Goal: Task Accomplishment & Management: Manage account settings

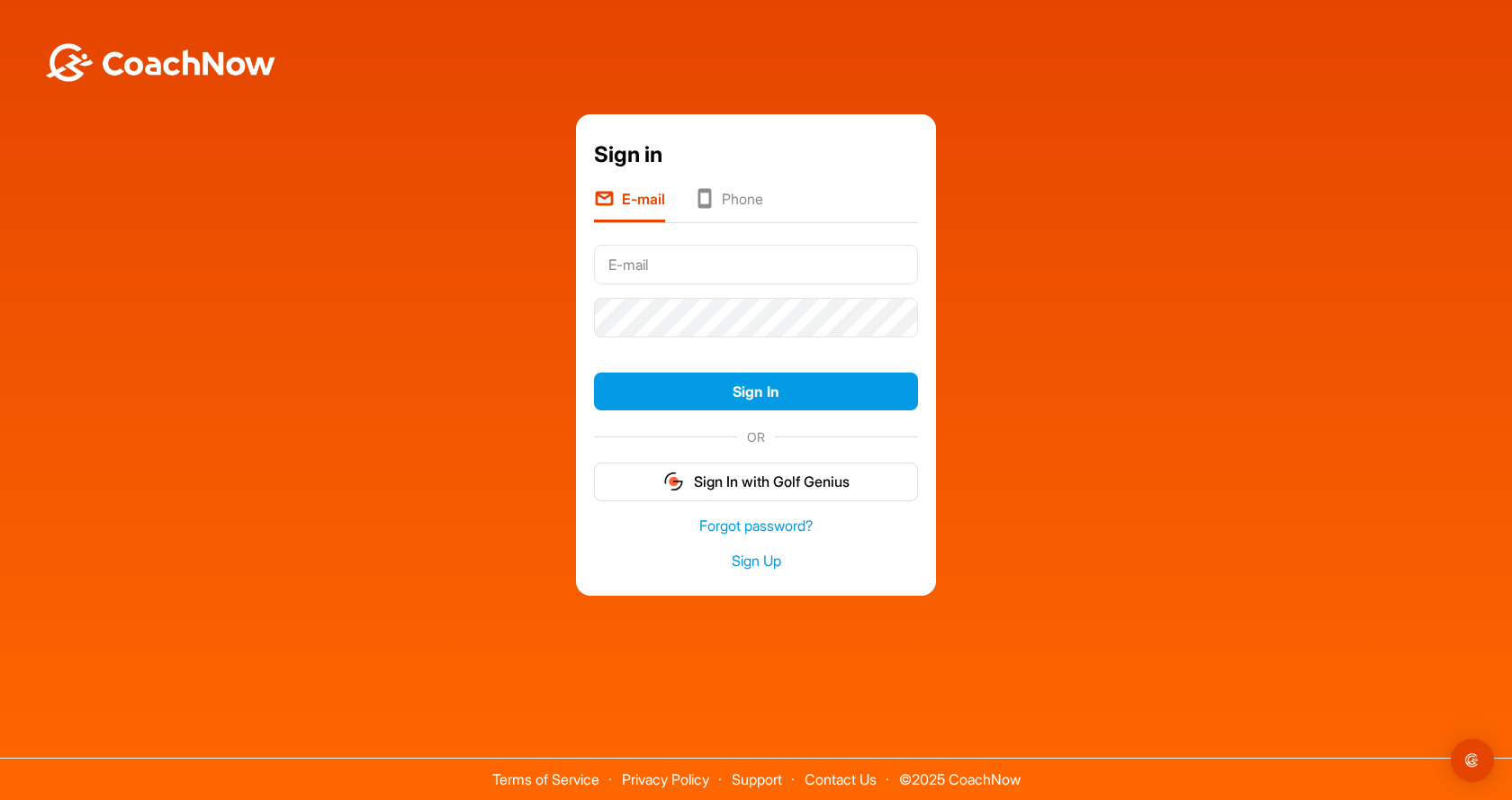
type input "Kerry.snyder@meckcountygolf.com"
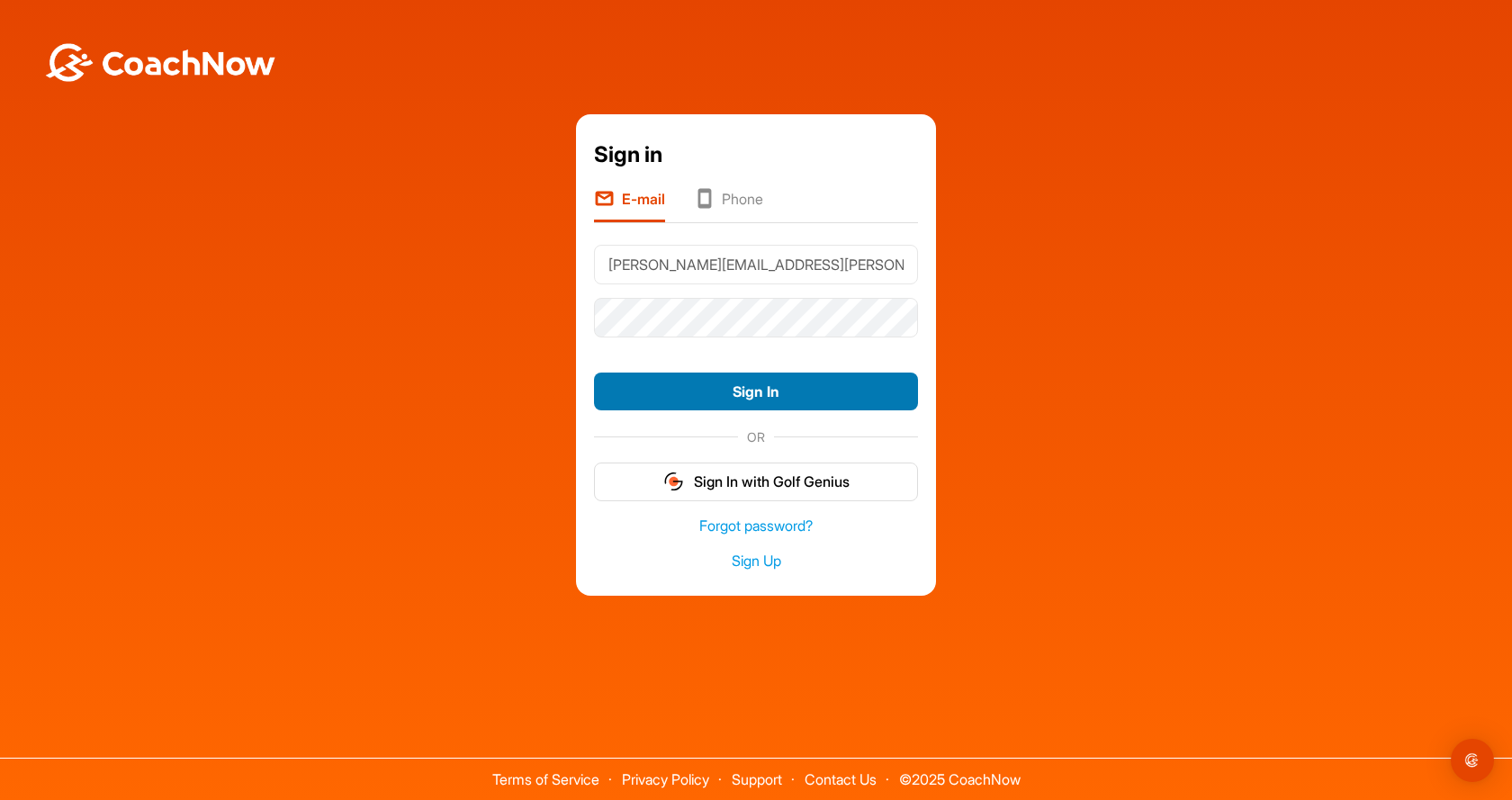
click at [752, 399] on button "Sign In" at bounding box center [756, 392] width 324 height 39
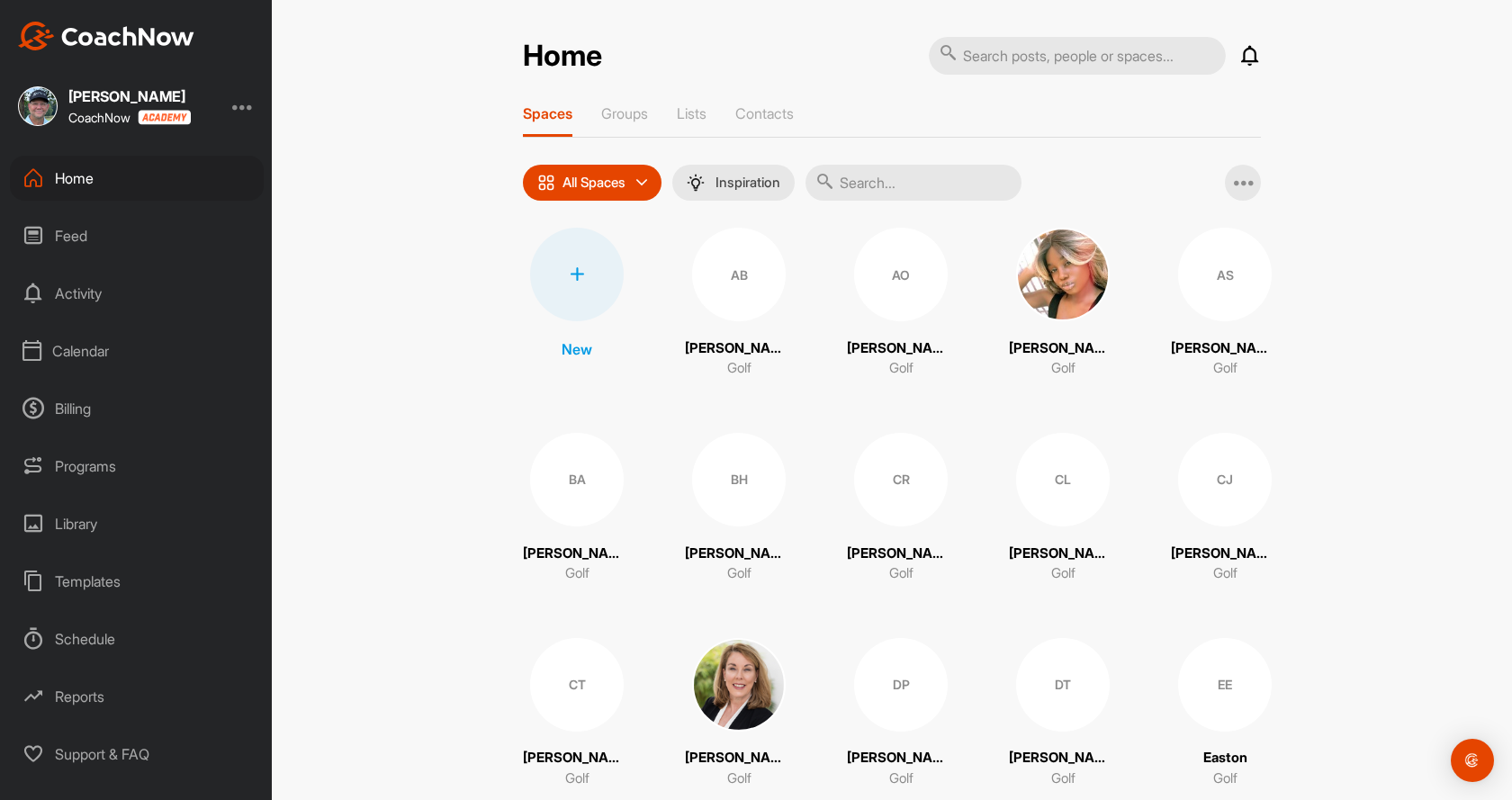
click at [82, 352] on div "Calendar" at bounding box center [137, 351] width 254 height 45
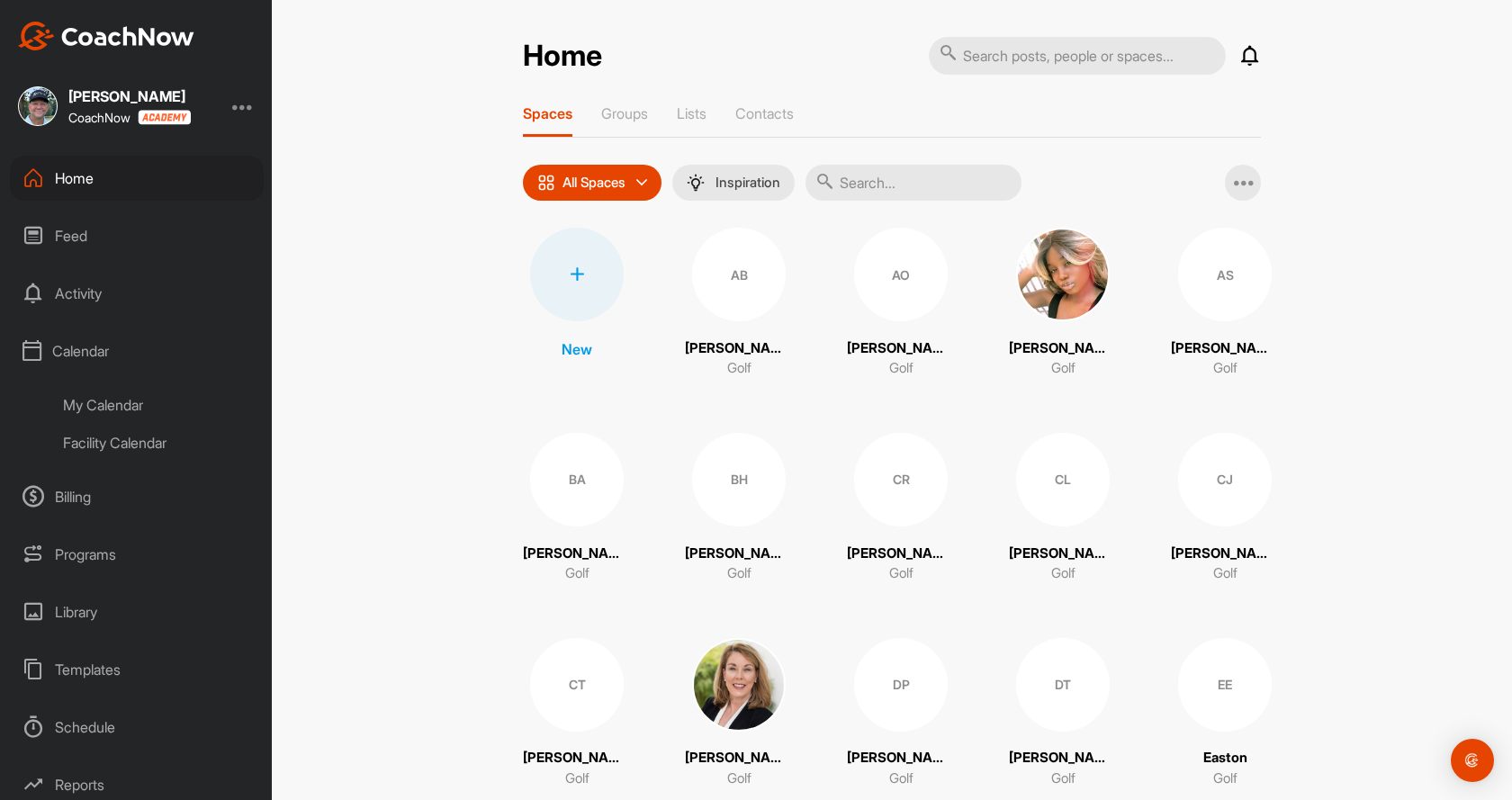
click at [110, 403] on div "My Calendar" at bounding box center [157, 405] width 214 height 38
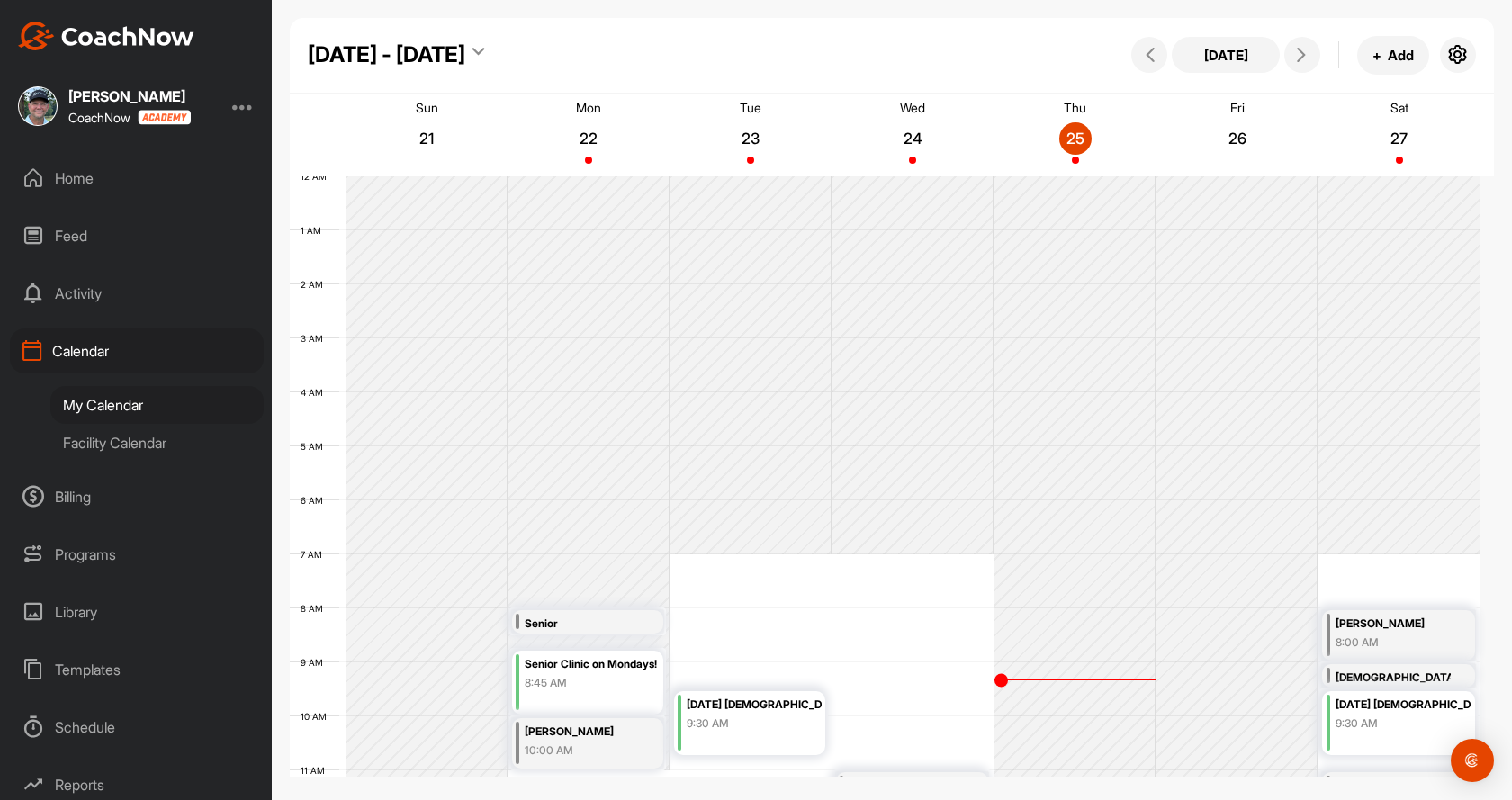
scroll to position [311, 0]
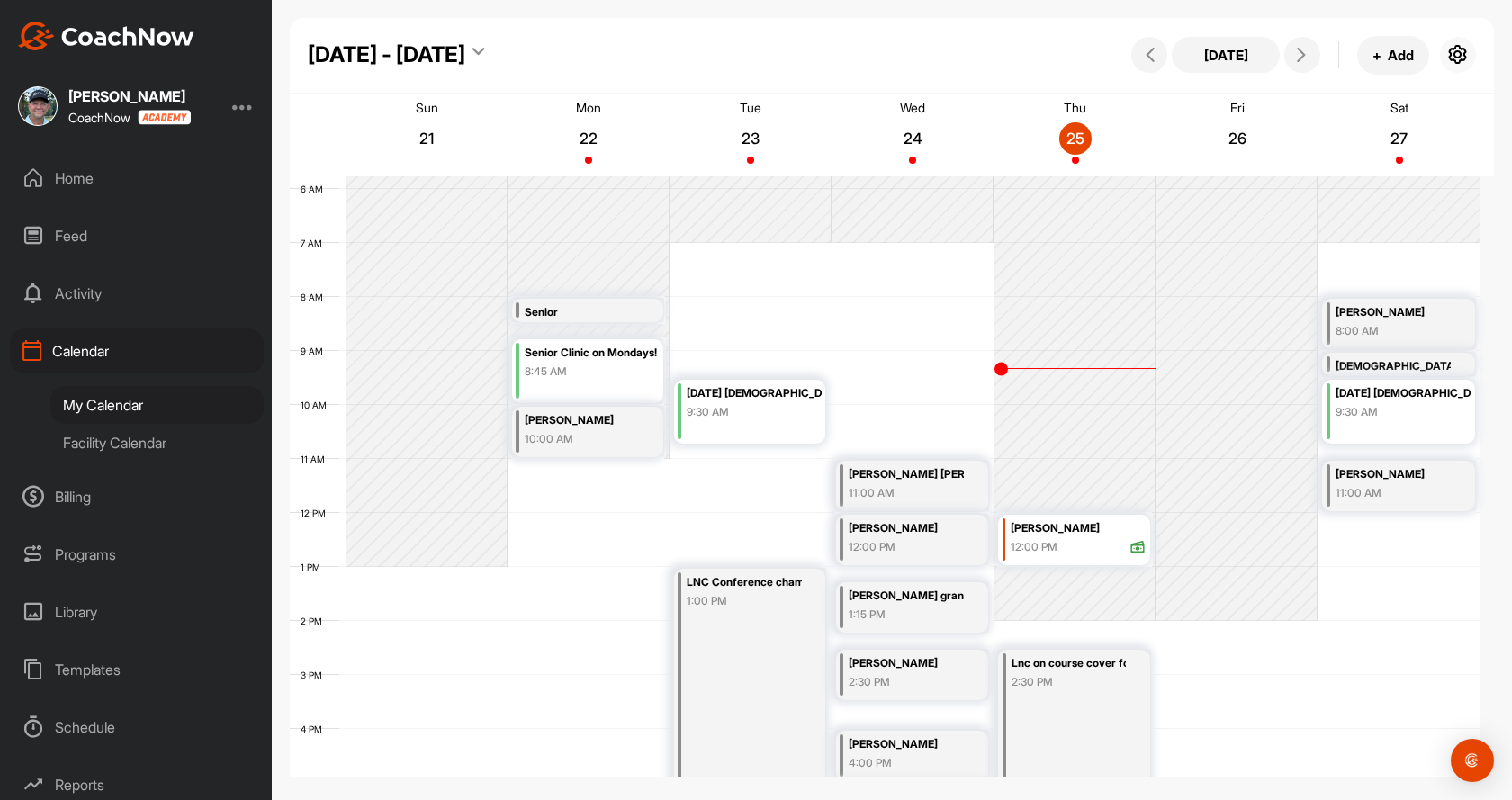
click at [1453, 54] on icon "button" at bounding box center [1458, 55] width 21 height 21
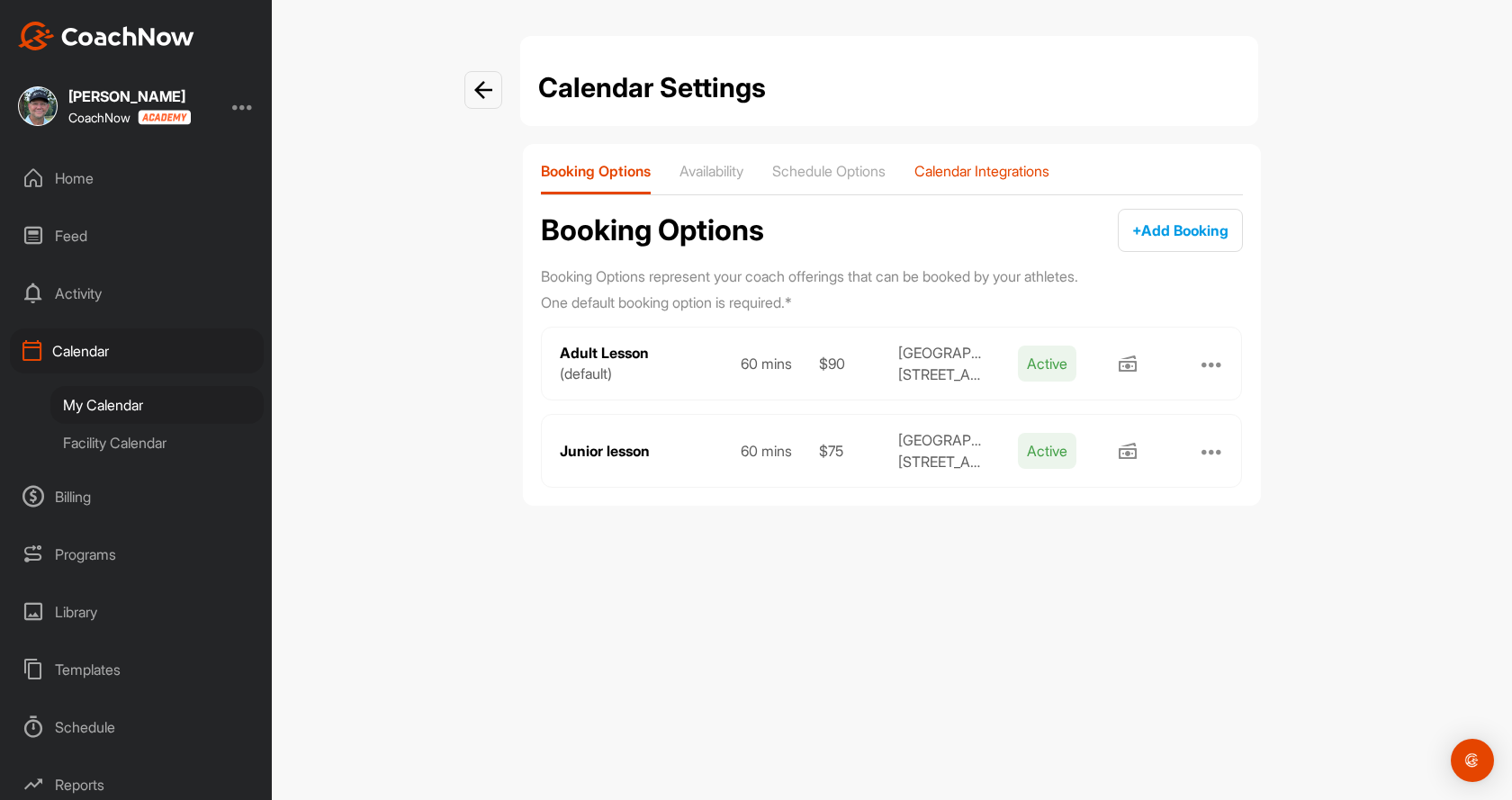
click at [981, 169] on p "Calendar Integrations" at bounding box center [981, 171] width 135 height 18
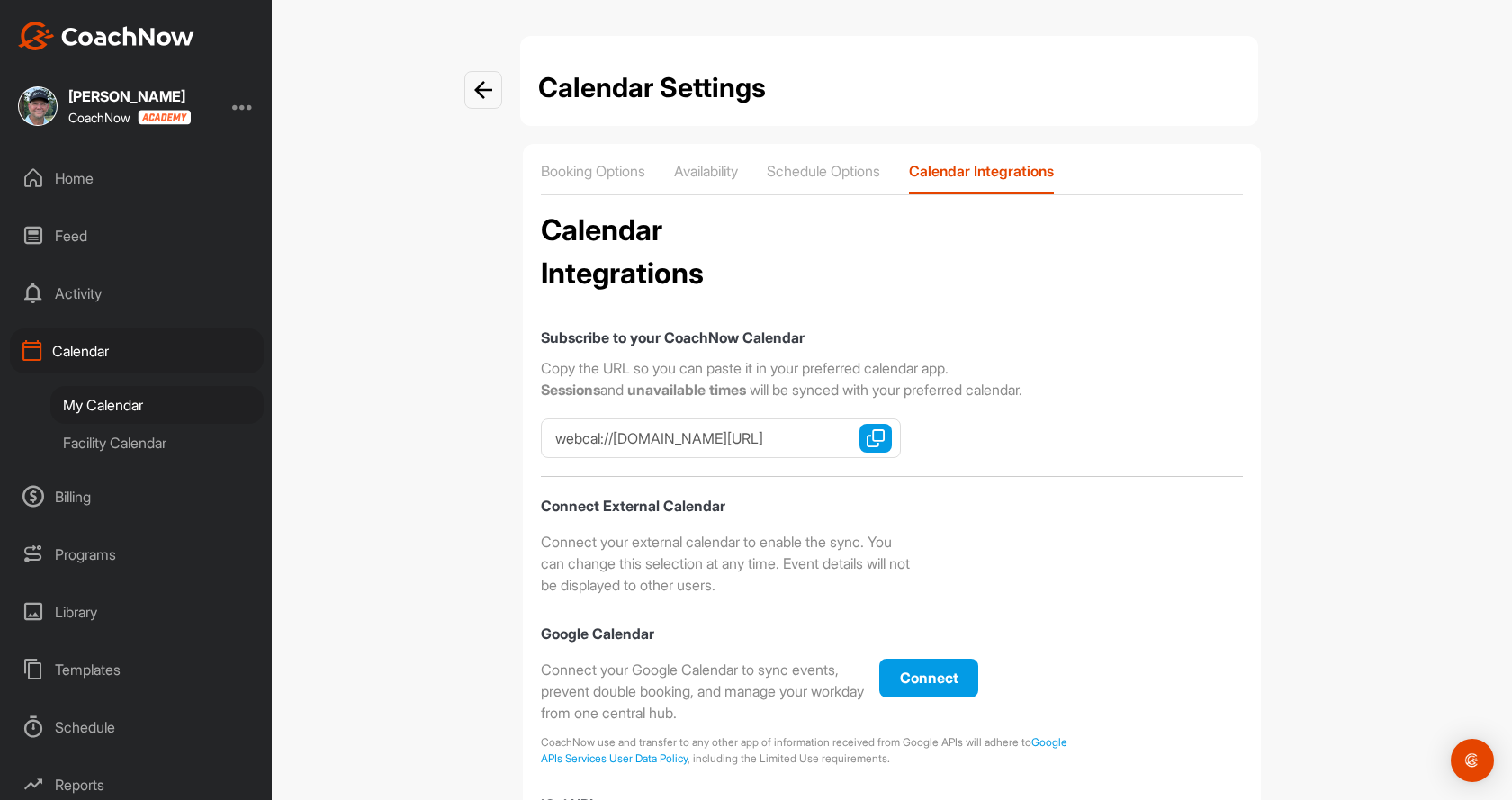
checkbox input "true"
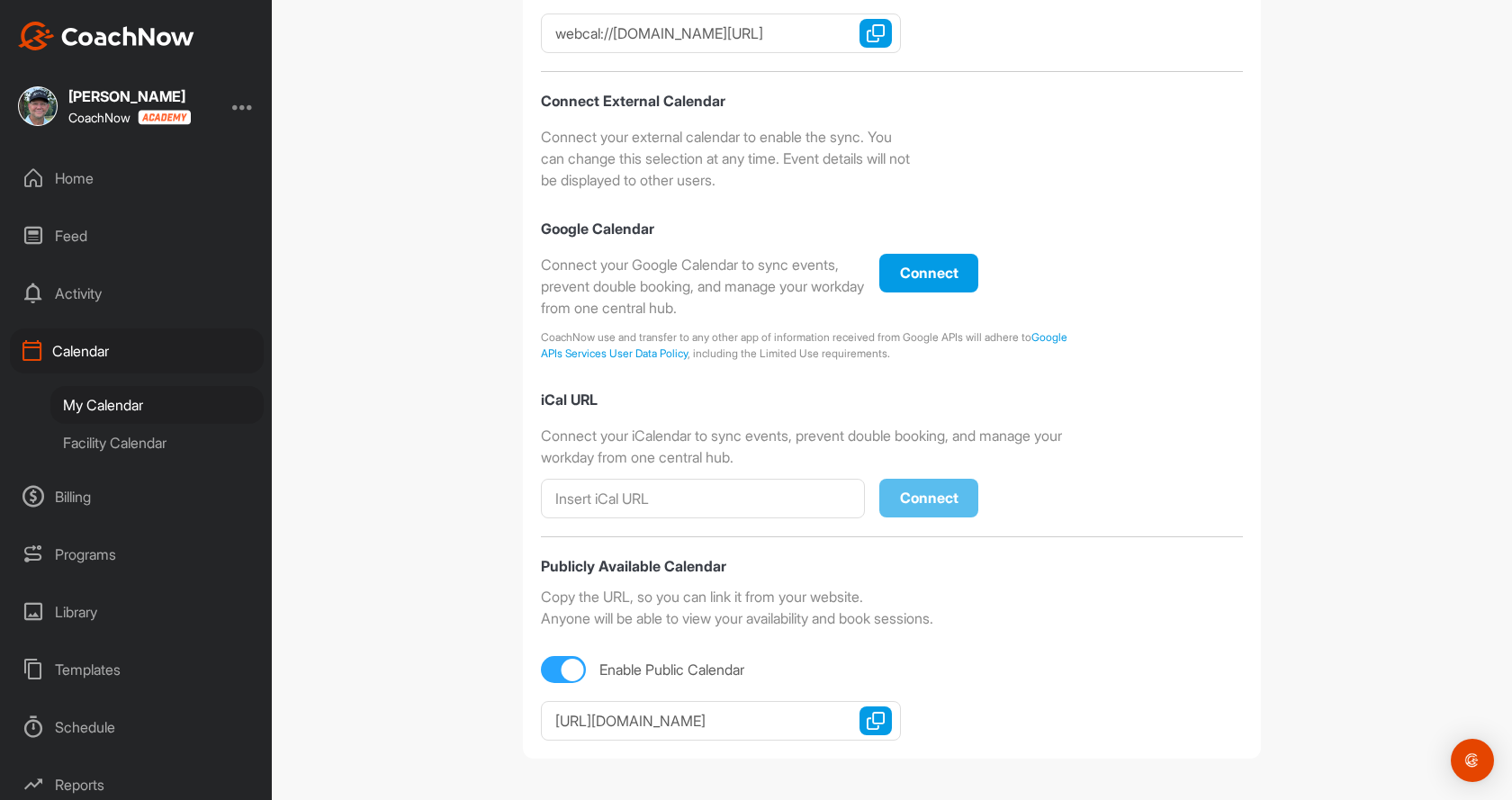
scroll to position [0, 207]
drag, startPoint x: 544, startPoint y: 725, endPoint x: 926, endPoint y: 715, distance: 382.1
click at [926, 715] on div "Enable Public Calendar [URL][DOMAIN_NAME] Copy URL" at bounding box center [893, 694] width 702 height 94
click at [947, 679] on div "Enable Public Calendar" at bounding box center [893, 670] width 702 height 27
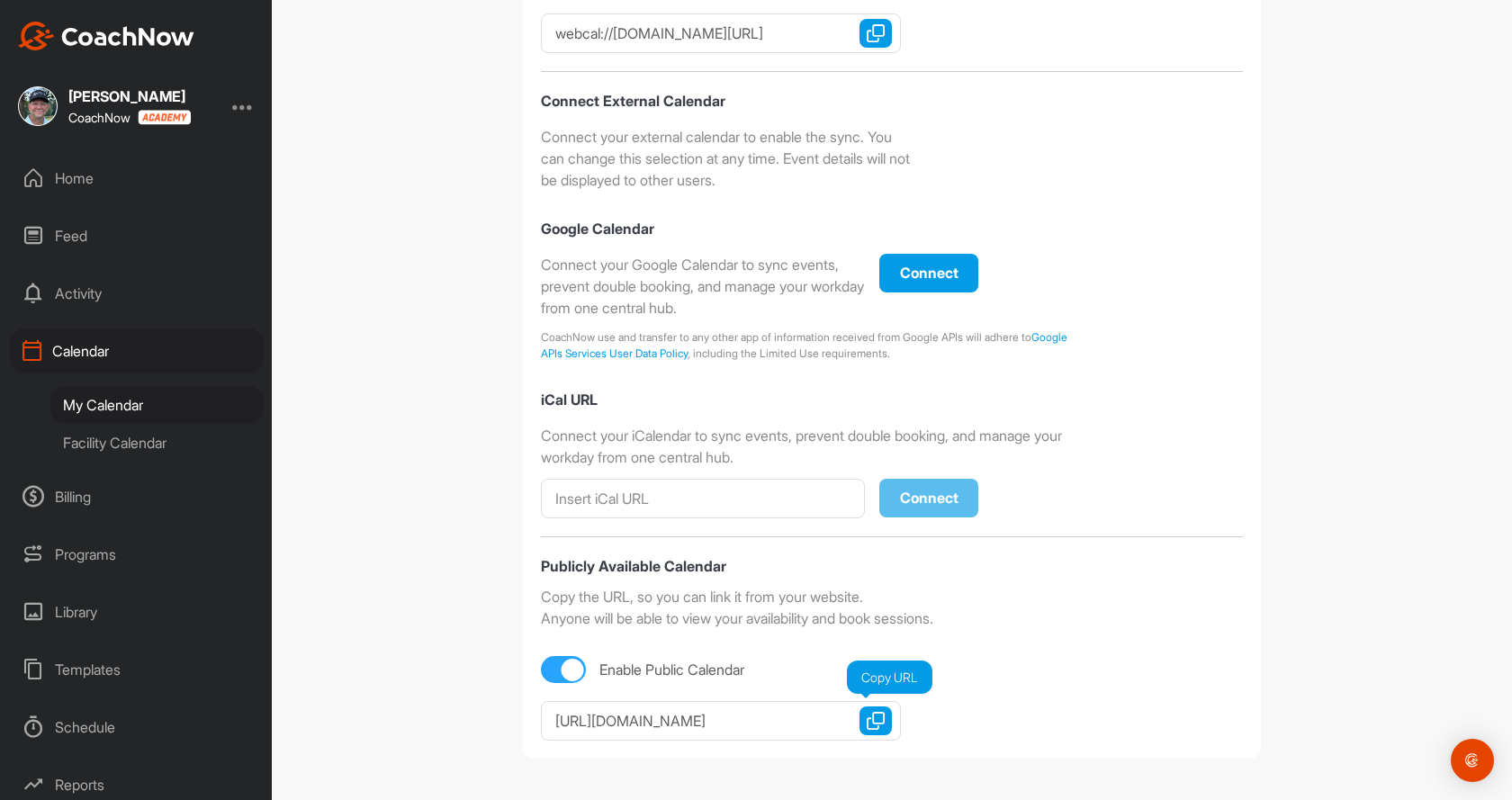
click at [877, 722] on img "button" at bounding box center [875, 721] width 18 height 18
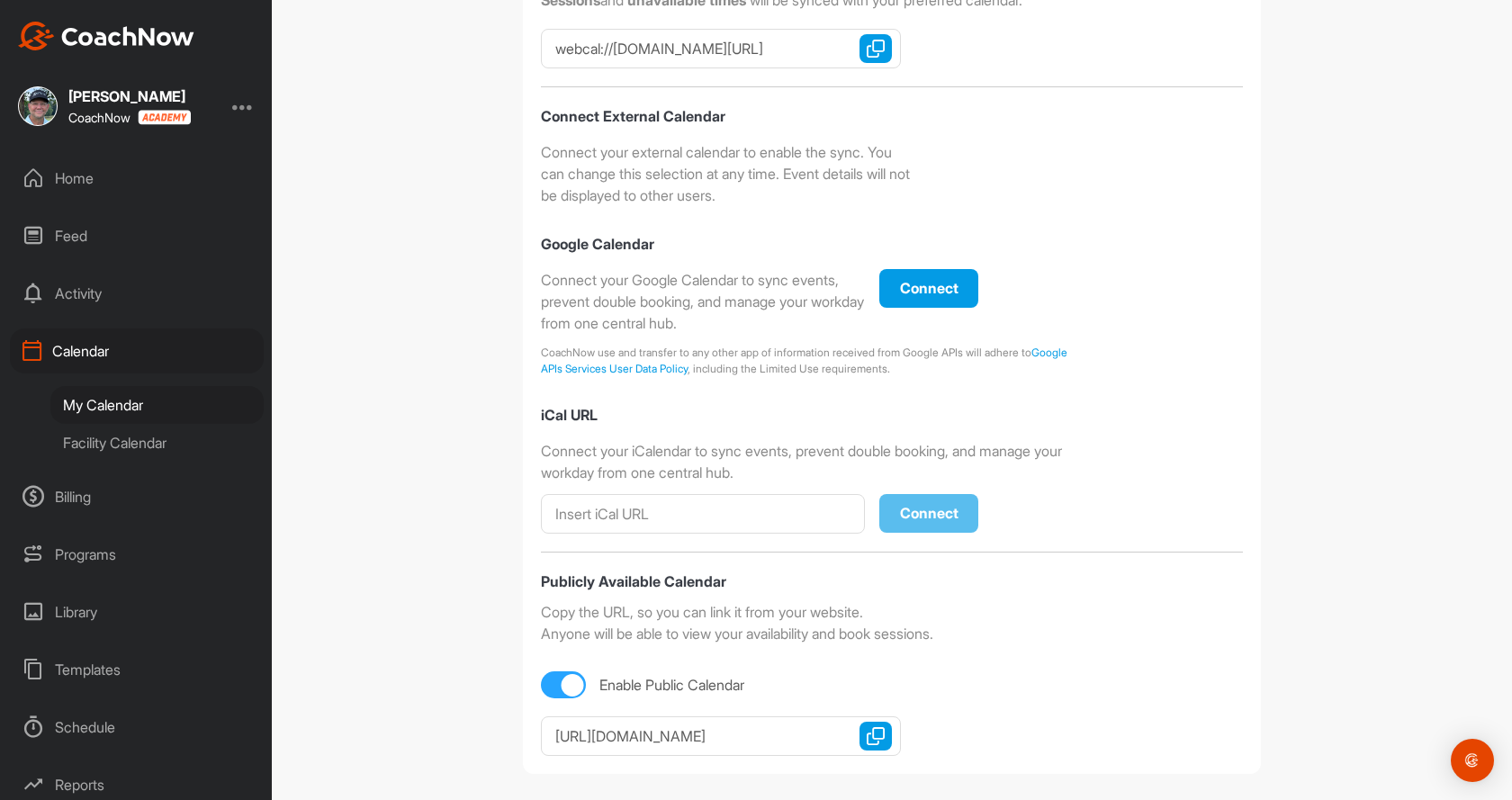
scroll to position [405, 0]
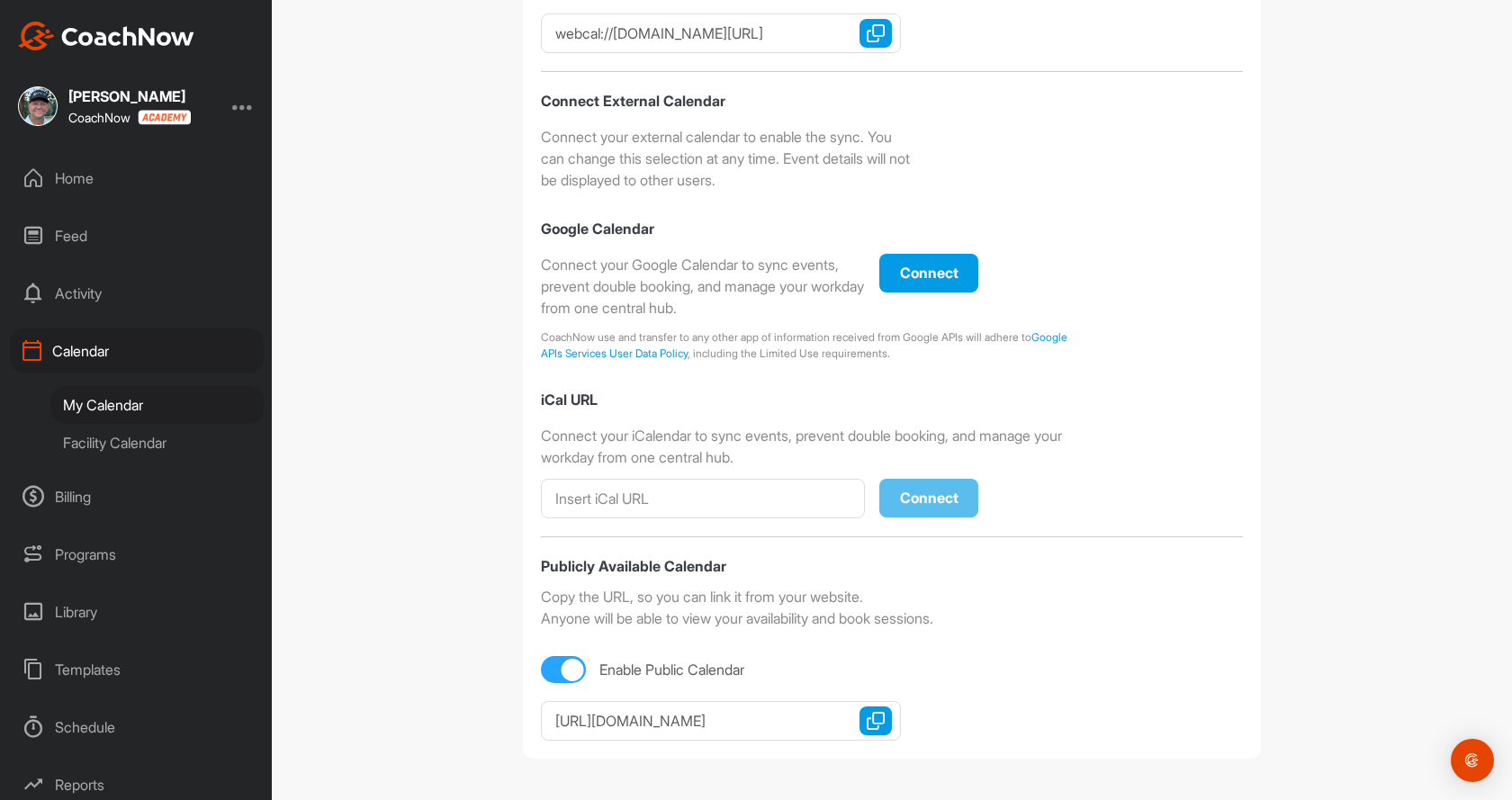
click at [836, 715] on input "[URL][DOMAIN_NAME]" at bounding box center [721, 721] width 360 height 40
click at [817, 729] on input "[URL][DOMAIN_NAME]" at bounding box center [721, 721] width 360 height 40
click at [826, 725] on input "[URL][DOMAIN_NAME]" at bounding box center [721, 721] width 360 height 40
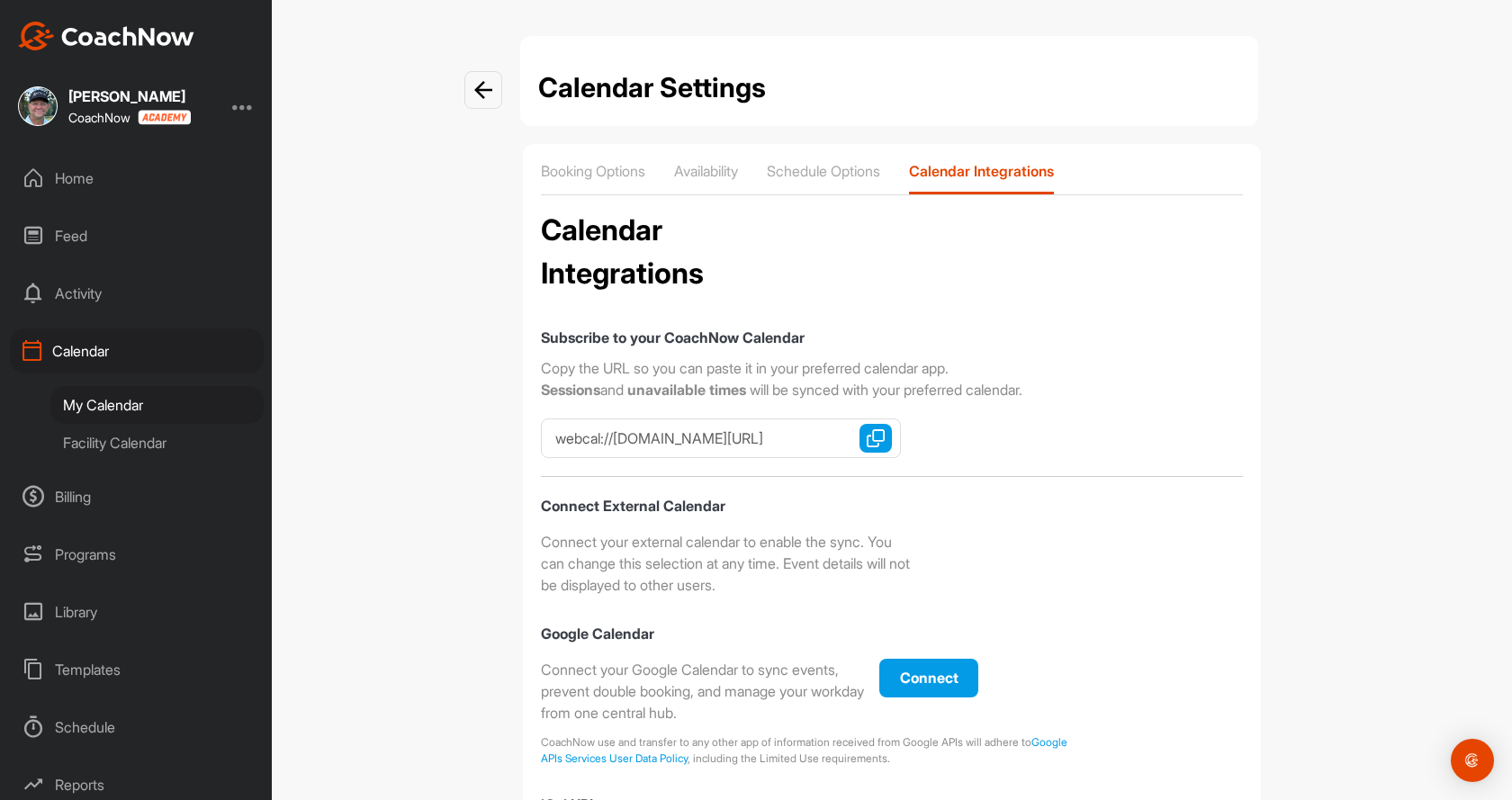
click at [99, 184] on div "Home" at bounding box center [137, 179] width 254 height 45
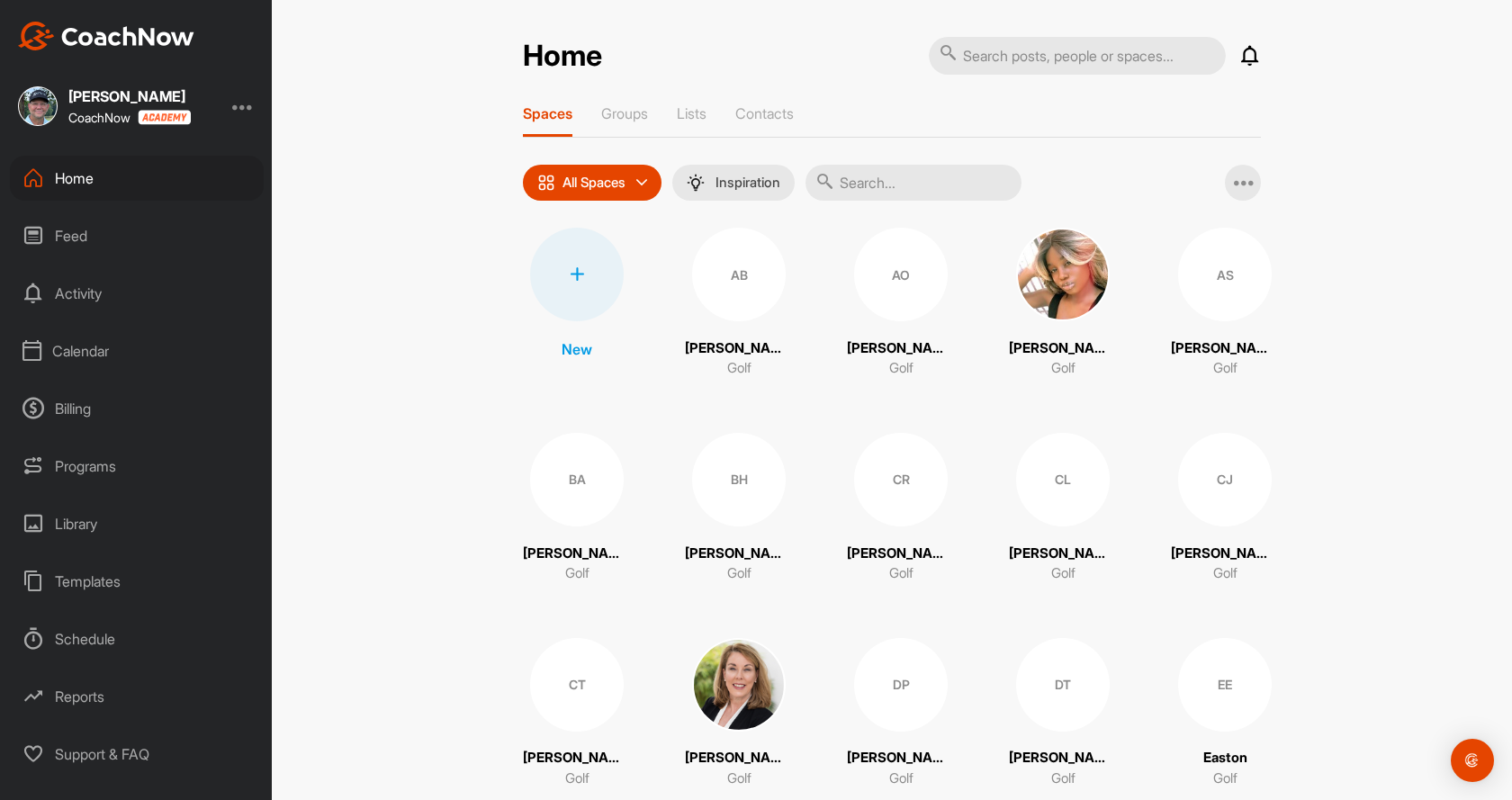
click at [76, 472] on div "Programs" at bounding box center [137, 466] width 254 height 45
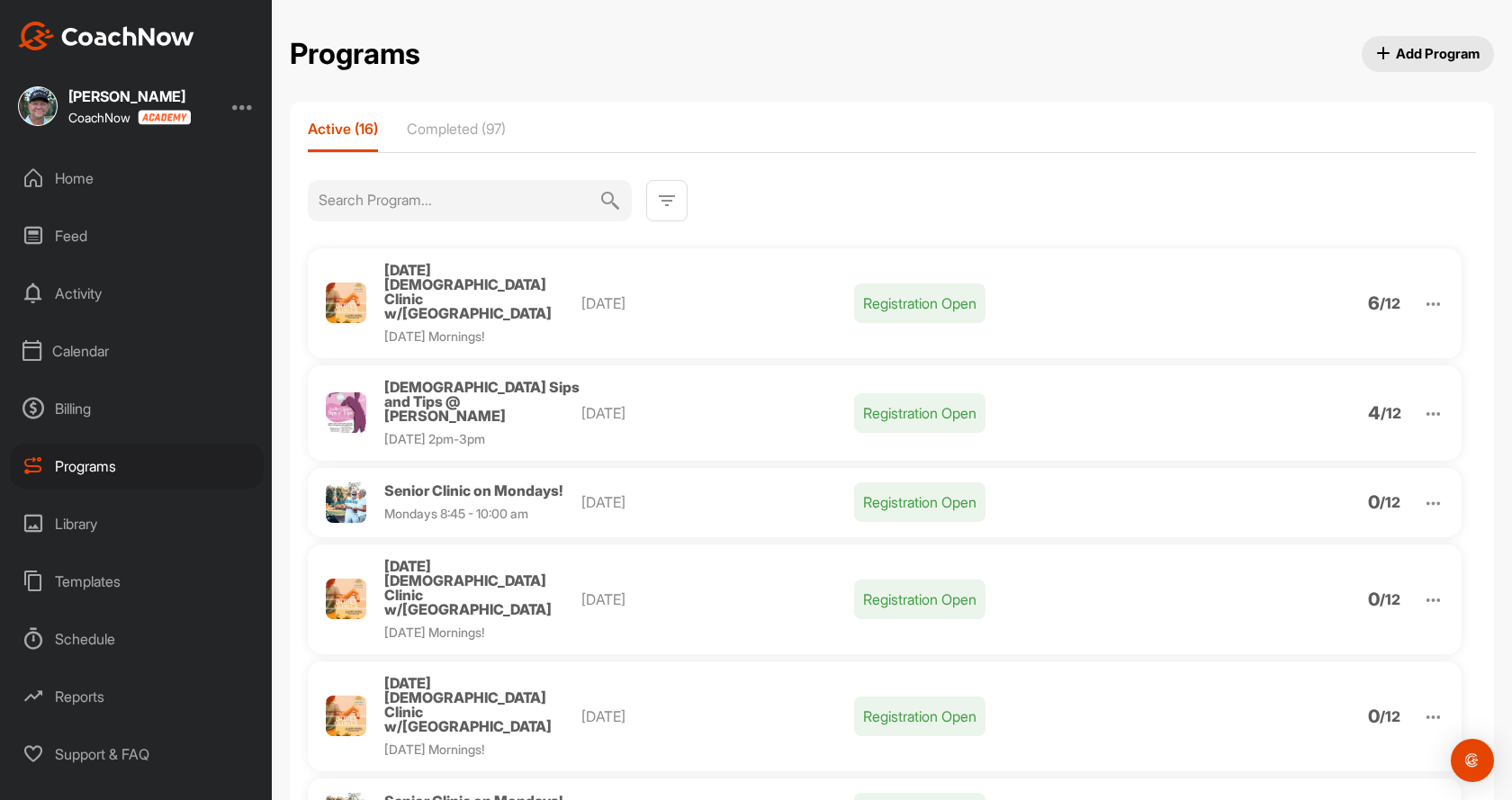
click at [1423, 294] on img at bounding box center [1433, 303] width 20 height 20
click at [1266, 387] on li "Edit" at bounding box center [1330, 397] width 221 height 29
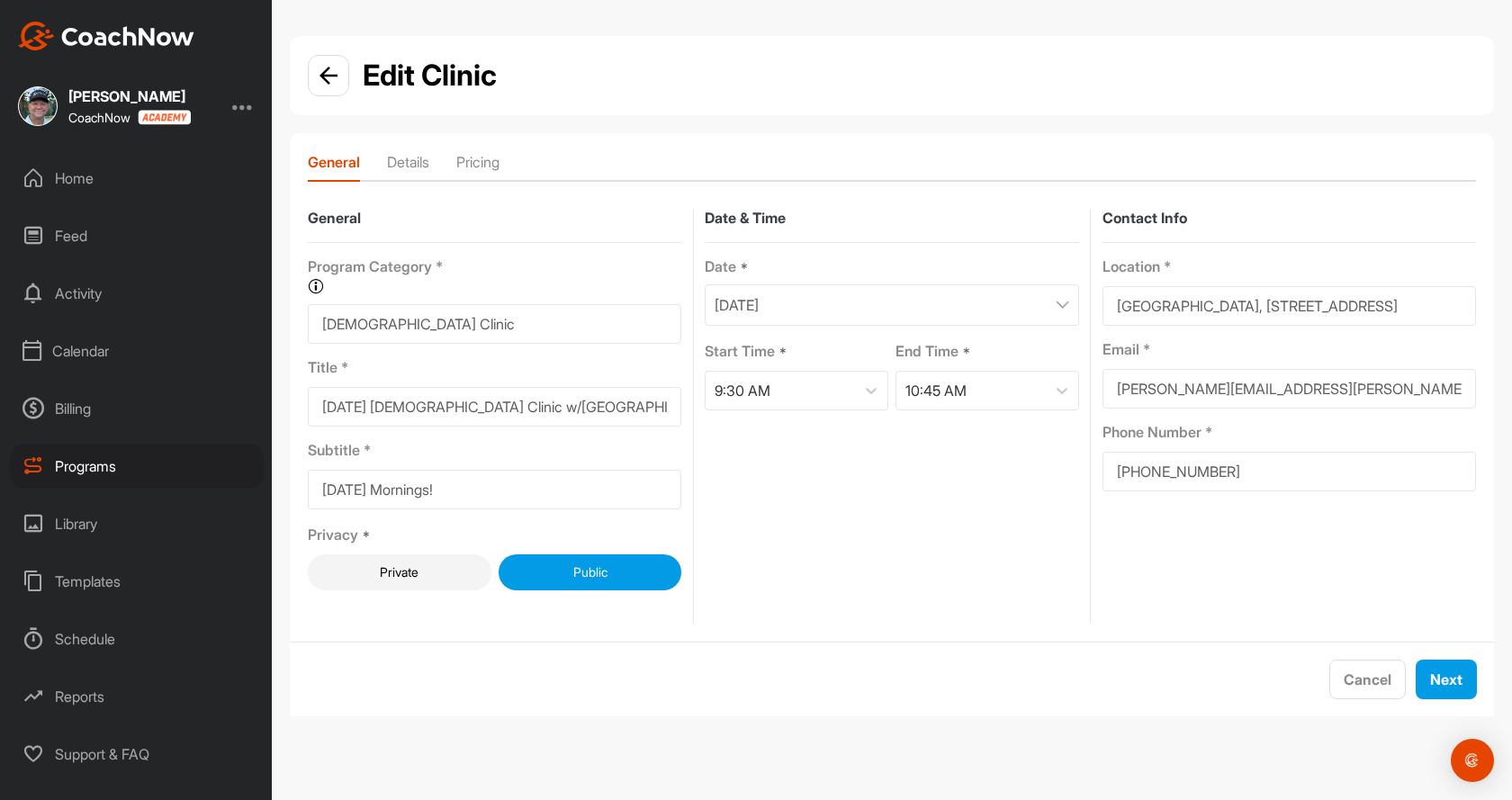
click at [537, 409] on input "[DATE] [DEMOGRAPHIC_DATA] Clinic w/[GEOGRAPHIC_DATA]" at bounding box center [495, 407] width 374 height 40
type input "[DATE] [DEMOGRAPHIC_DATA] Clinic w/[PERSON_NAME] @[GEOGRAPHIC_DATA]"
click at [1428, 671] on button "Next" at bounding box center [1446, 679] width 61 height 40
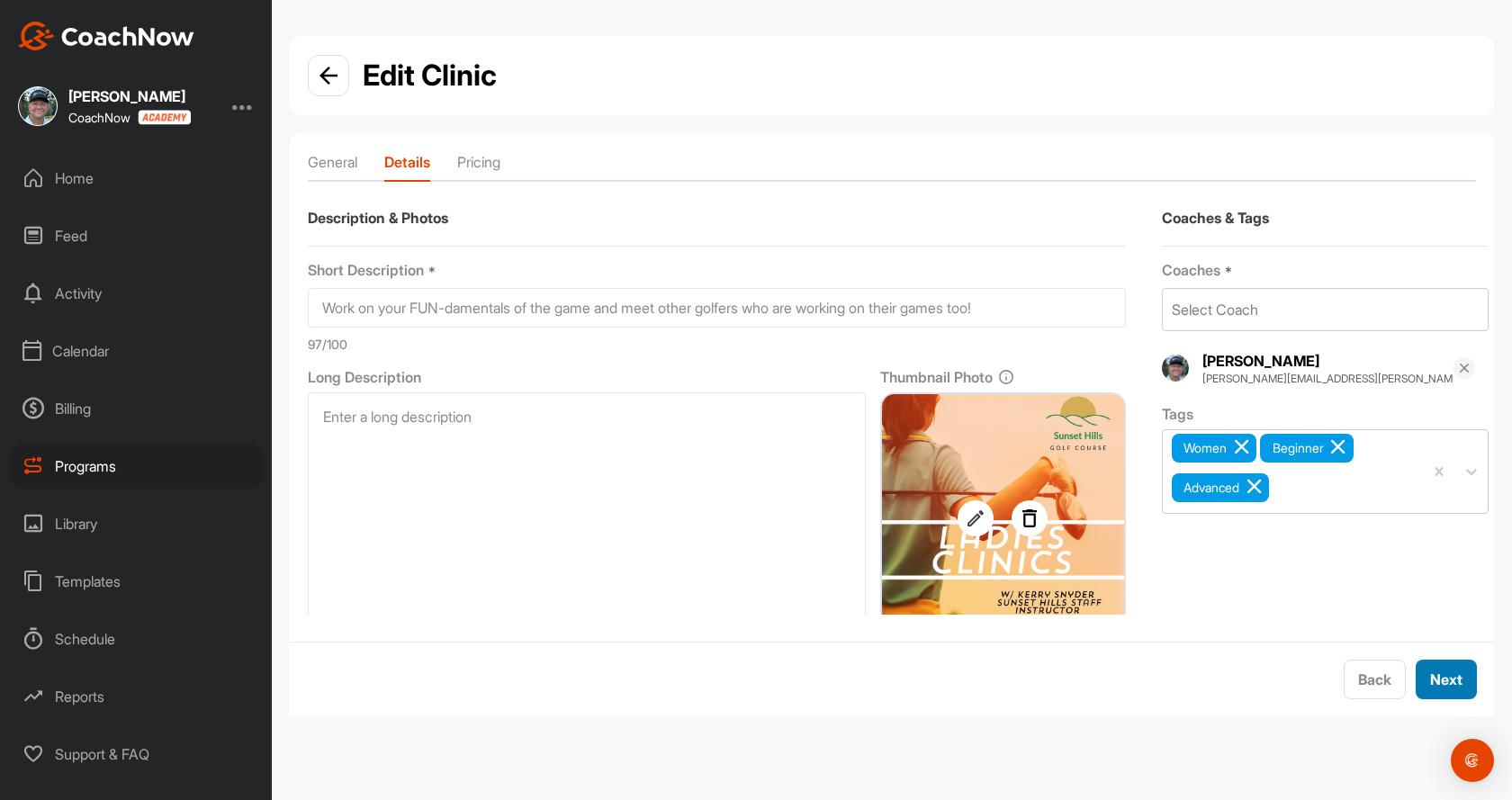
click at [1427, 678] on button "Next" at bounding box center [1446, 679] width 61 height 40
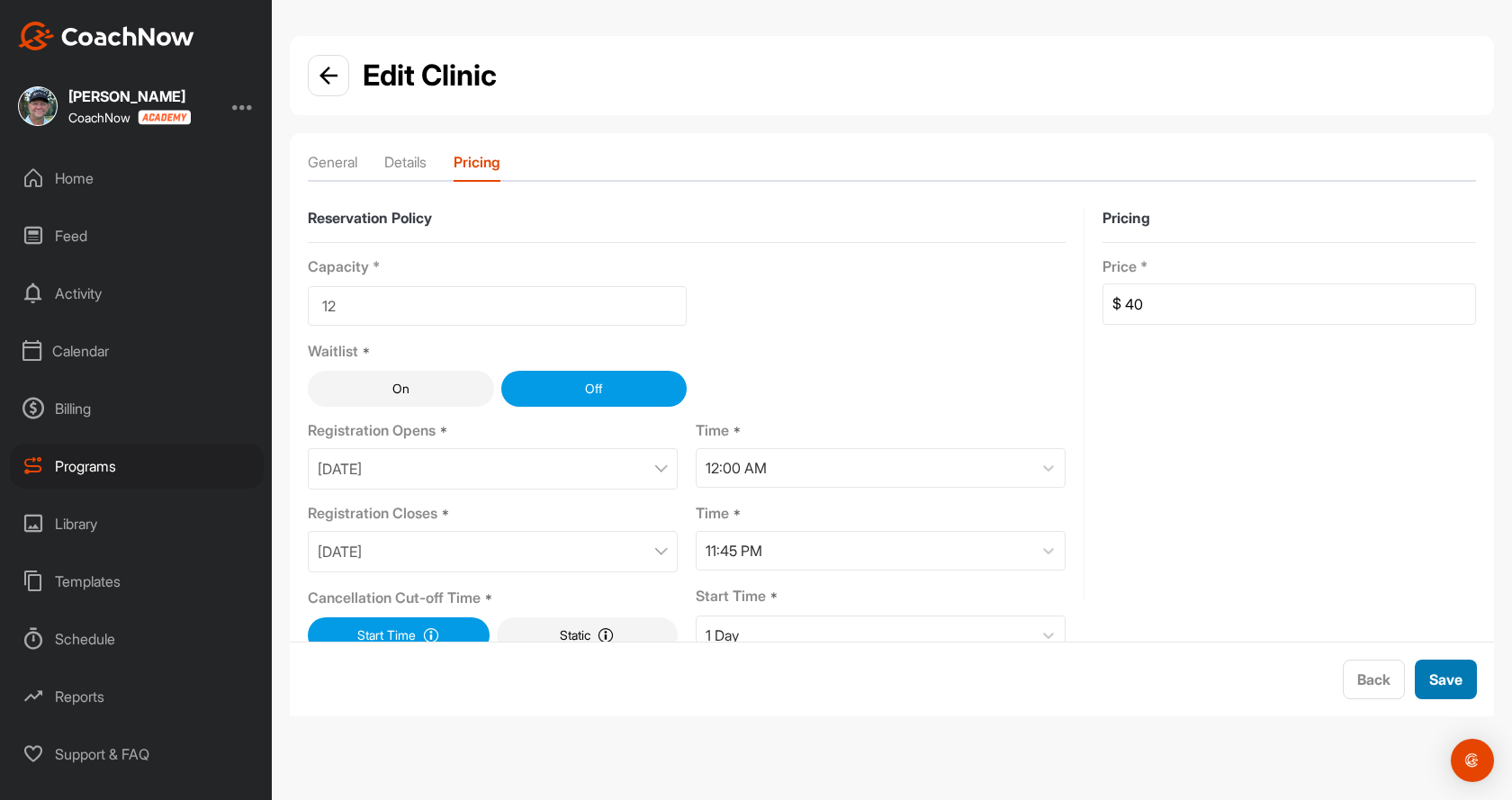
click at [1425, 678] on button "Save" at bounding box center [1446, 679] width 62 height 40
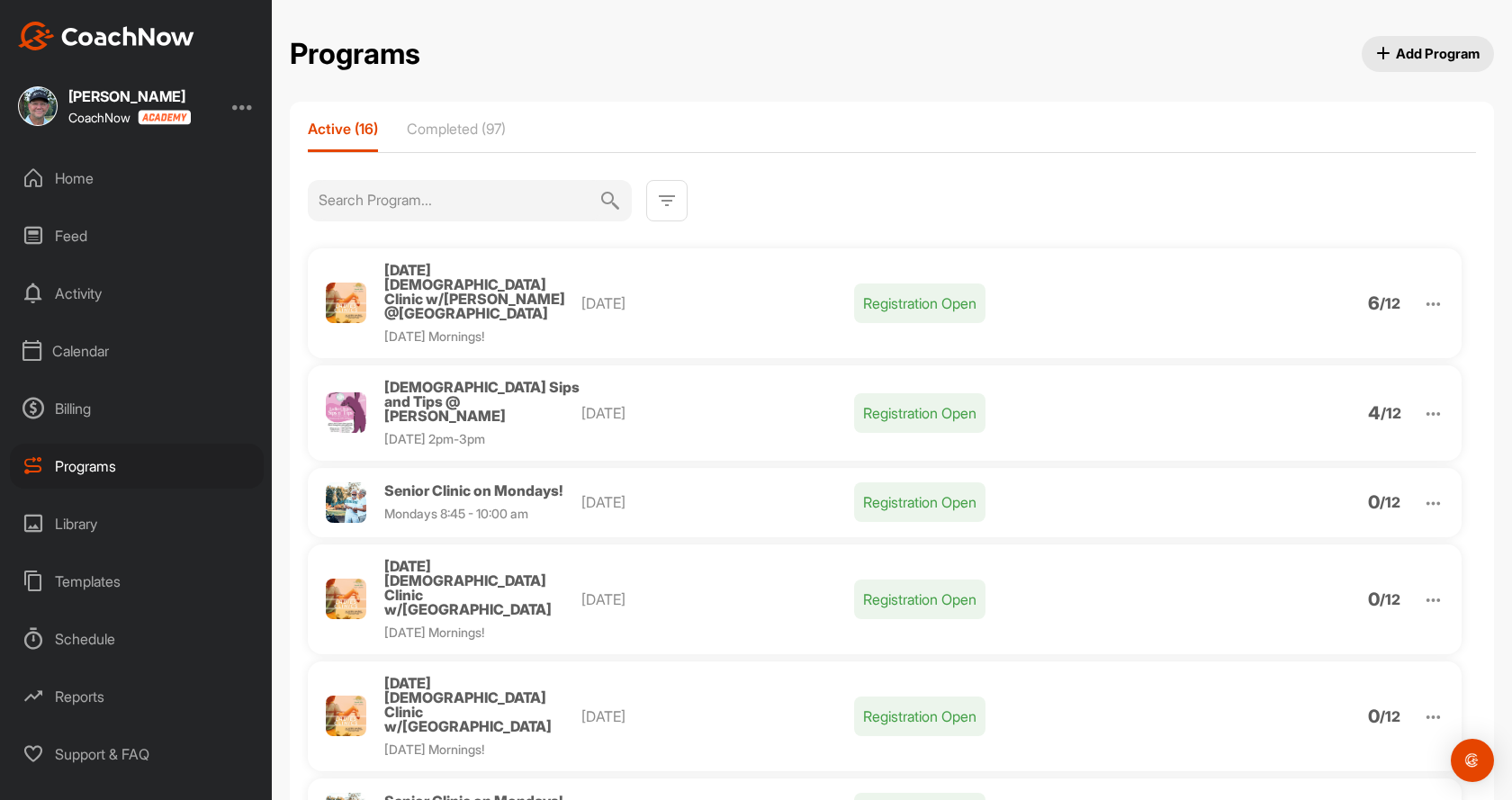
scroll to position [90, 0]
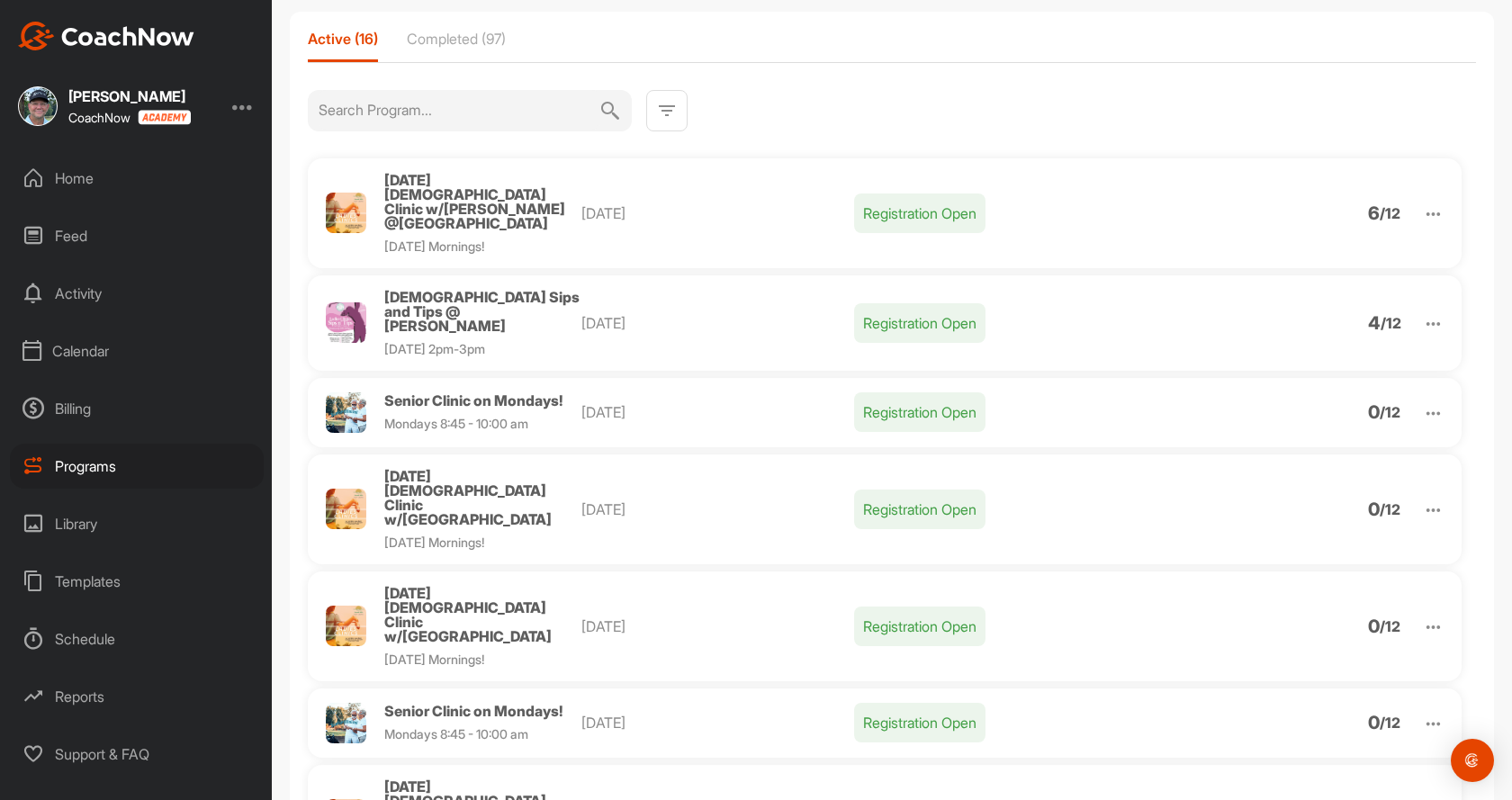
click at [1423, 403] on img at bounding box center [1433, 413] width 20 height 20
click at [1272, 446] on li "View" at bounding box center [1330, 460] width 221 height 29
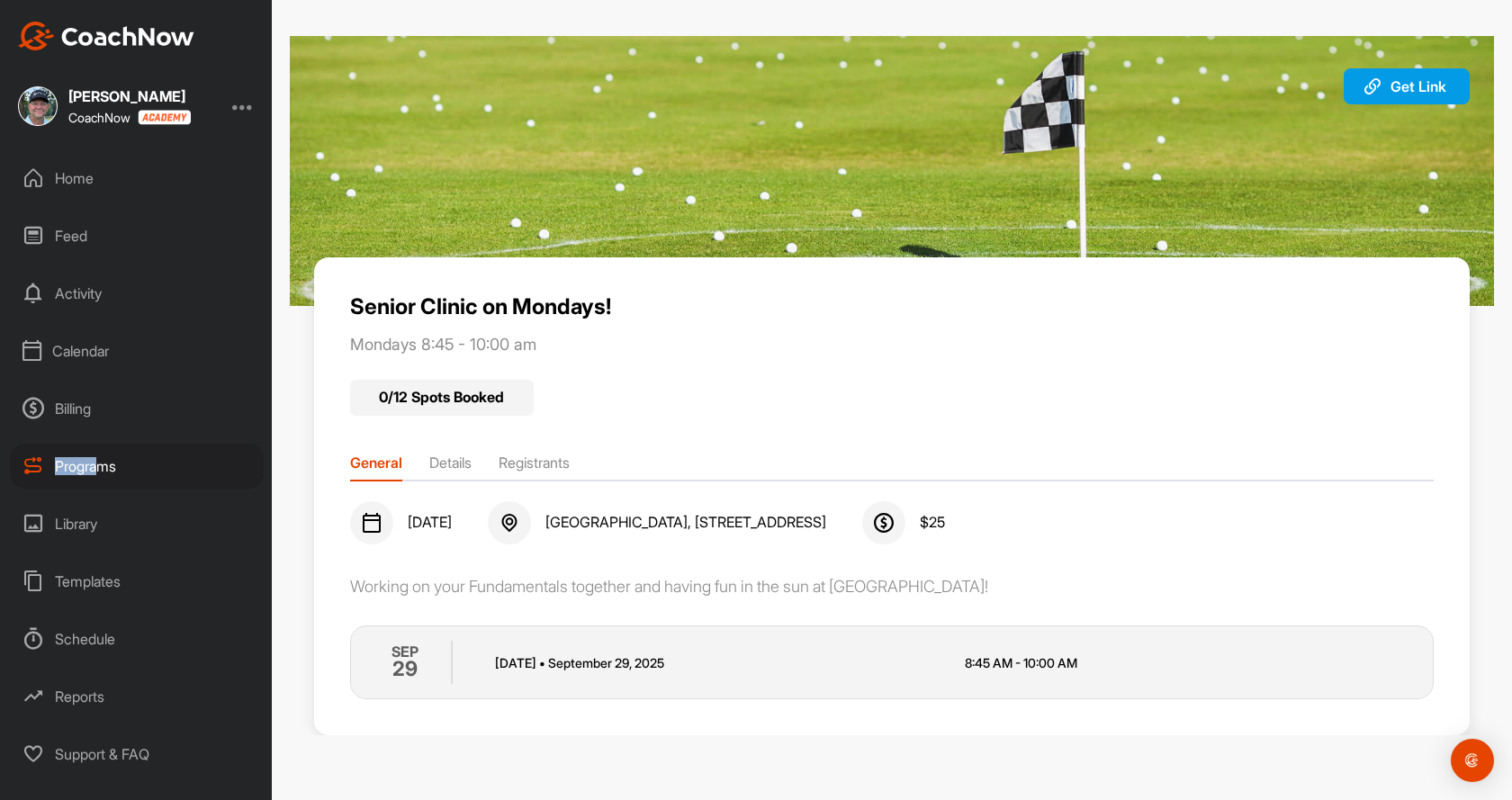
click at [99, 458] on div "Programs" at bounding box center [137, 466] width 254 height 45
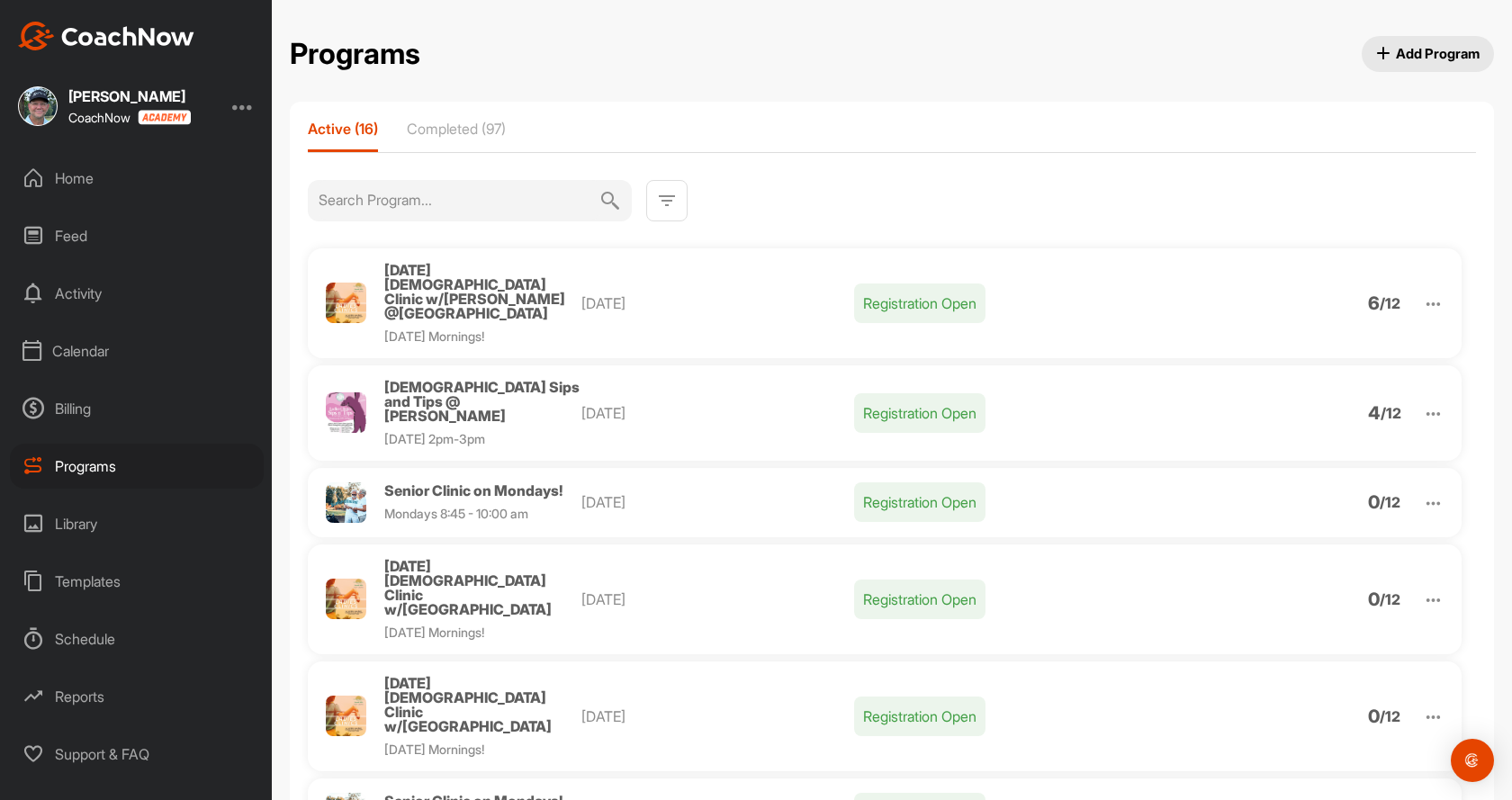
click at [1423, 589] on img at bounding box center [1433, 599] width 20 height 20
click at [1266, 679] on li "Edit" at bounding box center [1330, 694] width 221 height 29
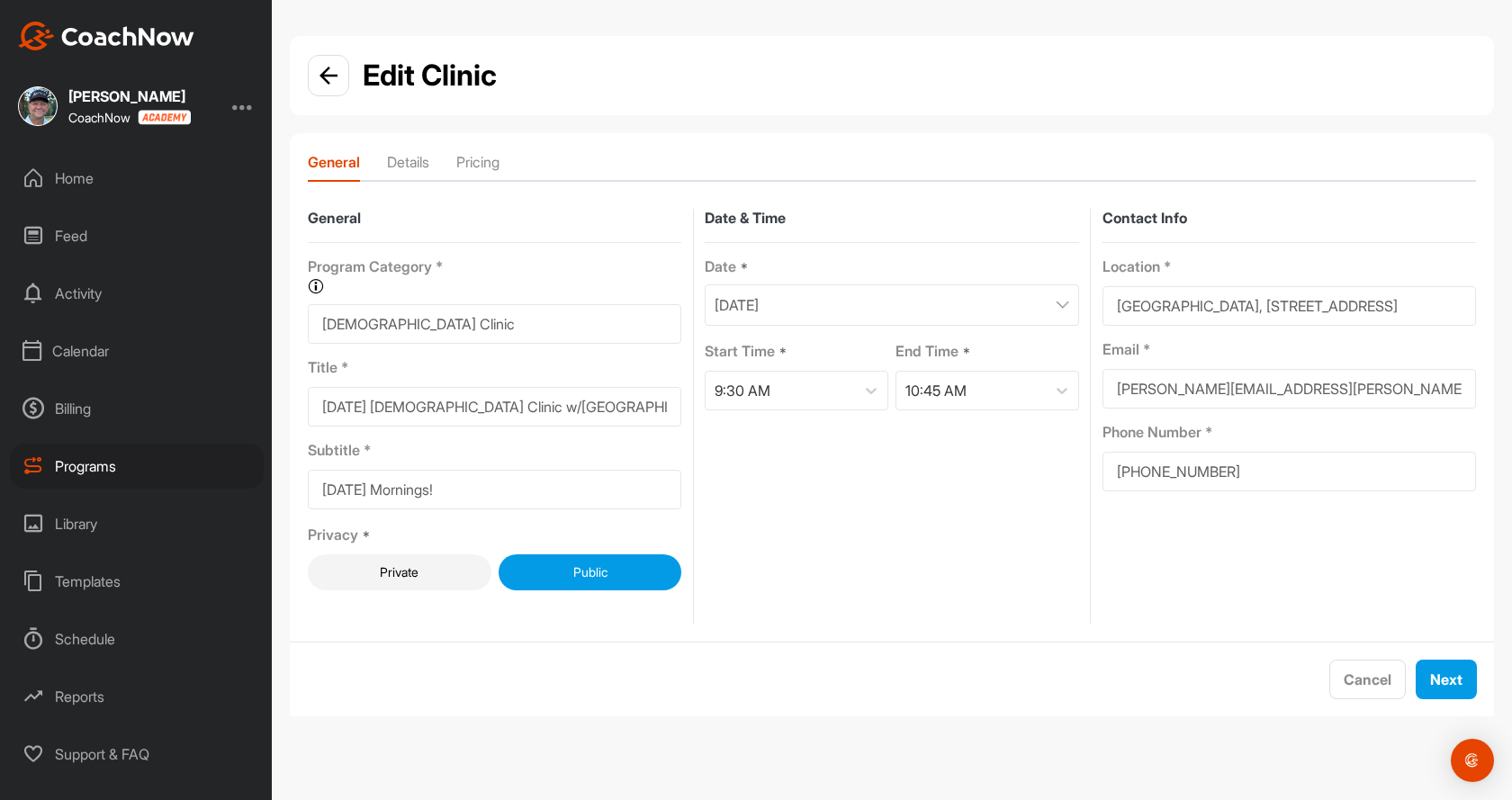
click at [550, 407] on input "[DATE] [DEMOGRAPHIC_DATA] Clinic w/[GEOGRAPHIC_DATA]" at bounding box center [495, 407] width 374 height 40
type input "[DATE] [DEMOGRAPHIC_DATA] Clinic w/[PERSON_NAME] @ [GEOGRAPHIC_DATA]"
click at [1437, 672] on span "Next" at bounding box center [1446, 679] width 32 height 18
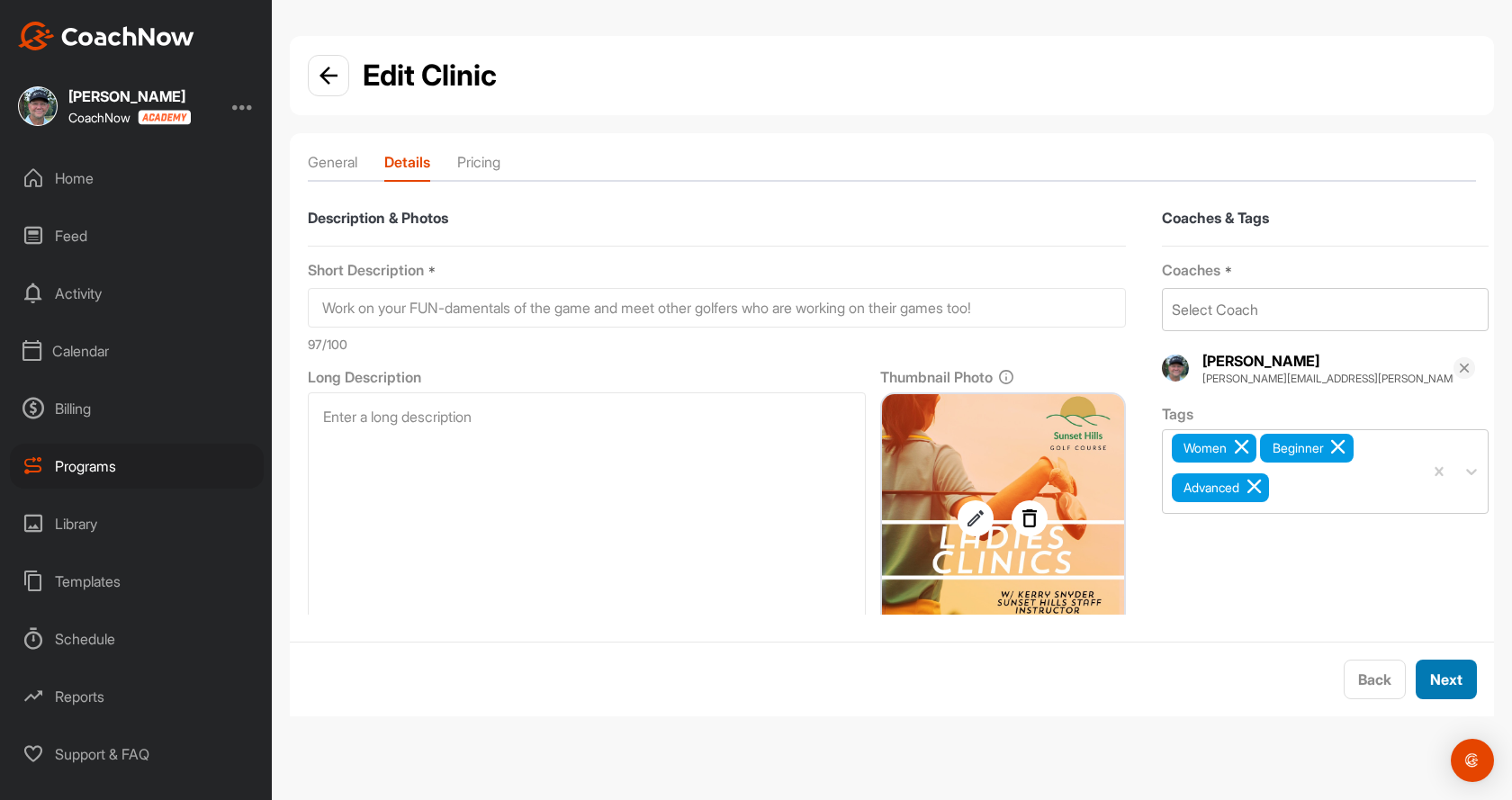
click at [1437, 672] on span "Next" at bounding box center [1446, 679] width 32 height 18
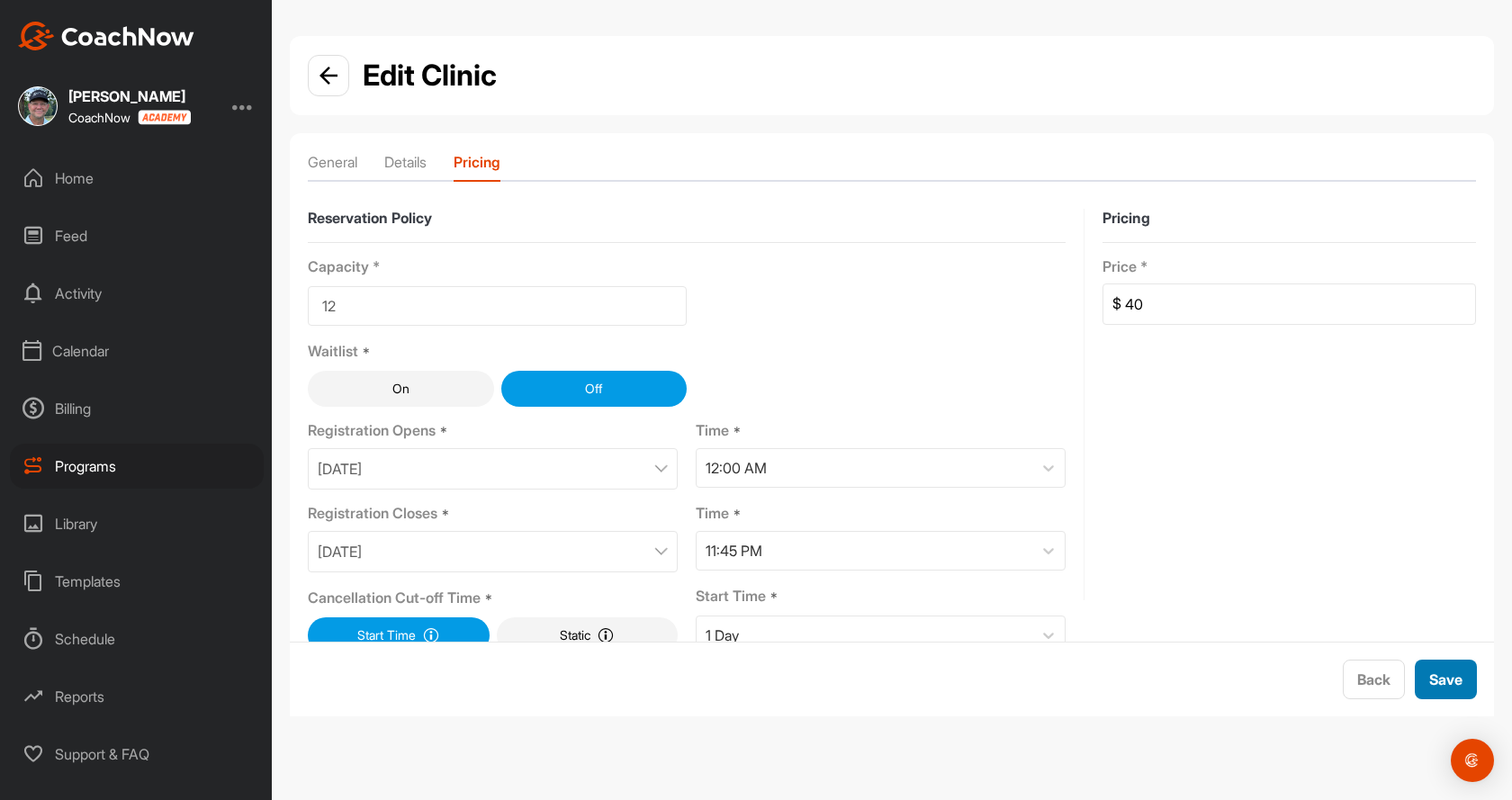
click at [1437, 688] on span "Save" at bounding box center [1446, 679] width 33 height 18
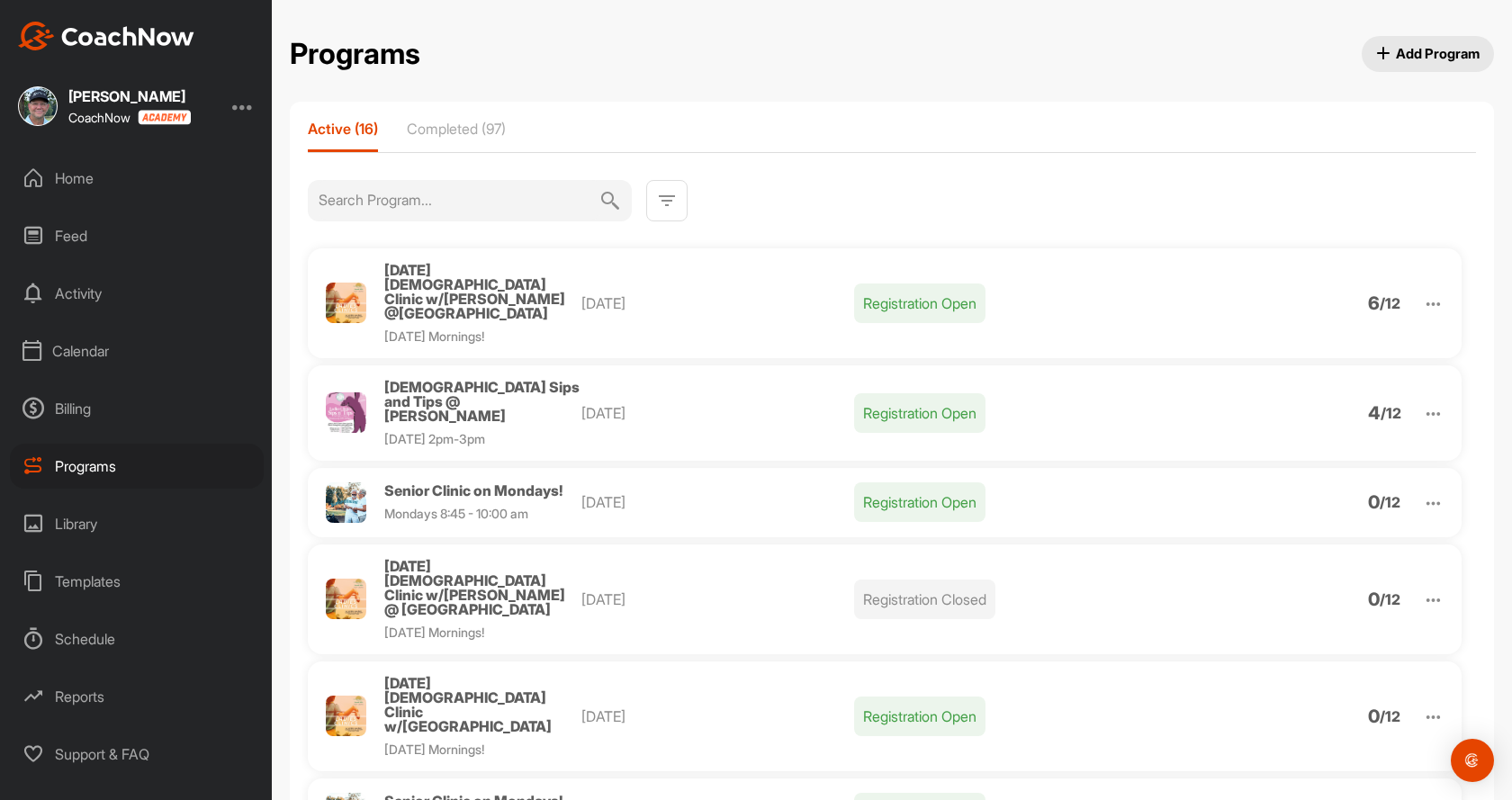
click at [1423, 494] on img at bounding box center [1433, 503] width 20 height 20
click at [1263, 582] on li "Edit" at bounding box center [1330, 597] width 221 height 29
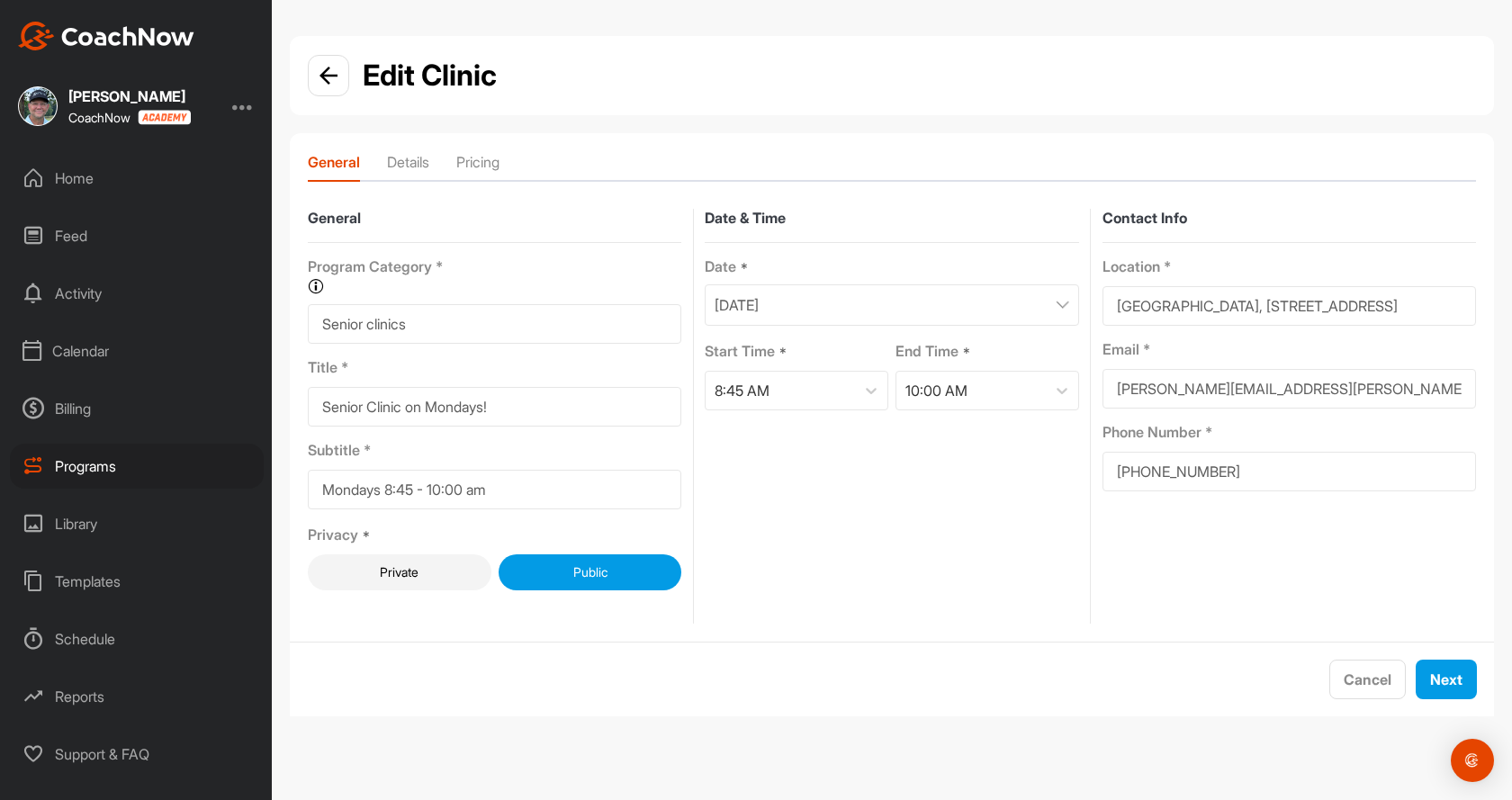
click at [540, 413] on input "Senior Clinic on Mondays!" at bounding box center [495, 407] width 374 height 40
type input "Senior Clinic on Mondays! @ [GEOGRAPHIC_DATA]"
click at [1445, 688] on span "Next" at bounding box center [1446, 679] width 32 height 18
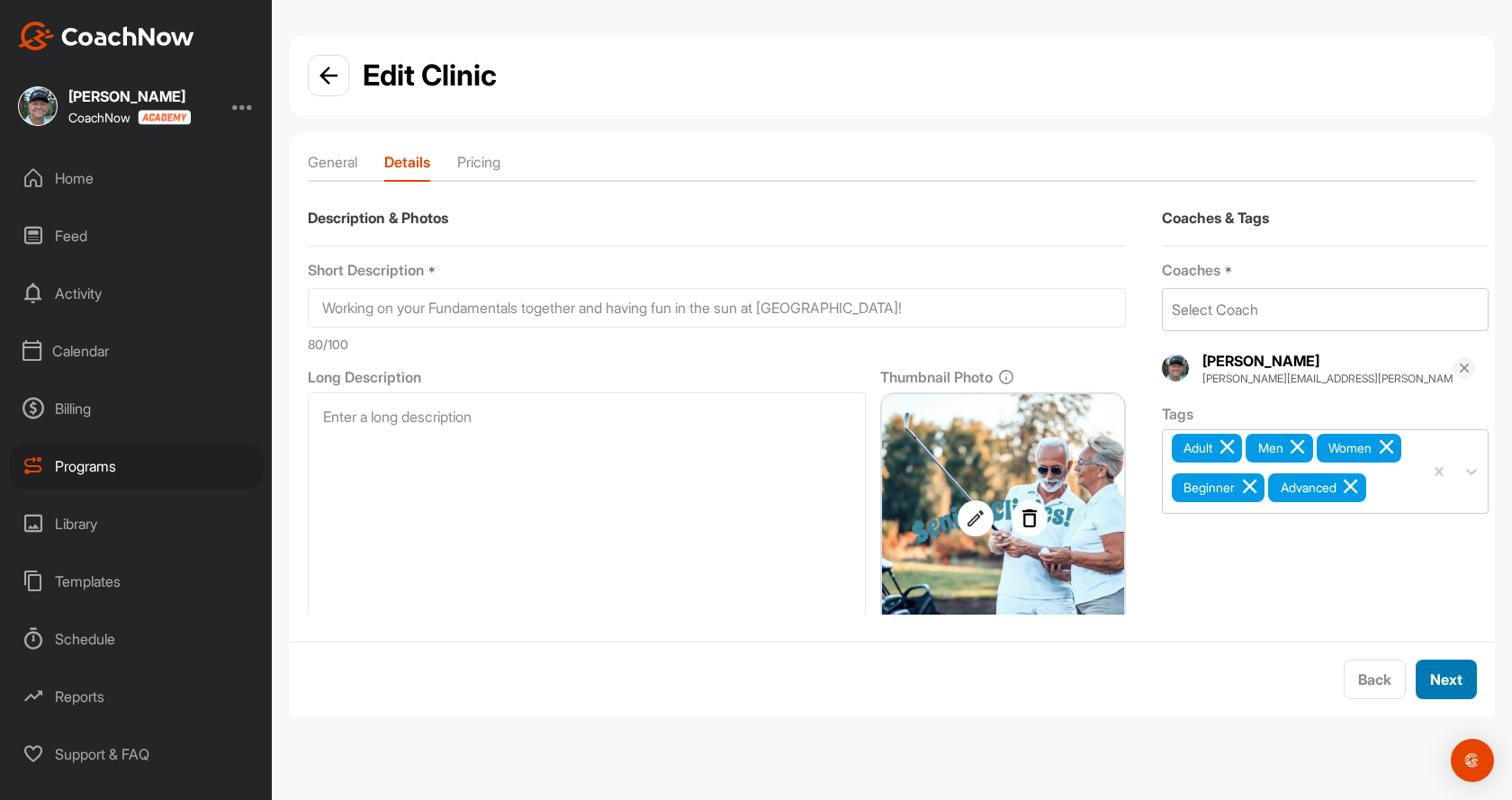
click at [1458, 686] on span "Next" at bounding box center [1446, 679] width 32 height 18
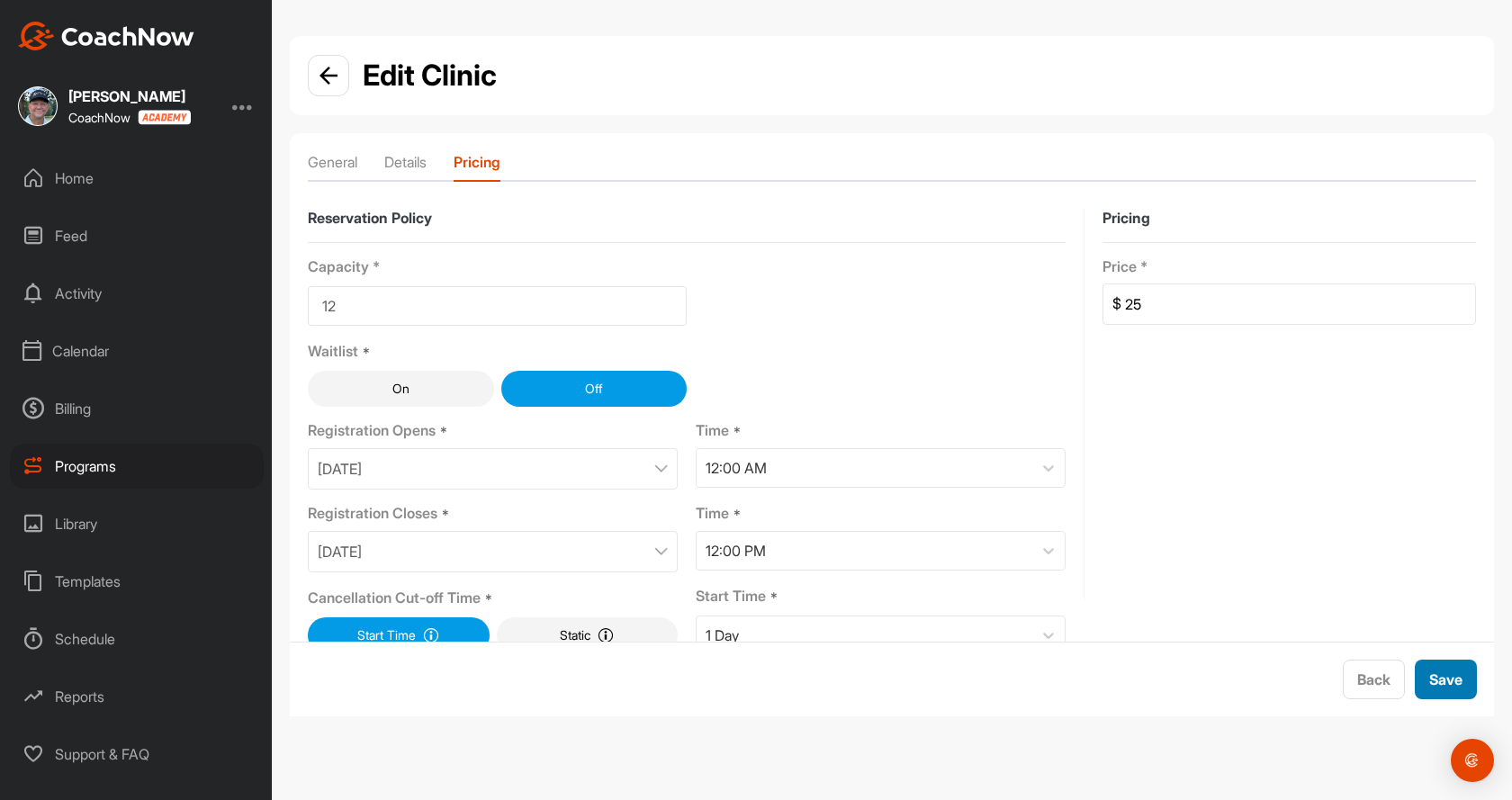
click at [1456, 685] on span "Save" at bounding box center [1446, 679] width 33 height 18
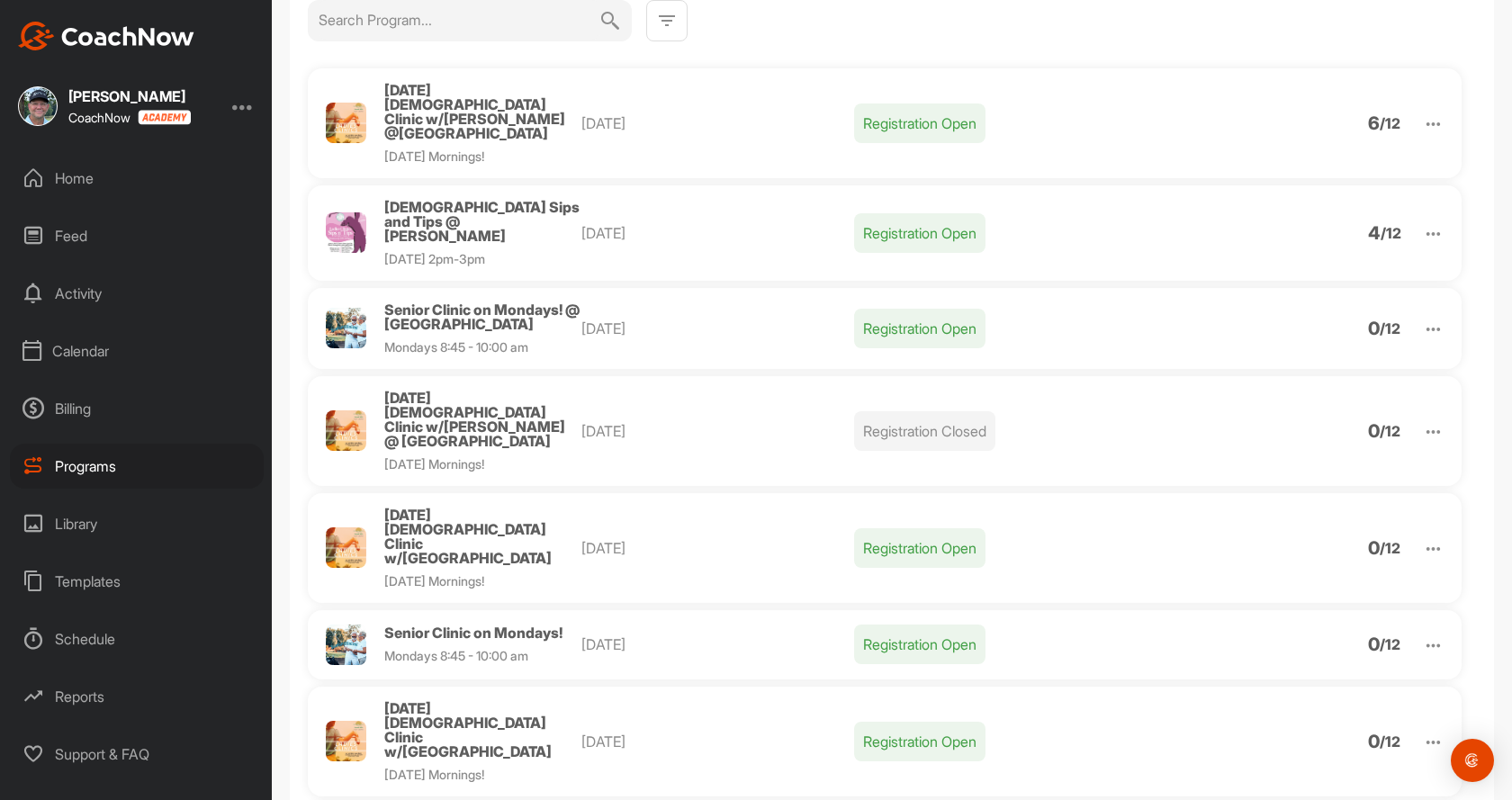
scroll to position [270, 0]
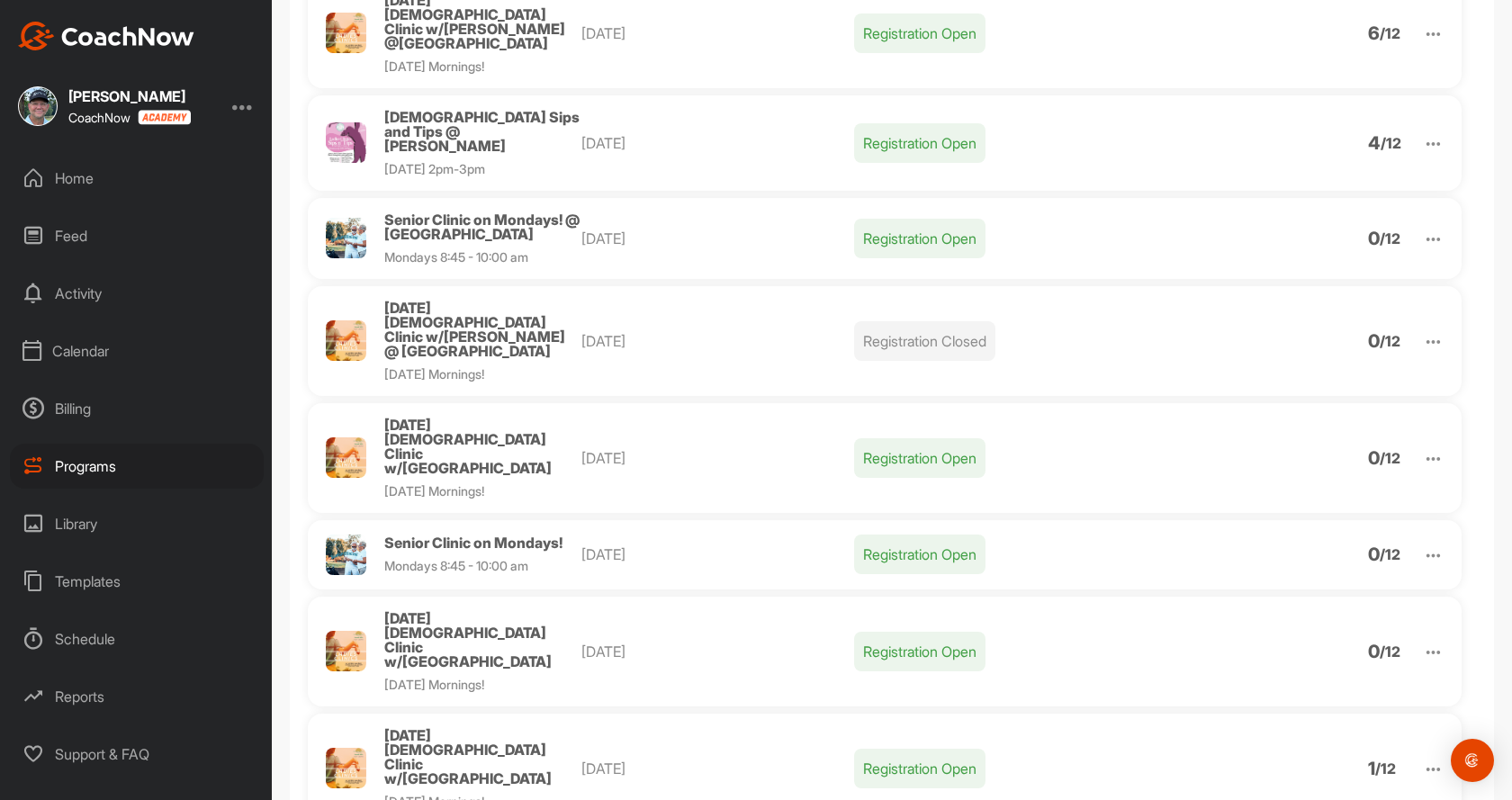
click at [1423, 448] on img at bounding box center [1433, 458] width 20 height 20
click at [1266, 538] on li "Edit" at bounding box center [1330, 552] width 221 height 29
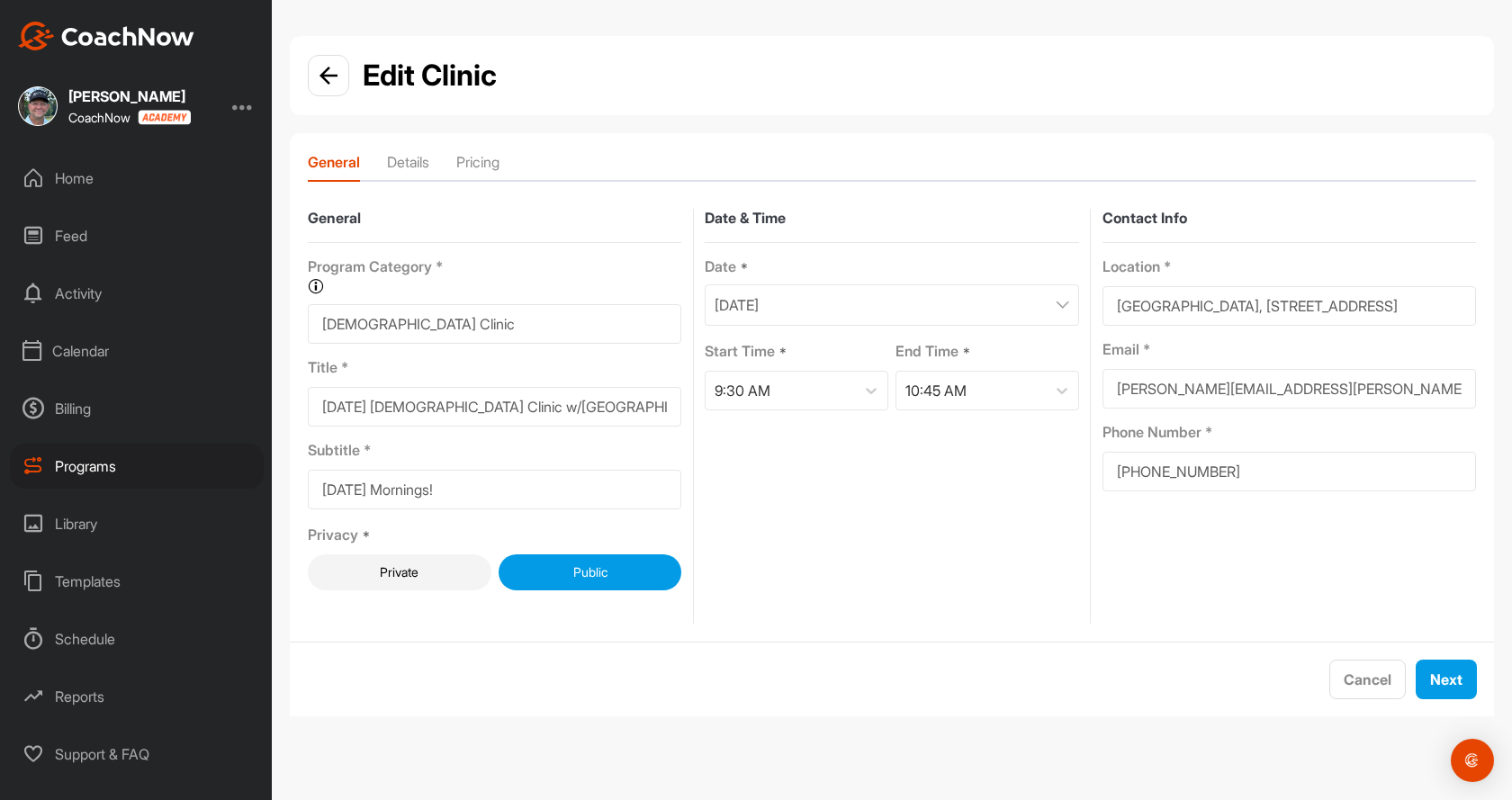
click at [538, 410] on input "[DATE] [DEMOGRAPHIC_DATA] Clinic w/[GEOGRAPHIC_DATA]" at bounding box center [495, 407] width 374 height 40
type input "[DATE] [DEMOGRAPHIC_DATA] Clinic w/[PERSON_NAME] @ [GEOGRAPHIC_DATA]"
click at [1447, 684] on span "Next" at bounding box center [1446, 679] width 32 height 18
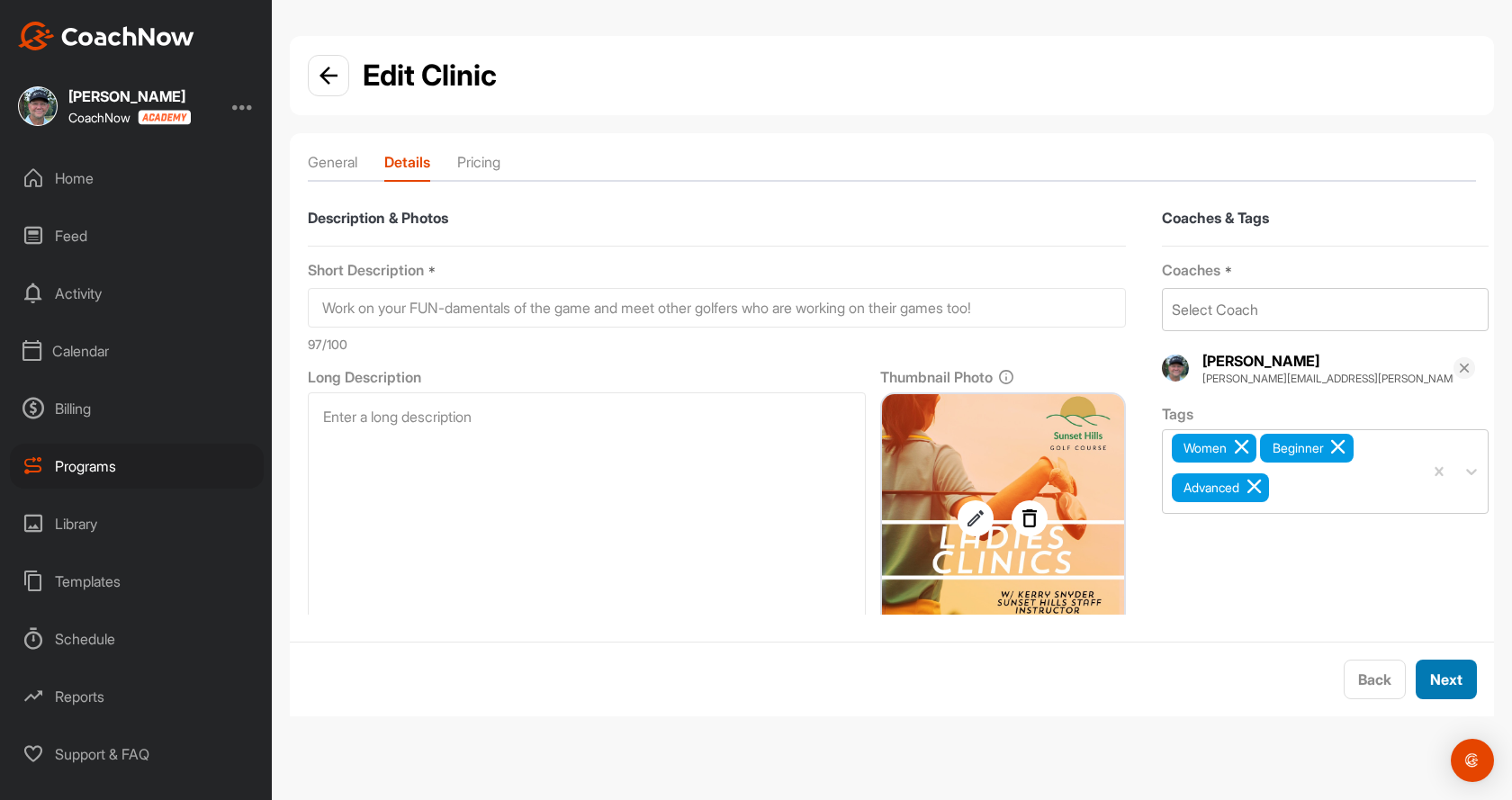
click at [1452, 673] on span "Next" at bounding box center [1446, 679] width 32 height 18
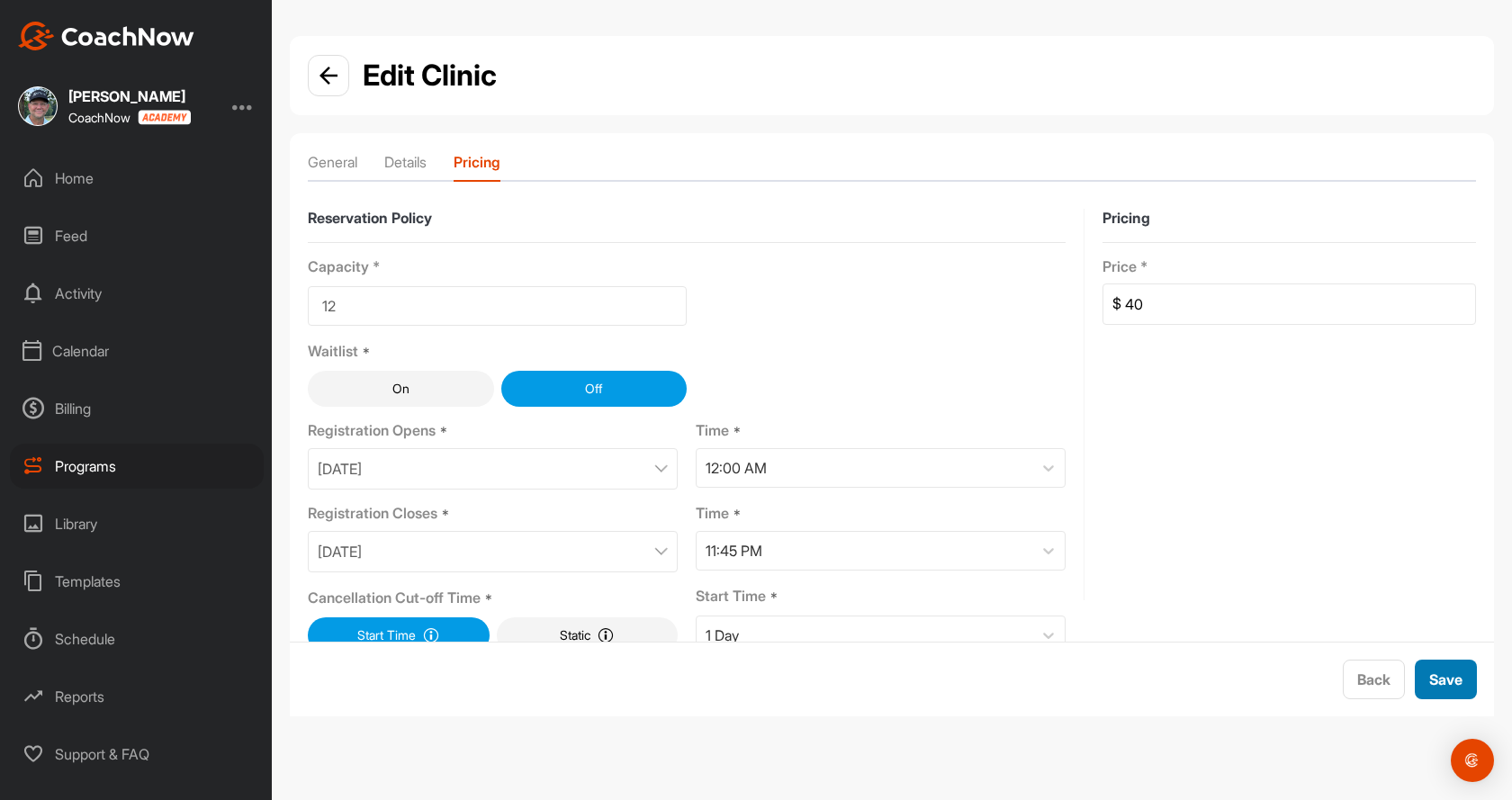
click at [1443, 672] on span "Save" at bounding box center [1446, 679] width 33 height 18
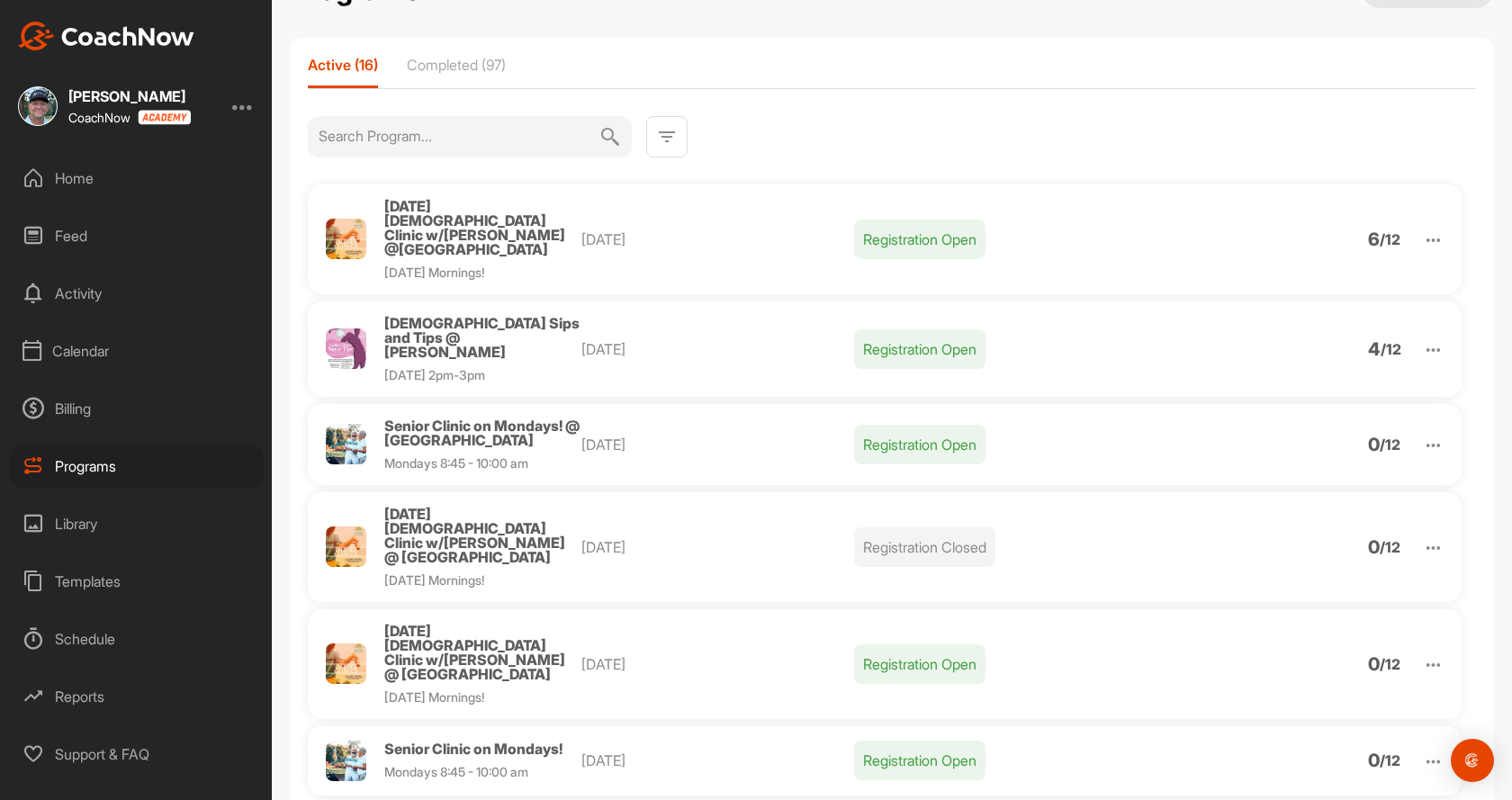
scroll to position [180, 0]
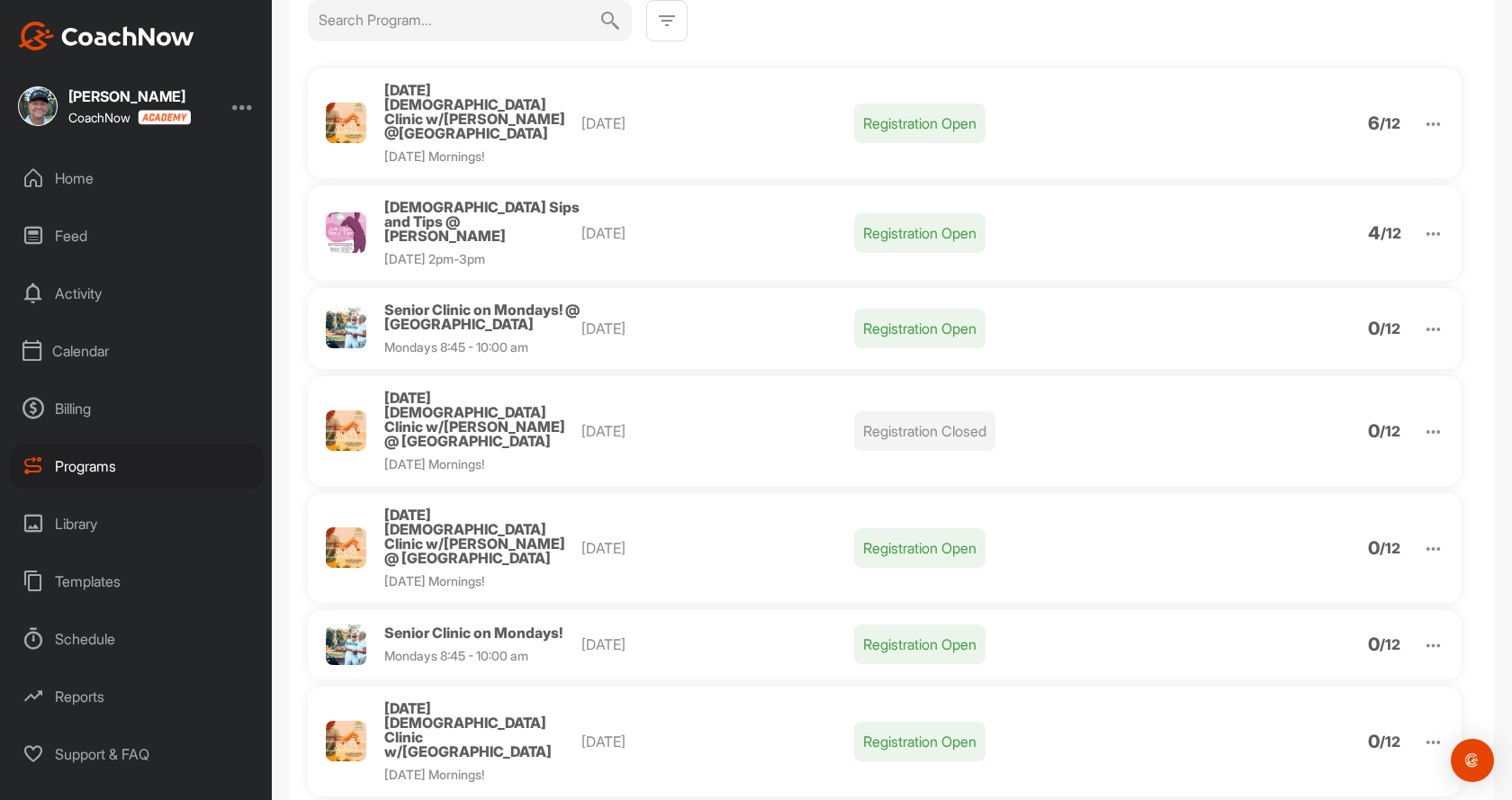
click at [1423, 635] on img at bounding box center [1433, 645] width 20 height 20
click at [1258, 725] on li "Edit" at bounding box center [1330, 740] width 221 height 29
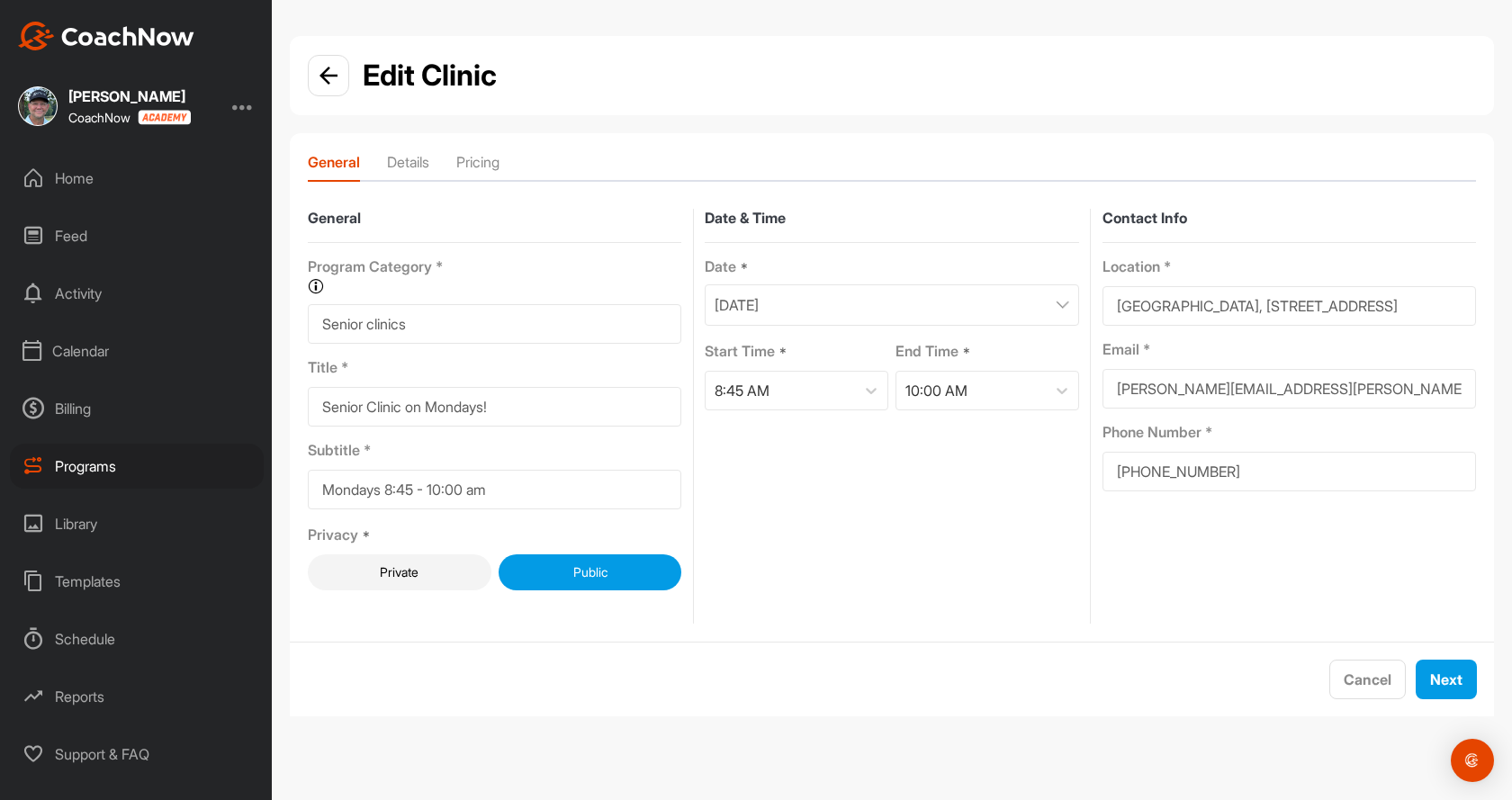
click at [518, 412] on input "Senior Clinic on Mondays!" at bounding box center [495, 407] width 374 height 40
click at [576, 405] on input "Senior Clinic on Mondays! @ [GEOGRAPHIC_DATA]" at bounding box center [495, 407] width 374 height 40
type input "Senior Clinic on Mondays! @ [GEOGRAPHIC_DATA]"
click at [1425, 669] on button "Next" at bounding box center [1446, 679] width 61 height 40
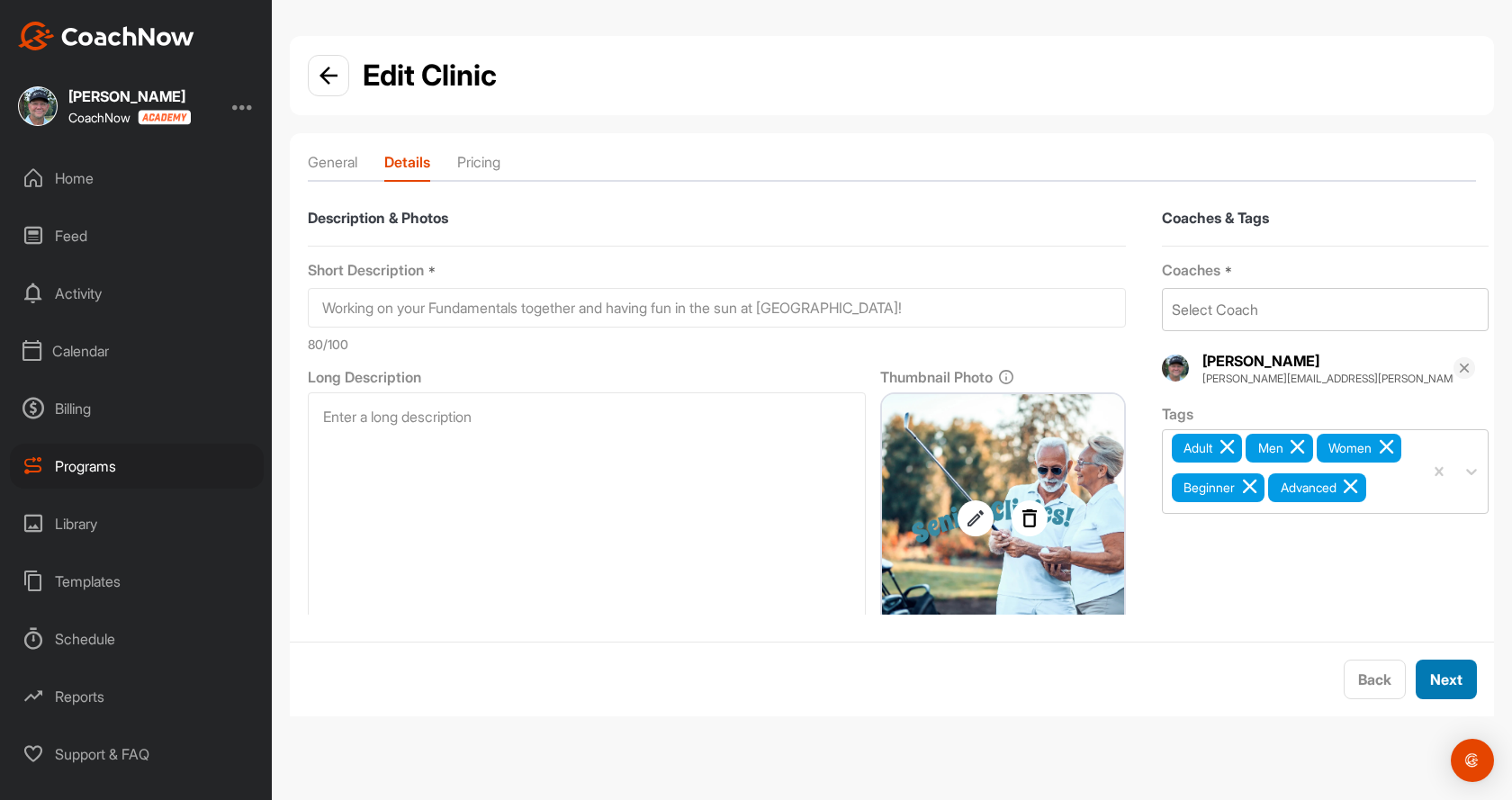
click at [1452, 671] on span "Next" at bounding box center [1446, 679] width 32 height 18
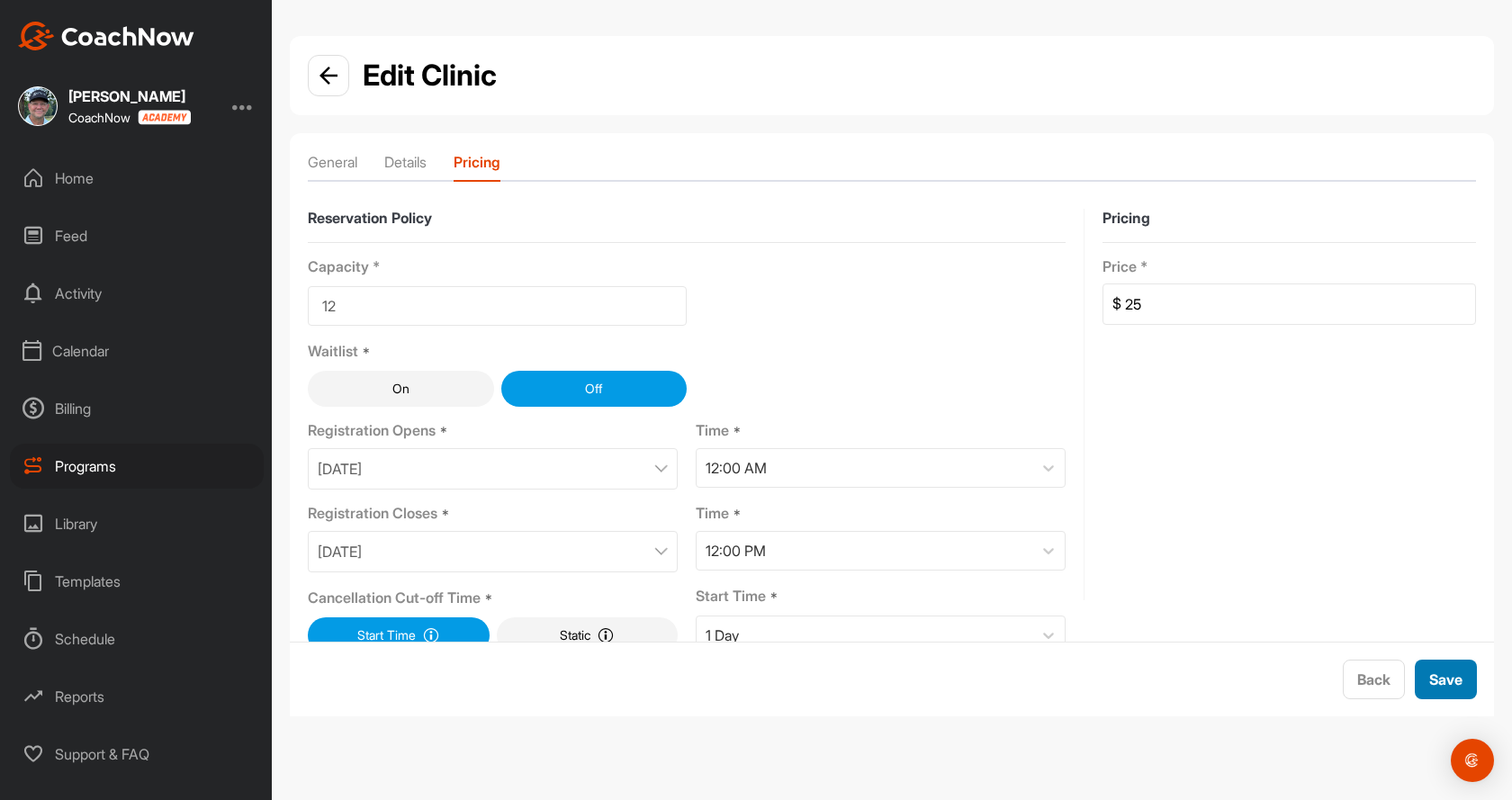
click at [1443, 682] on span "Save" at bounding box center [1446, 679] width 33 height 18
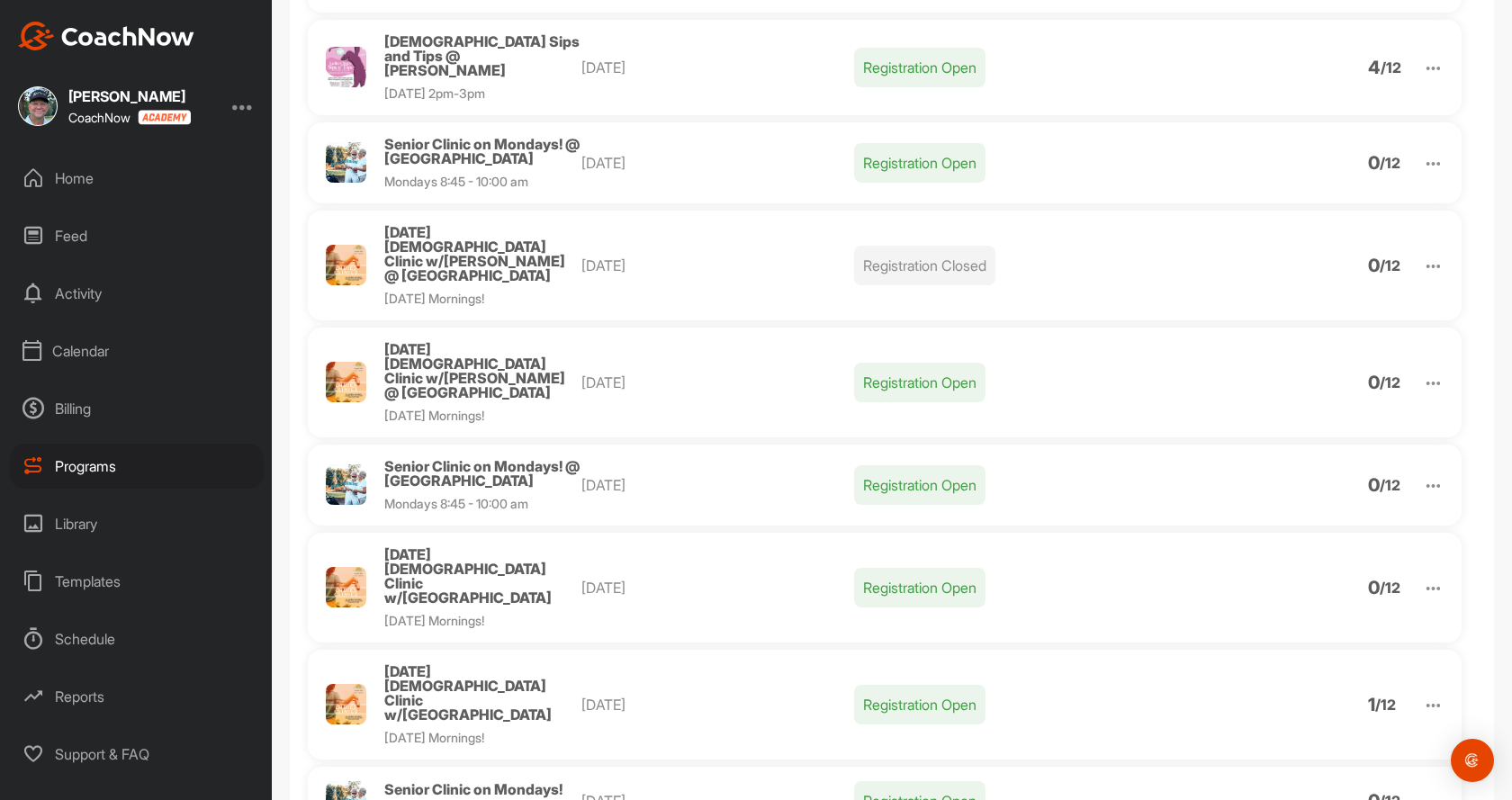
scroll to position [360, 0]
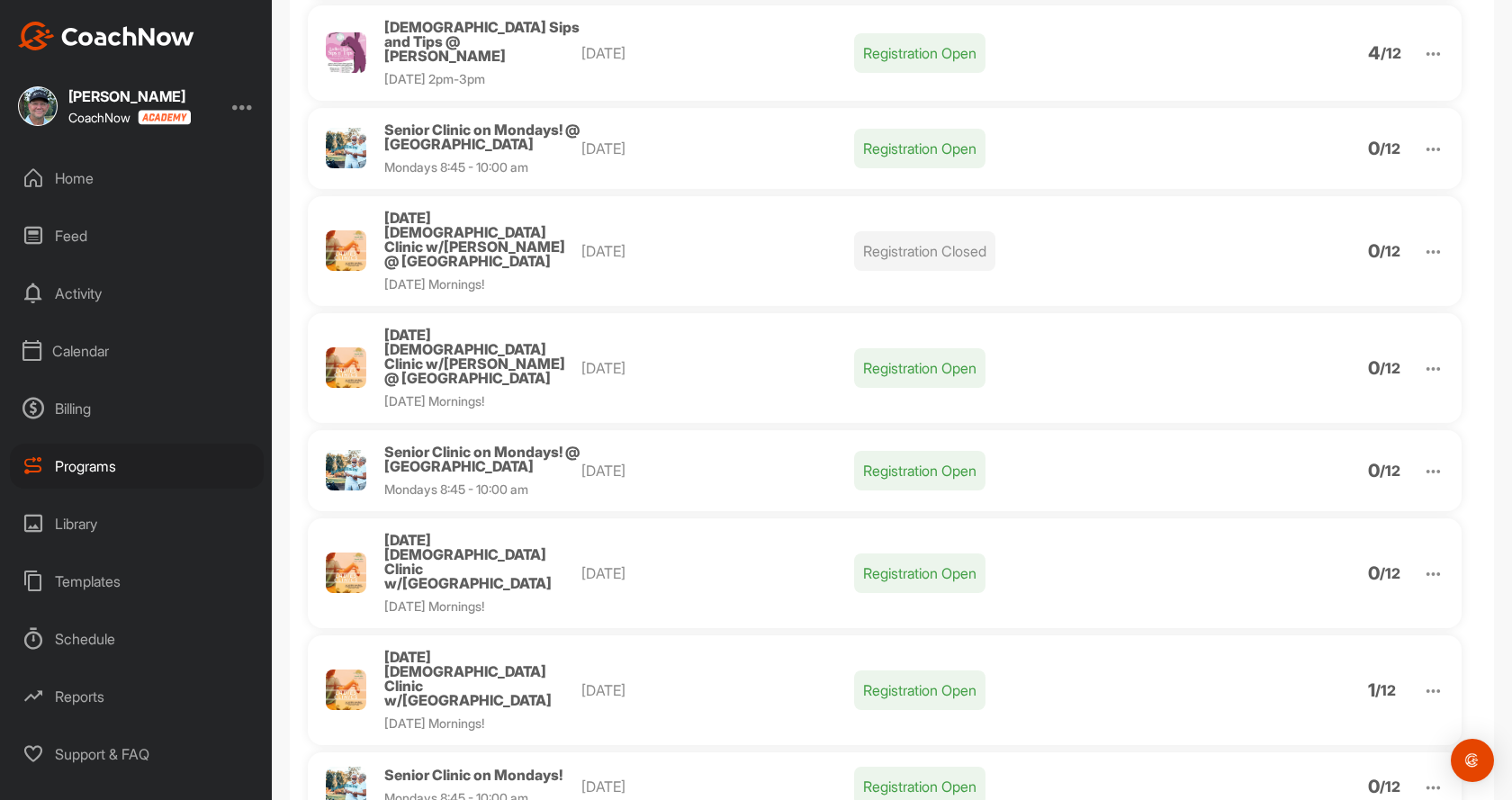
click at [1423, 564] on img at bounding box center [1433, 574] width 20 height 20
click at [1271, 653] on li "Edit" at bounding box center [1330, 667] width 221 height 29
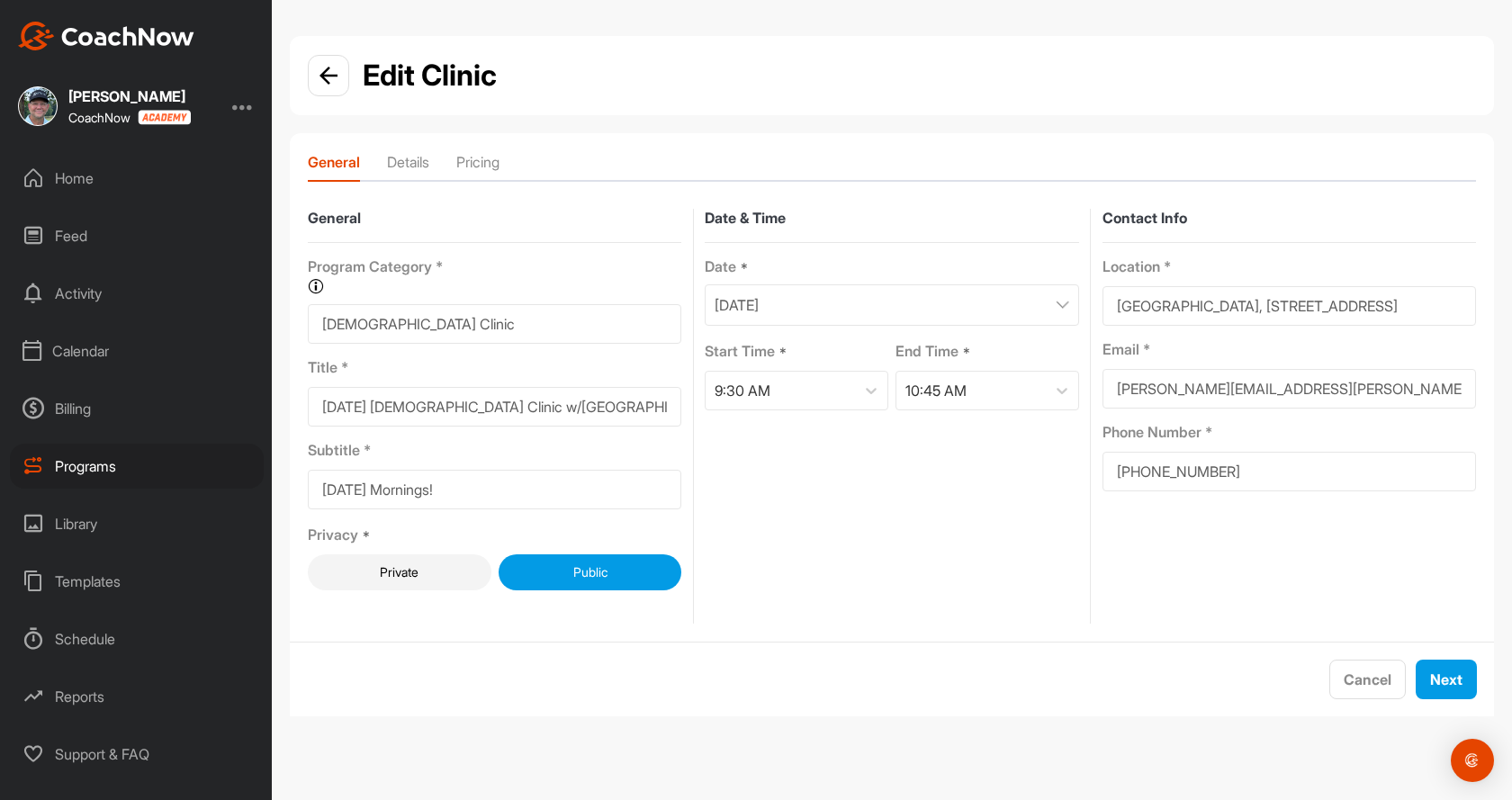
click at [602, 412] on input "[DATE] [DEMOGRAPHIC_DATA] Clinic w/[GEOGRAPHIC_DATA]" at bounding box center [495, 407] width 374 height 40
type input "[DATE] [DEMOGRAPHIC_DATA] Clinic w/[PERSON_NAME] @ [GEOGRAPHIC_DATA]"
click at [1457, 689] on div "Next" at bounding box center [1446, 680] width 32 height 21
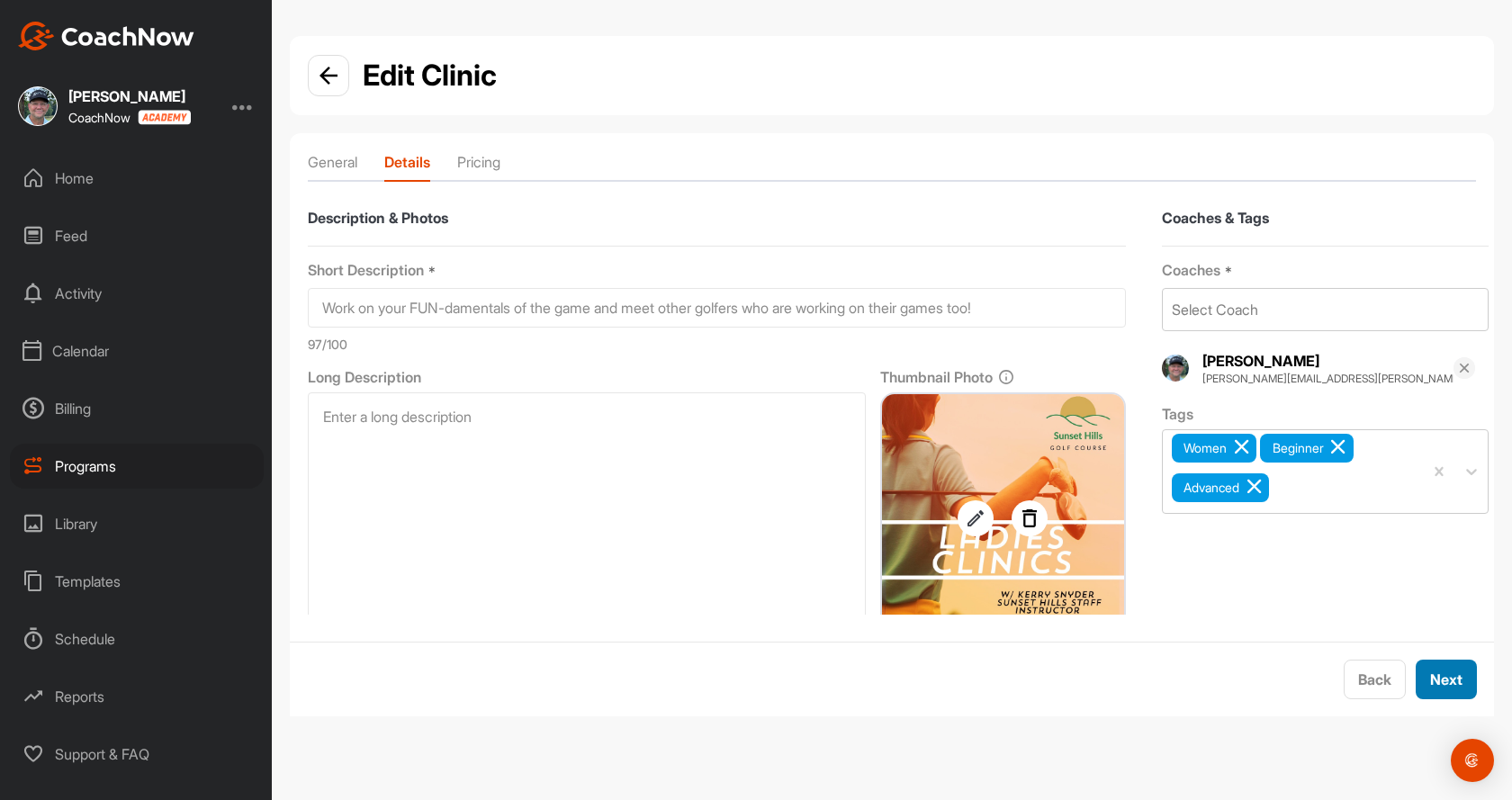
click at [1440, 679] on span "Next" at bounding box center [1446, 679] width 32 height 18
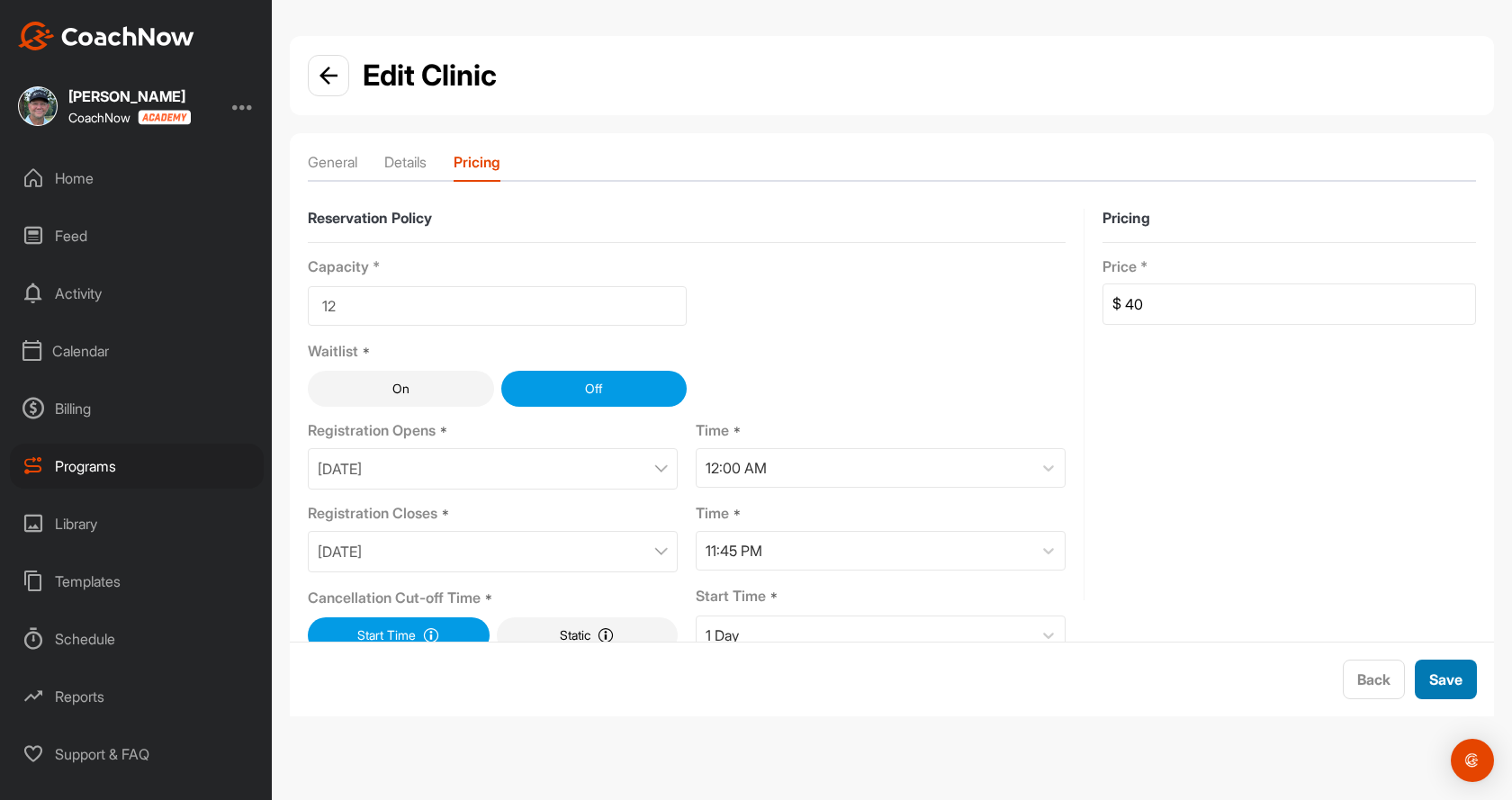
click at [1429, 675] on span "Save" at bounding box center [1446, 679] width 33 height 18
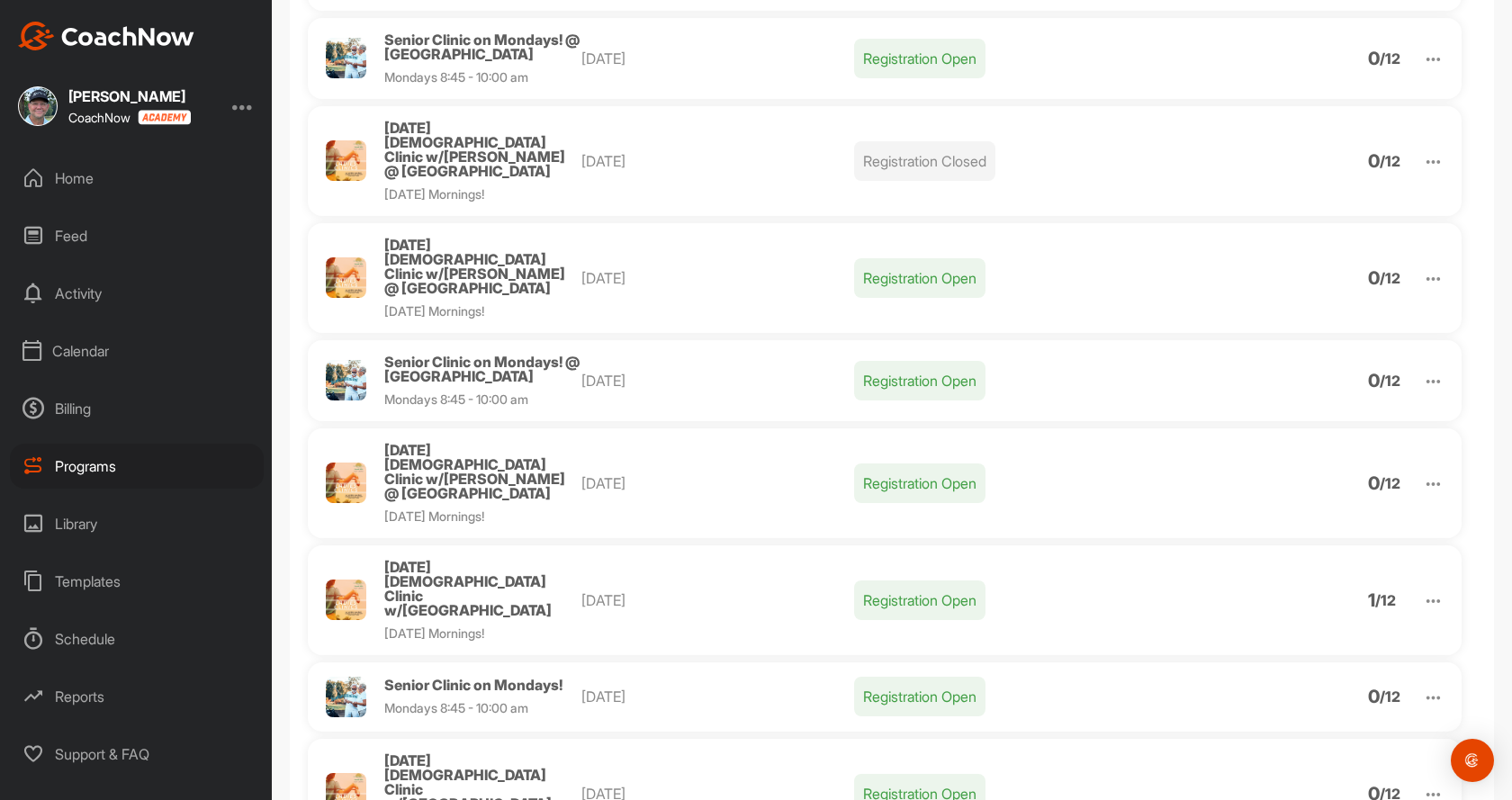
scroll to position [540, 0]
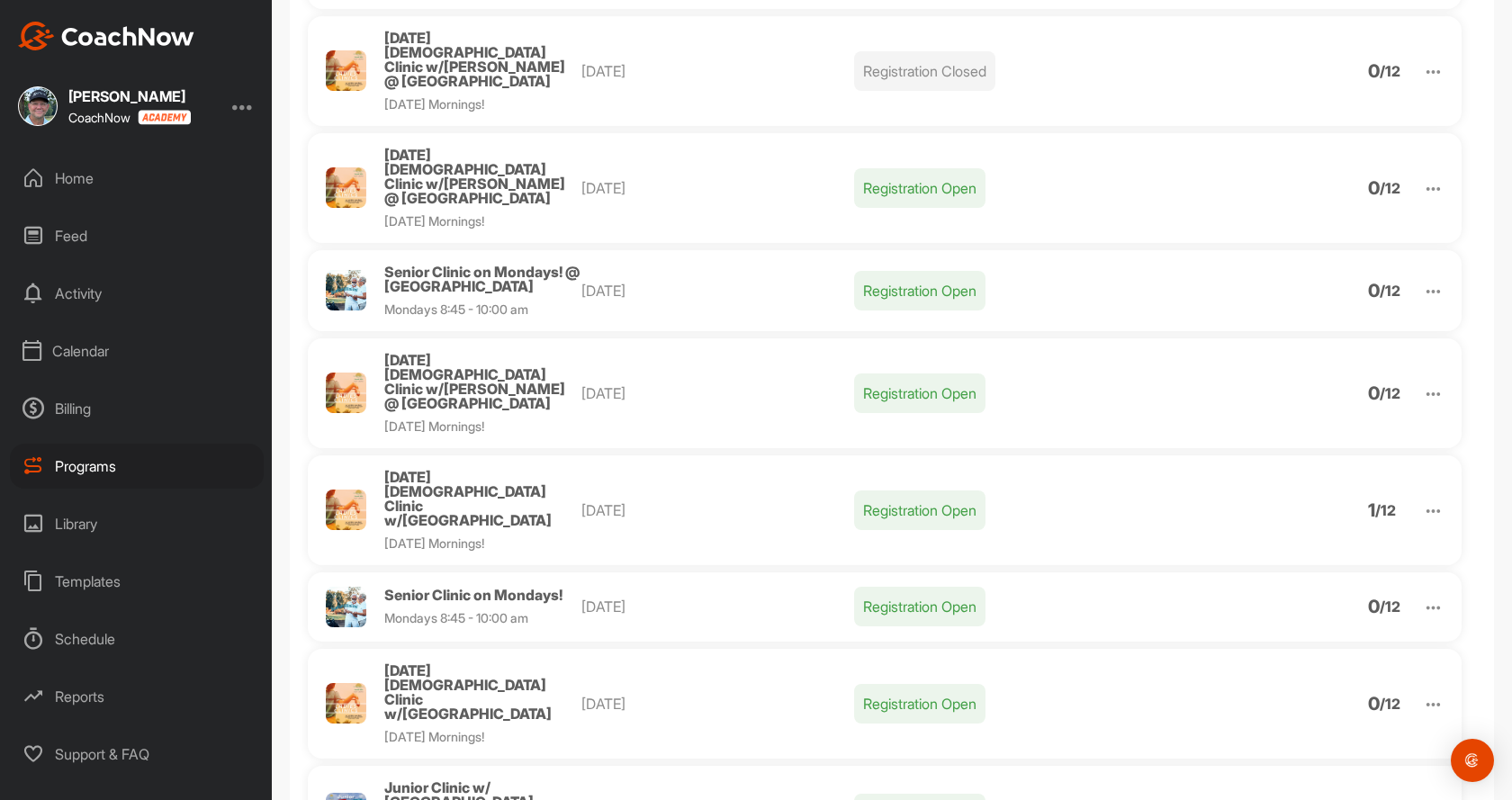
click at [1423, 500] on img at bounding box center [1433, 510] width 20 height 20
click at [1250, 589] on li "Edit" at bounding box center [1330, 604] width 221 height 29
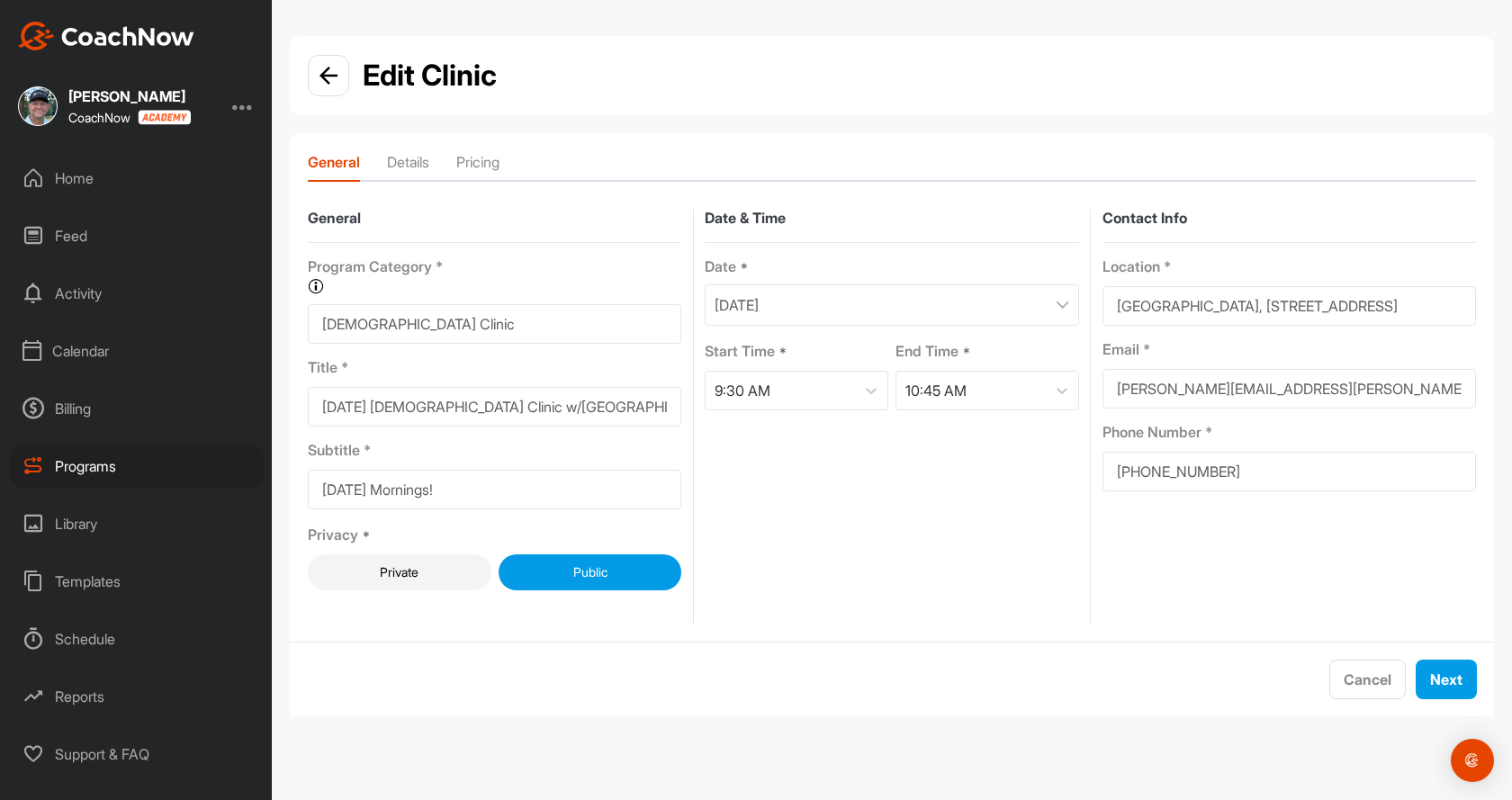
click at [581, 410] on input "[DATE] [DEMOGRAPHIC_DATA] Clinic w/[GEOGRAPHIC_DATA]" at bounding box center [495, 407] width 374 height 40
type input "[DATE] [DEMOGRAPHIC_DATA] Clinic w/[PERSON_NAME] @ [GEOGRAPHIC_DATA]"
click at [1467, 678] on button "Next" at bounding box center [1446, 679] width 61 height 40
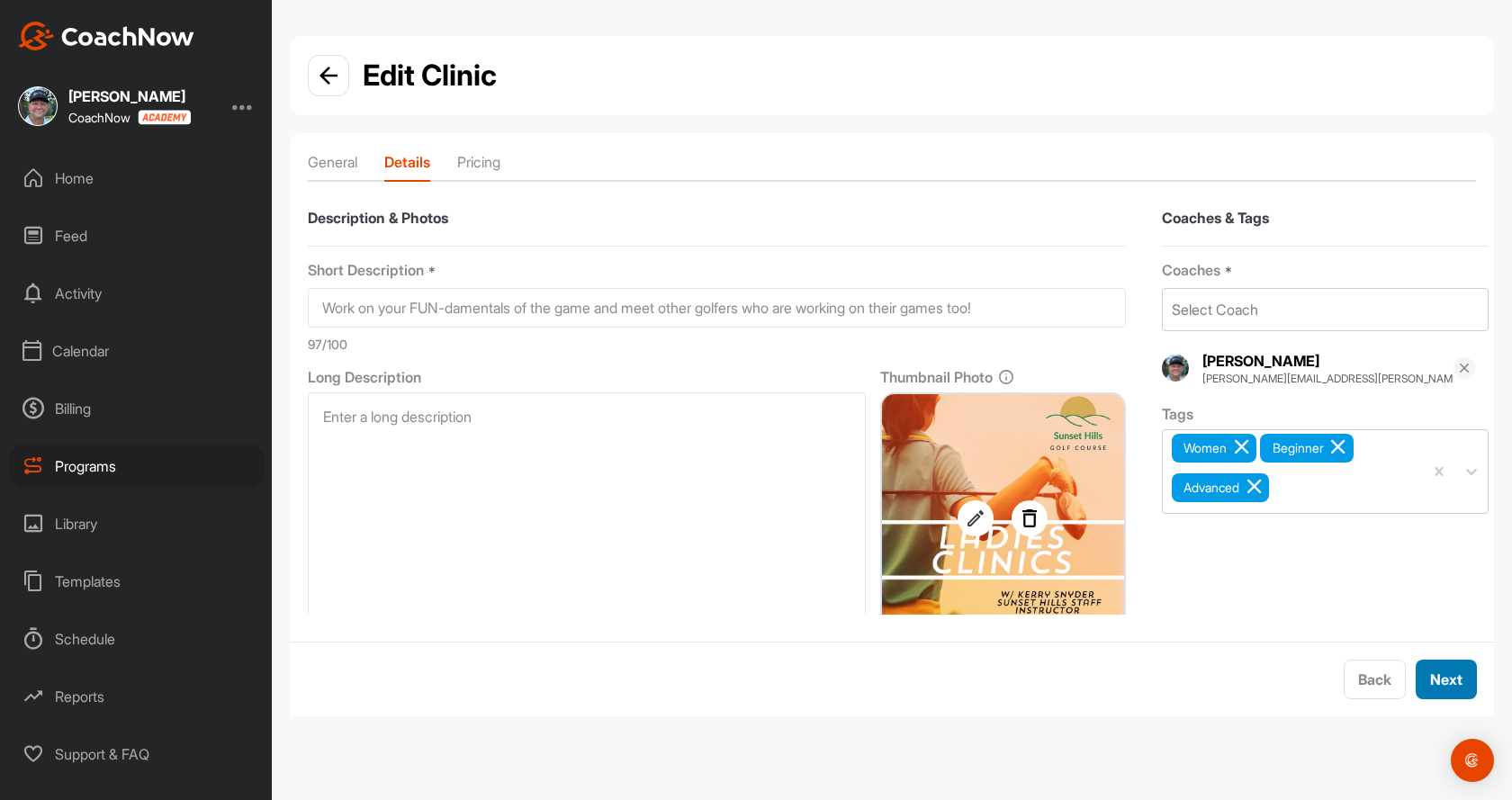
click at [1437, 682] on span "Next" at bounding box center [1446, 679] width 32 height 18
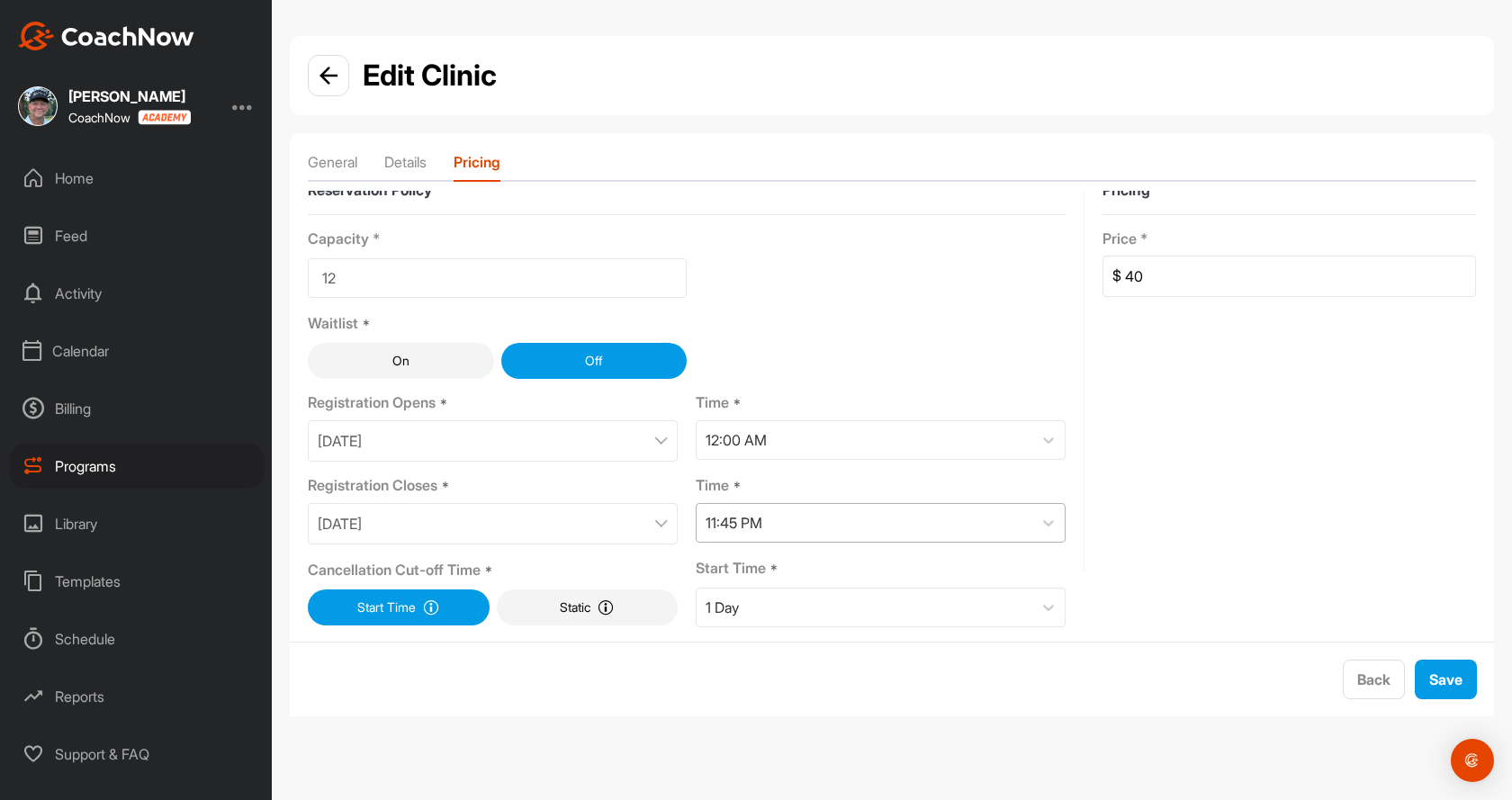
scroll to position [30, 0]
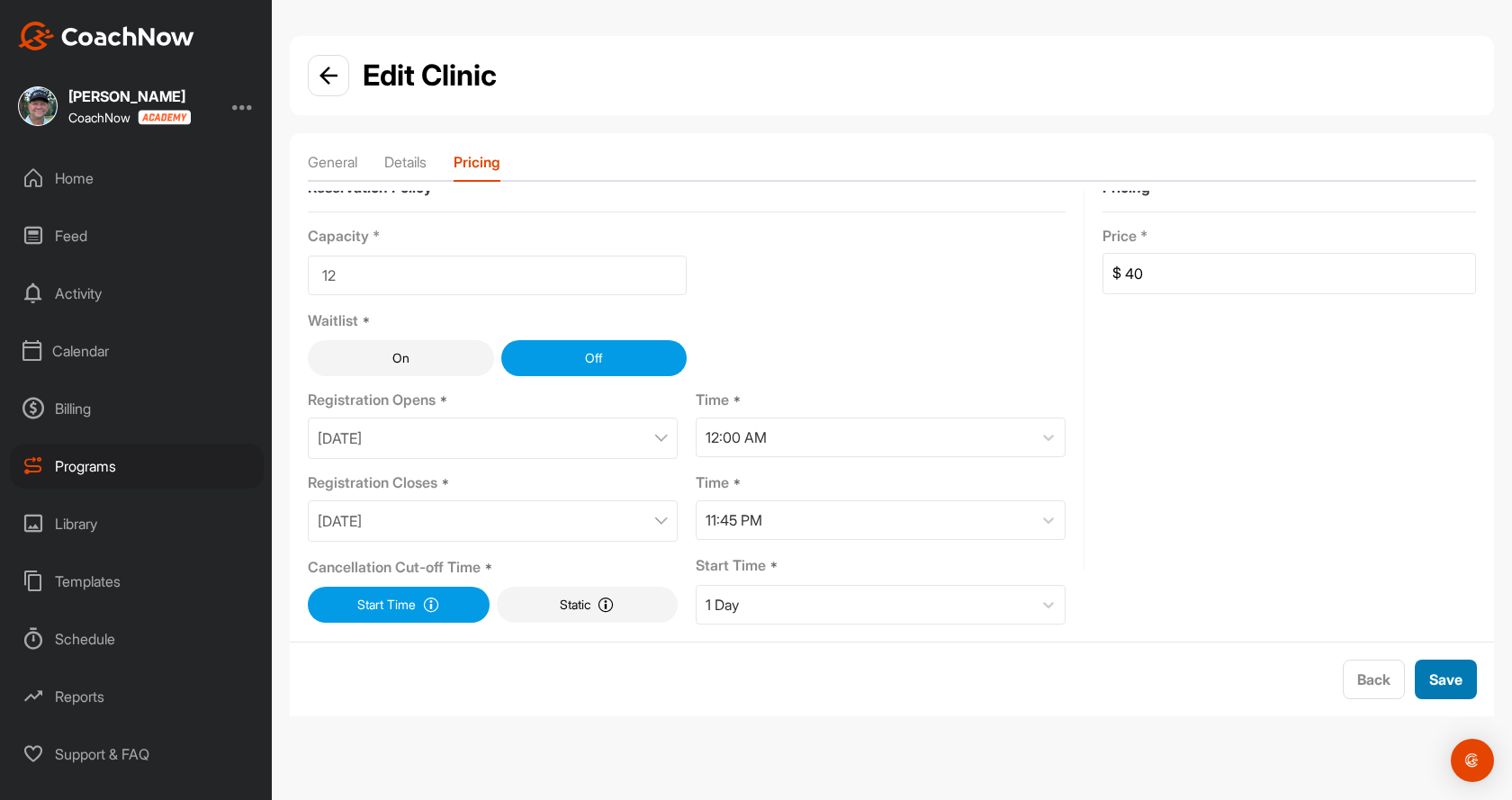
click at [1444, 680] on span "Save" at bounding box center [1446, 679] width 33 height 18
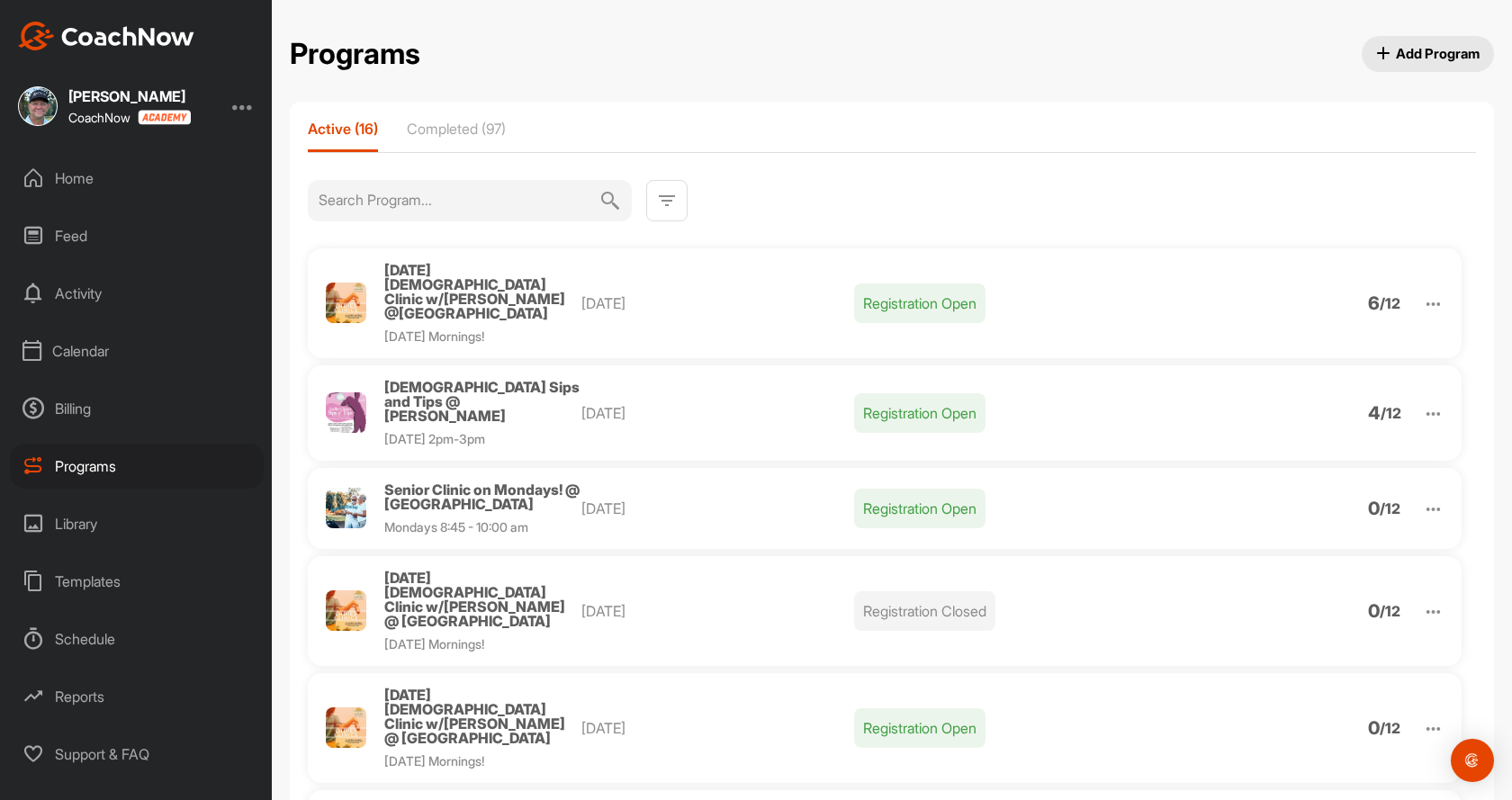
click at [99, 475] on div "Programs" at bounding box center [137, 466] width 254 height 45
click at [1424, 38] on button "Add Program" at bounding box center [1428, 54] width 134 height 36
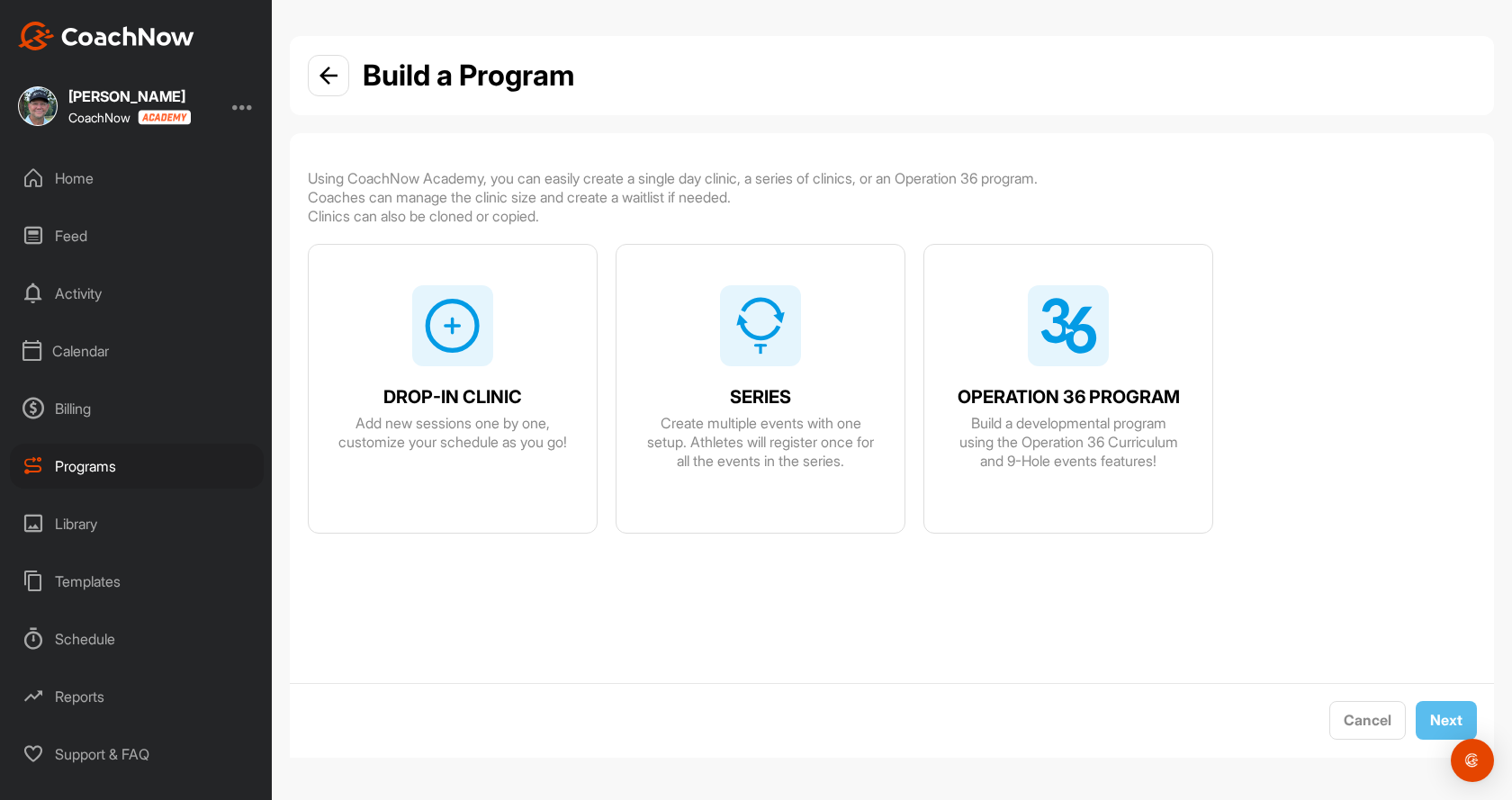
click at [452, 328] on img at bounding box center [453, 325] width 58 height 58
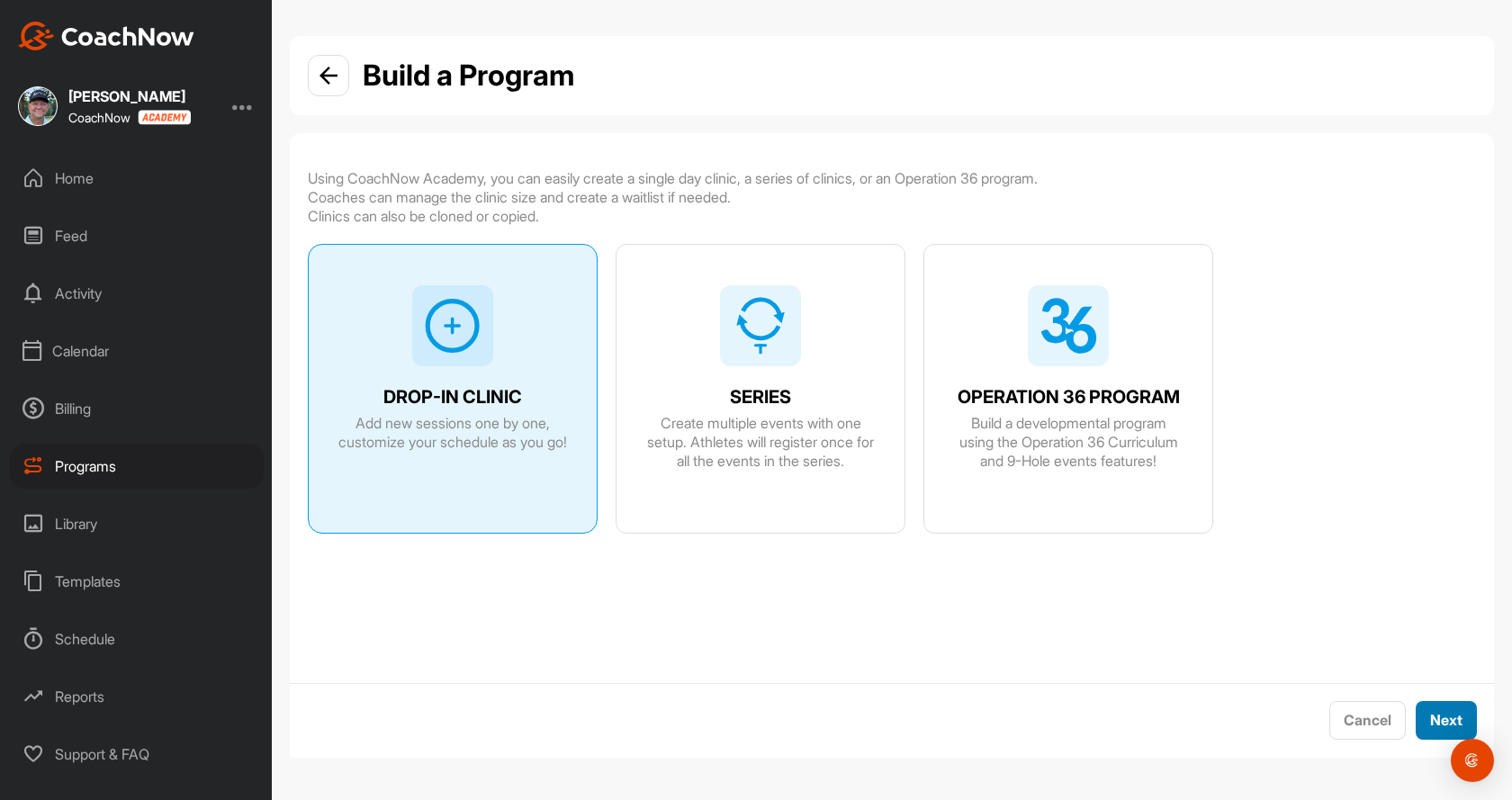
click at [1433, 729] on span "Next" at bounding box center [1446, 720] width 32 height 18
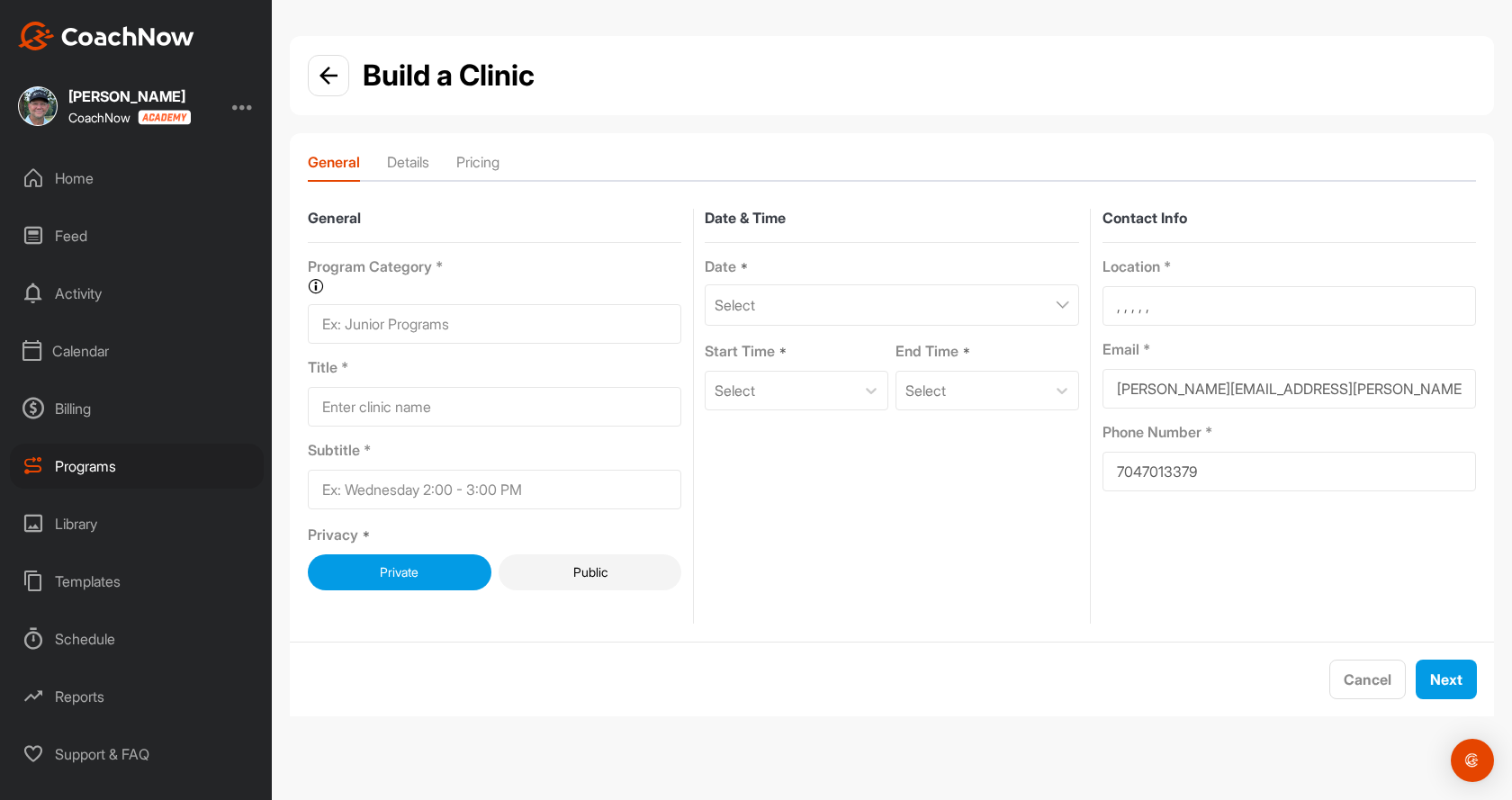
click at [389, 333] on input at bounding box center [495, 324] width 374 height 40
type input "Short Game Clinic"
click at [379, 406] on input at bounding box center [495, 407] width 374 height 40
type input "Short Game School @ [GEOGRAPHIC_DATA]"
click at [407, 498] on input at bounding box center [495, 490] width 374 height 40
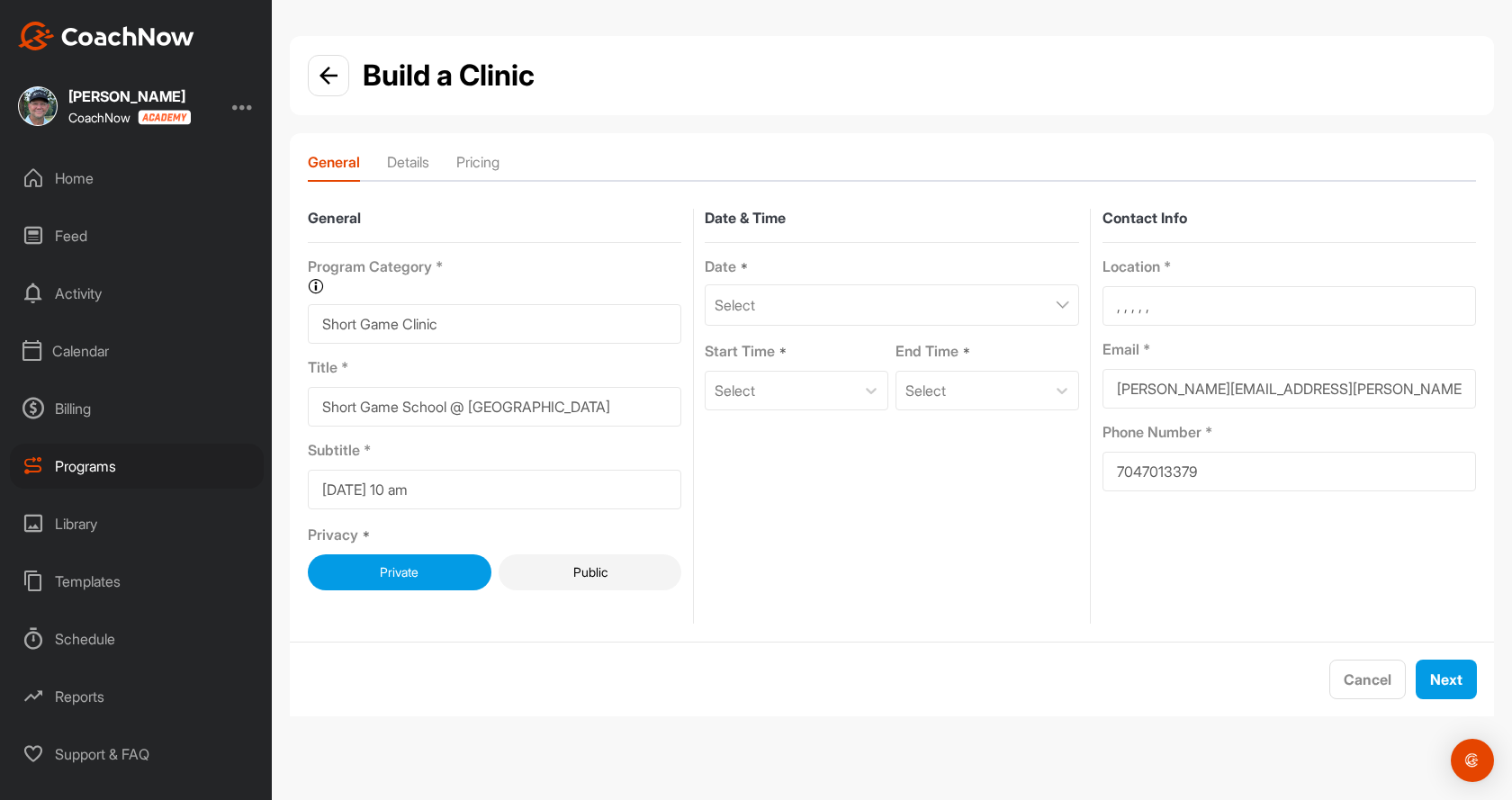
type input "[DATE] 10 am"
click at [561, 578] on button "Public" at bounding box center [590, 572] width 183 height 36
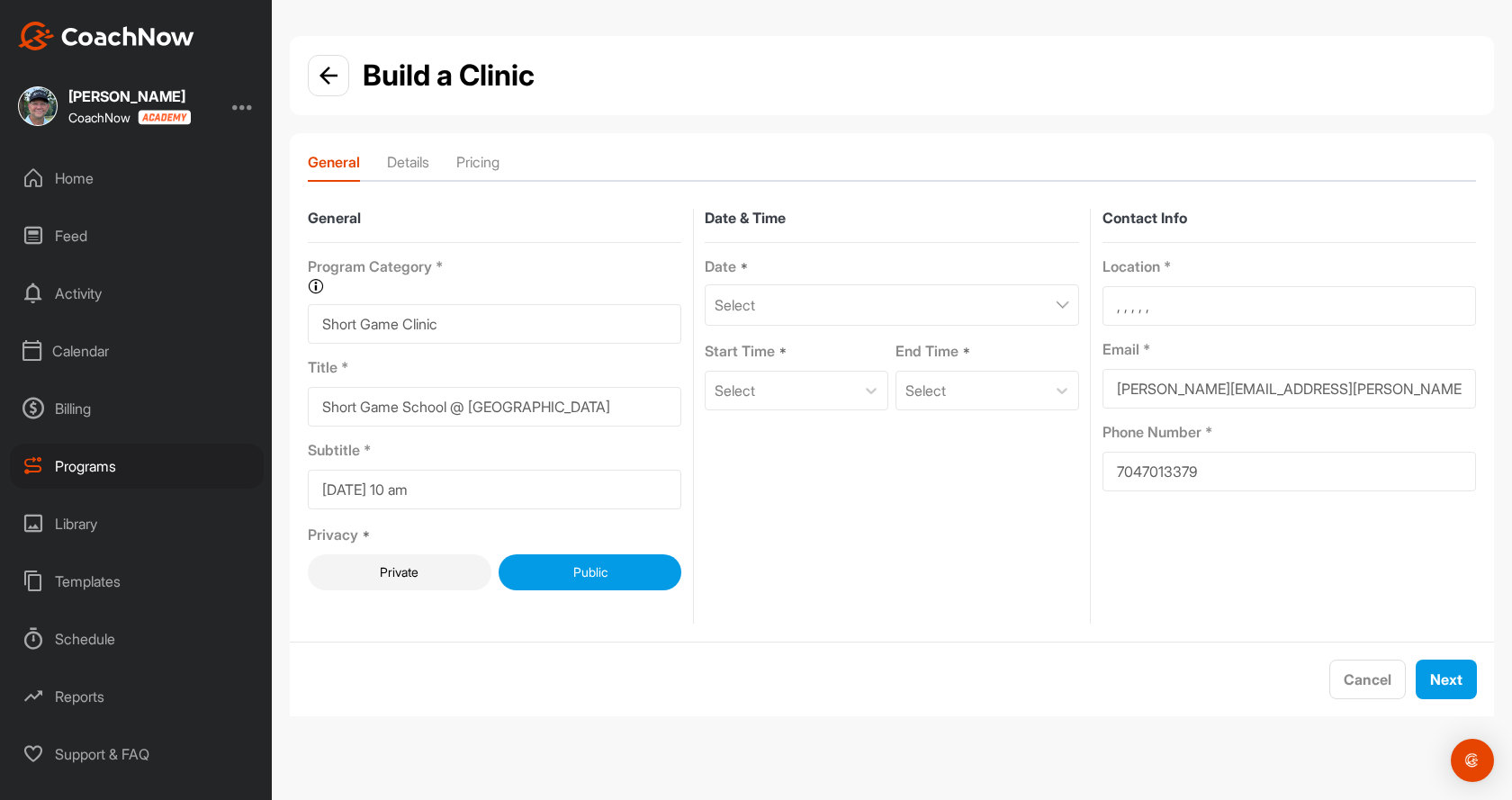
click at [1060, 307] on img at bounding box center [1062, 304] width 14 height 9
click at [970, 360] on icon at bounding box center [975, 359] width 12 height 12
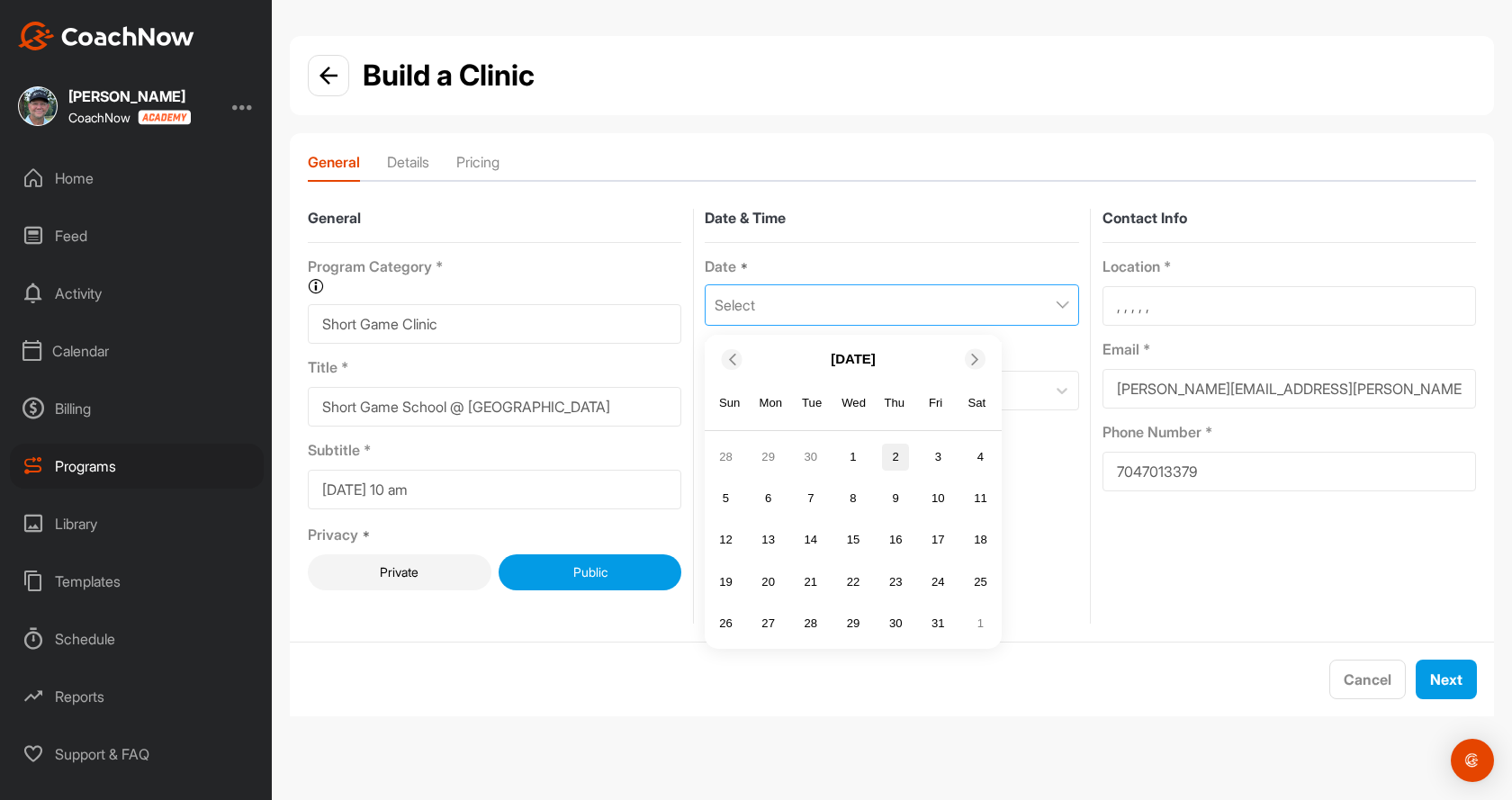
click at [897, 456] on div "2" at bounding box center [895, 458] width 27 height 27
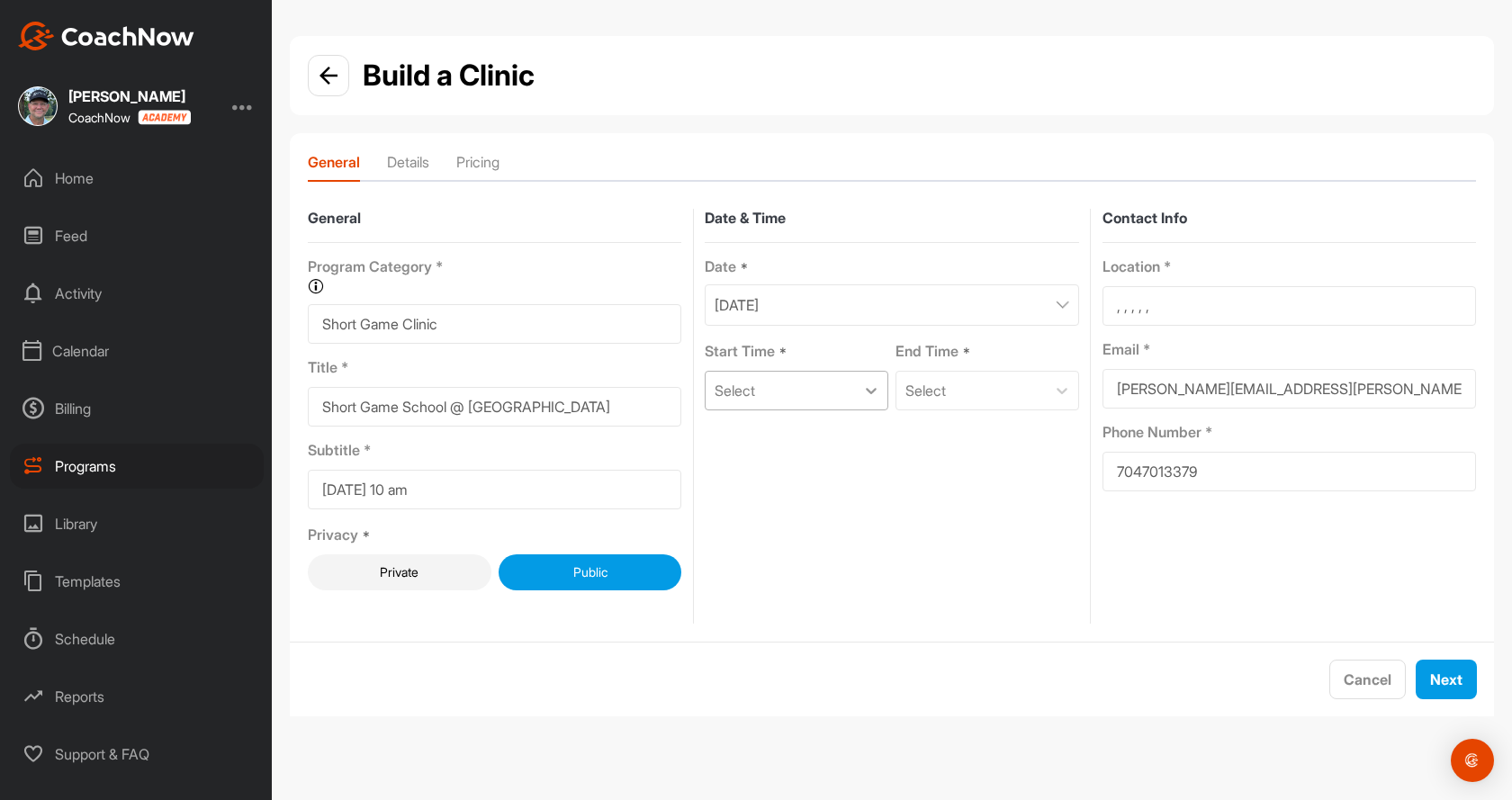
click at [873, 392] on icon at bounding box center [871, 390] width 18 height 18
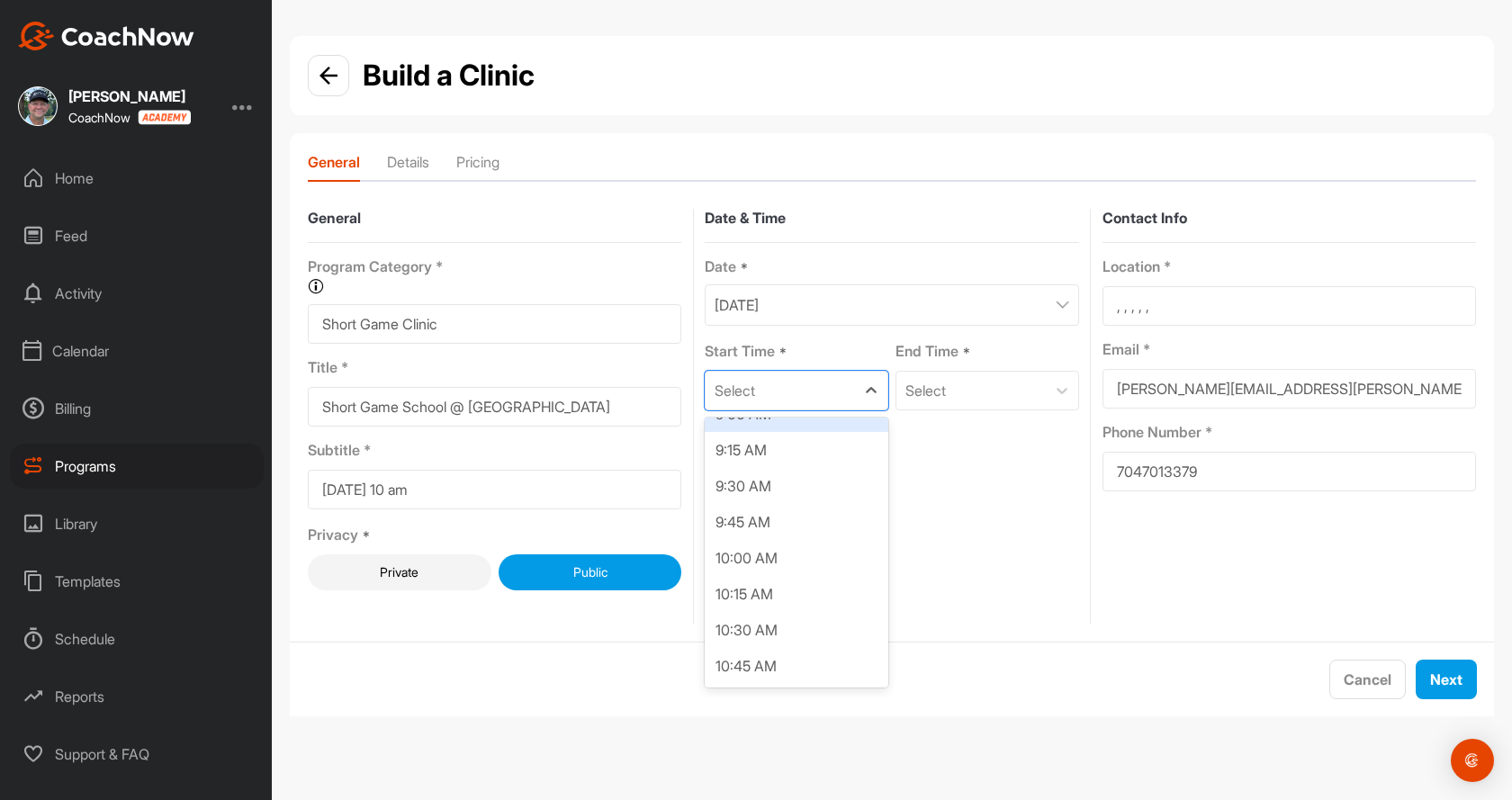
scroll to position [1350, 0]
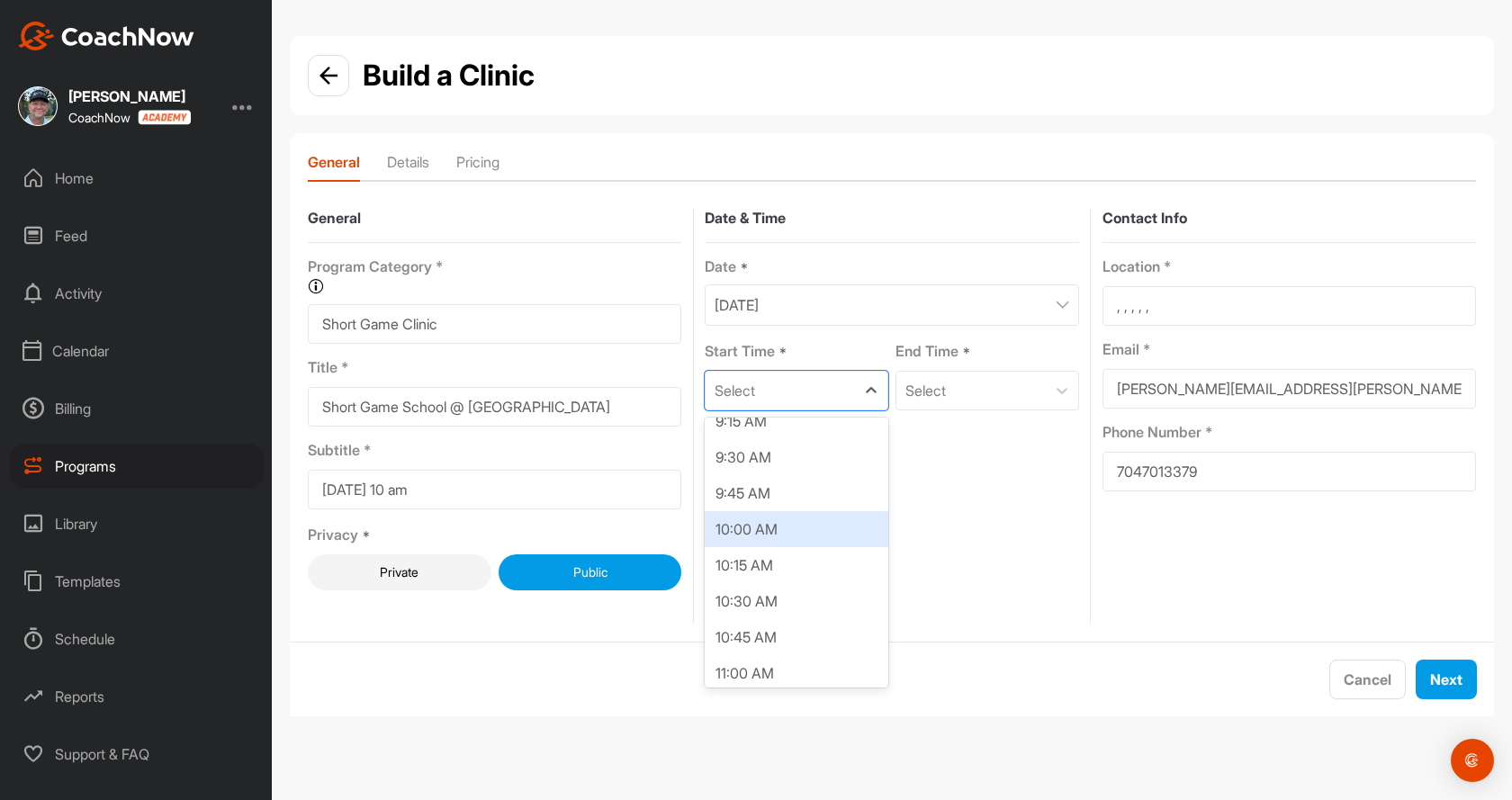
click at [758, 532] on div "10:00 AM" at bounding box center [796, 529] width 183 height 36
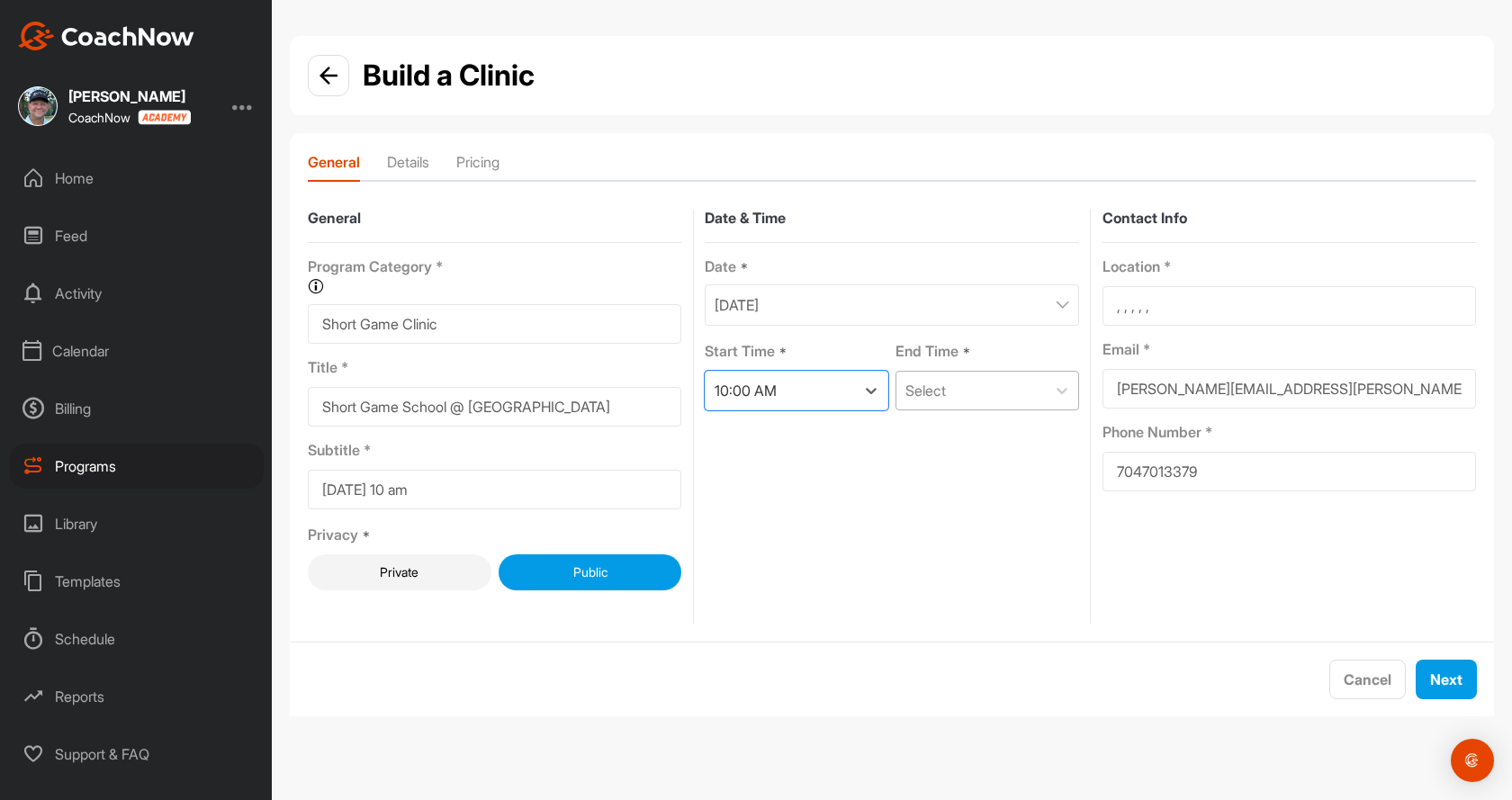
click at [976, 389] on div "Select" at bounding box center [971, 390] width 149 height 38
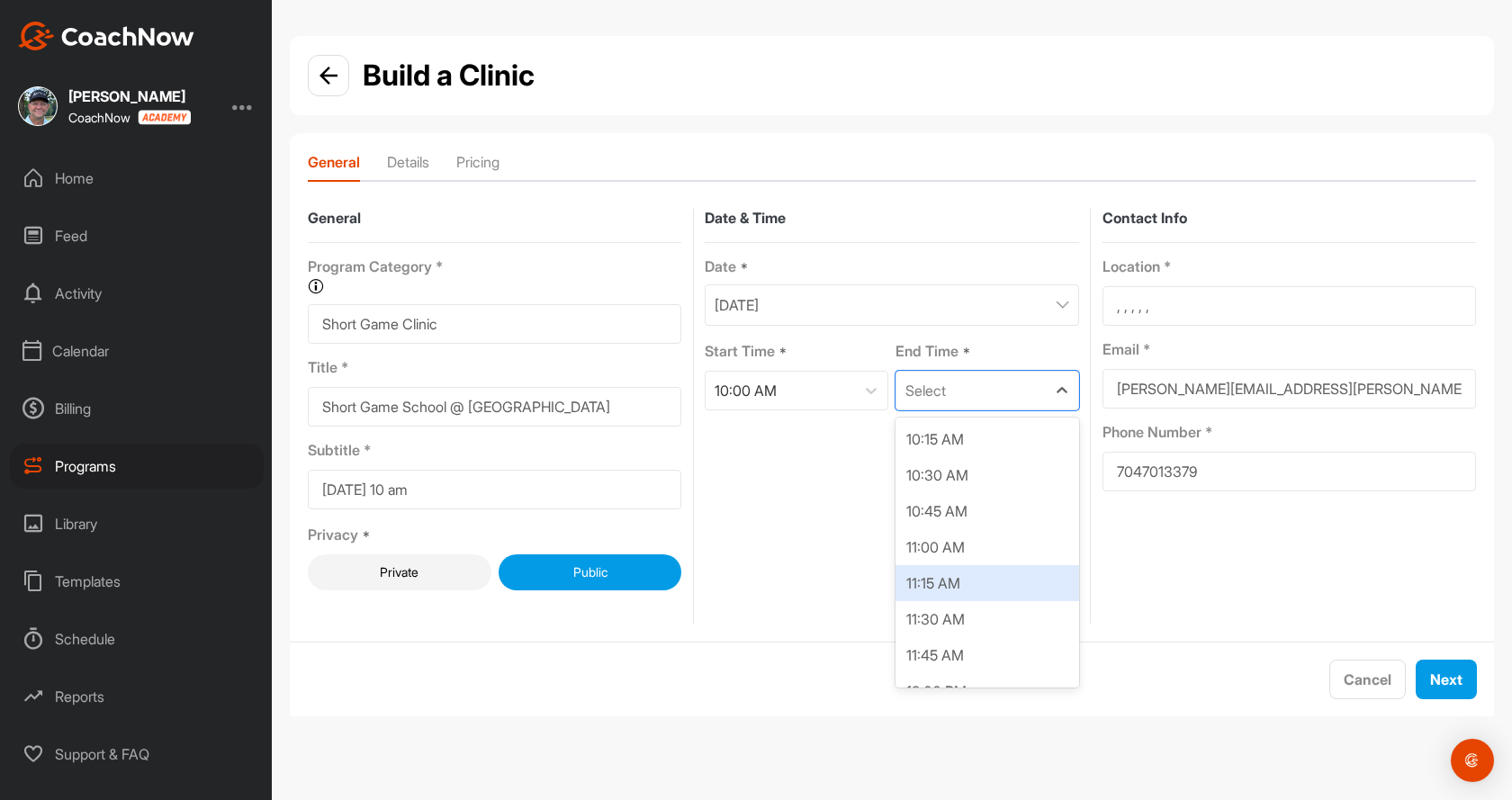
click at [955, 579] on div "11:15 AM" at bounding box center [987, 582] width 183 height 36
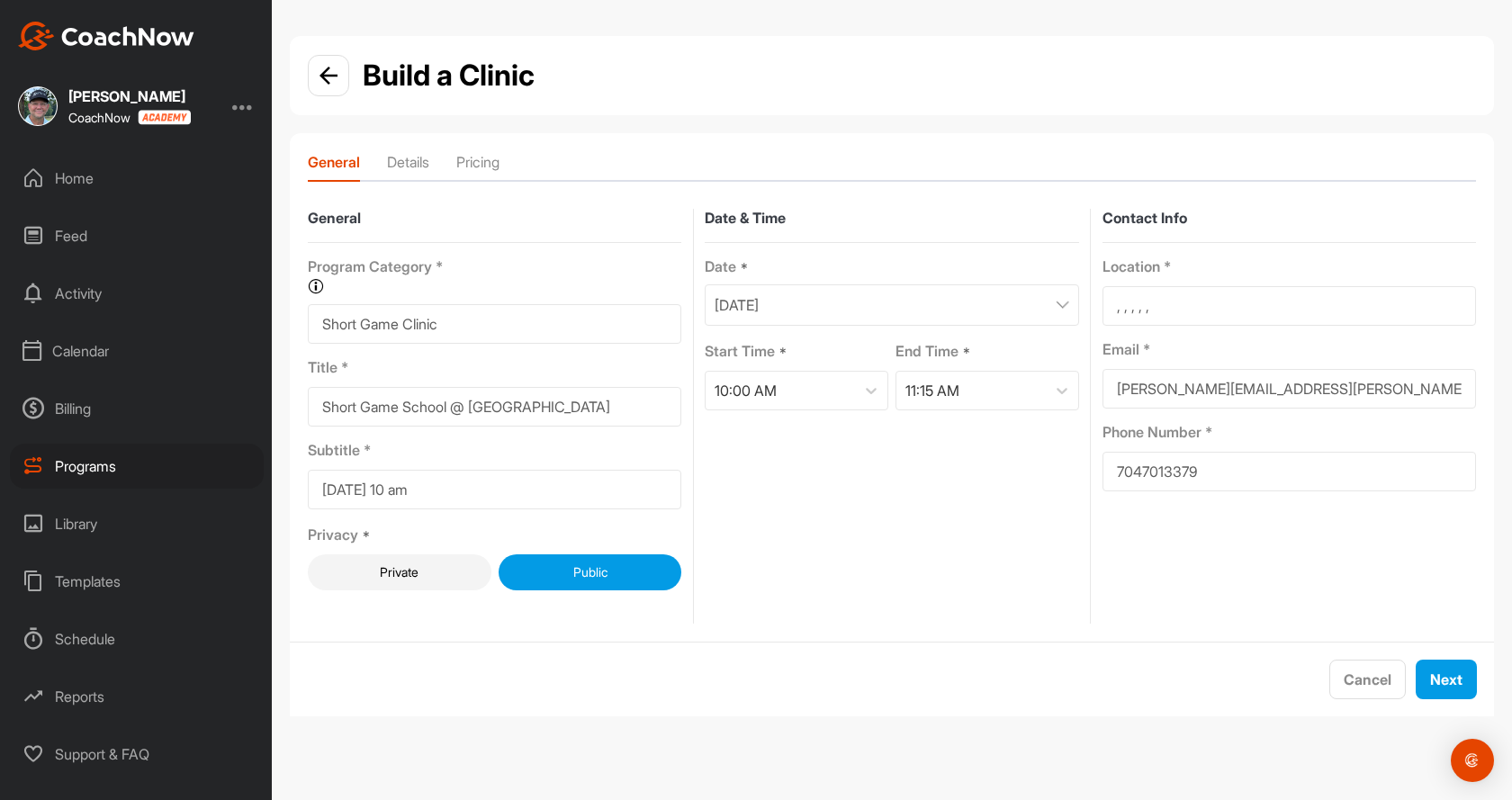
drag, startPoint x: 1137, startPoint y: 310, endPoint x: 1066, endPoint y: 316, distance: 71.3
click at [1066, 316] on div "General Program Category * Organize your programs into categories for custom re…" at bounding box center [893, 417] width 1169 height 416
type input "D"
click at [1245, 330] on div "Email *" at bounding box center [1289, 342] width 374 height 33
click at [1139, 312] on input "Dr" at bounding box center [1289, 305] width 374 height 40
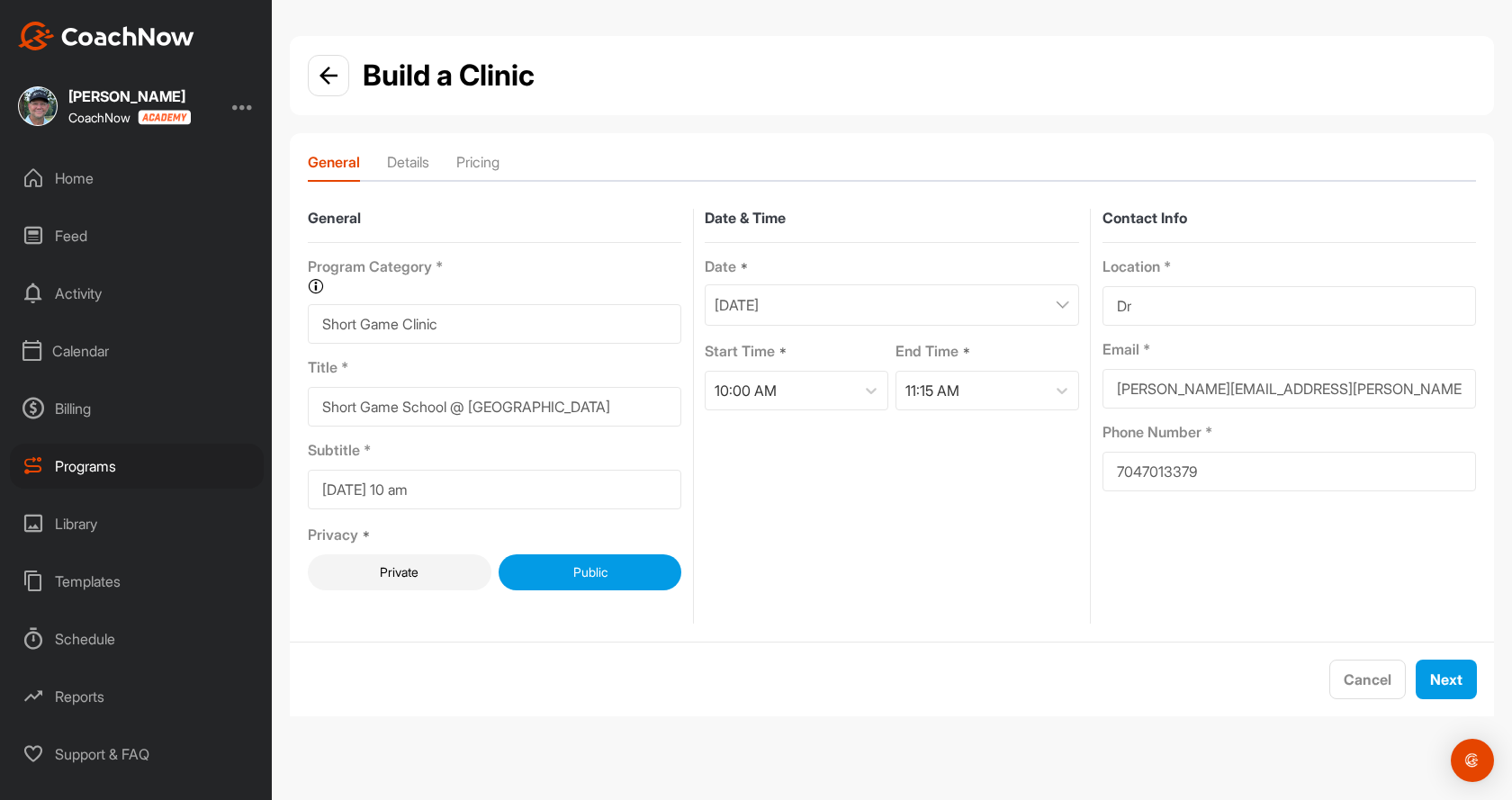
type input "[PERSON_NAME] GC, [STREET_ADDRESS]"
click at [1435, 670] on span "Next" at bounding box center [1446, 679] width 32 height 18
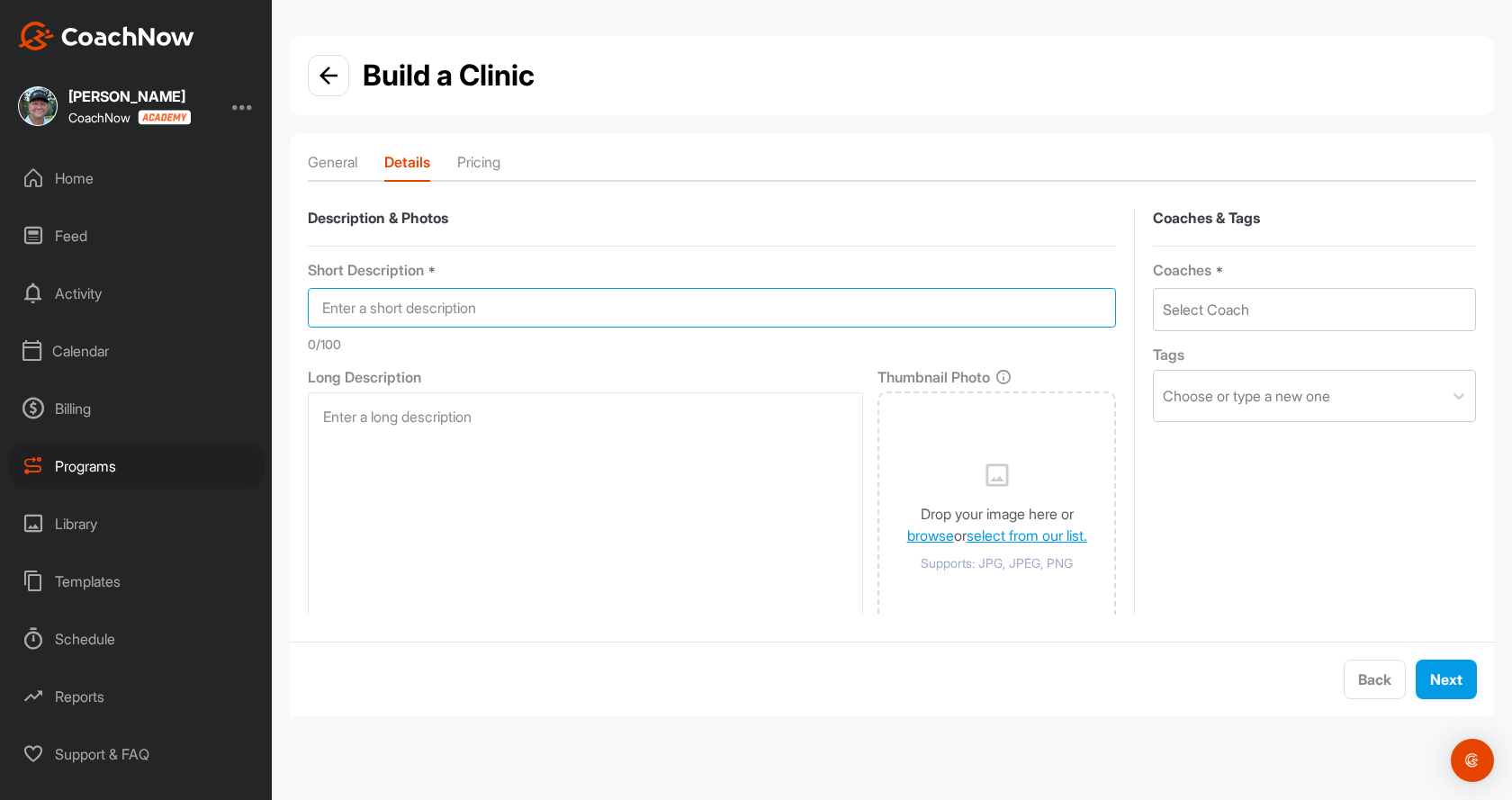
click at [390, 302] on input at bounding box center [712, 307] width 809 height 40
click at [578, 306] on input "Become a Wedge Wizard and Putting boss of the [PERSON_NAME]!" at bounding box center [712, 307] width 809 height 40
type input "Become a Wedge Wizard and Putting Boss of the [PERSON_NAME]!"
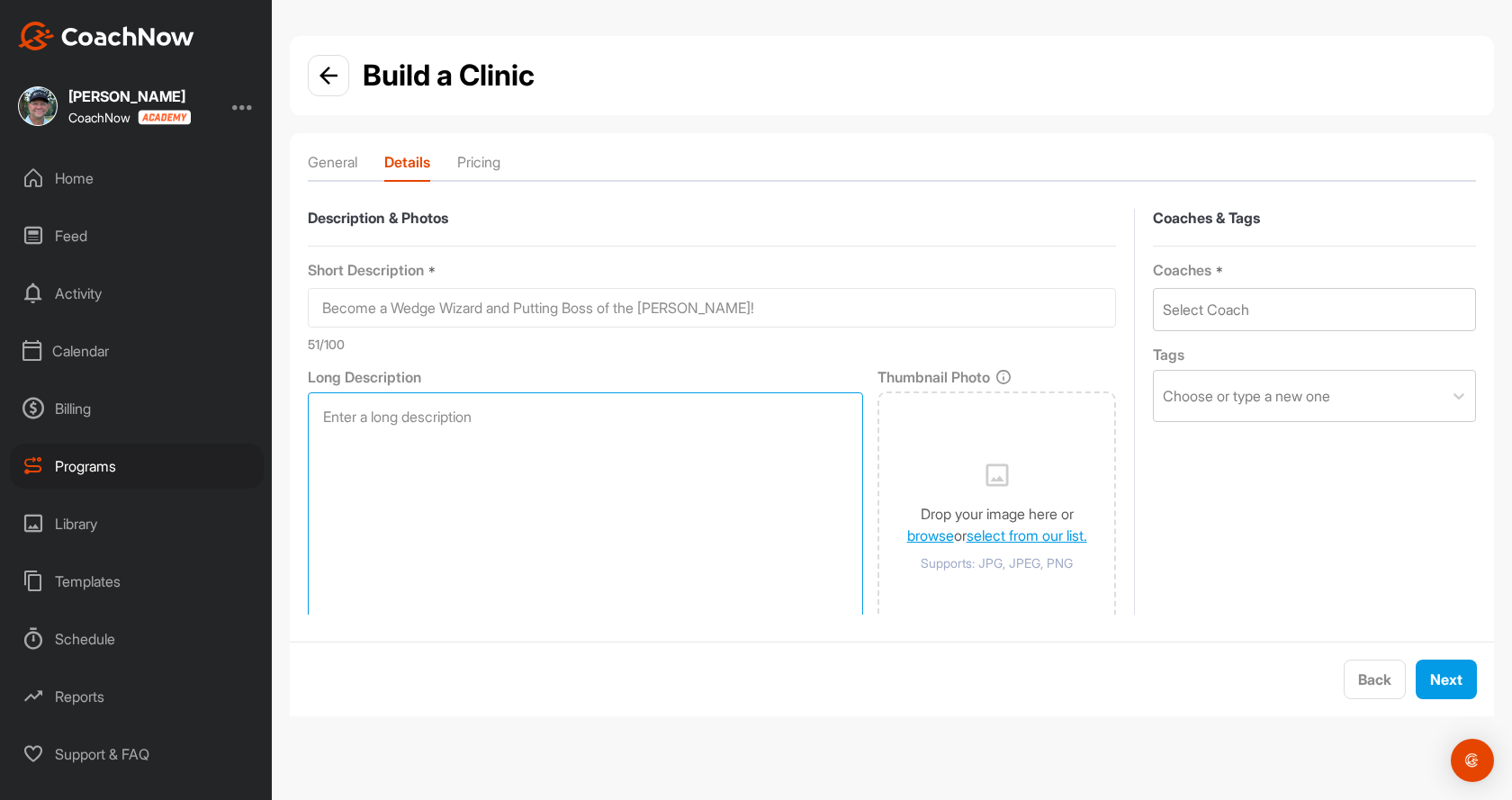
click at [444, 419] on textarea at bounding box center [585, 518] width 555 height 252
click at [803, 415] on textarea "Come join our weekly drop in clinic and work on wedge play, putting ang getting…" at bounding box center [585, 518] width 555 height 252
click at [550, 437] on textarea "Come join our weekly drop in clinic and work on wedge play, putting and getting…" at bounding box center [585, 518] width 555 height 252
click at [743, 442] on textarea "Come join our weekly drop in clinic and work on wedge play, putting and getting…" at bounding box center [585, 518] width 555 height 252
type textarea "Come join our weekly drop in clinic and work on wedge play, putting and getting…"
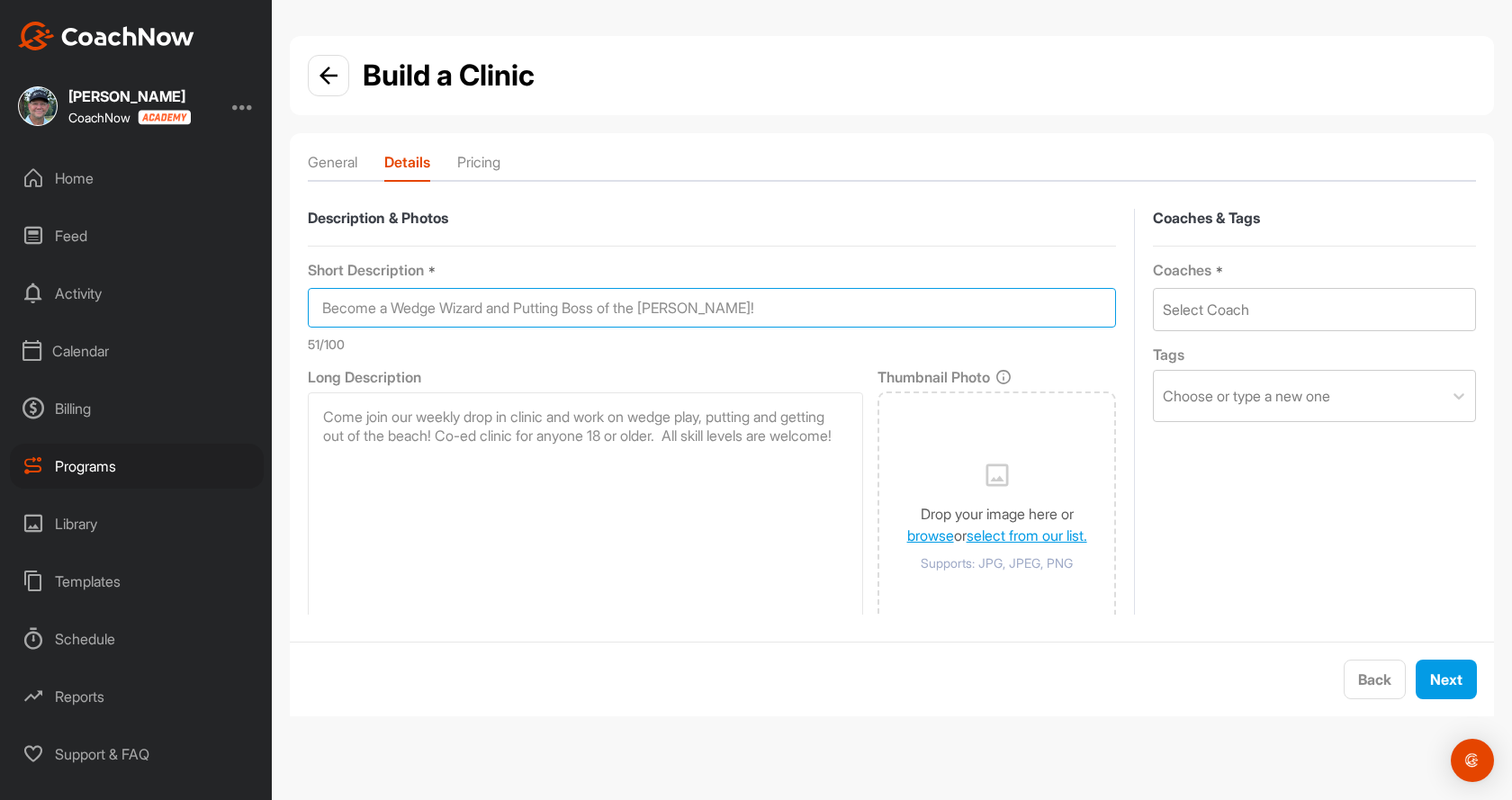
click at [522, 308] on input "Become a Wedge Wizard and Putting Boss of the [PERSON_NAME]!" at bounding box center [712, 307] width 809 height 40
type input "Become a Wedge Wizard and a Putting Boss of the [PERSON_NAME]!"
click at [1215, 314] on div "Select Coach" at bounding box center [1206, 309] width 87 height 21
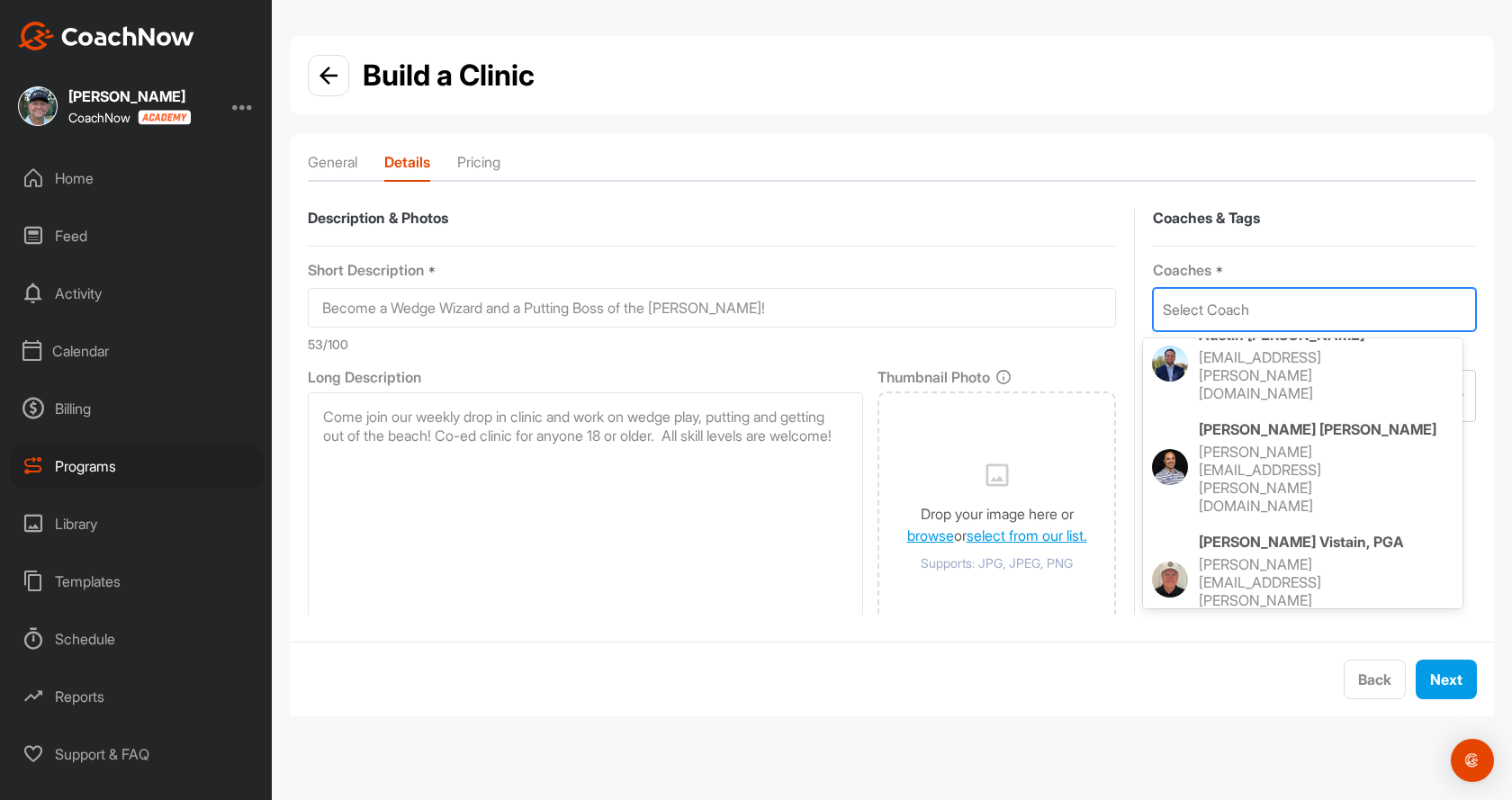
scroll to position [270, 0]
click at [1250, 756] on p "[PERSON_NAME]" at bounding box center [1326, 765] width 255 height 18
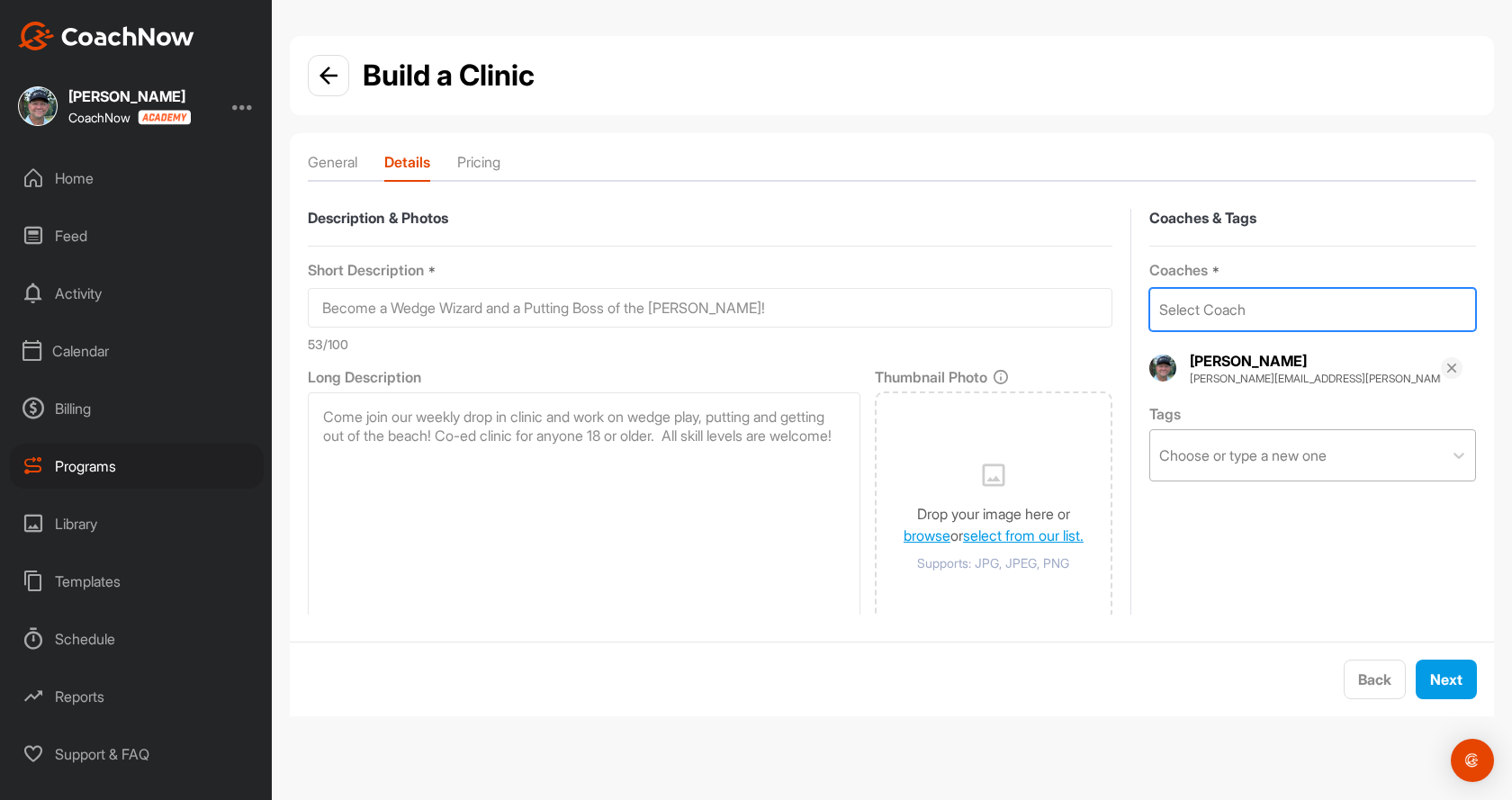
click at [1209, 467] on div "Choose or type a new one" at bounding box center [1296, 456] width 293 height 51
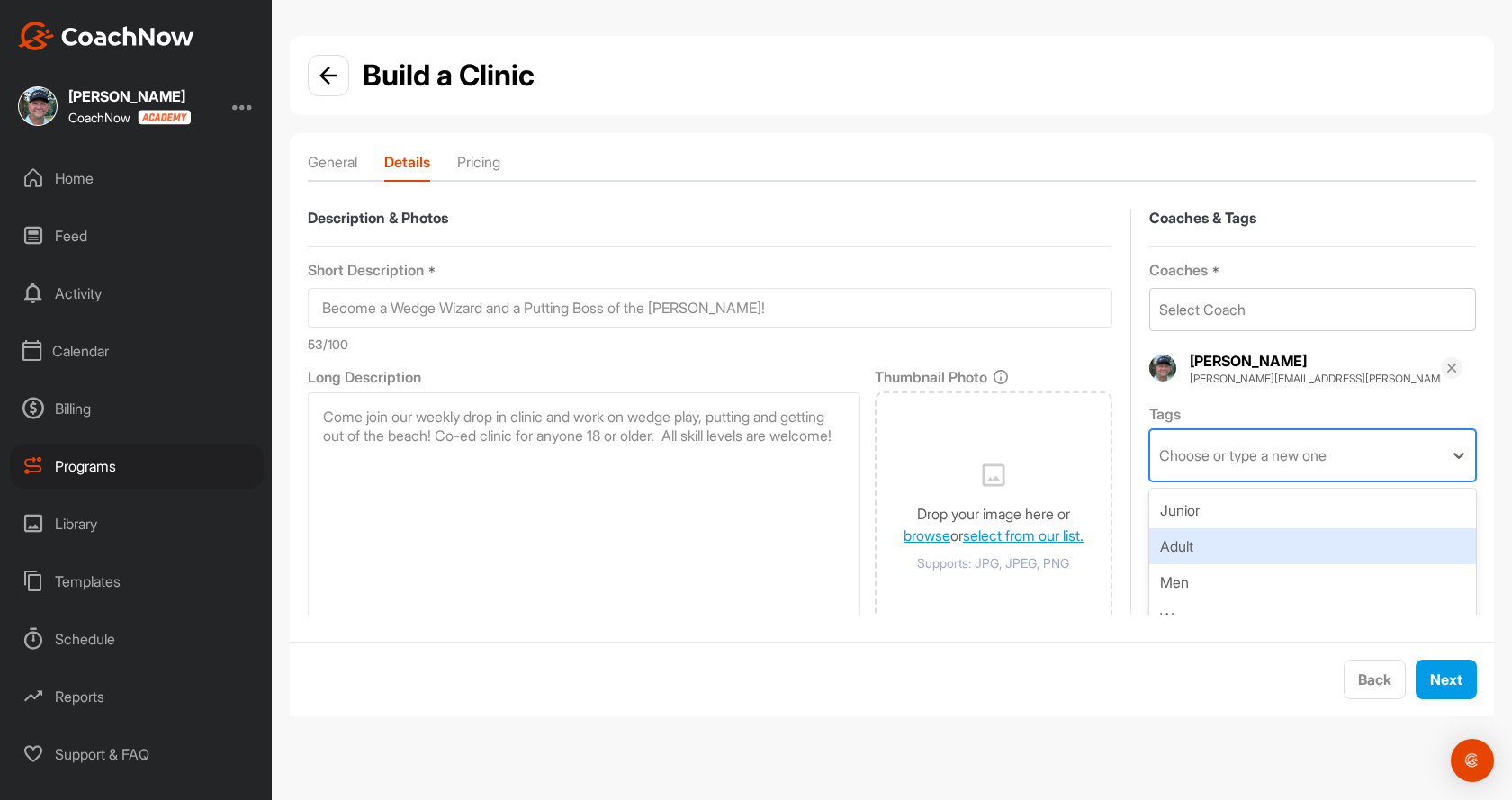
click at [1198, 548] on div "Adult" at bounding box center [1312, 546] width 327 height 36
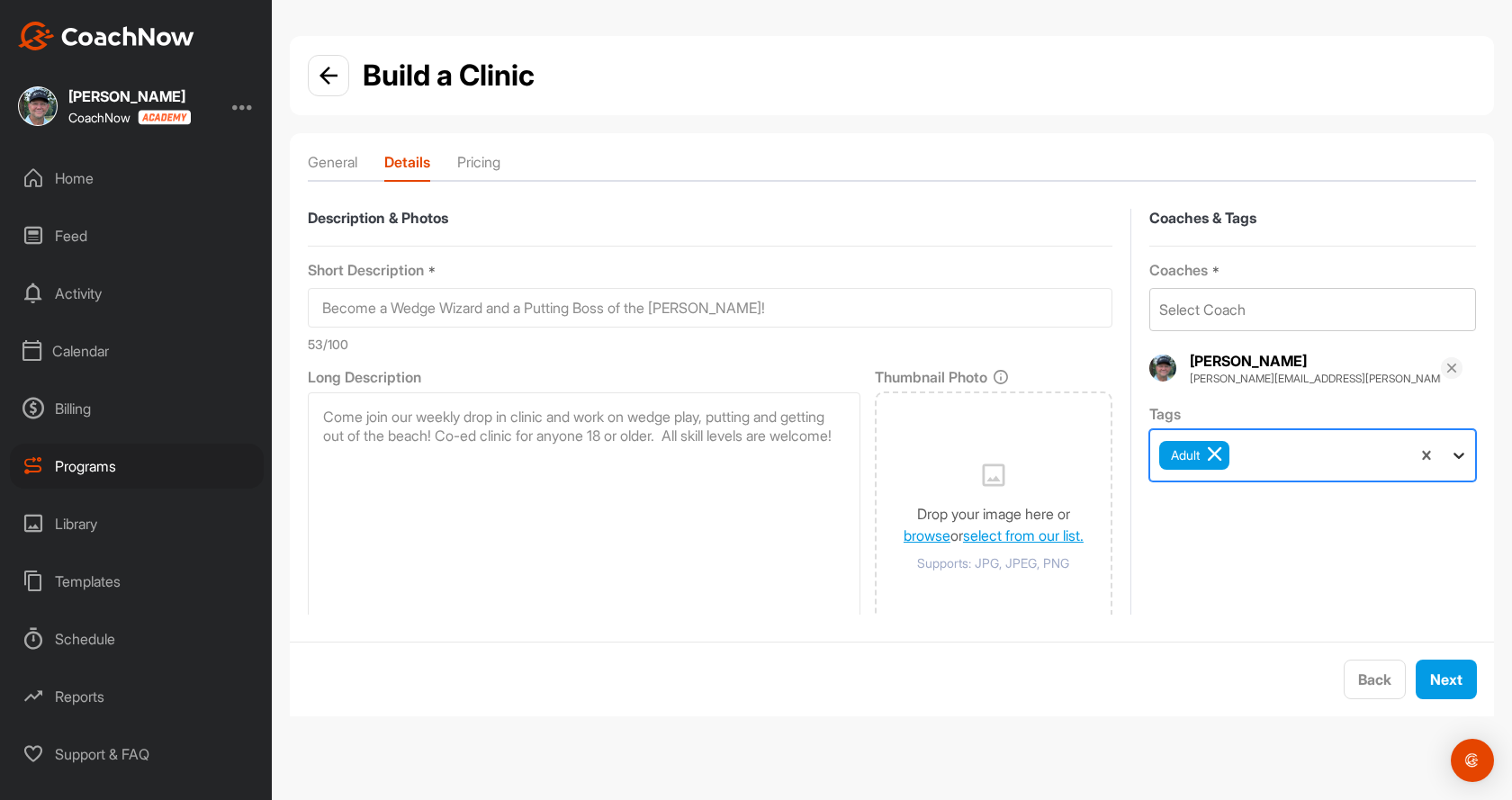
click at [1453, 456] on icon at bounding box center [1458, 456] width 11 height 6
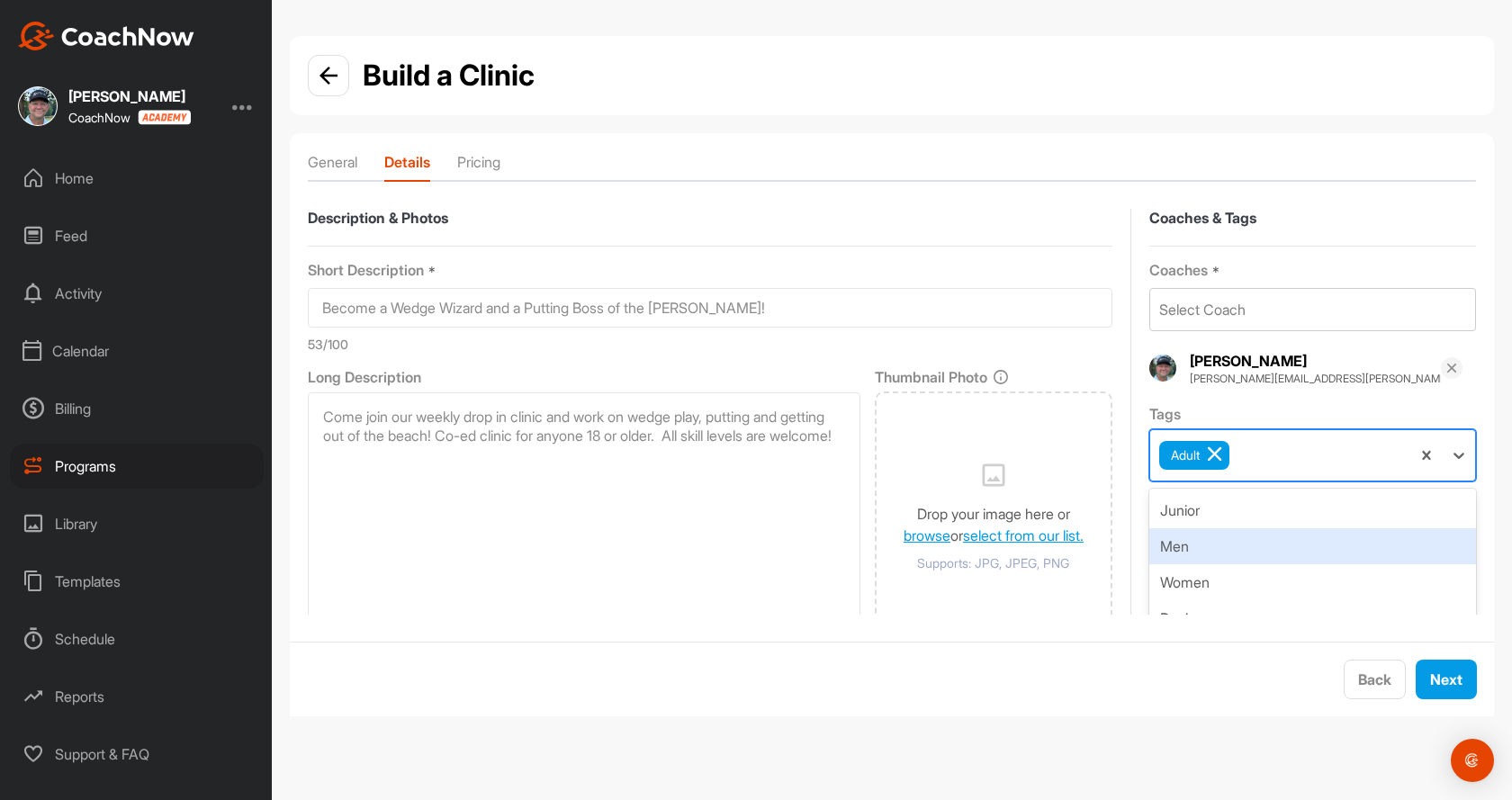
click at [1208, 555] on div "Men" at bounding box center [1312, 546] width 327 height 36
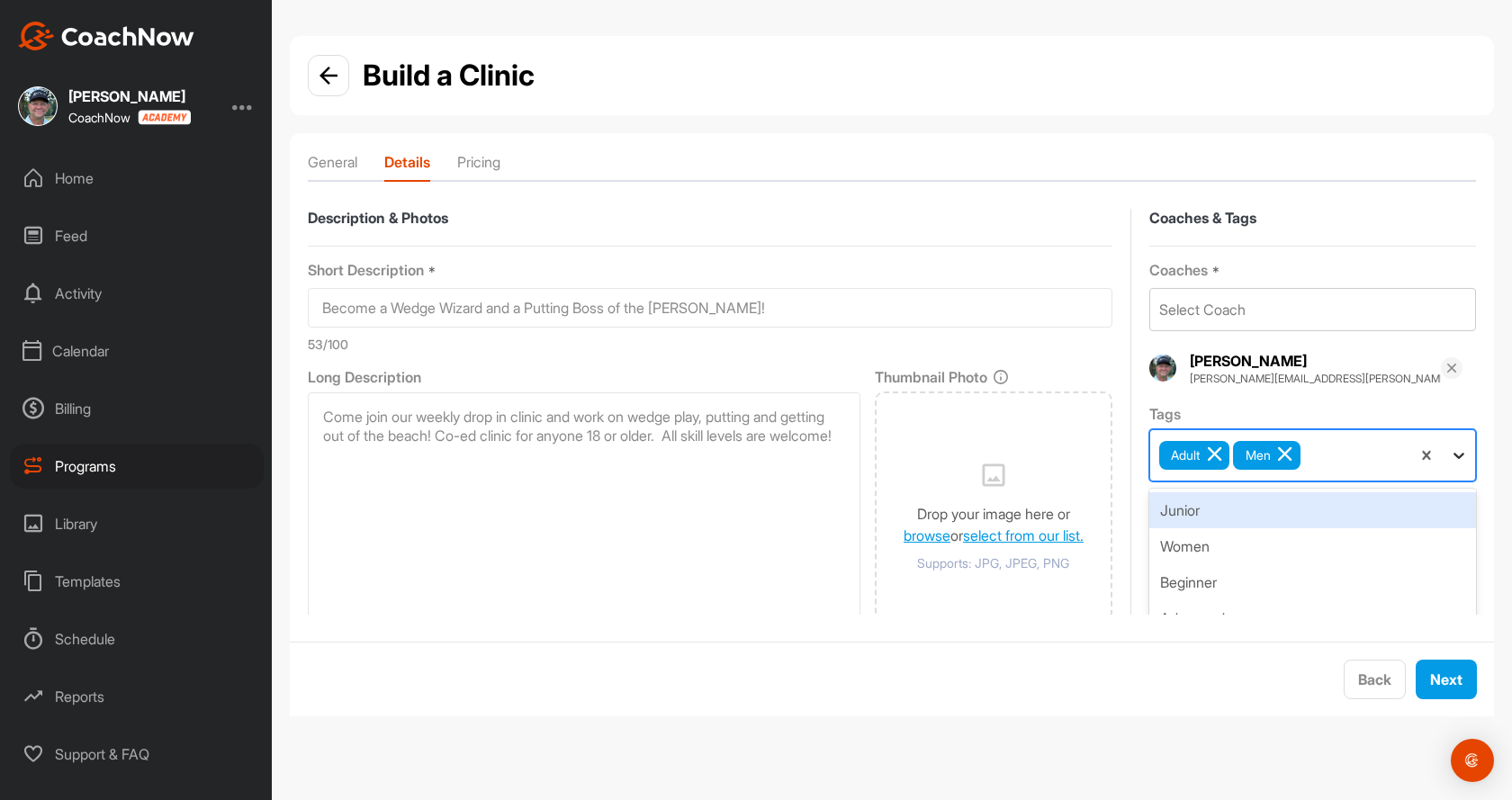
click at [1453, 455] on icon at bounding box center [1458, 456] width 11 height 6
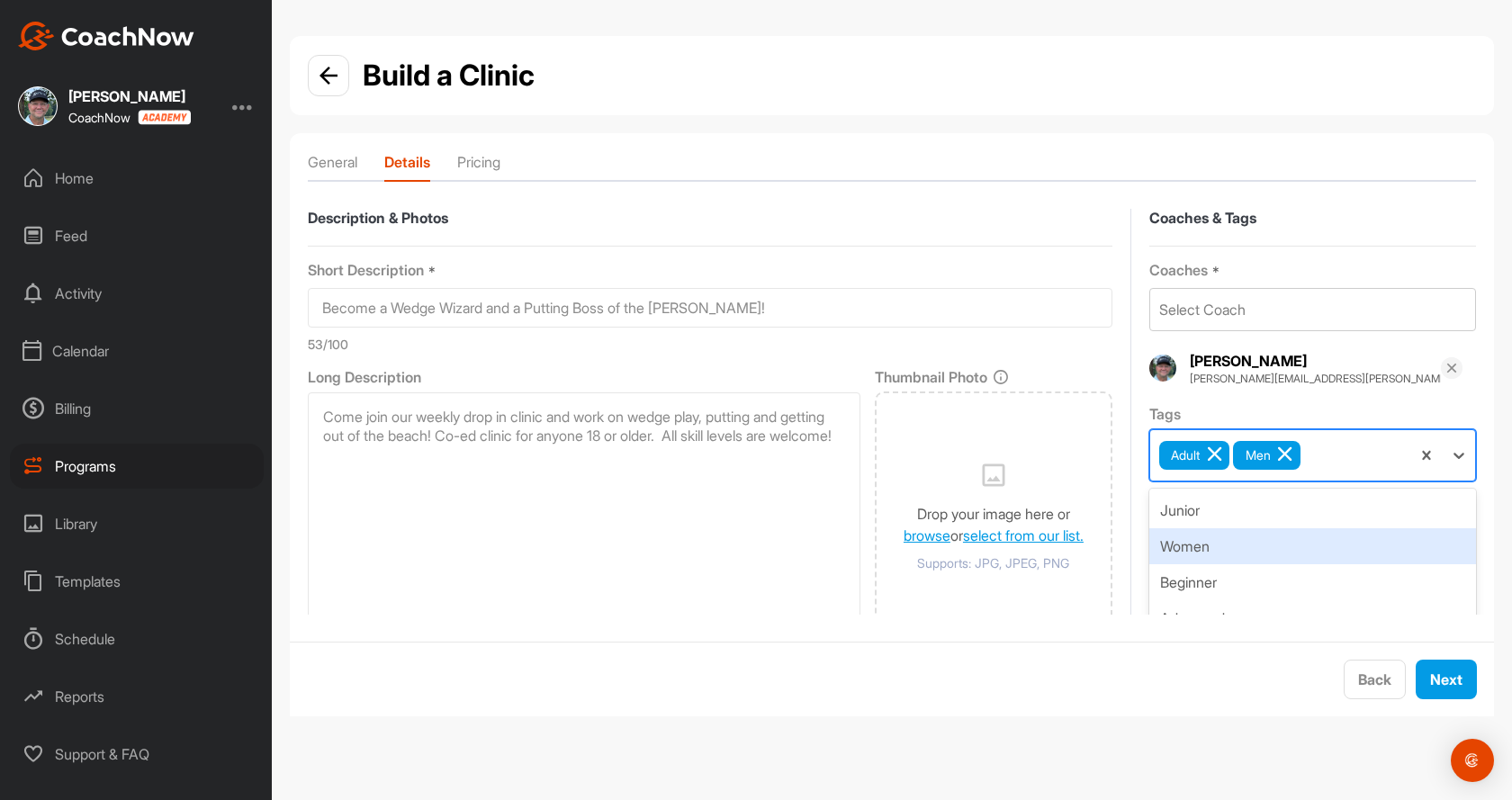
drag, startPoint x: 1211, startPoint y: 557, endPoint x: 1231, endPoint y: 546, distance: 22.8
click at [1212, 555] on div "Women" at bounding box center [1312, 546] width 327 height 36
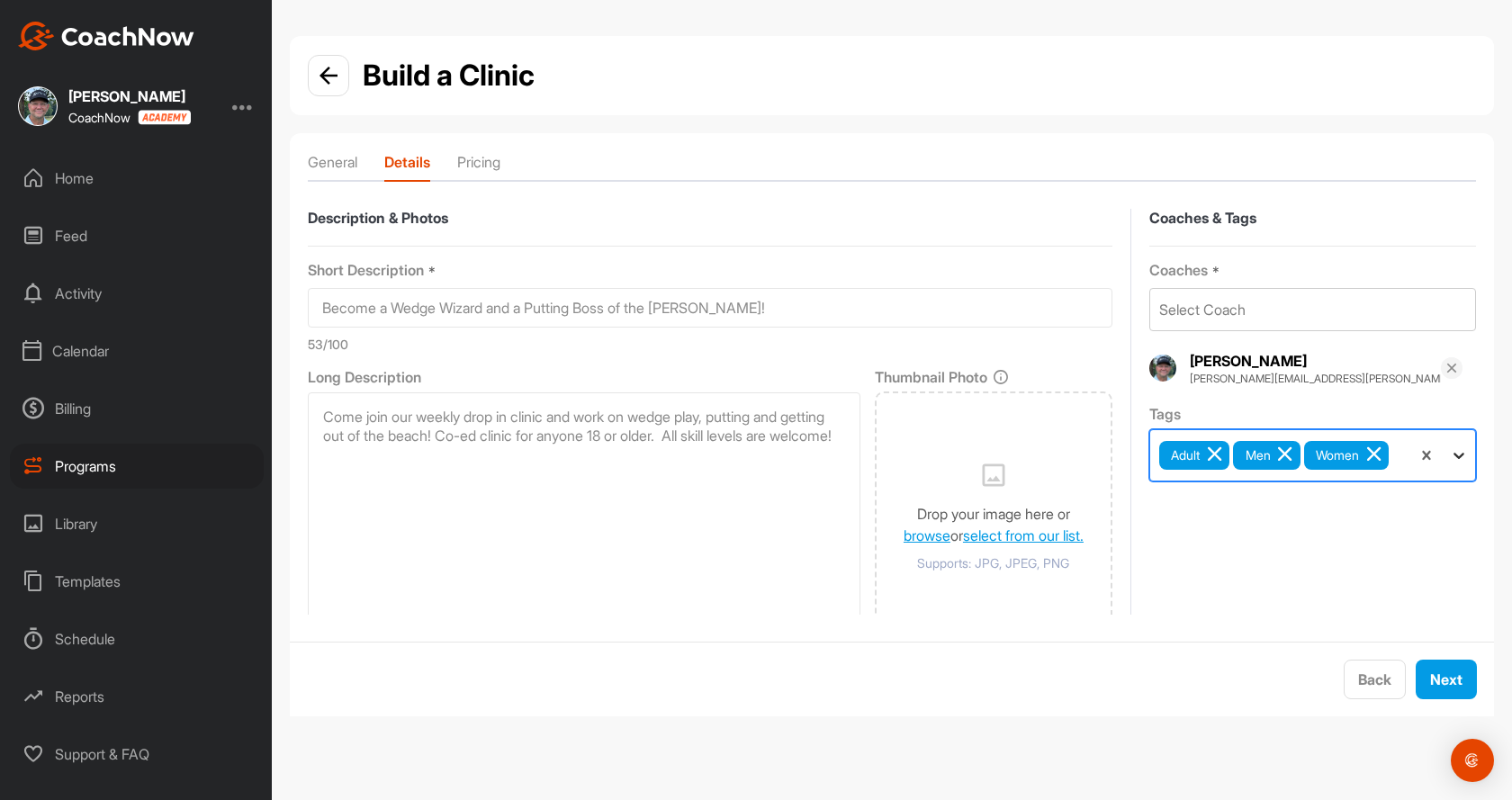
click at [1453, 460] on icon at bounding box center [1458, 456] width 11 height 6
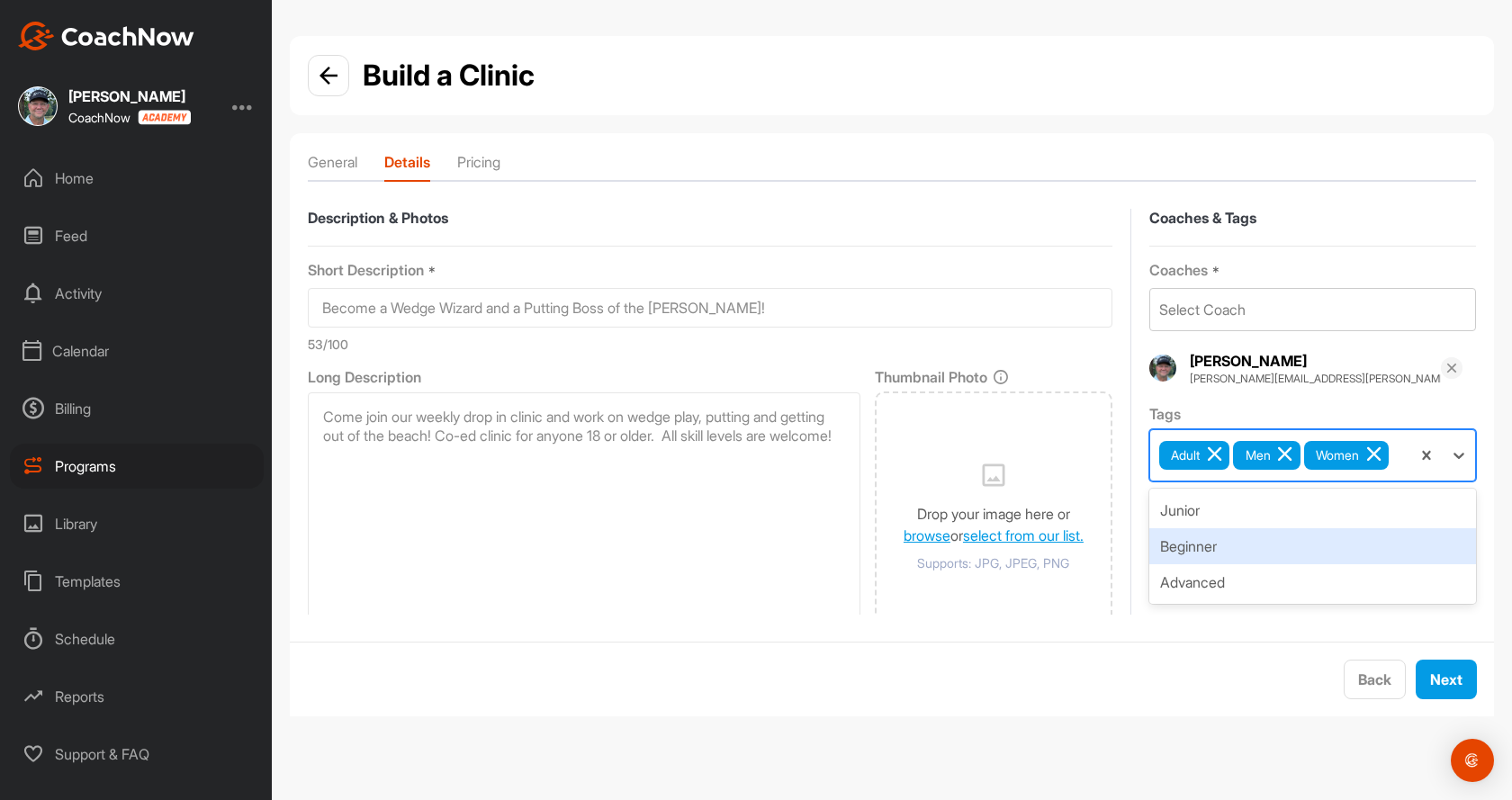
click at [1234, 564] on div "Beginner" at bounding box center [1312, 546] width 327 height 36
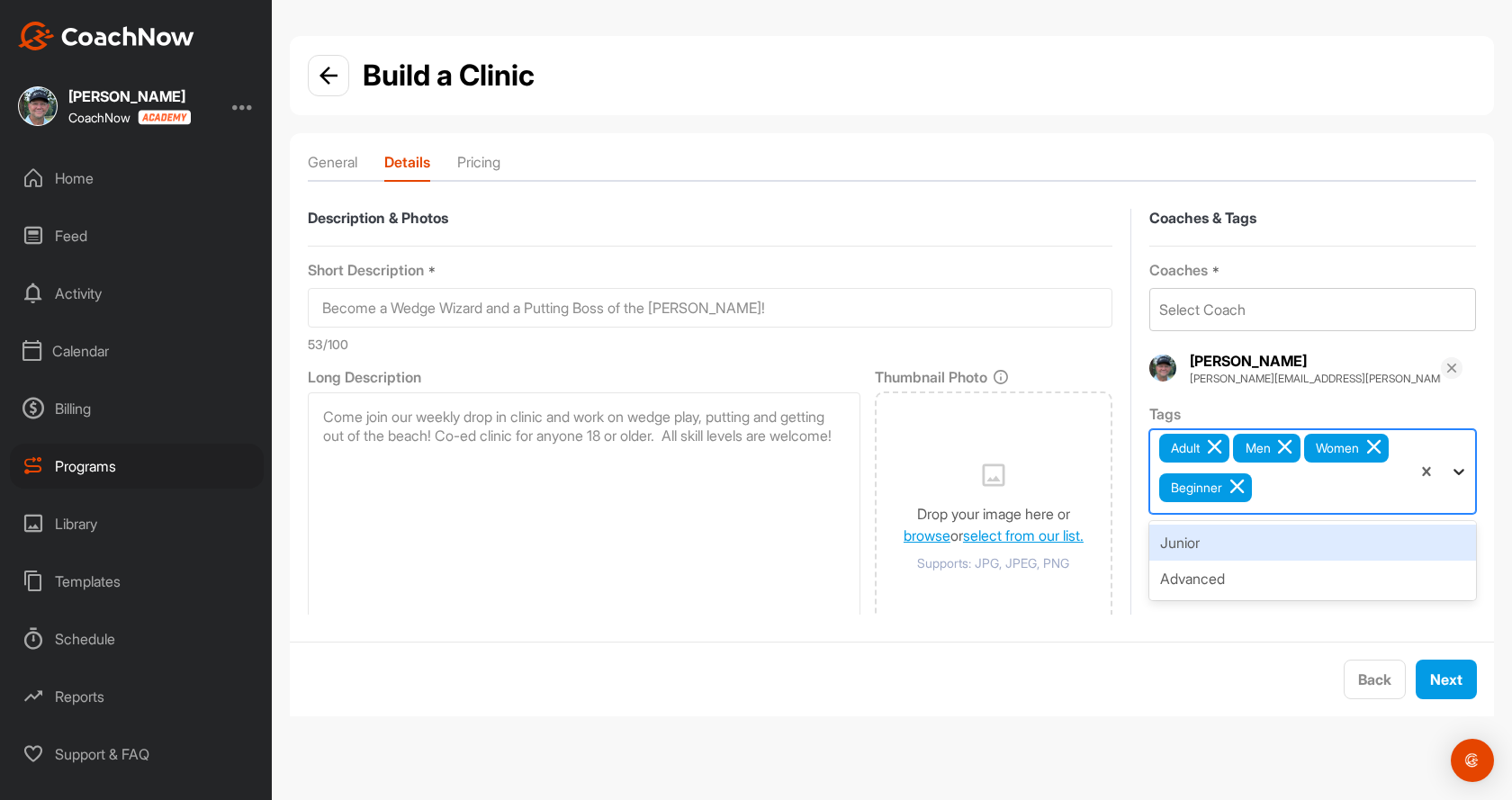
click at [1453, 472] on icon at bounding box center [1458, 472] width 11 height 6
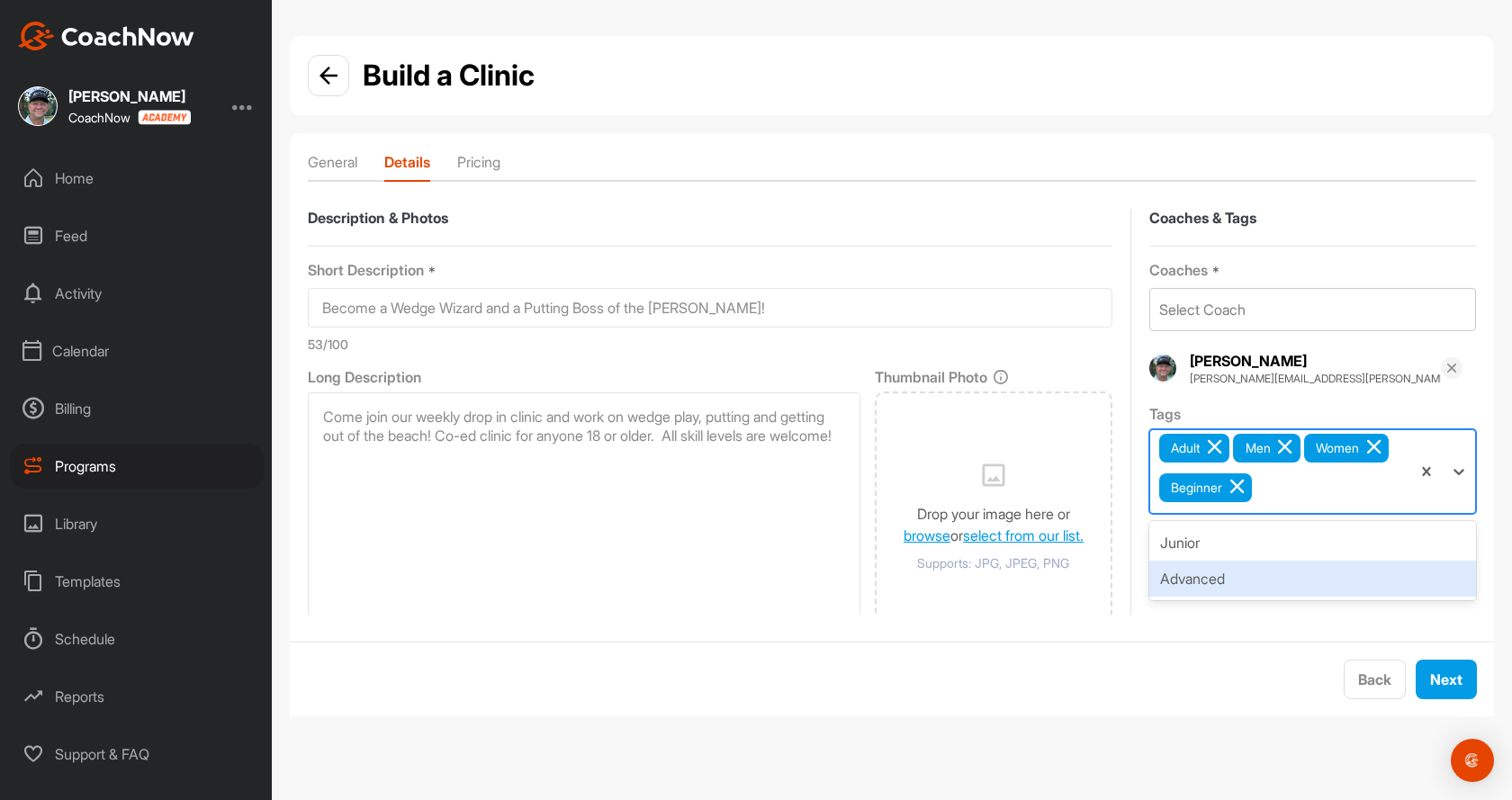
click at [1238, 589] on div "Advanced" at bounding box center [1312, 579] width 327 height 36
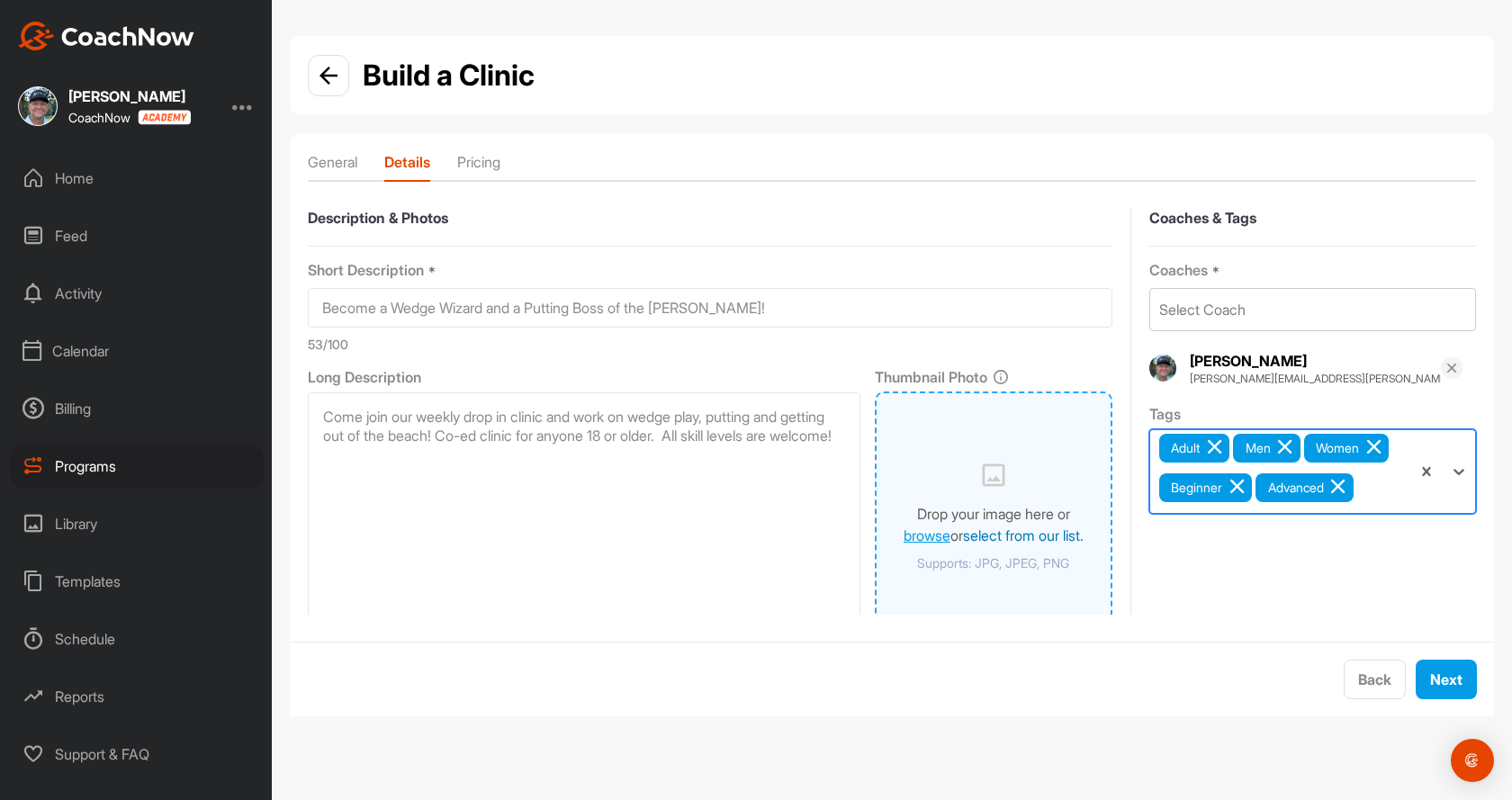
click at [975, 535] on link "select from our list." at bounding box center [1023, 536] width 121 height 18
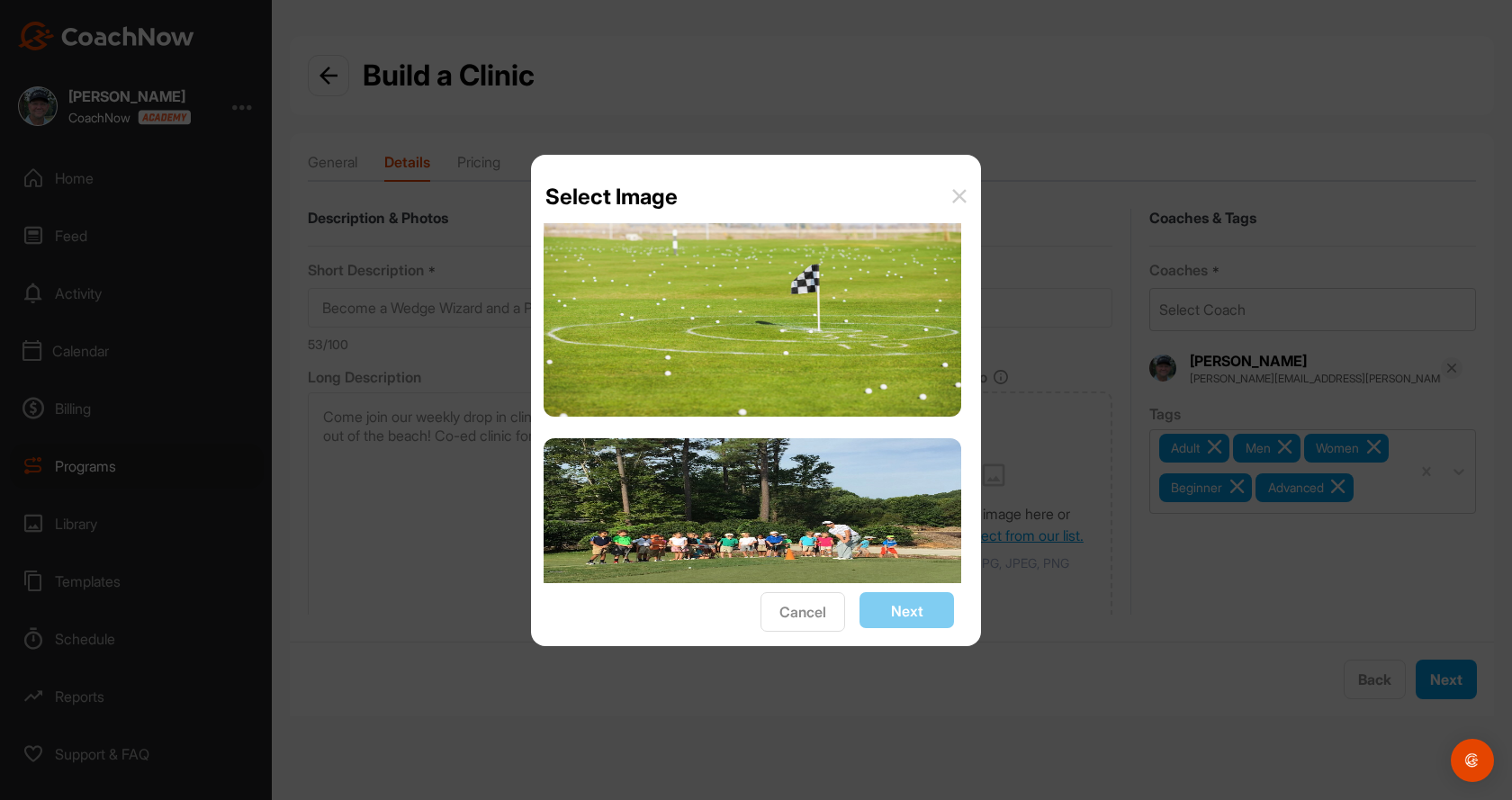
scroll to position [2340, 0]
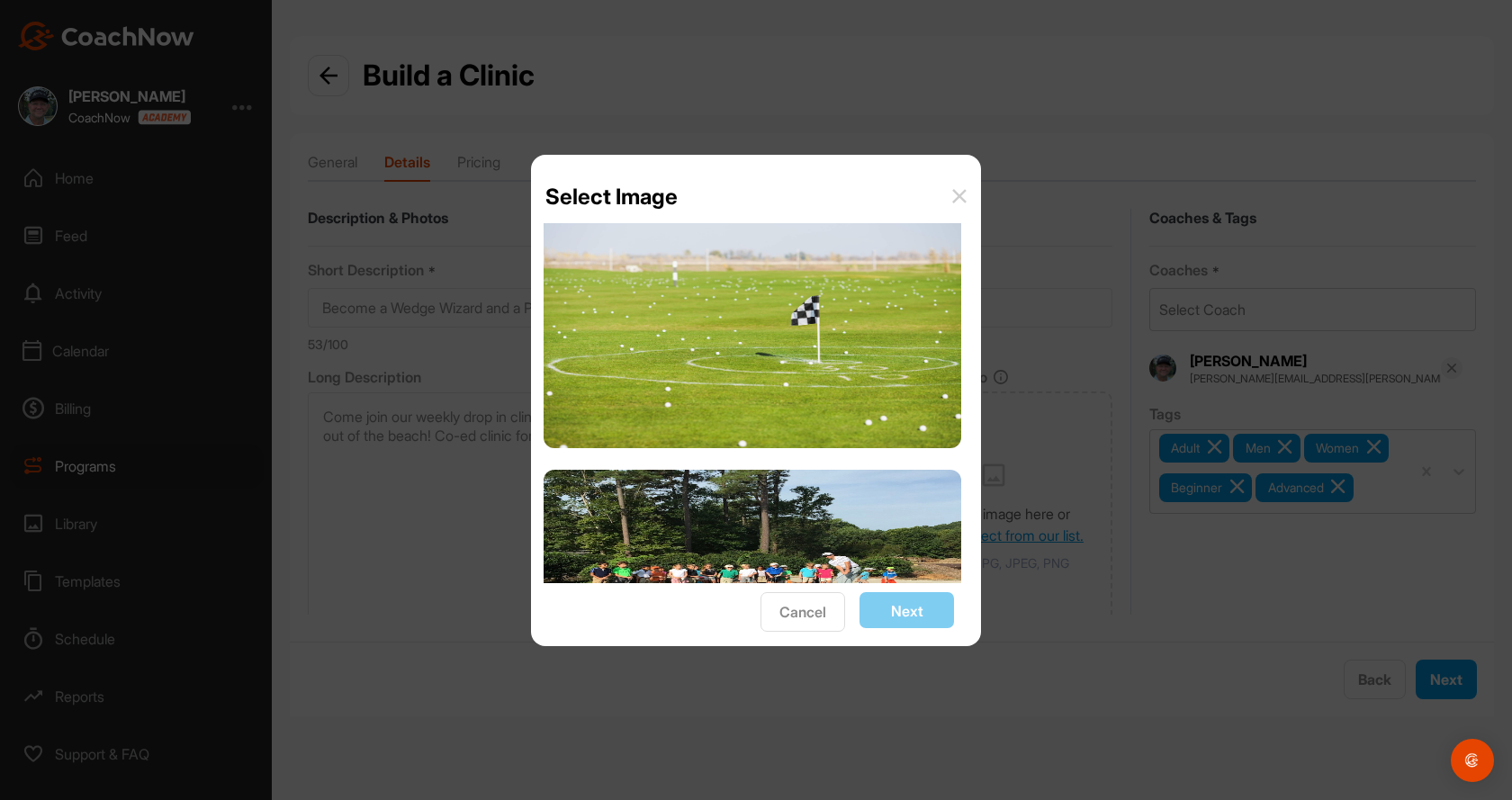
click at [890, 403] on img at bounding box center [752, 331] width 418 height 235
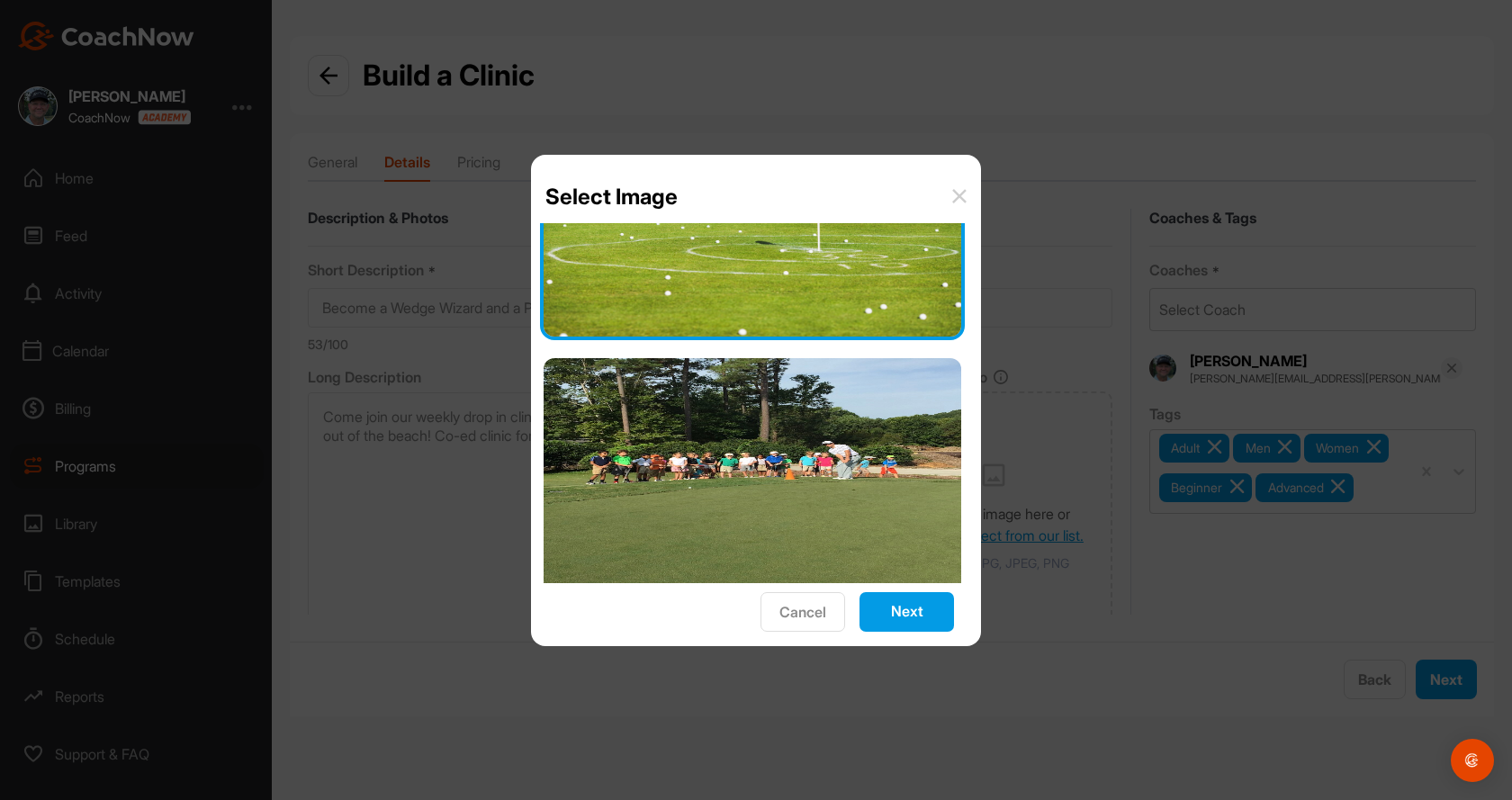
scroll to position [2362, 0]
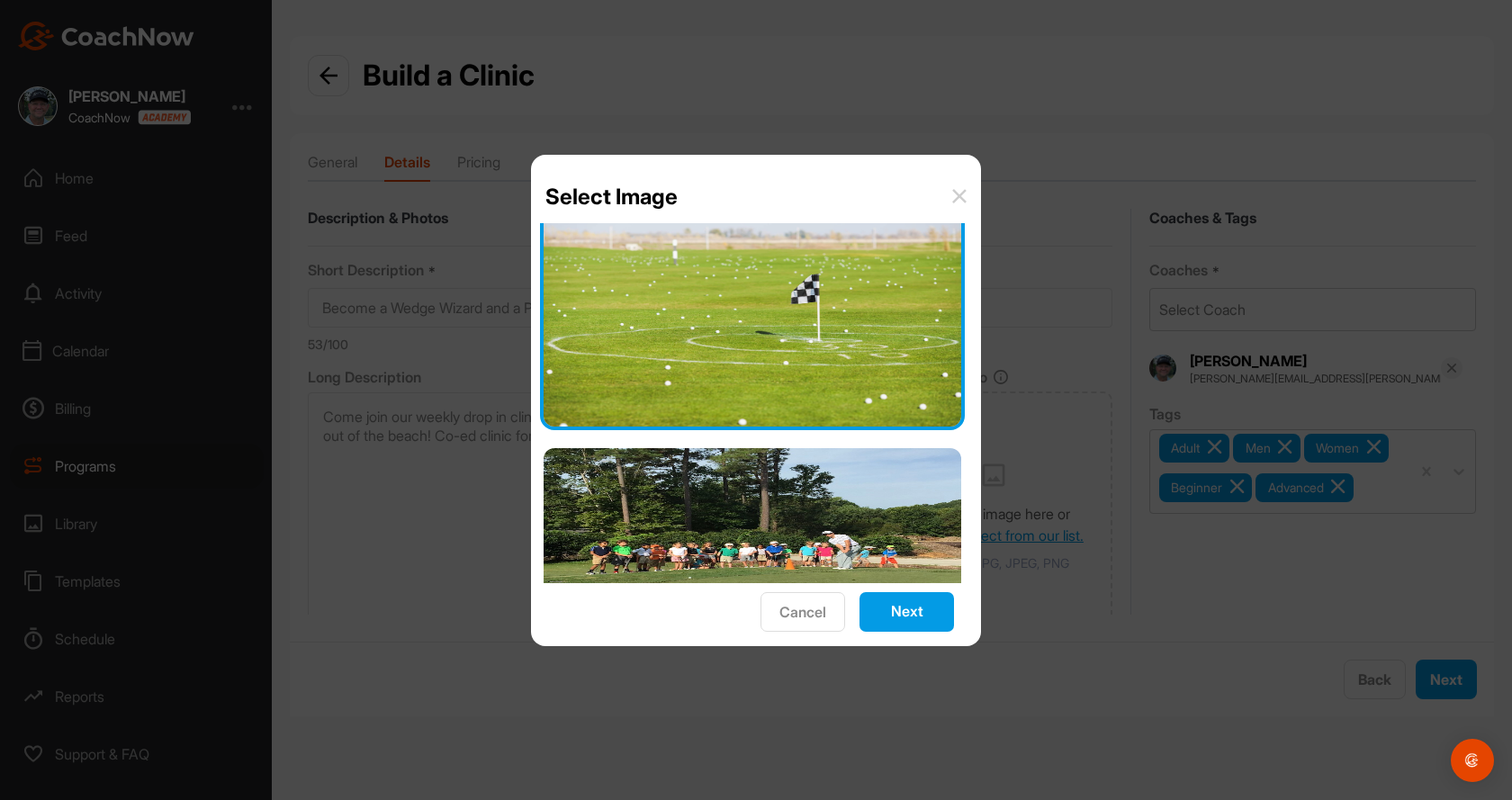
click at [890, 377] on img at bounding box center [752, 309] width 418 height 235
click at [912, 602] on button "Next" at bounding box center [906, 612] width 95 height 40
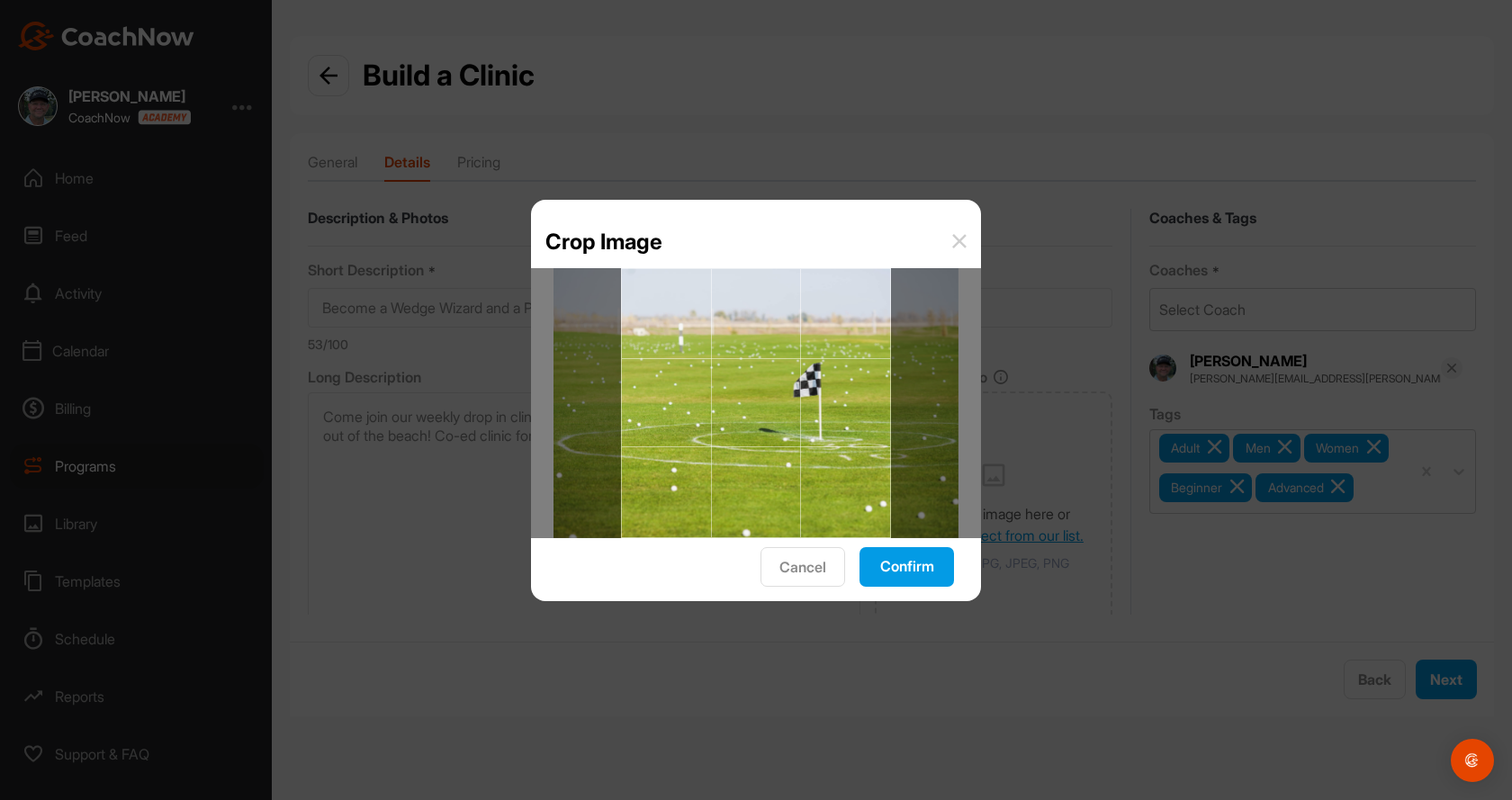
scroll to position [0, 0]
click at [902, 571] on button "Confirm" at bounding box center [906, 567] width 95 height 40
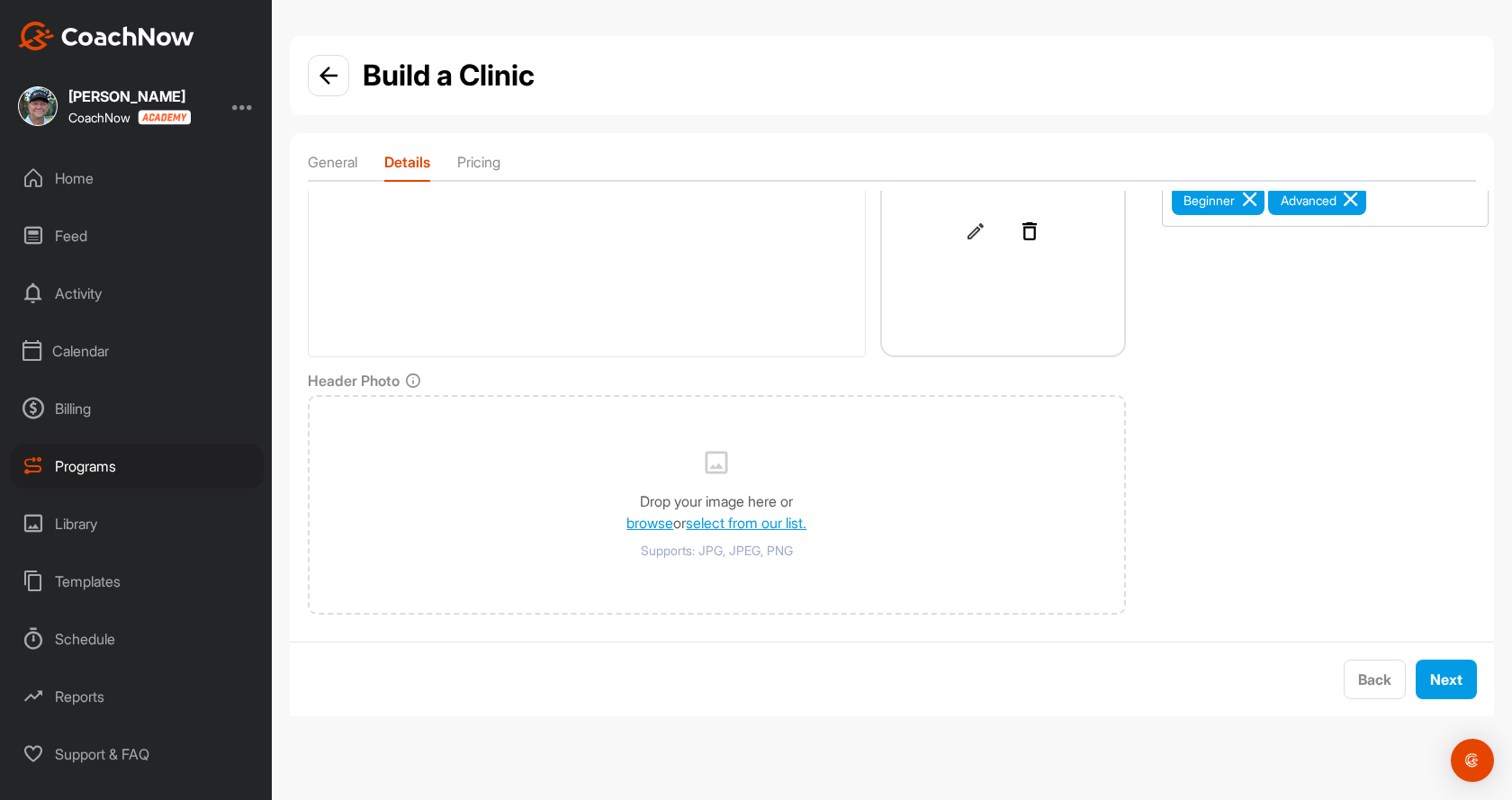
scroll to position [304, 0]
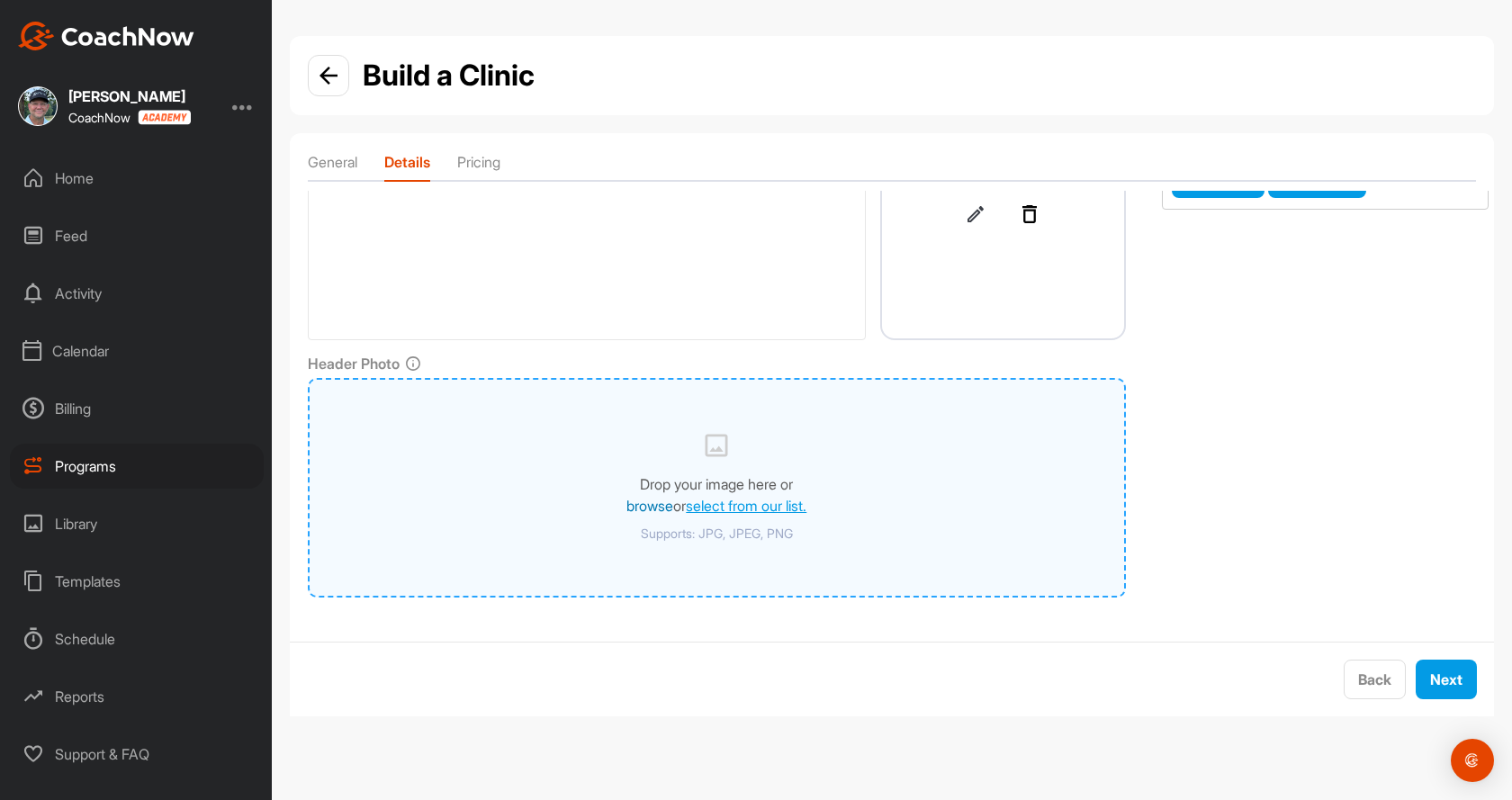
click at [640, 506] on link "browse" at bounding box center [650, 505] width 47 height 18
click at [705, 509] on link "select from our list." at bounding box center [746, 505] width 121 height 18
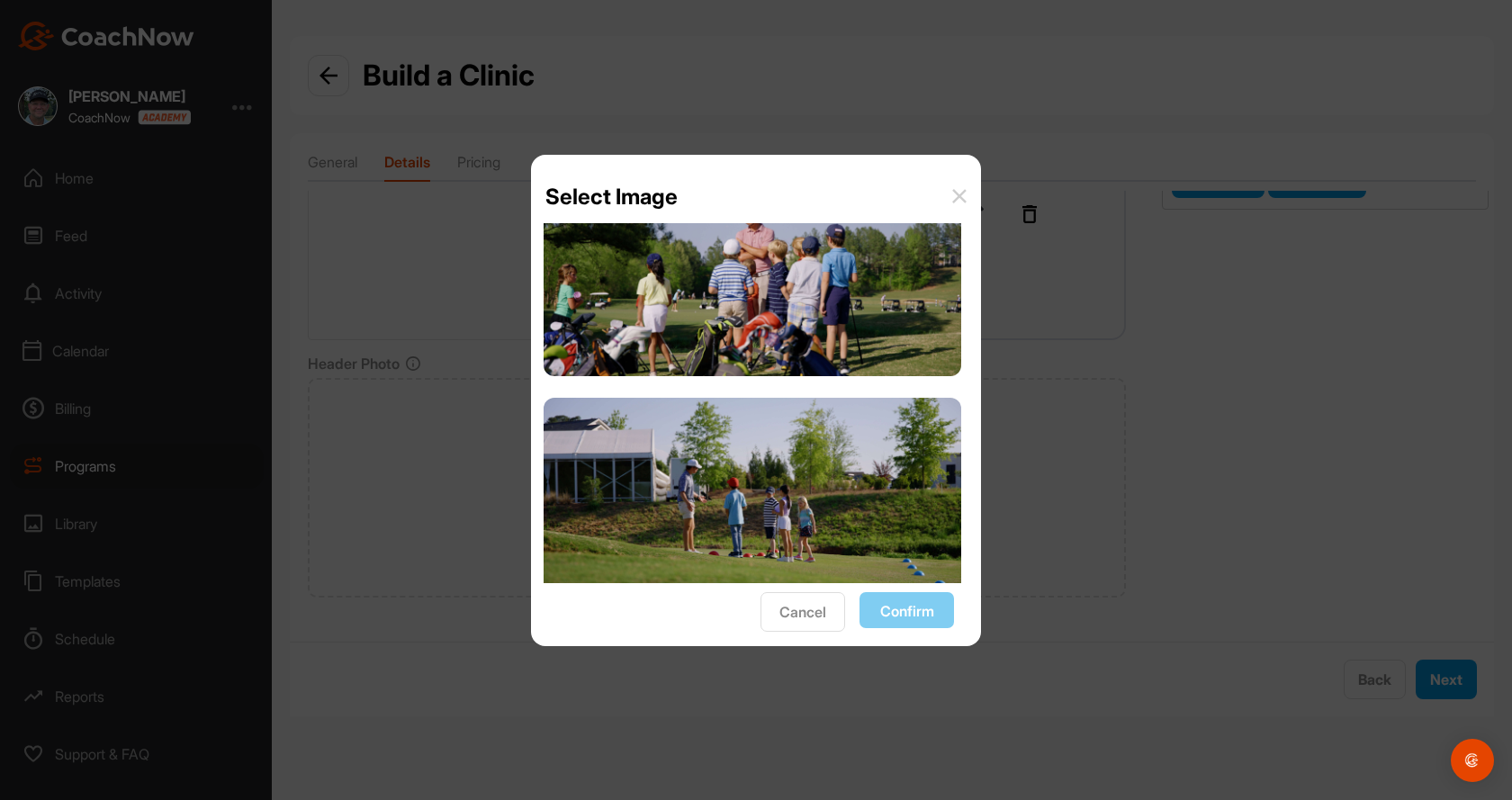
scroll to position [0, 0]
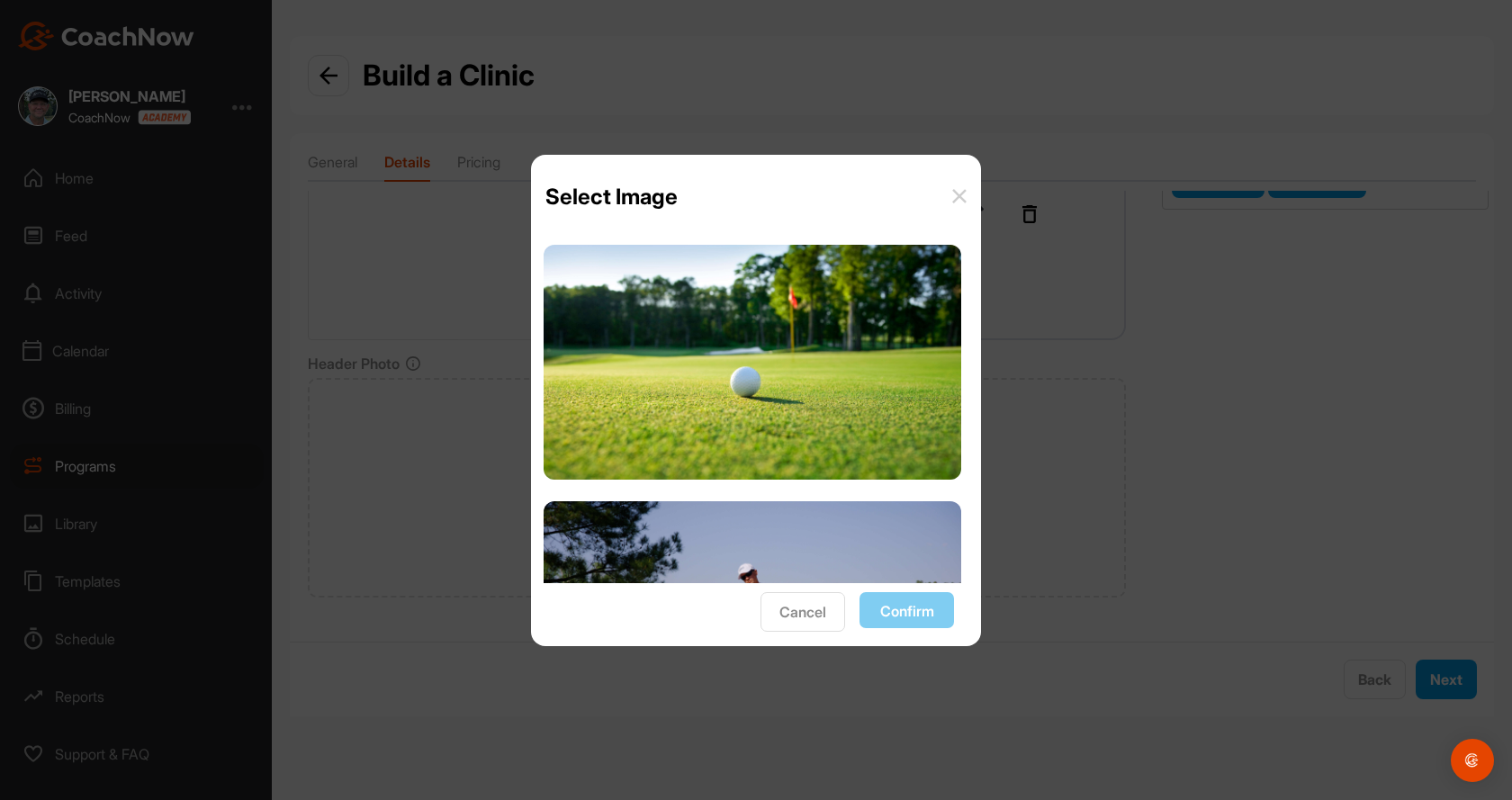
click at [821, 439] on img at bounding box center [752, 362] width 418 height 235
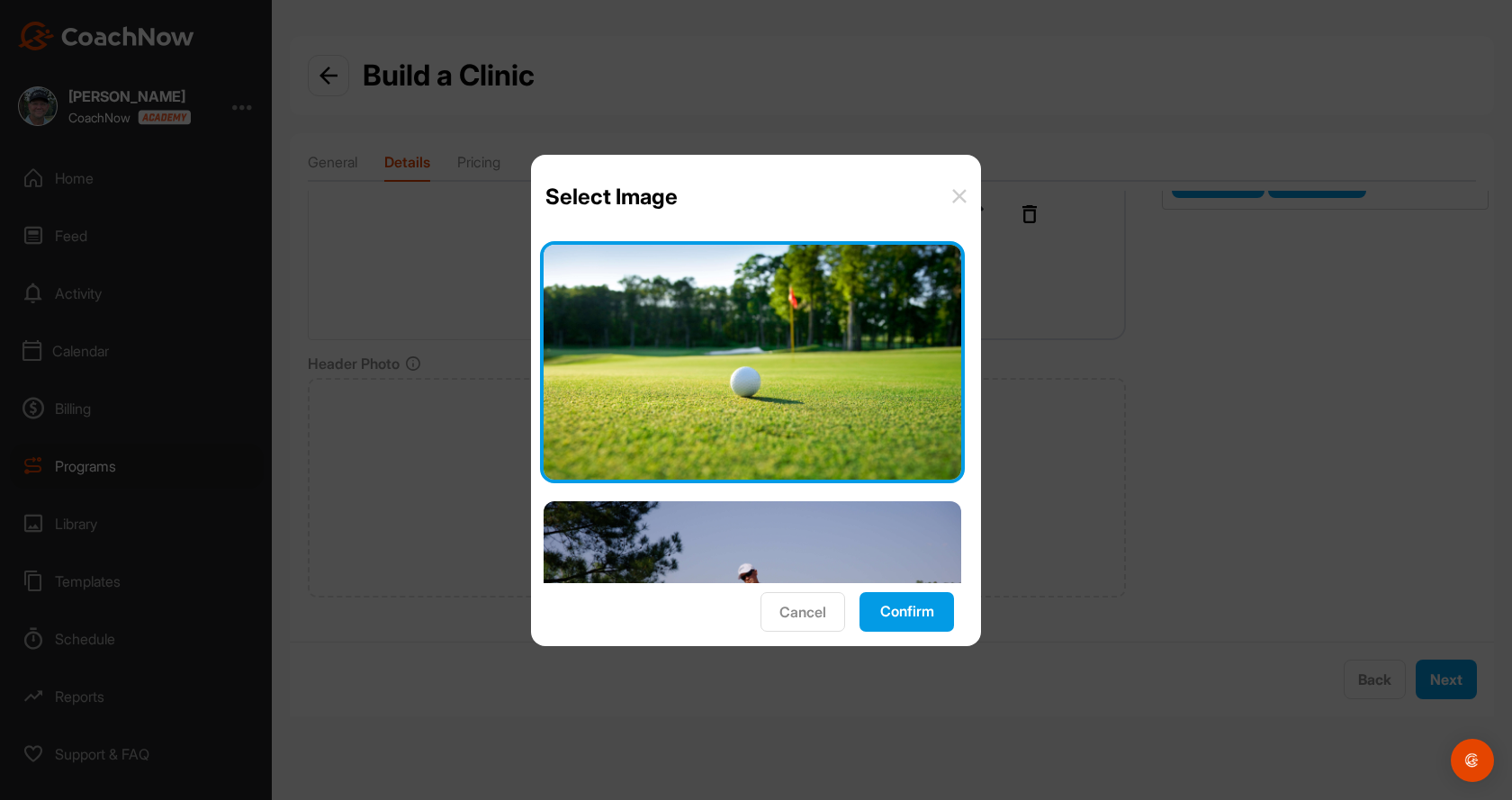
click at [895, 604] on button "Confirm" at bounding box center [906, 612] width 95 height 40
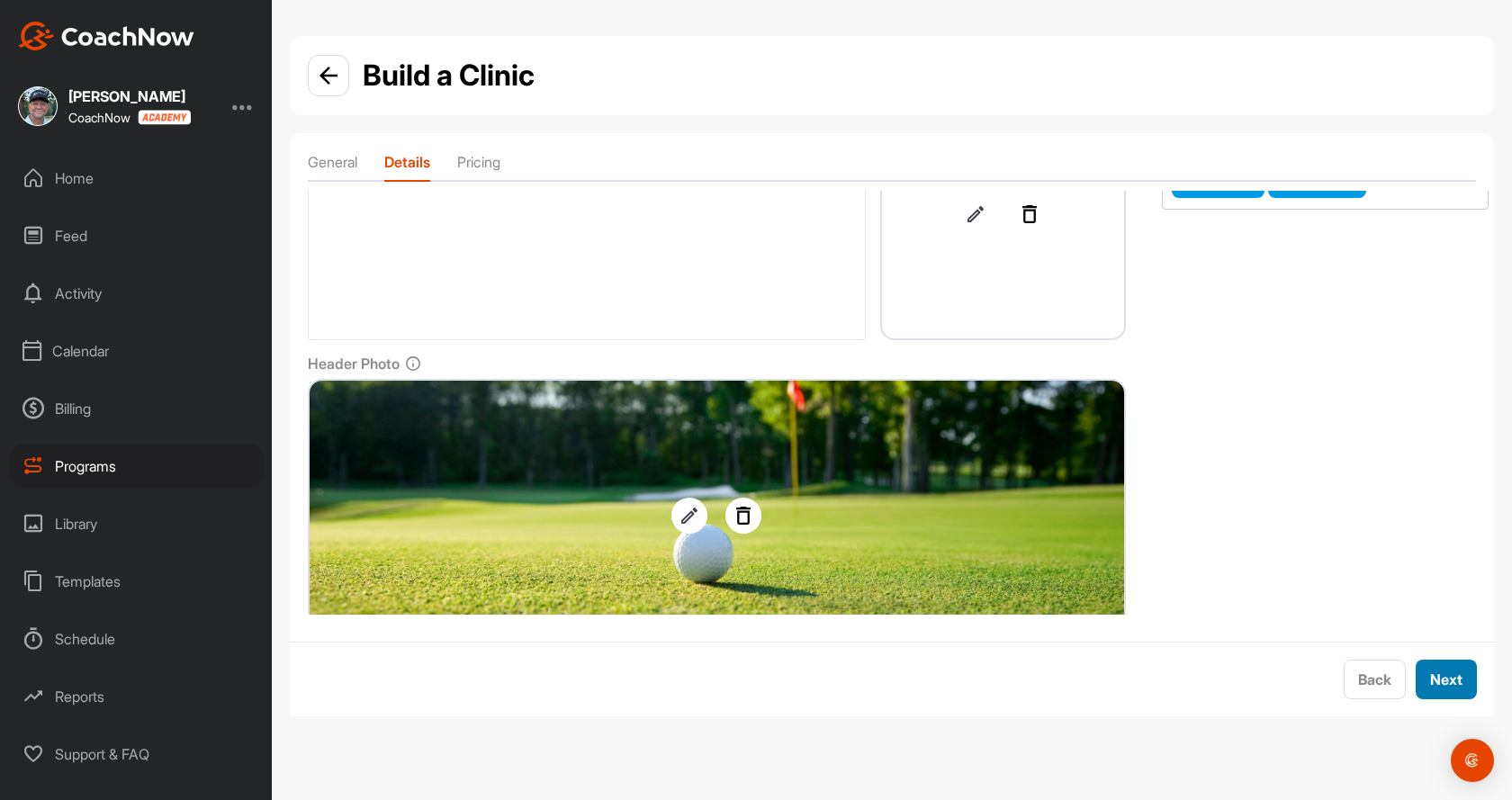
click at [1455, 689] on div "Next" at bounding box center [1446, 680] width 32 height 21
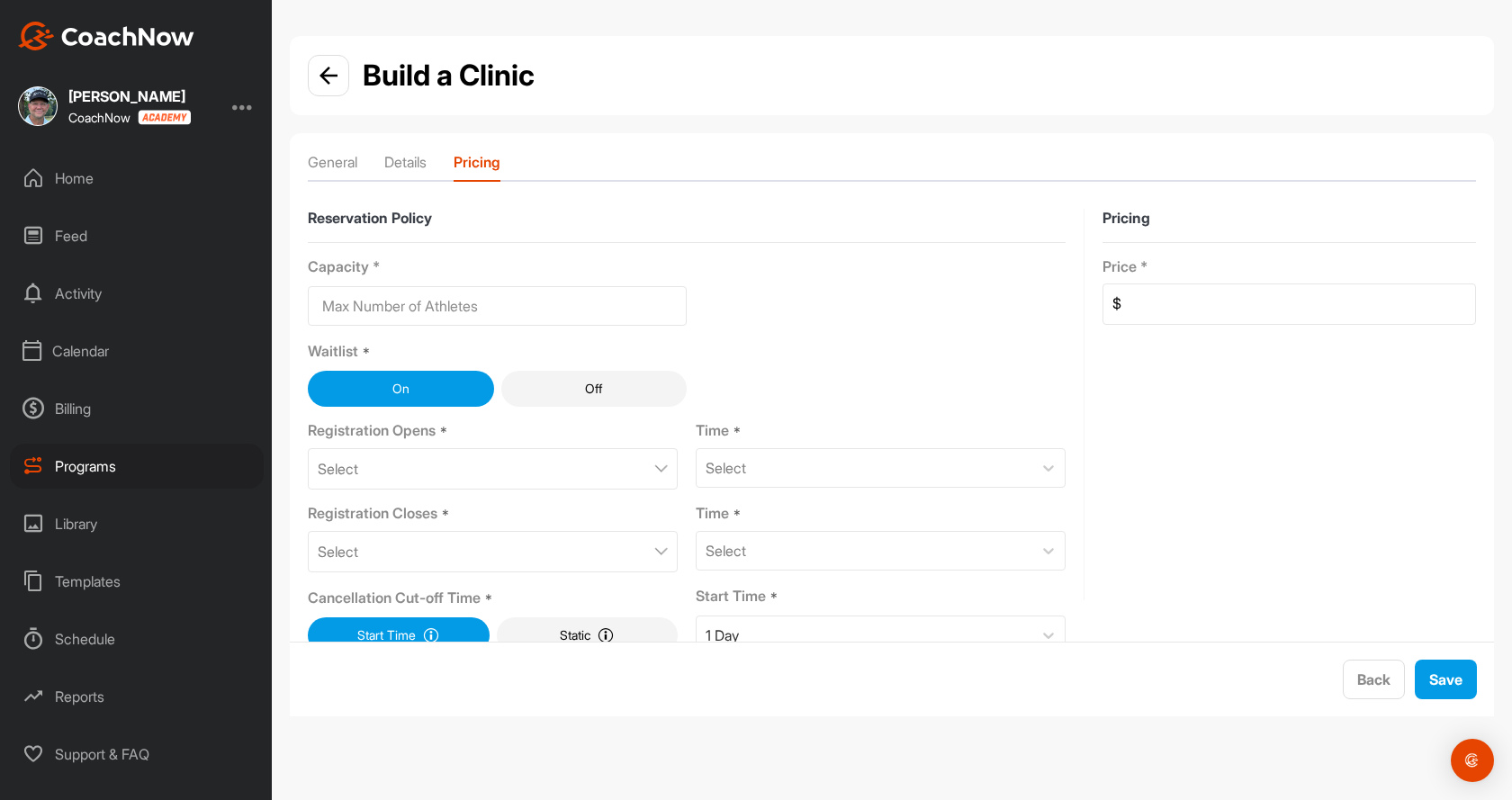
click at [452, 312] on input at bounding box center [497, 305] width 378 height 40
type input "6"
click at [613, 467] on div "Select" at bounding box center [493, 468] width 370 height 41
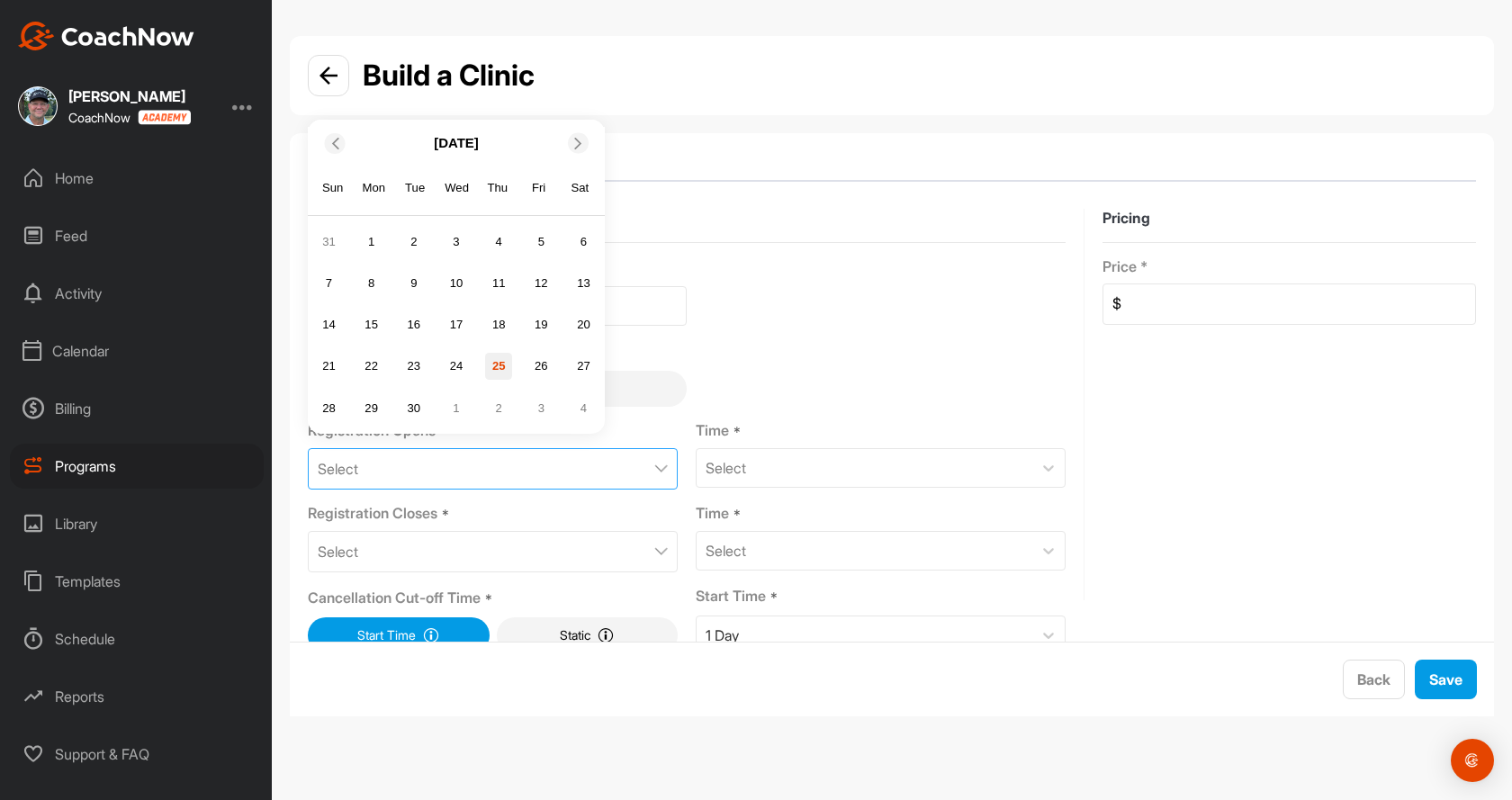
click at [499, 368] on div "25" at bounding box center [498, 367] width 27 height 27
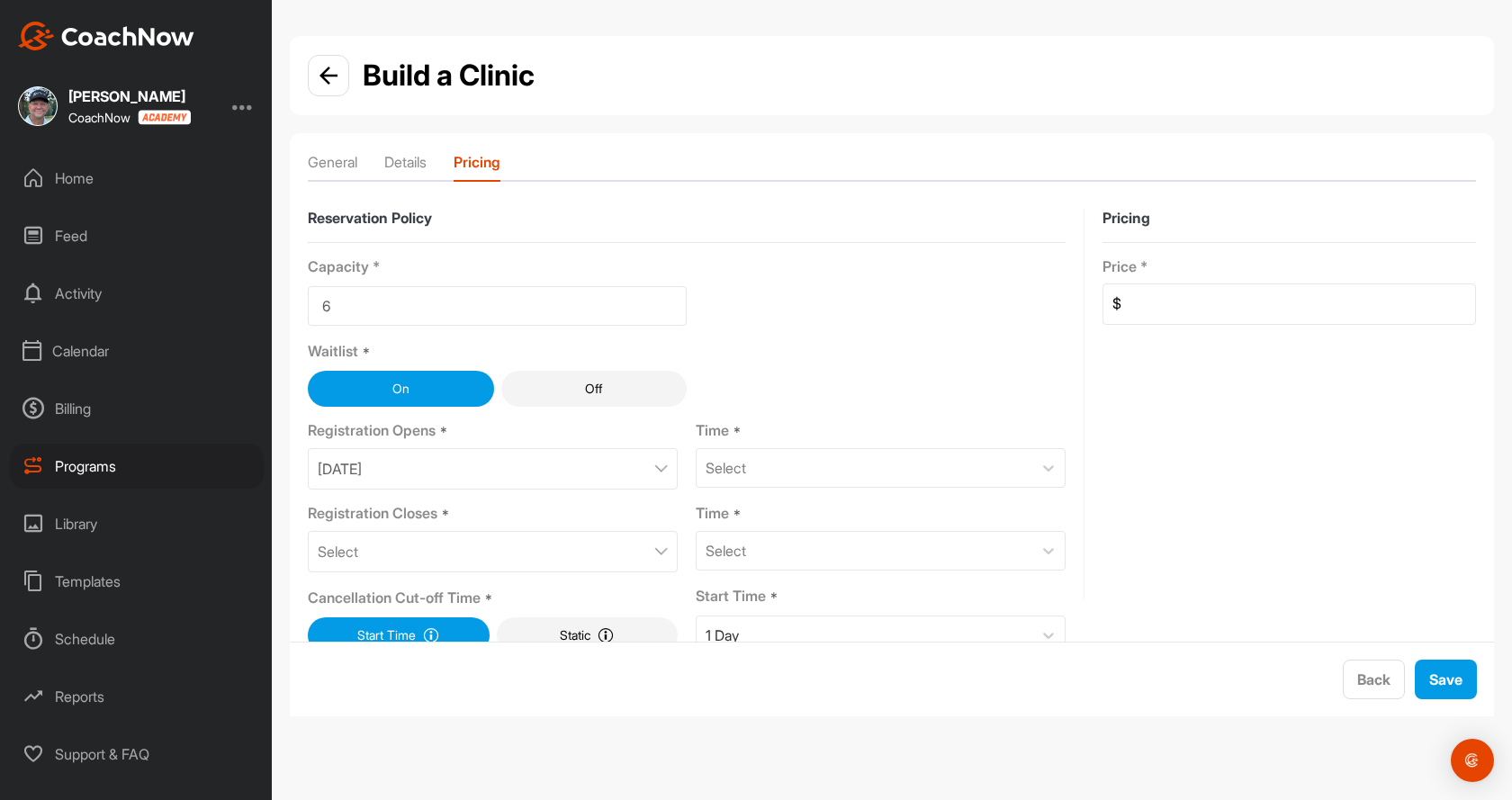
click at [655, 553] on img at bounding box center [661, 551] width 14 height 9
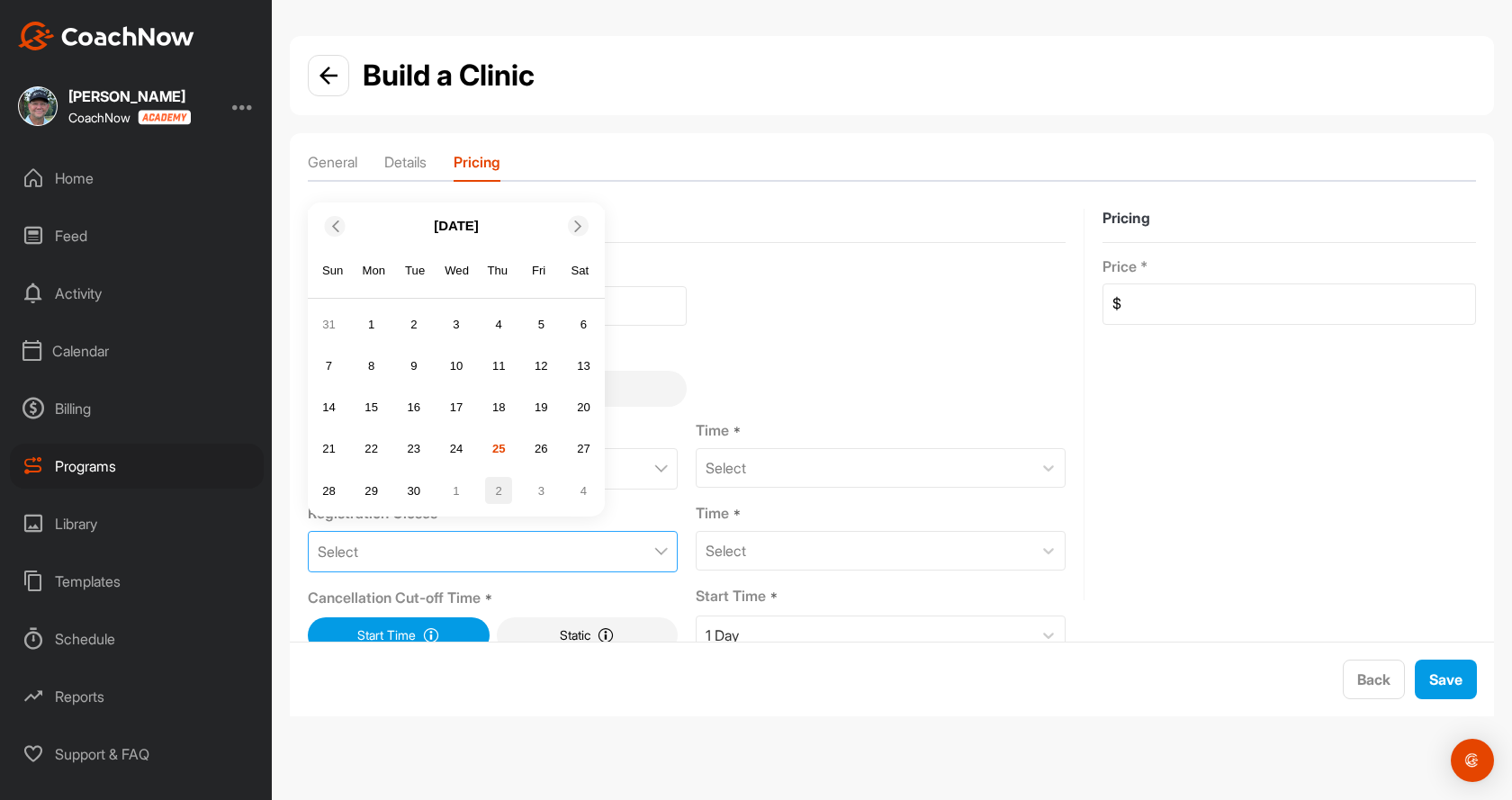
click at [502, 495] on div "2" at bounding box center [498, 491] width 27 height 27
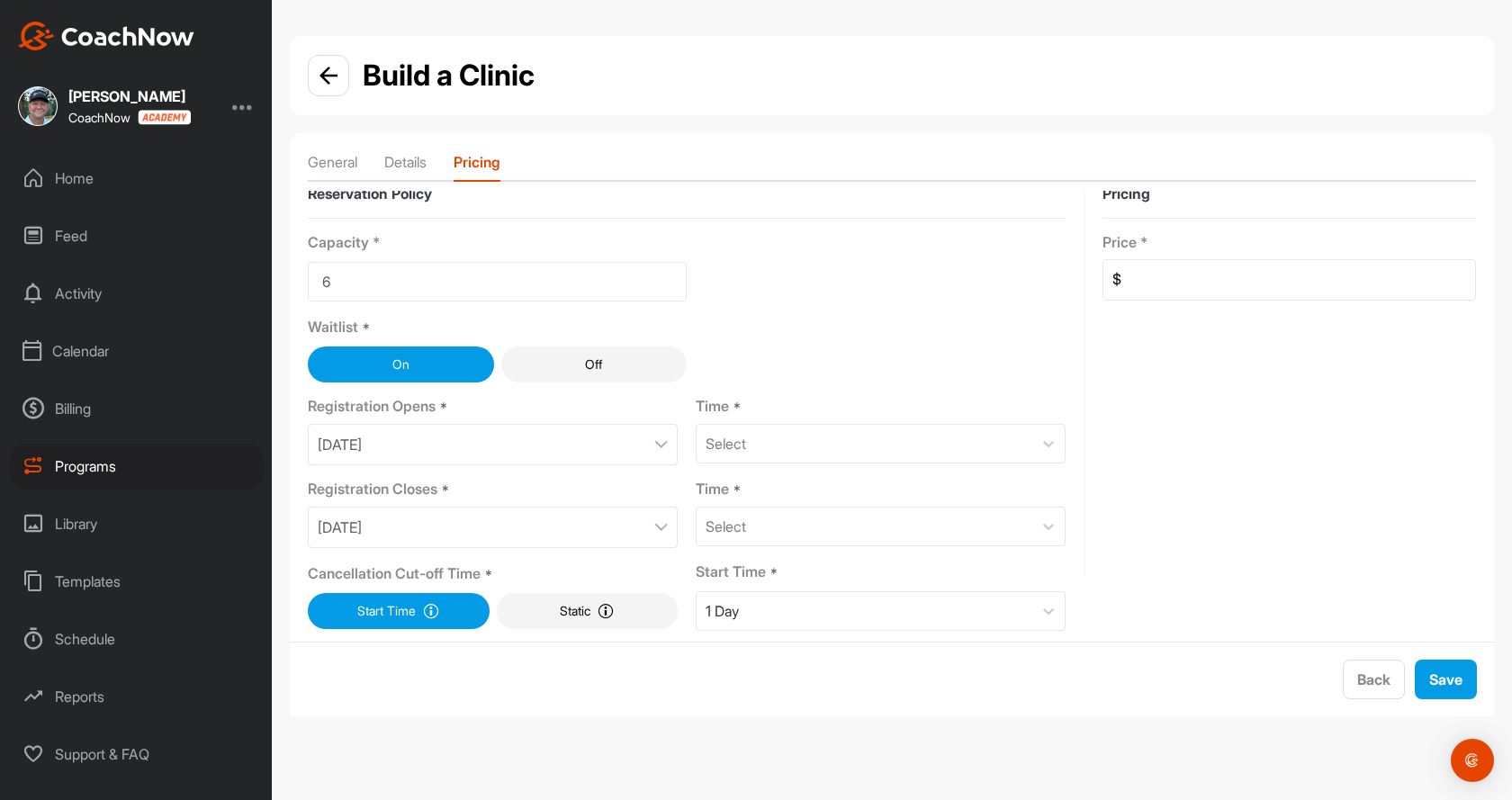
scroll to position [30, 0]
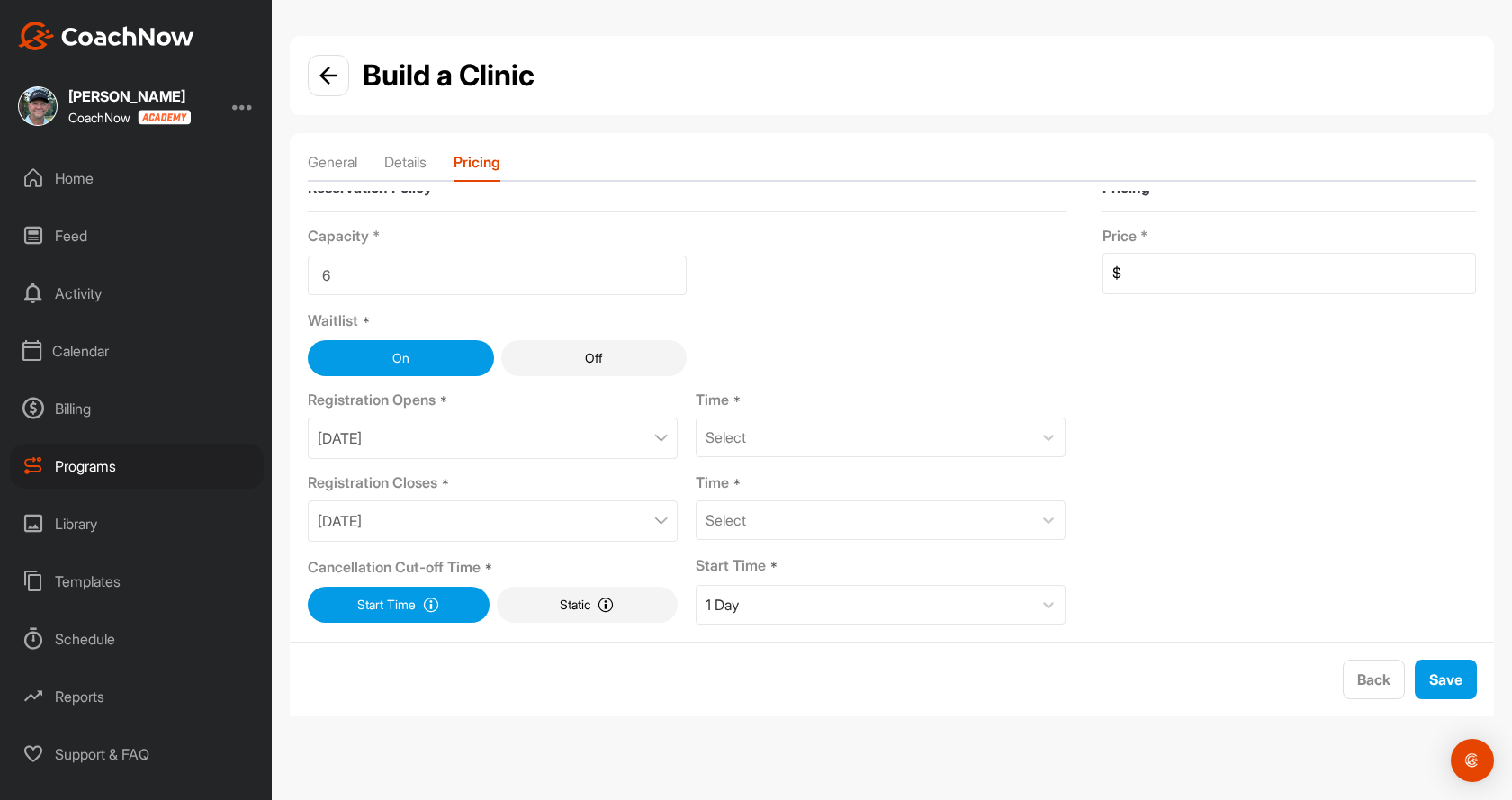
click at [582, 604] on button "Static Select a cut-off time that applies to the program on a given day." at bounding box center [587, 605] width 181 height 36
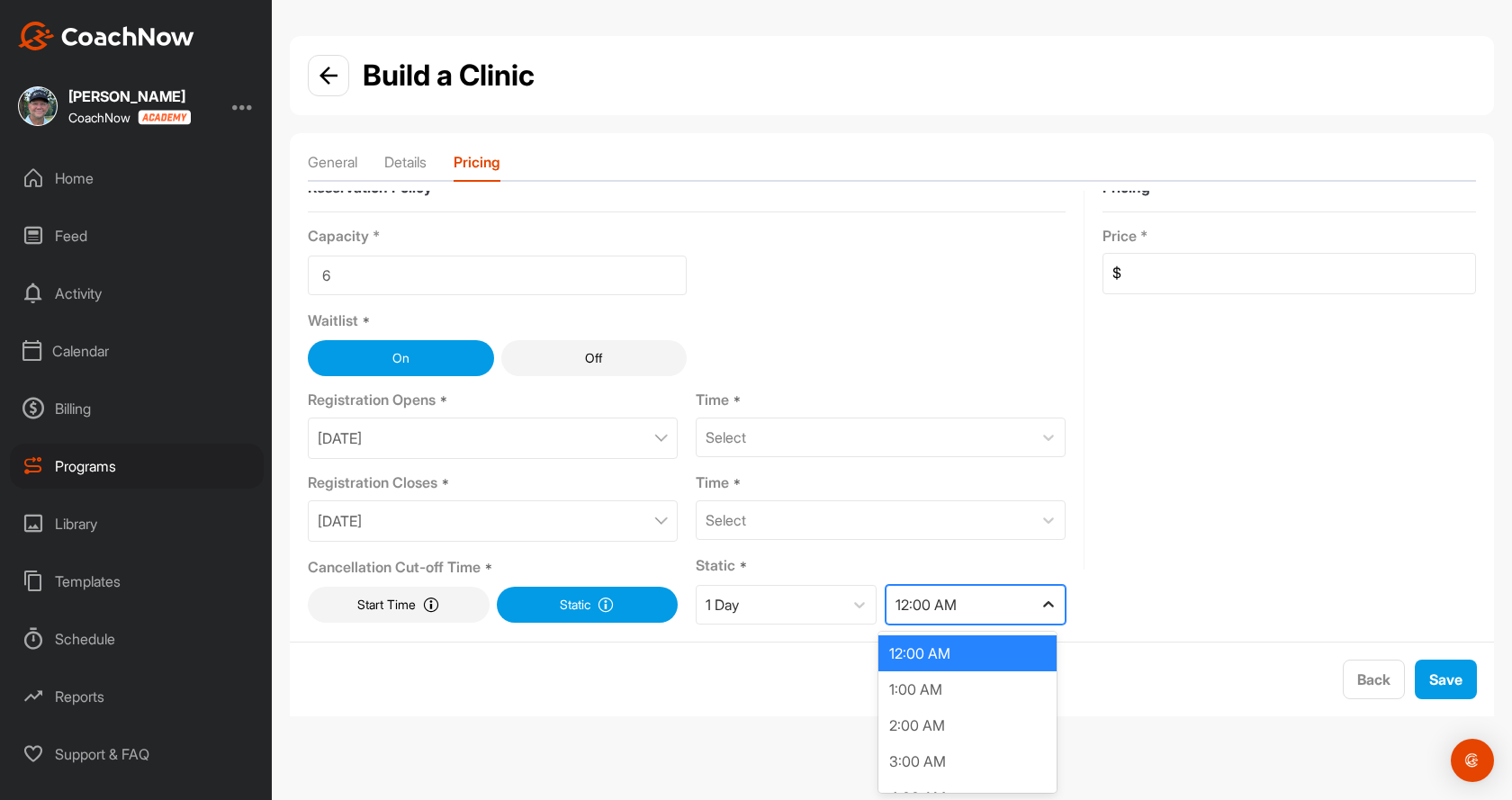
click at [1040, 608] on icon at bounding box center [1049, 605] width 18 height 18
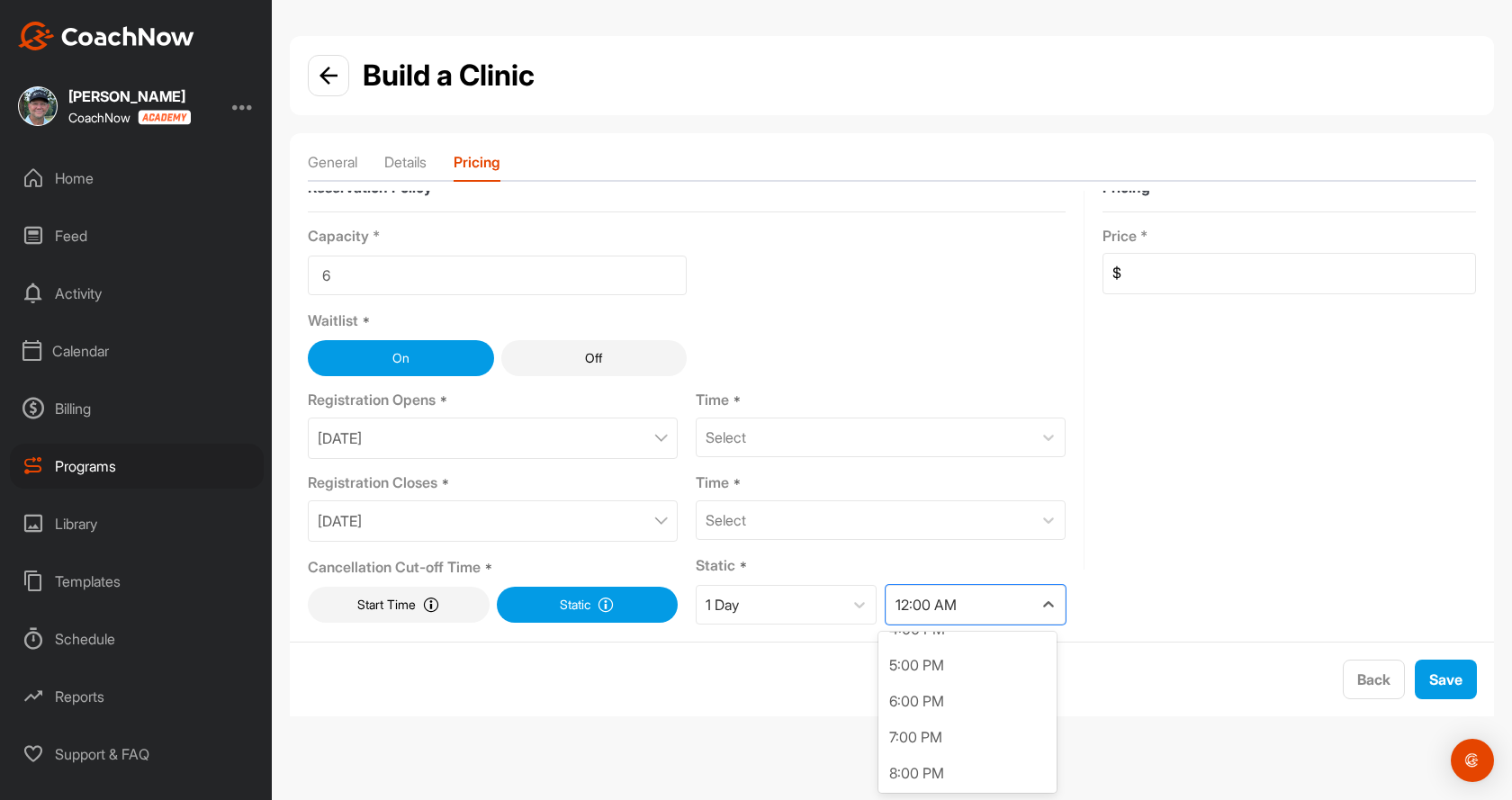
scroll to position [636, 0]
click at [972, 766] on div "9:00 PM" at bounding box center [967, 773] width 179 height 36
click at [900, 433] on div "Select" at bounding box center [864, 437] width 336 height 38
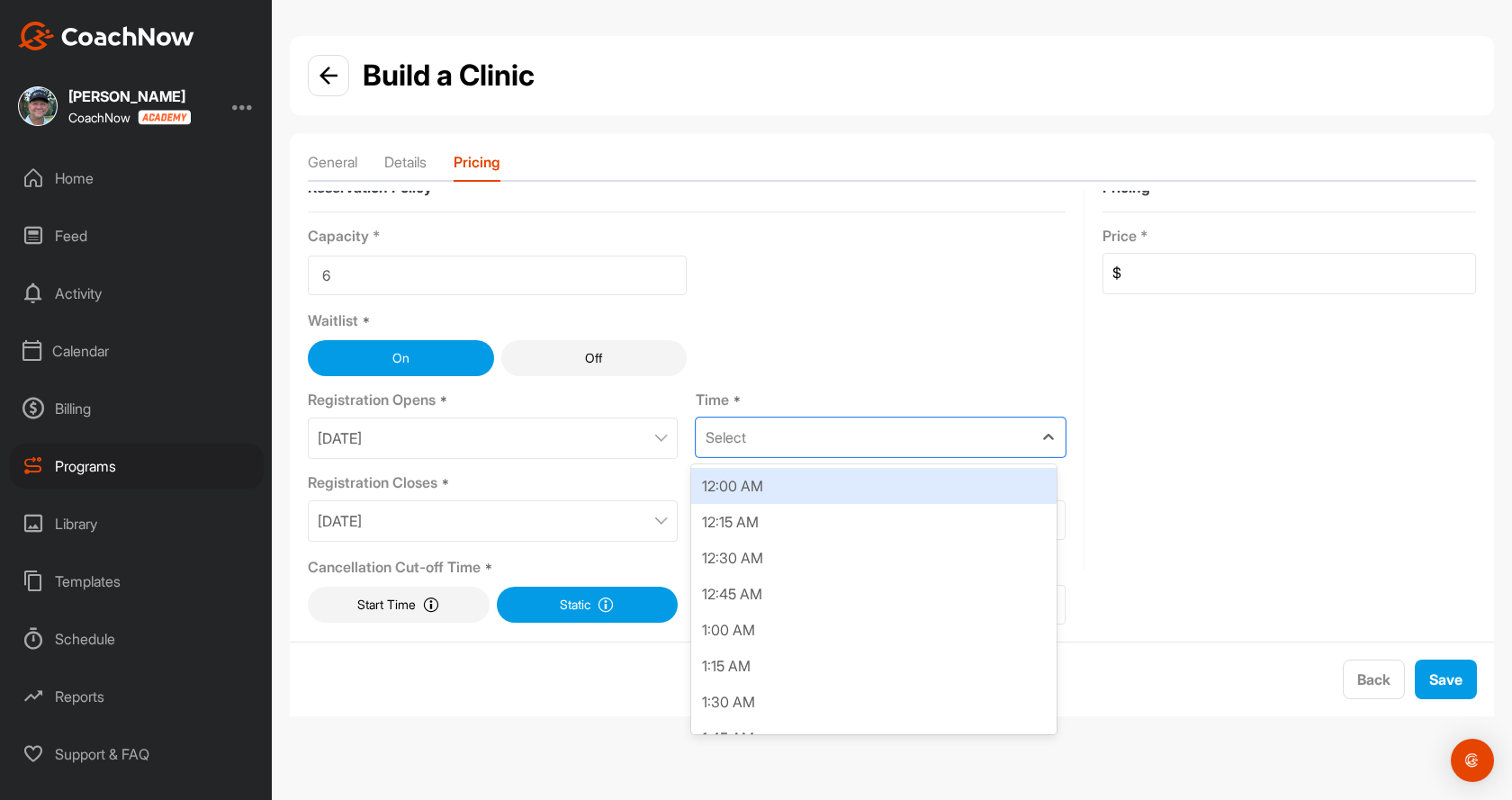
click at [757, 486] on div "12:00 AM" at bounding box center [874, 486] width 366 height 36
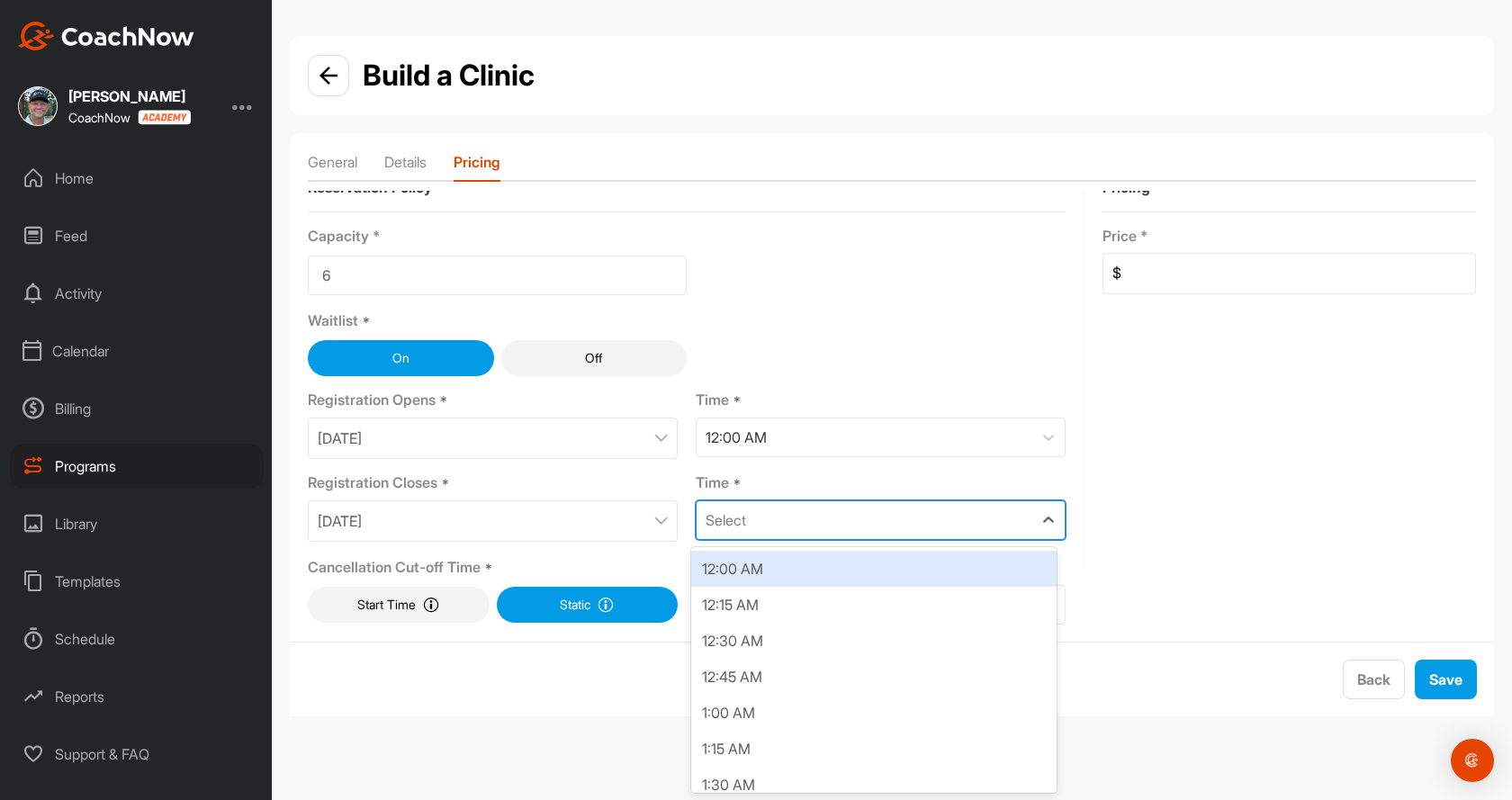
click at [799, 520] on div "Select" at bounding box center [864, 520] width 336 height 38
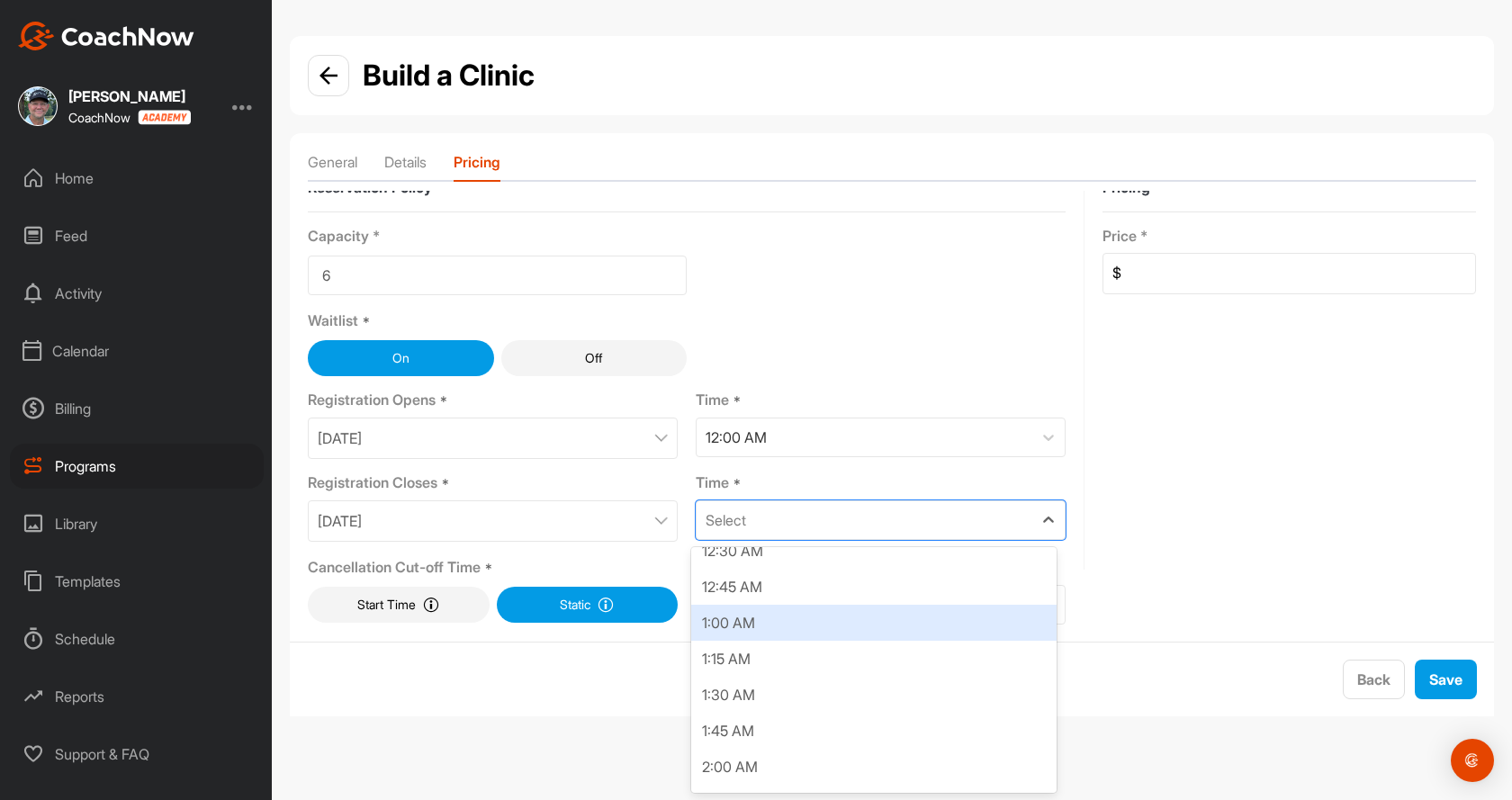
scroll to position [0, 0]
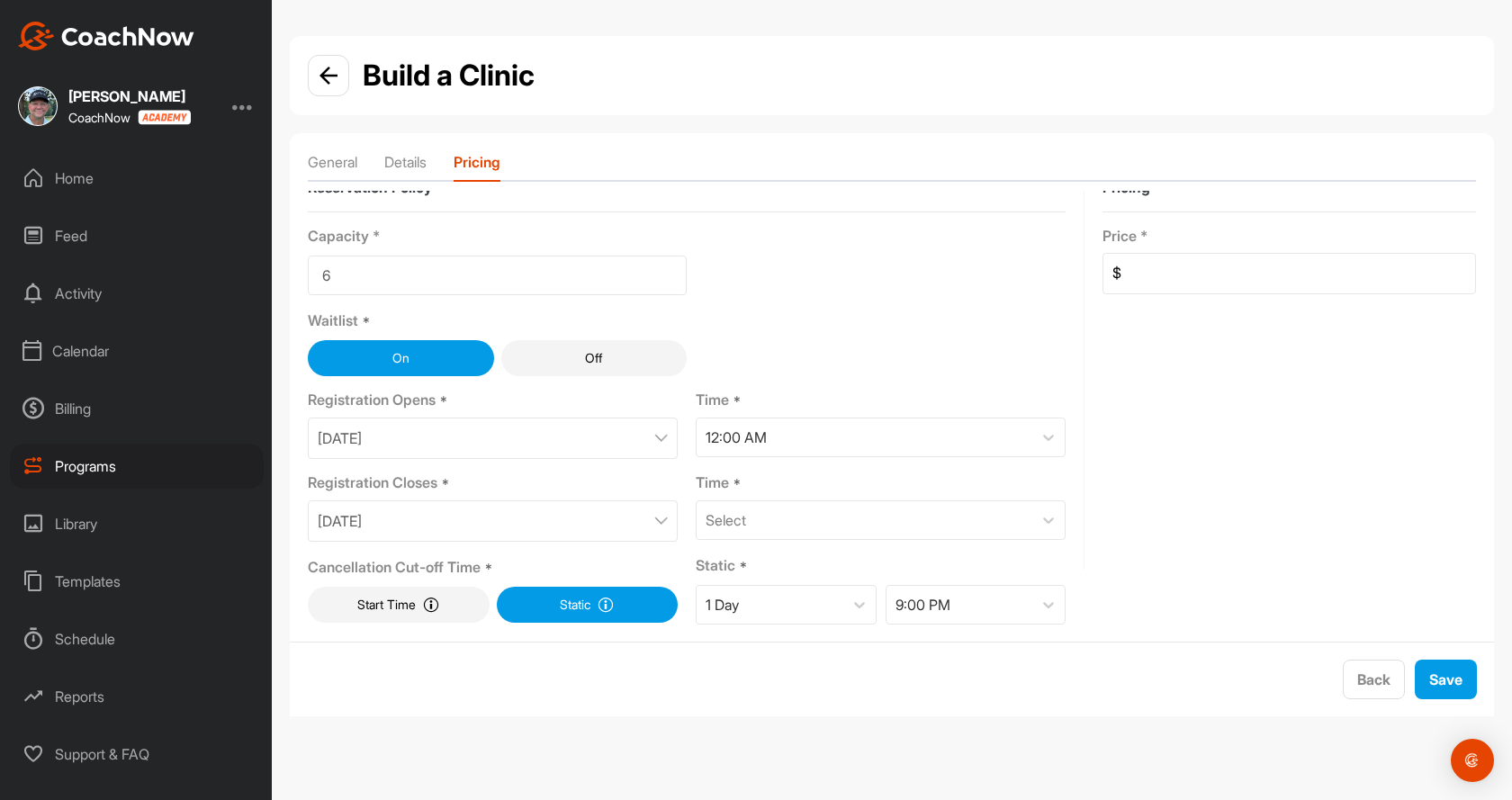
click at [1092, 485] on div "Reservation Policy Capacity * 6 Waitlist * On Off Registration Opens * [DATE] T…" at bounding box center [893, 402] width 1169 height 447
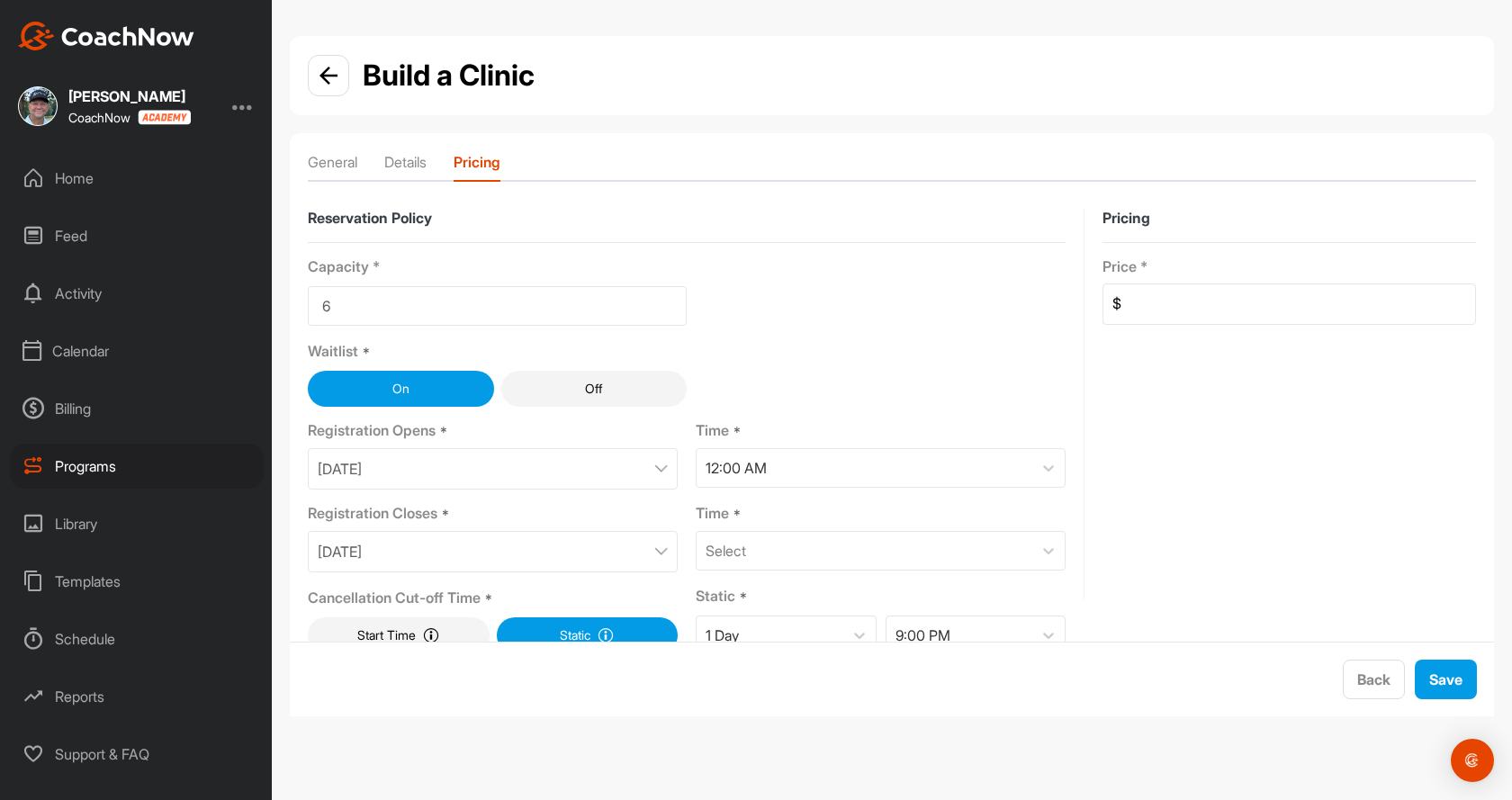
click at [1166, 312] on input at bounding box center [1298, 304] width 354 height 40
type input "40"
click at [1462, 694] on button "Save" at bounding box center [1446, 679] width 62 height 40
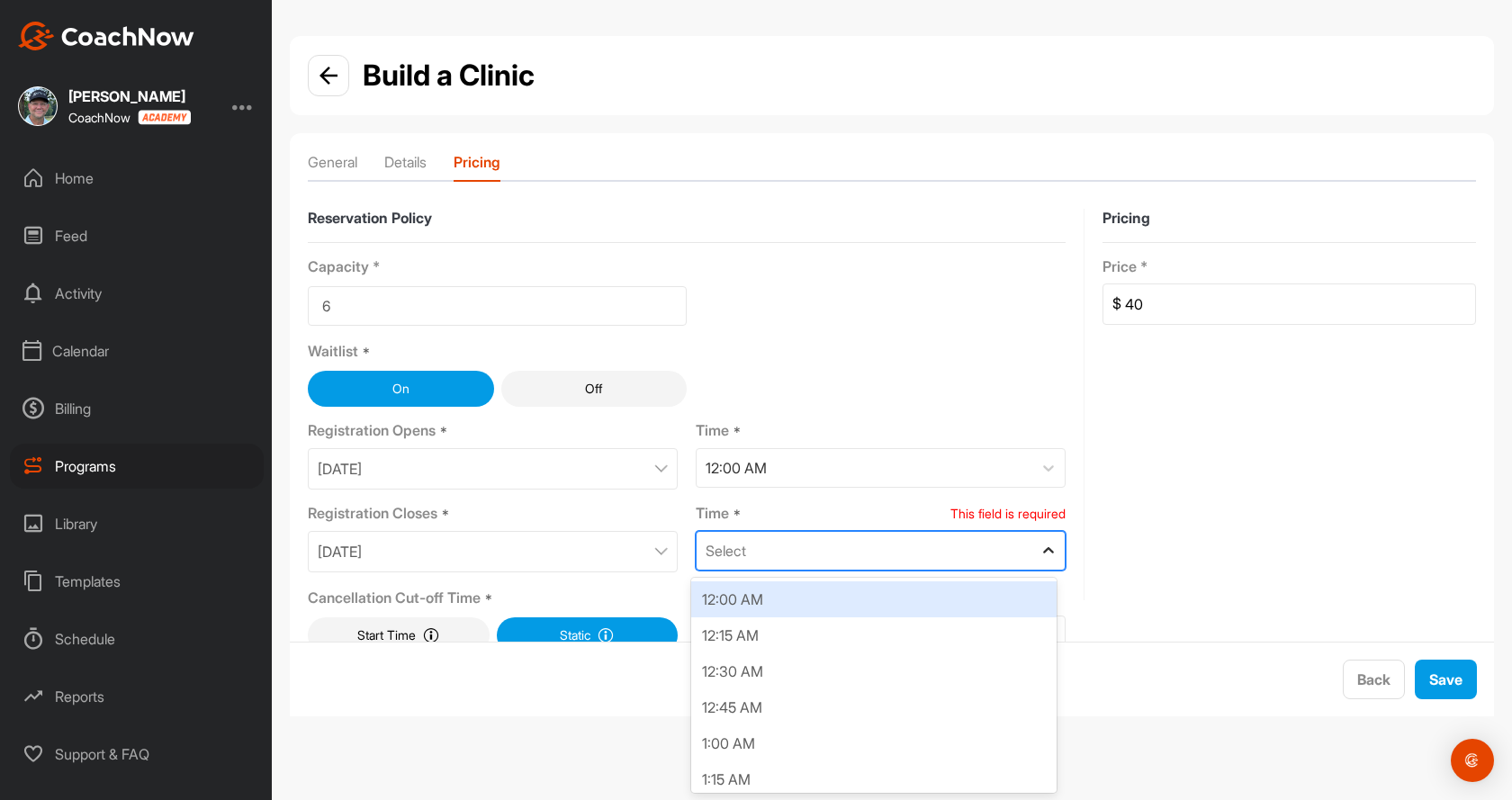
click at [1044, 552] on icon at bounding box center [1049, 550] width 11 height 6
click at [894, 612] on div "12:00 AM" at bounding box center [874, 599] width 366 height 36
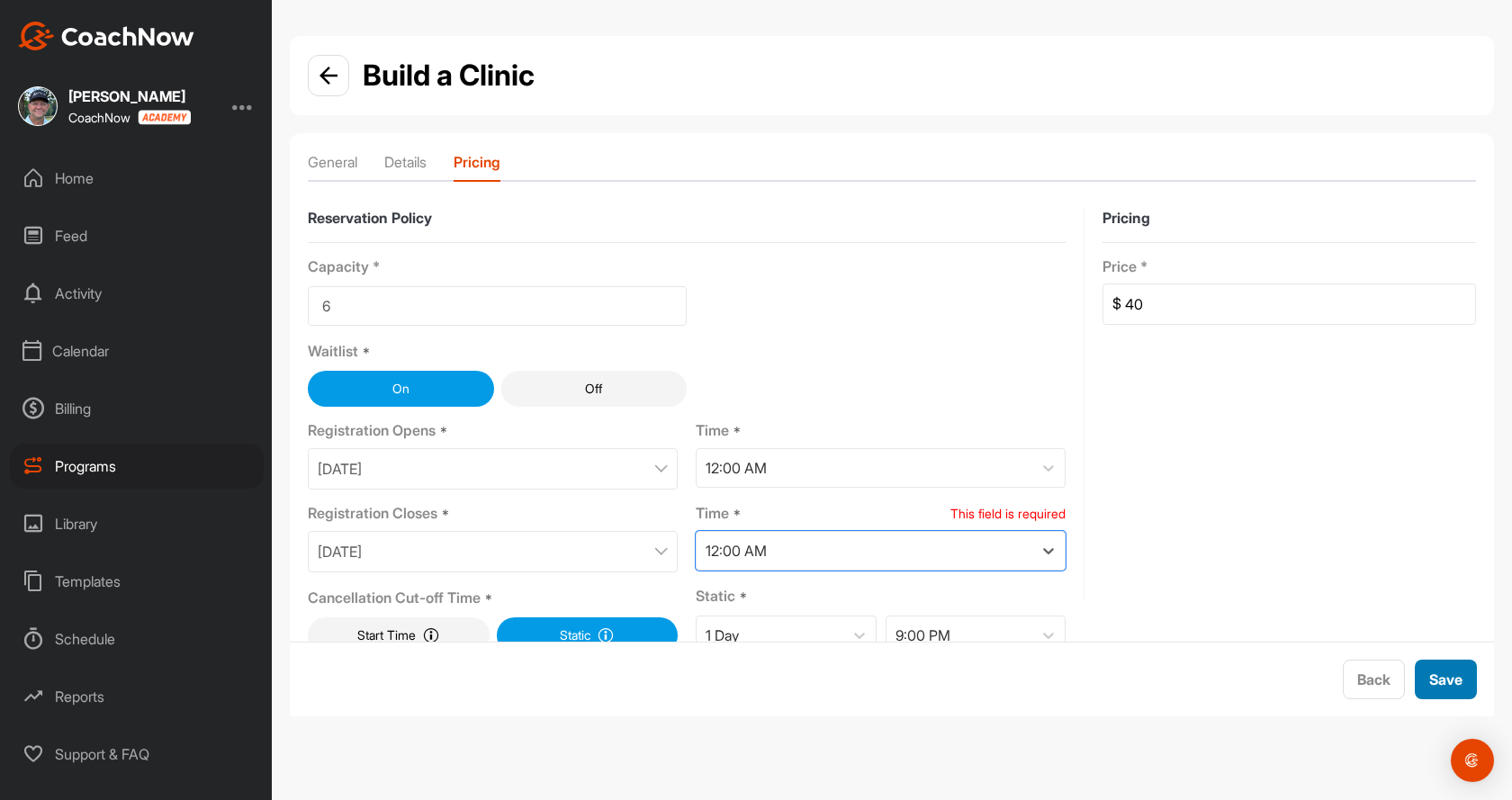
click at [1443, 671] on span "Save" at bounding box center [1446, 679] width 33 height 18
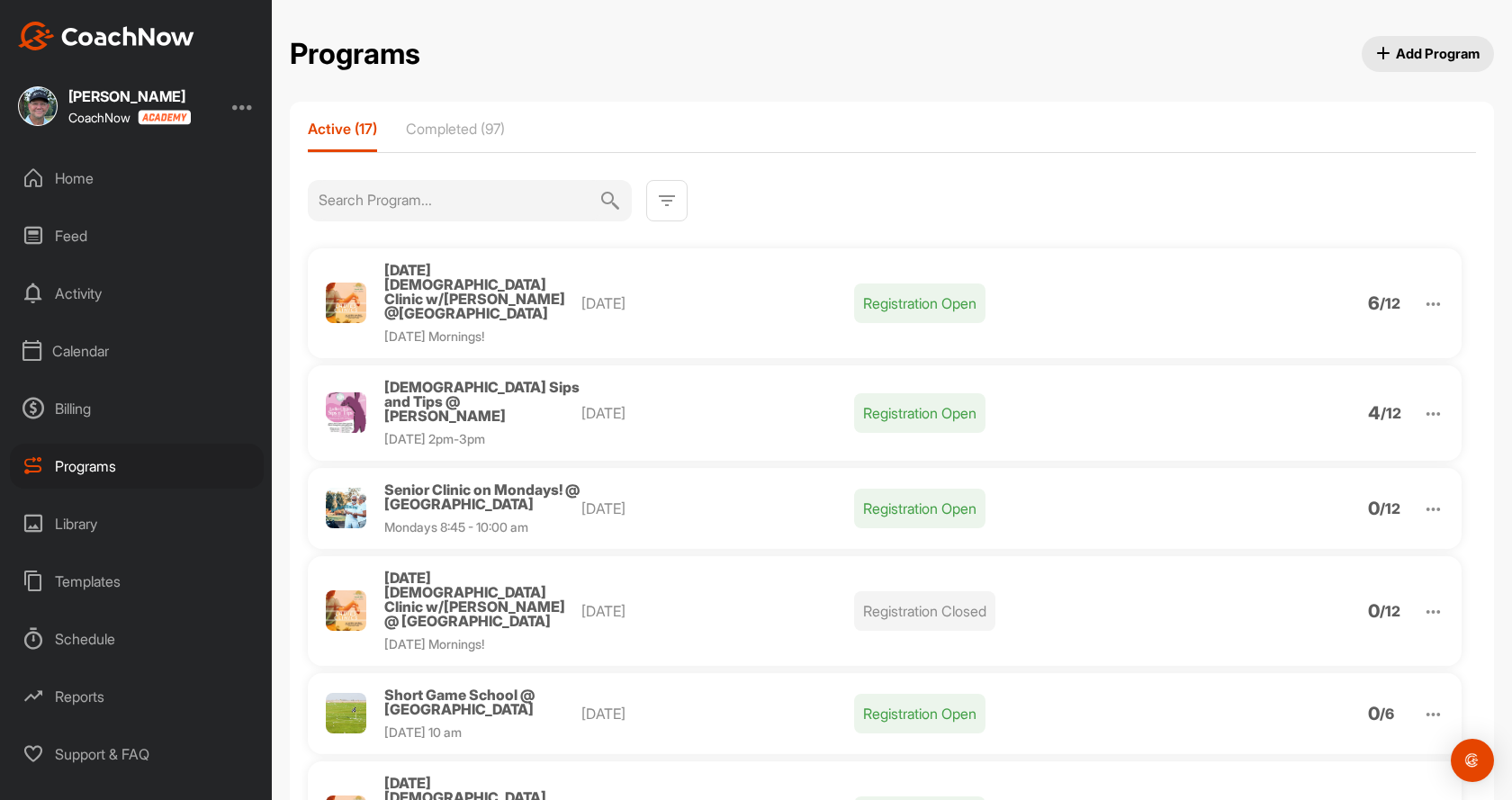
click at [1428, 703] on img at bounding box center [1433, 713] width 20 height 20
click at [1275, 746] on li "View" at bounding box center [1330, 761] width 221 height 29
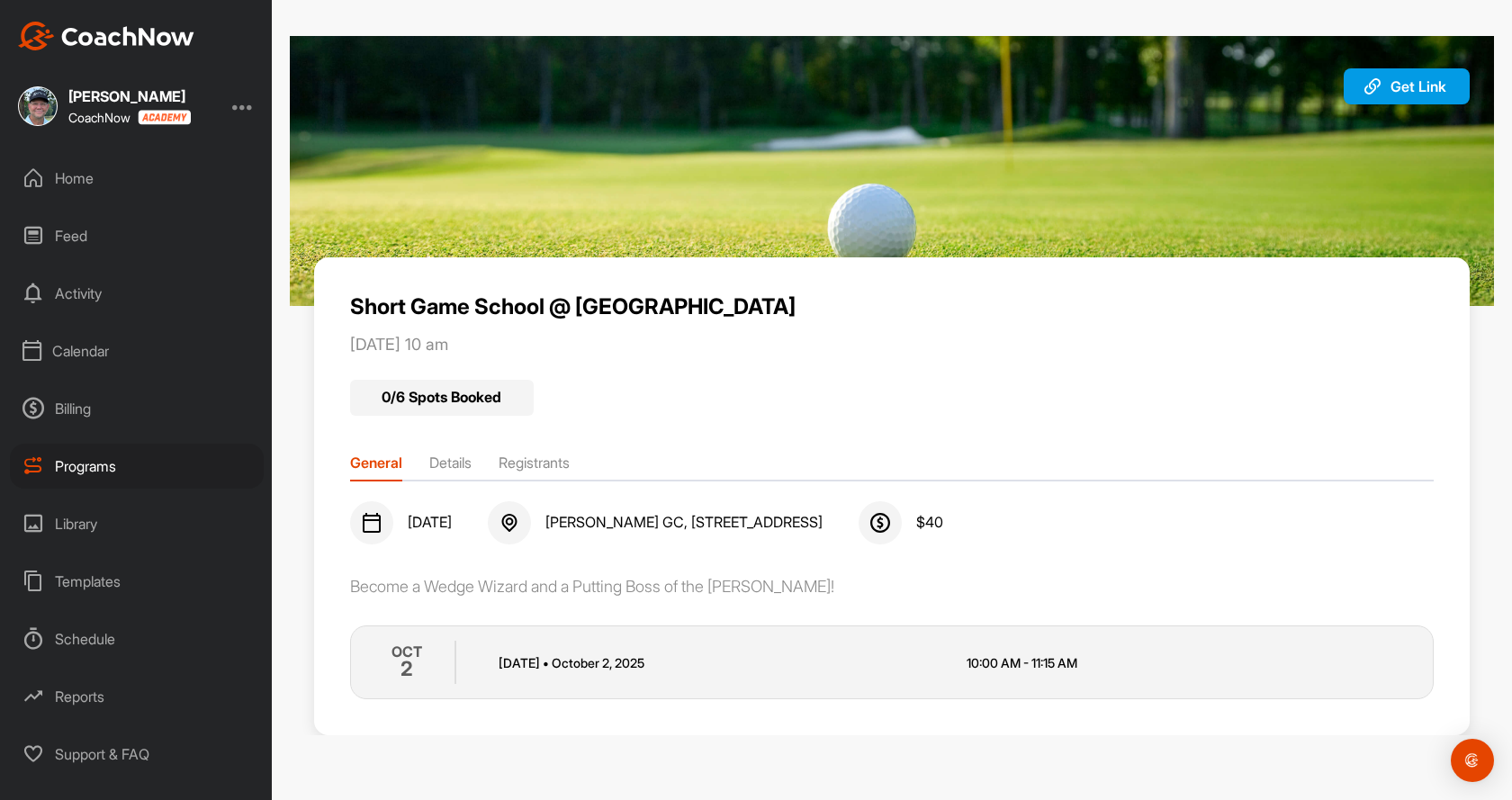
click at [457, 463] on li "Details" at bounding box center [450, 466] width 42 height 29
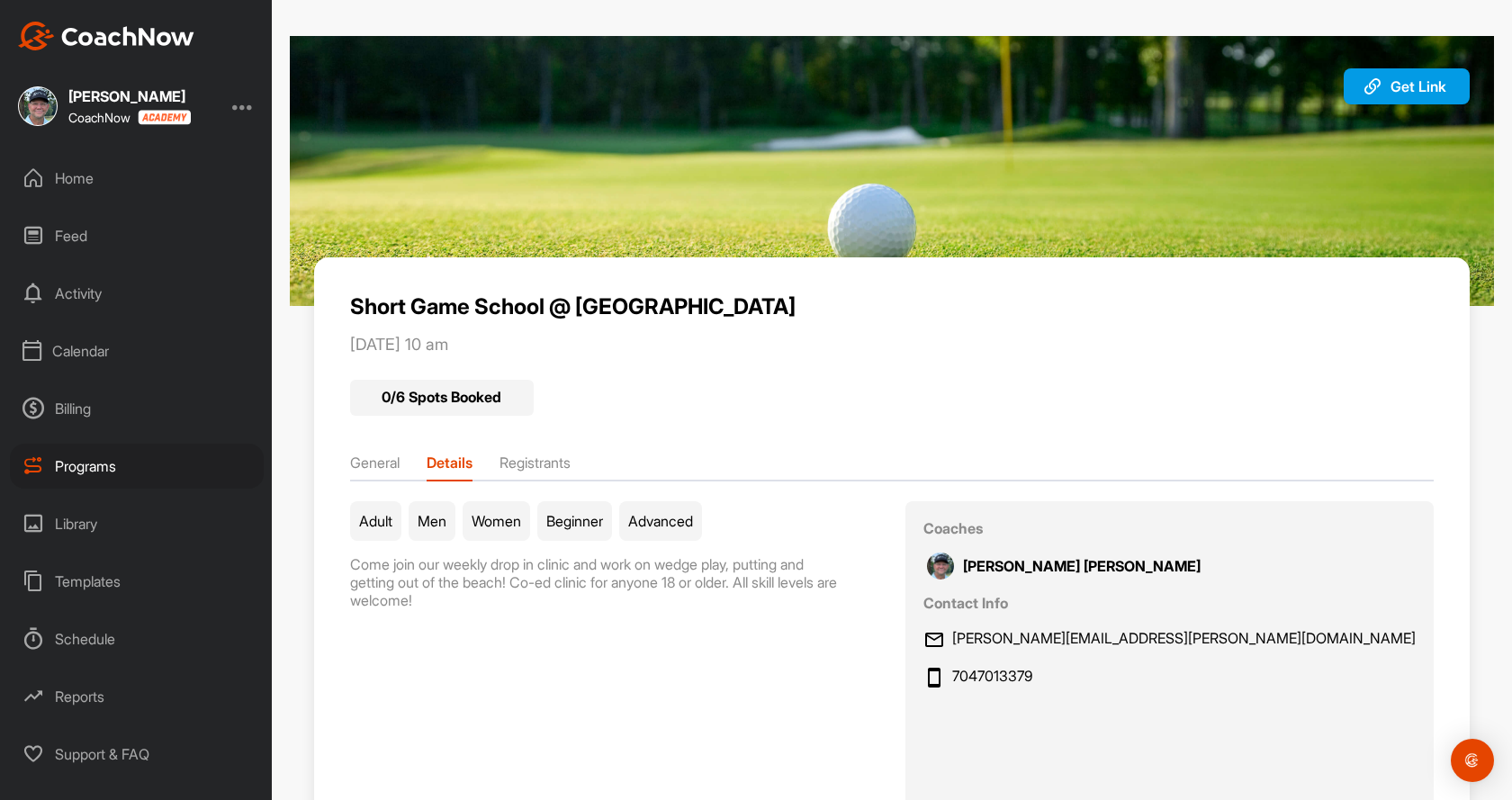
click at [76, 463] on div "Programs" at bounding box center [137, 466] width 254 height 45
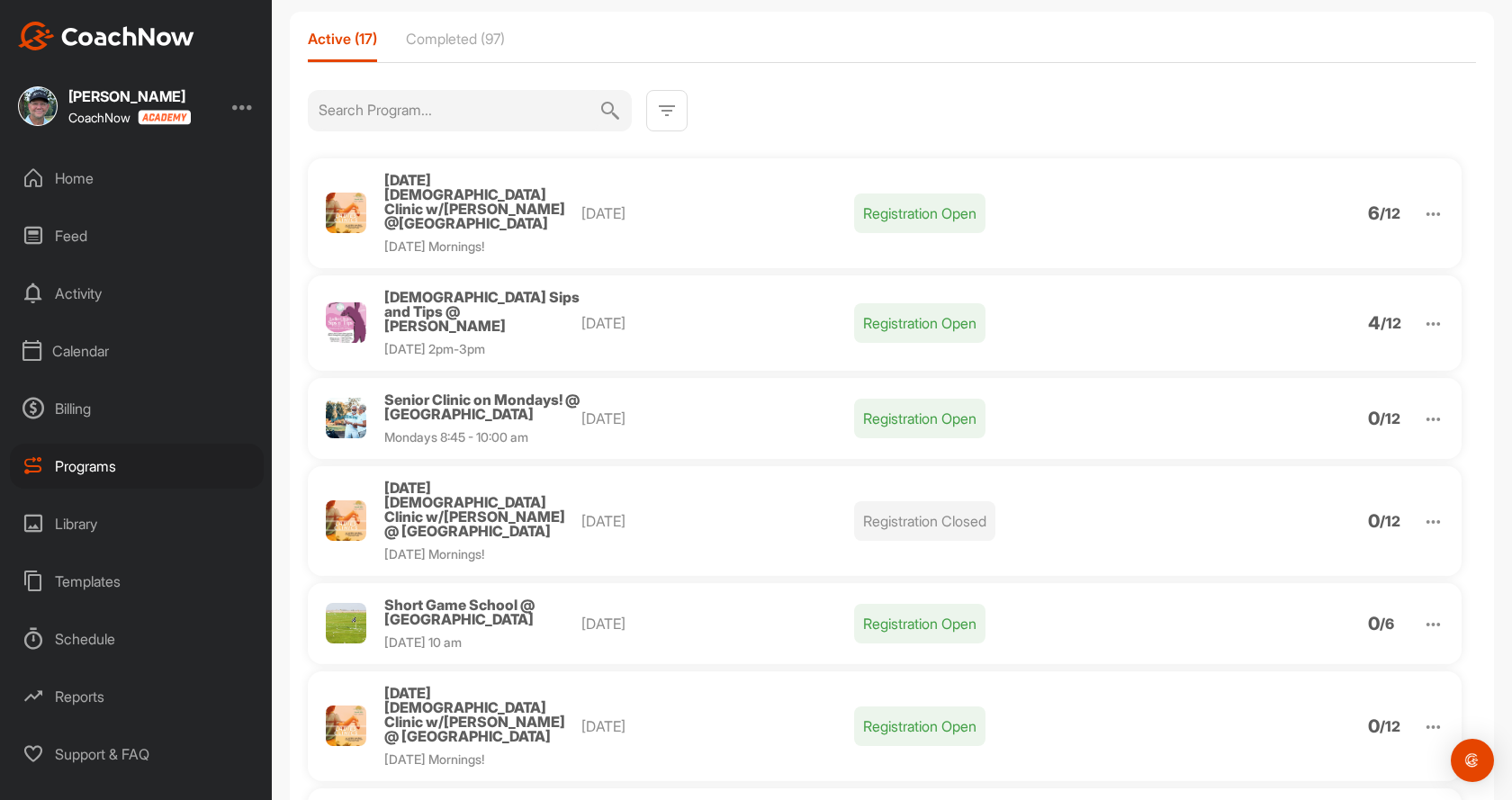
scroll to position [180, 0]
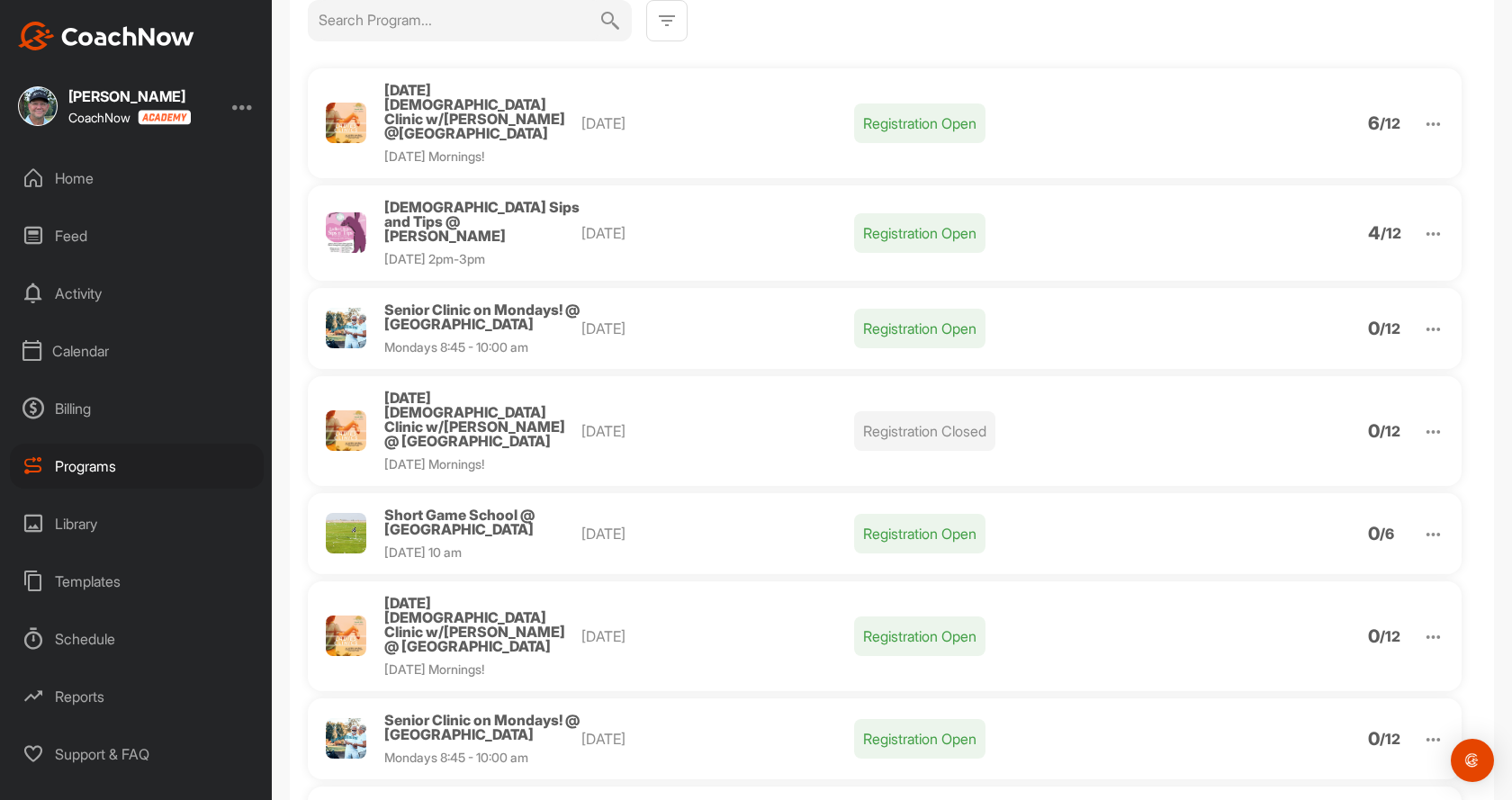
click at [1423, 524] on img at bounding box center [1433, 534] width 20 height 20
click at [1258, 660] on li "Clone" at bounding box center [1330, 674] width 221 height 29
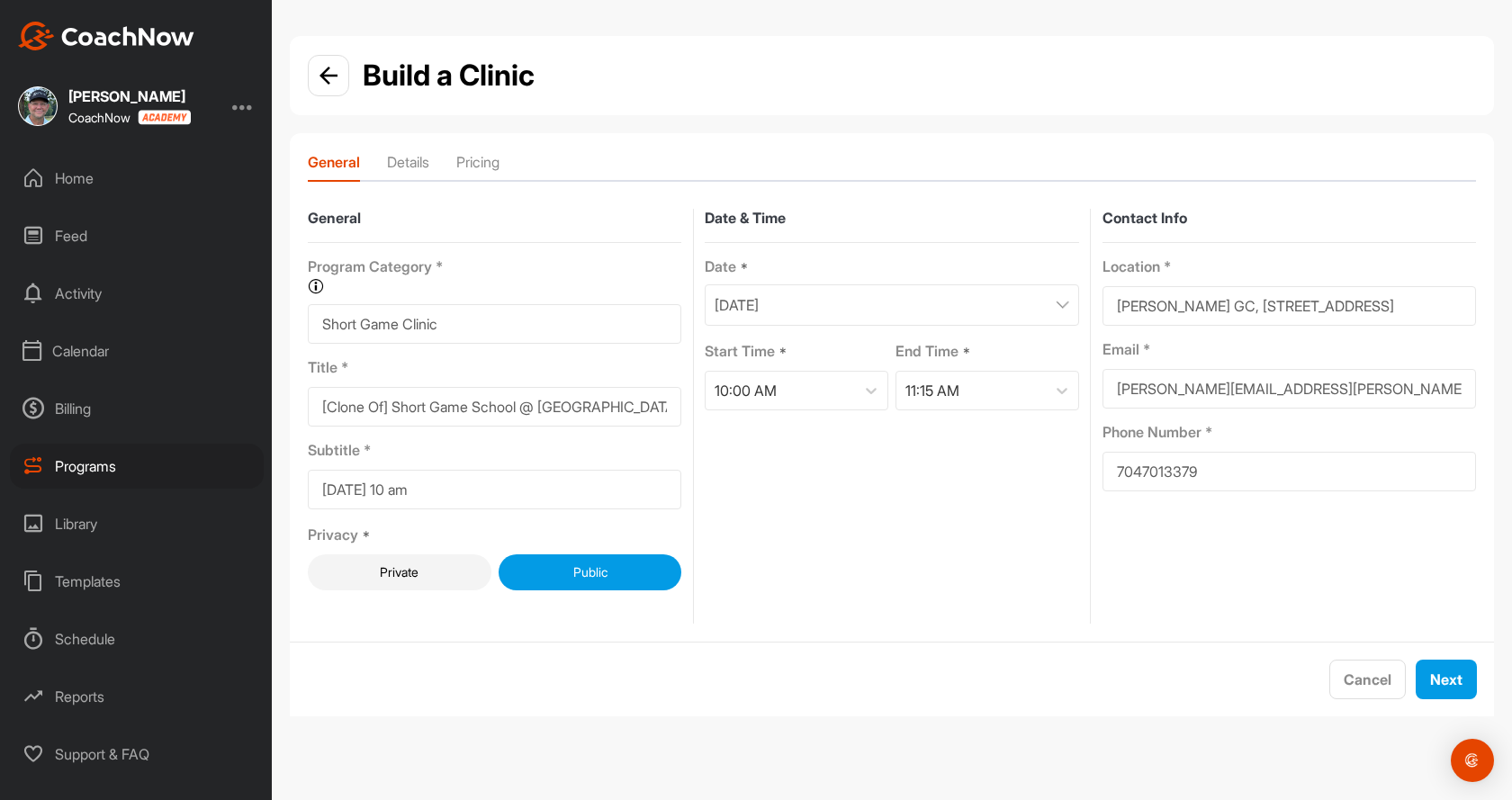
drag, startPoint x: 393, startPoint y: 401, endPoint x: 214, endPoint y: 402, distance: 179.0
click at [215, 402] on div "[PERSON_NAME] CoachNow Home Feed Activity Calendar Billing Programs Library Tem…" at bounding box center [756, 400] width 1512 height 800
type input "Short Game School @ [GEOGRAPHIC_DATA]"
click at [907, 293] on div "[DATE]" at bounding box center [891, 305] width 374 height 41
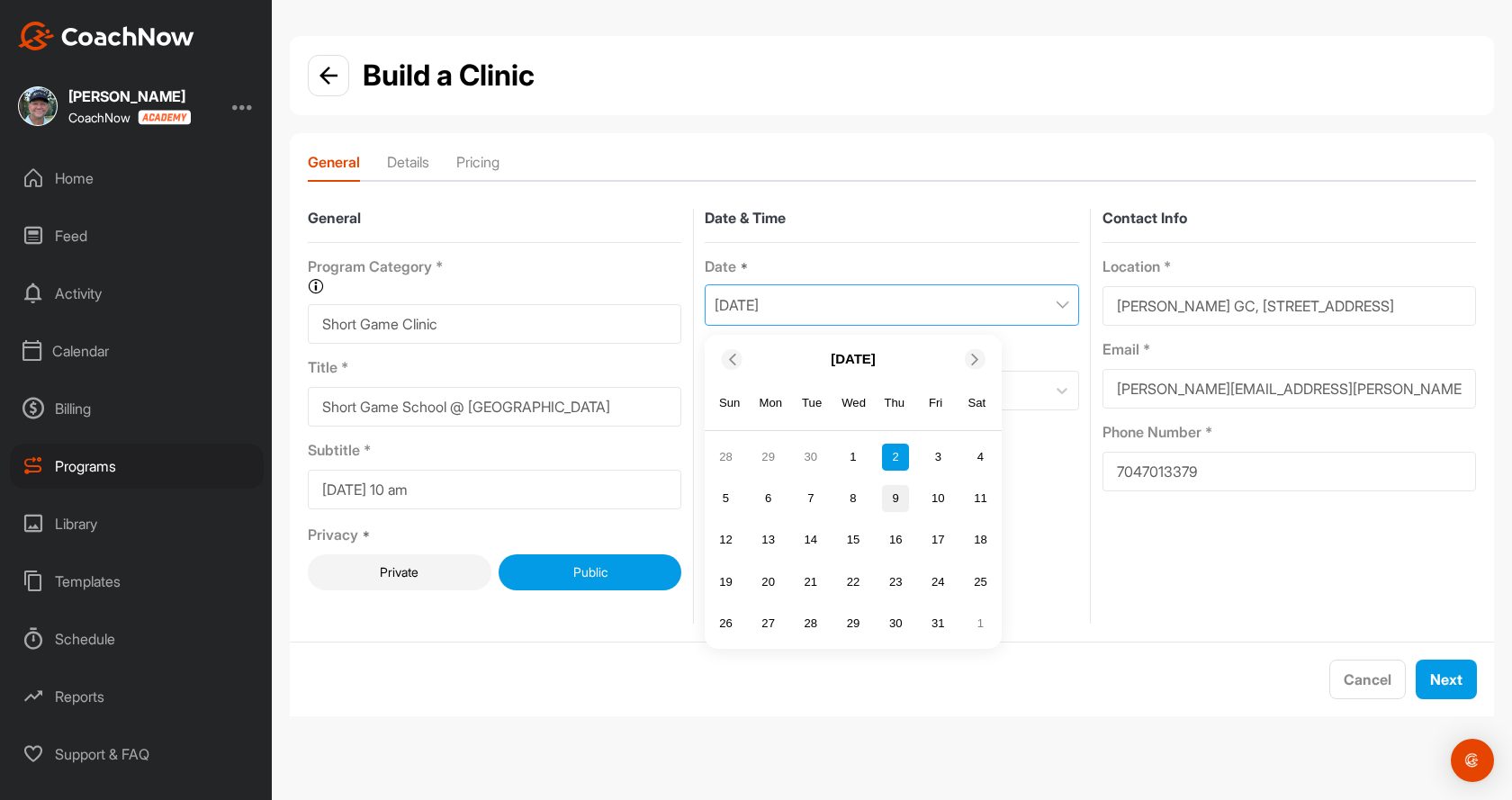
click at [896, 497] on div "9" at bounding box center [895, 499] width 27 height 27
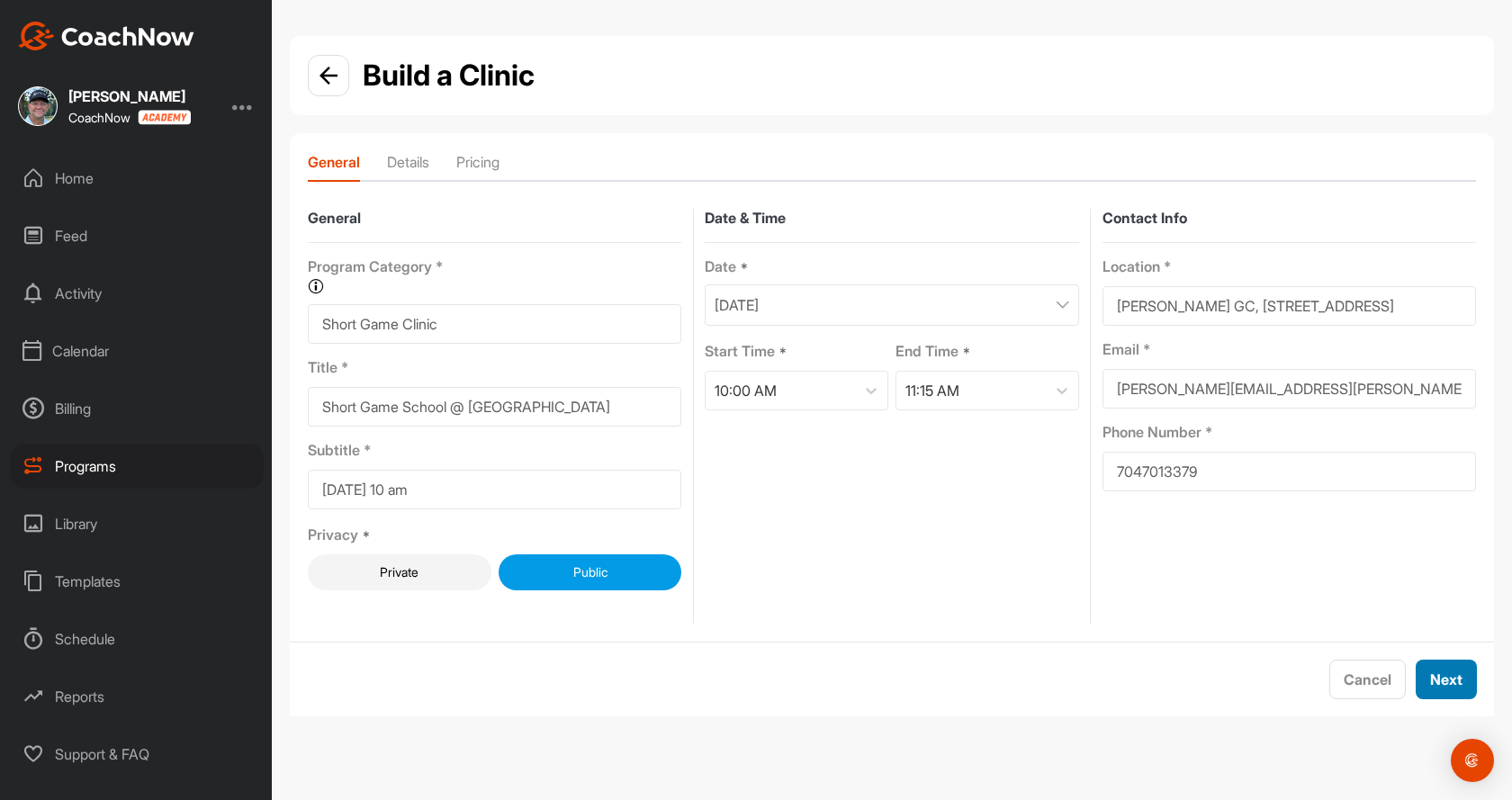
click at [1438, 684] on span "Next" at bounding box center [1446, 679] width 32 height 18
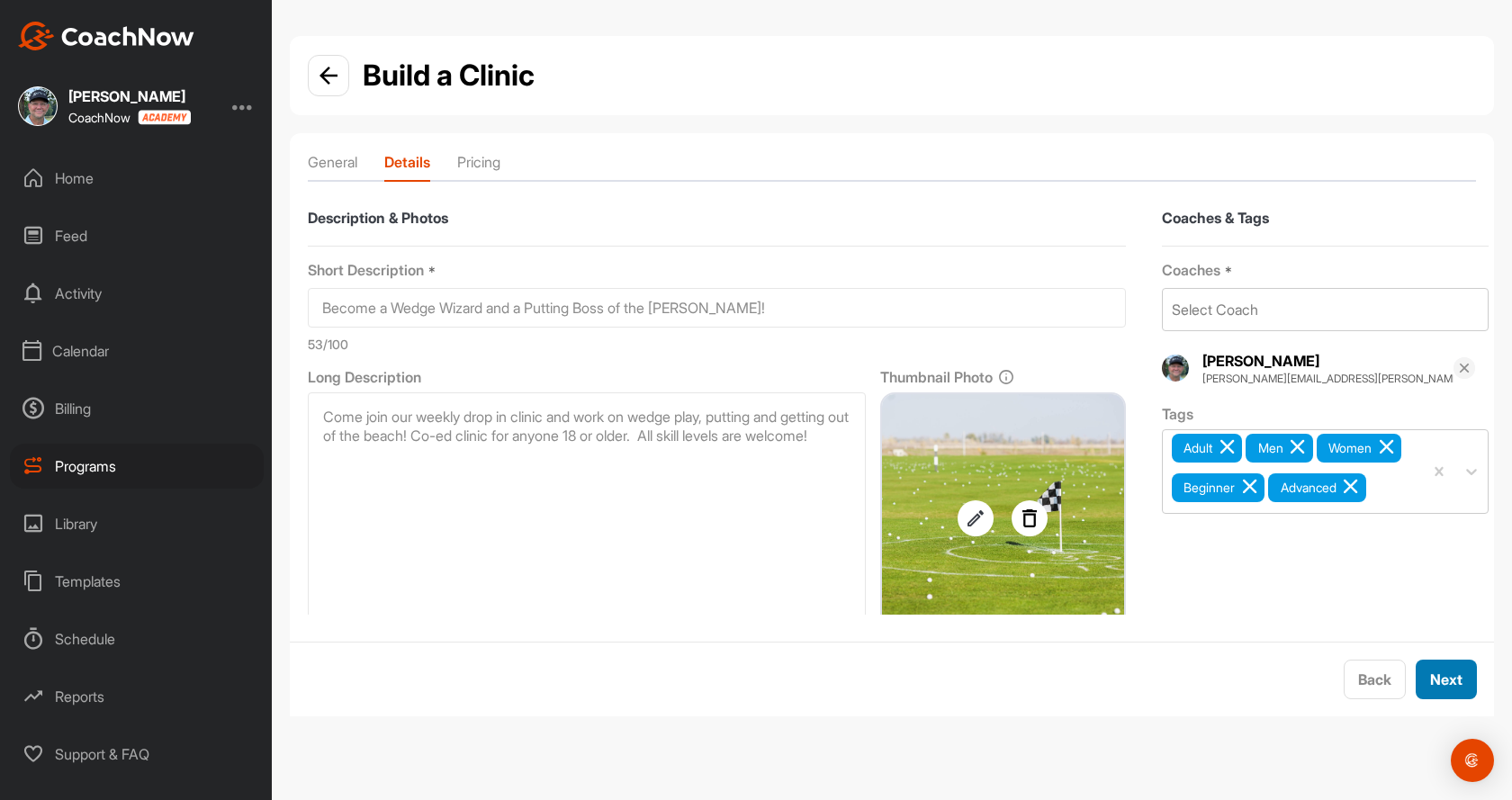
click at [1461, 678] on span "Next" at bounding box center [1446, 679] width 32 height 18
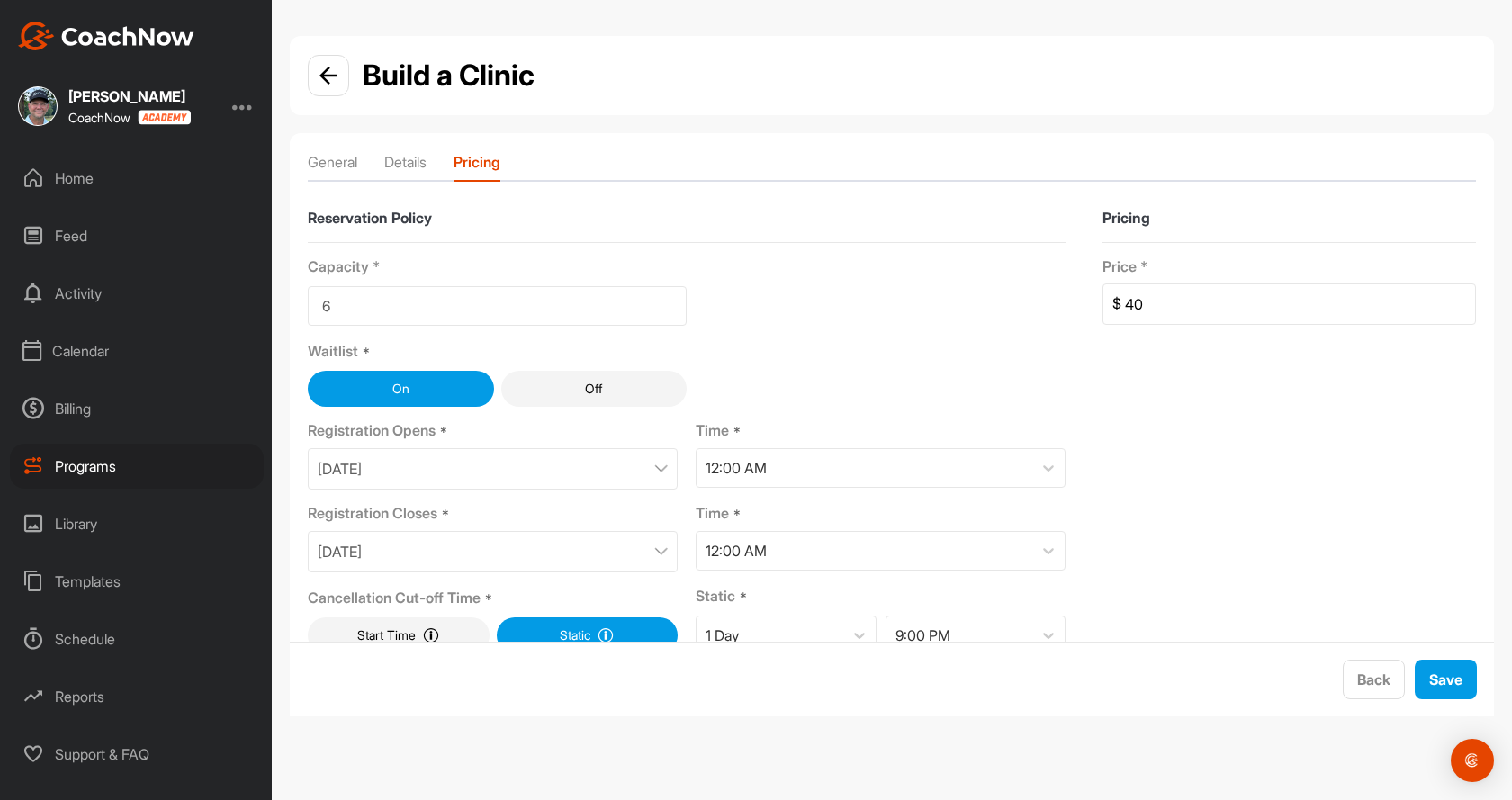
click at [547, 548] on div "[DATE]" at bounding box center [493, 551] width 370 height 41
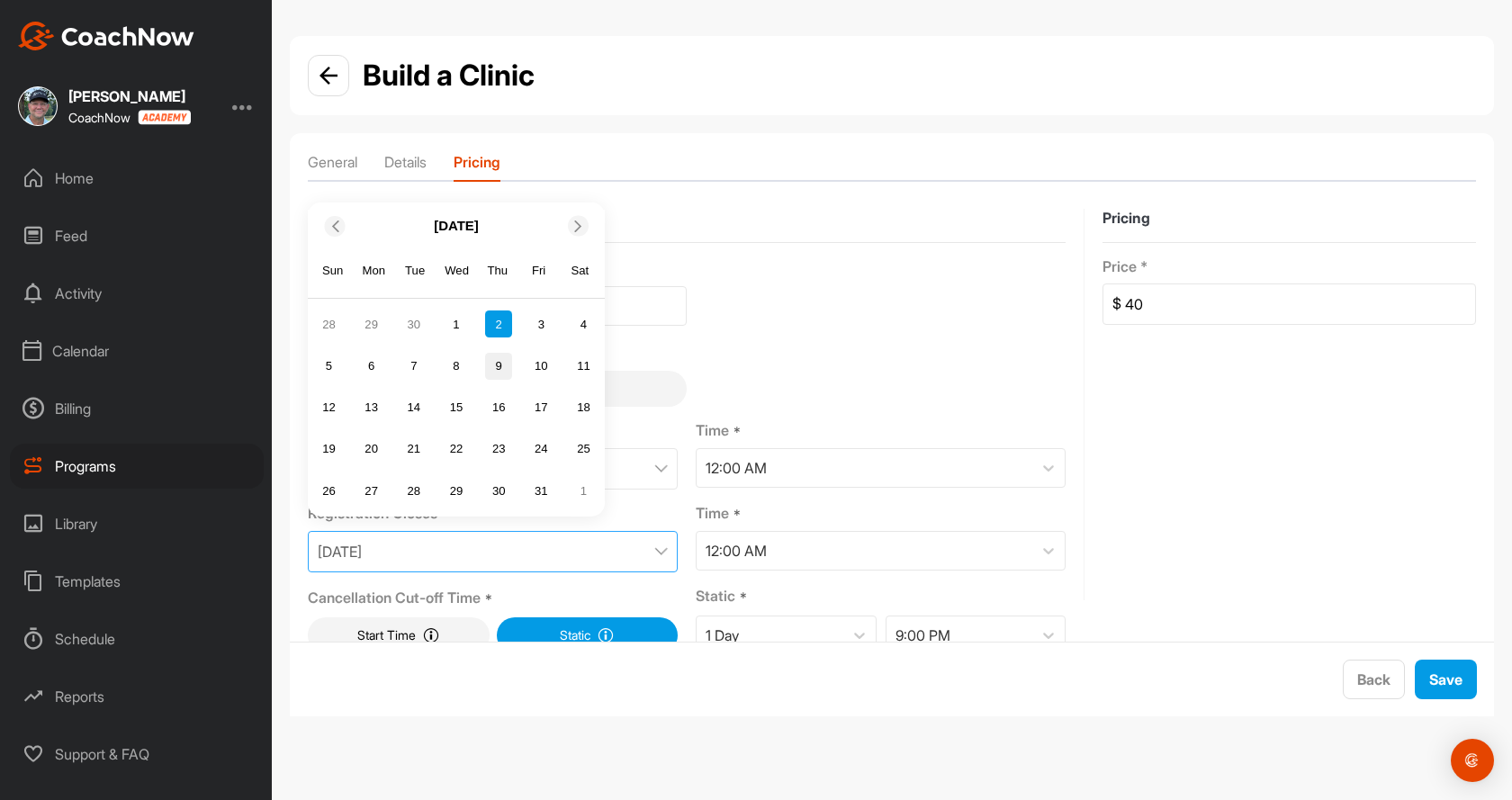
click at [501, 369] on div "9" at bounding box center [498, 367] width 27 height 27
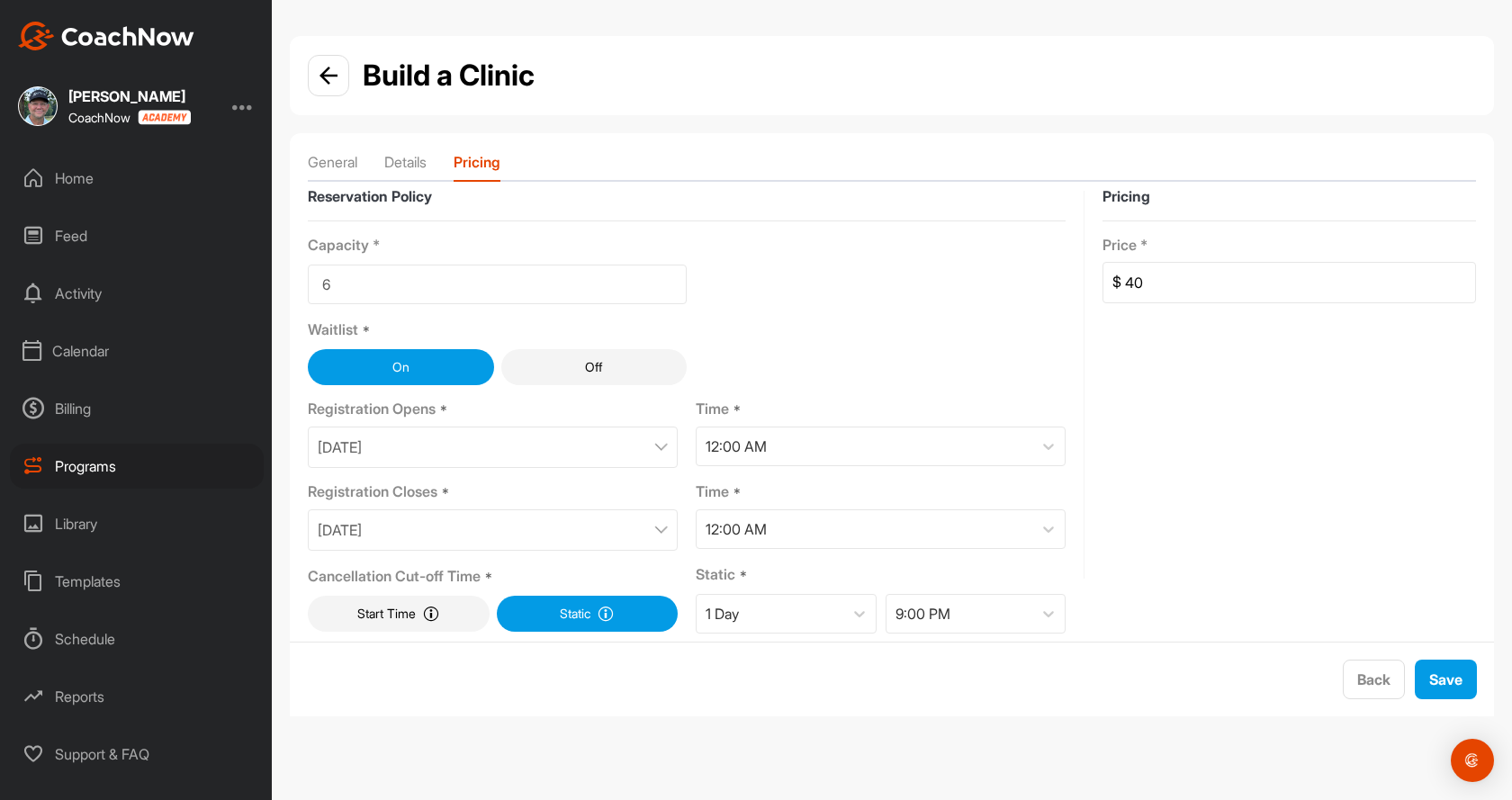
scroll to position [30, 0]
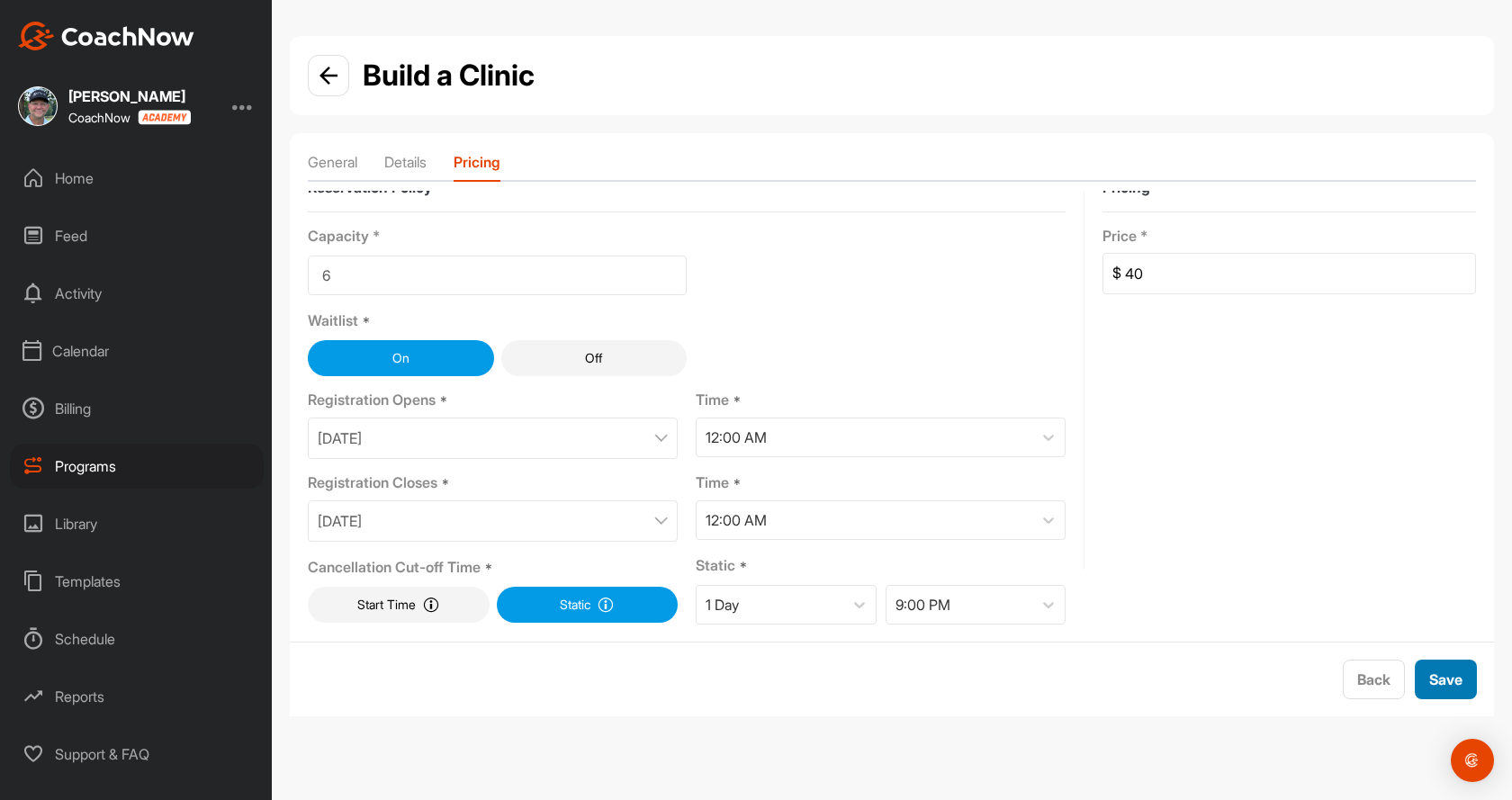
click at [1443, 682] on span "Save" at bounding box center [1446, 679] width 33 height 18
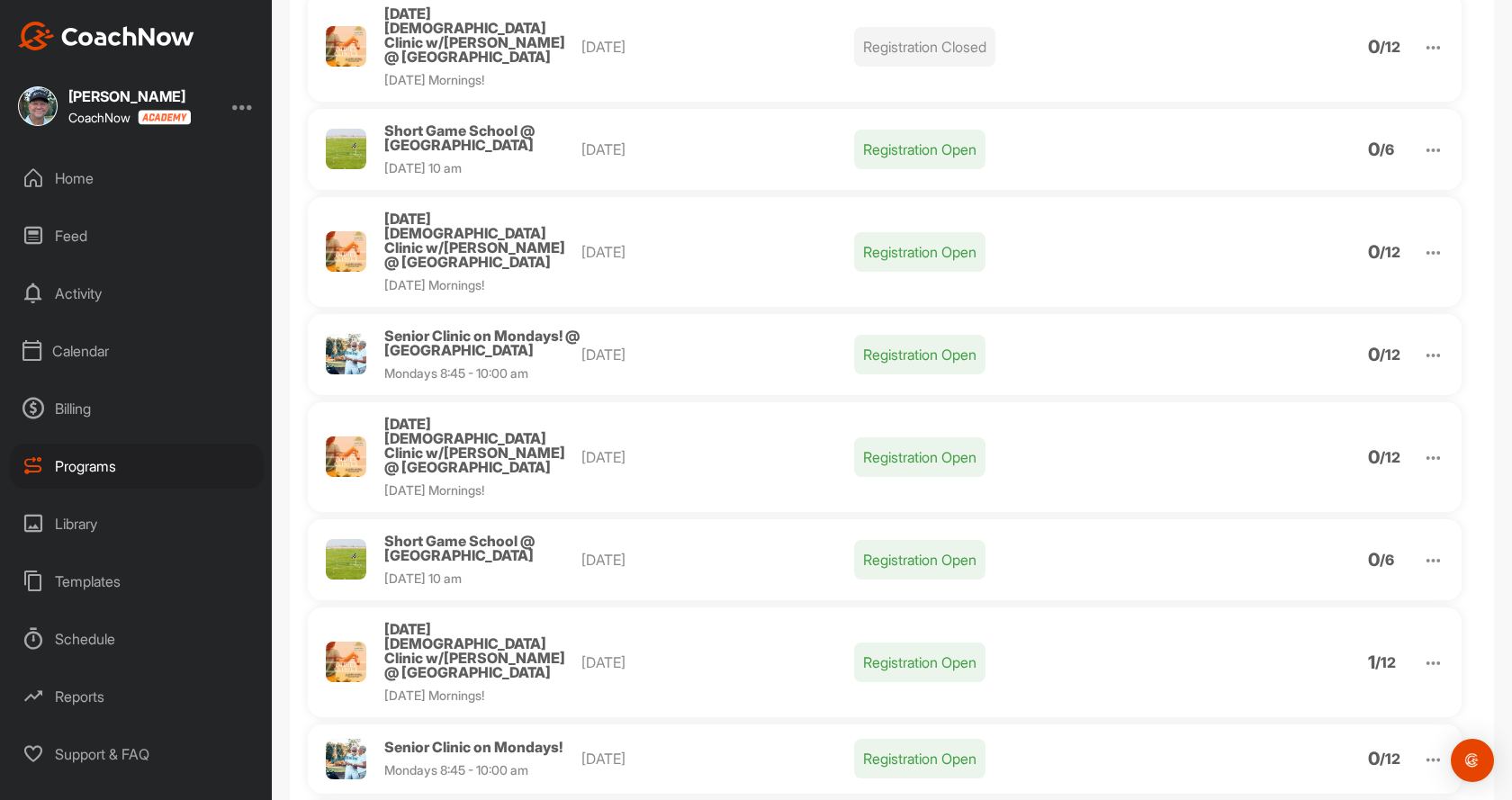
scroll to position [630, 0]
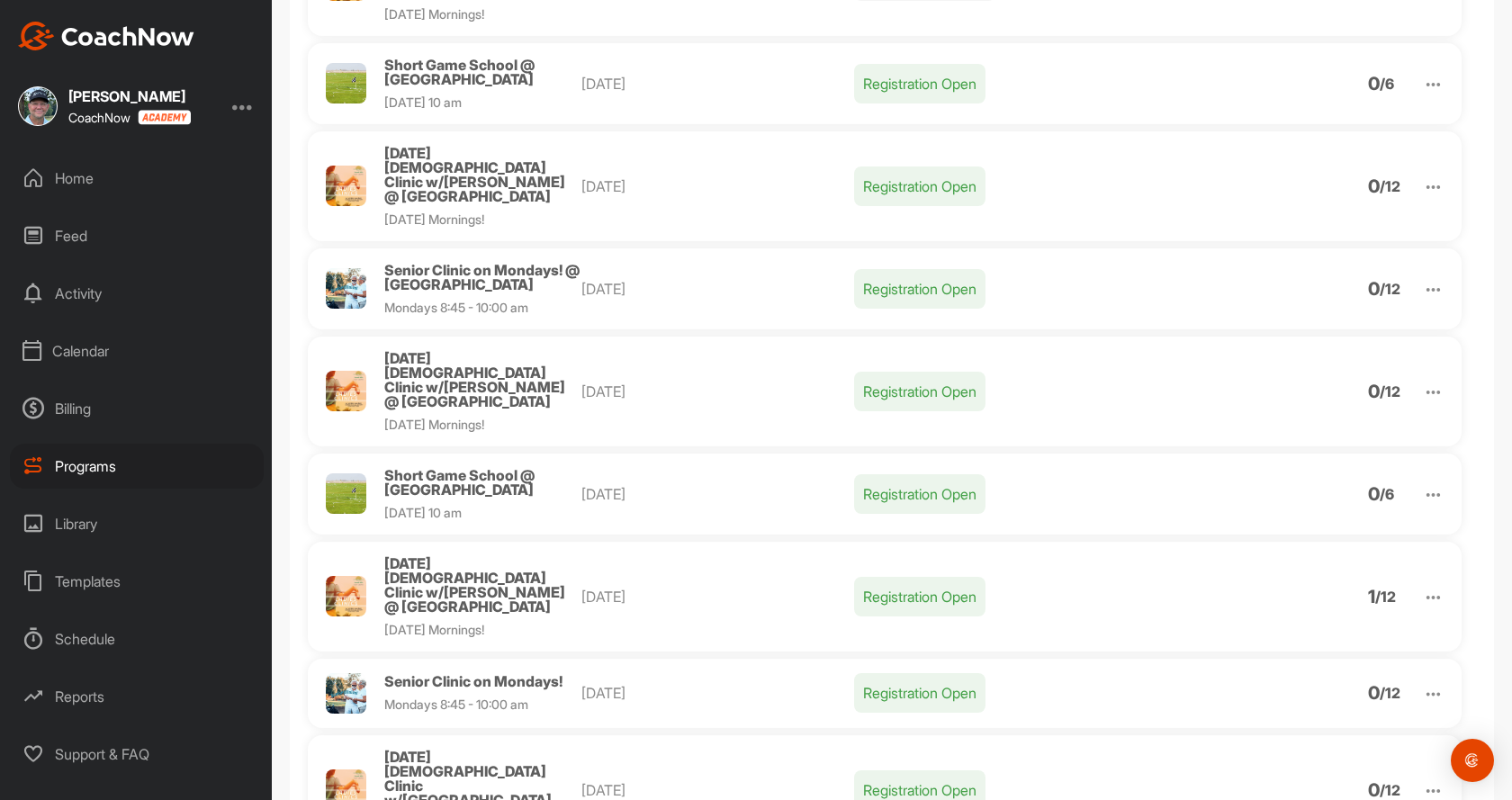
click at [1426, 484] on img at bounding box center [1433, 494] width 20 height 20
click at [1273, 620] on li "Clone" at bounding box center [1330, 635] width 221 height 29
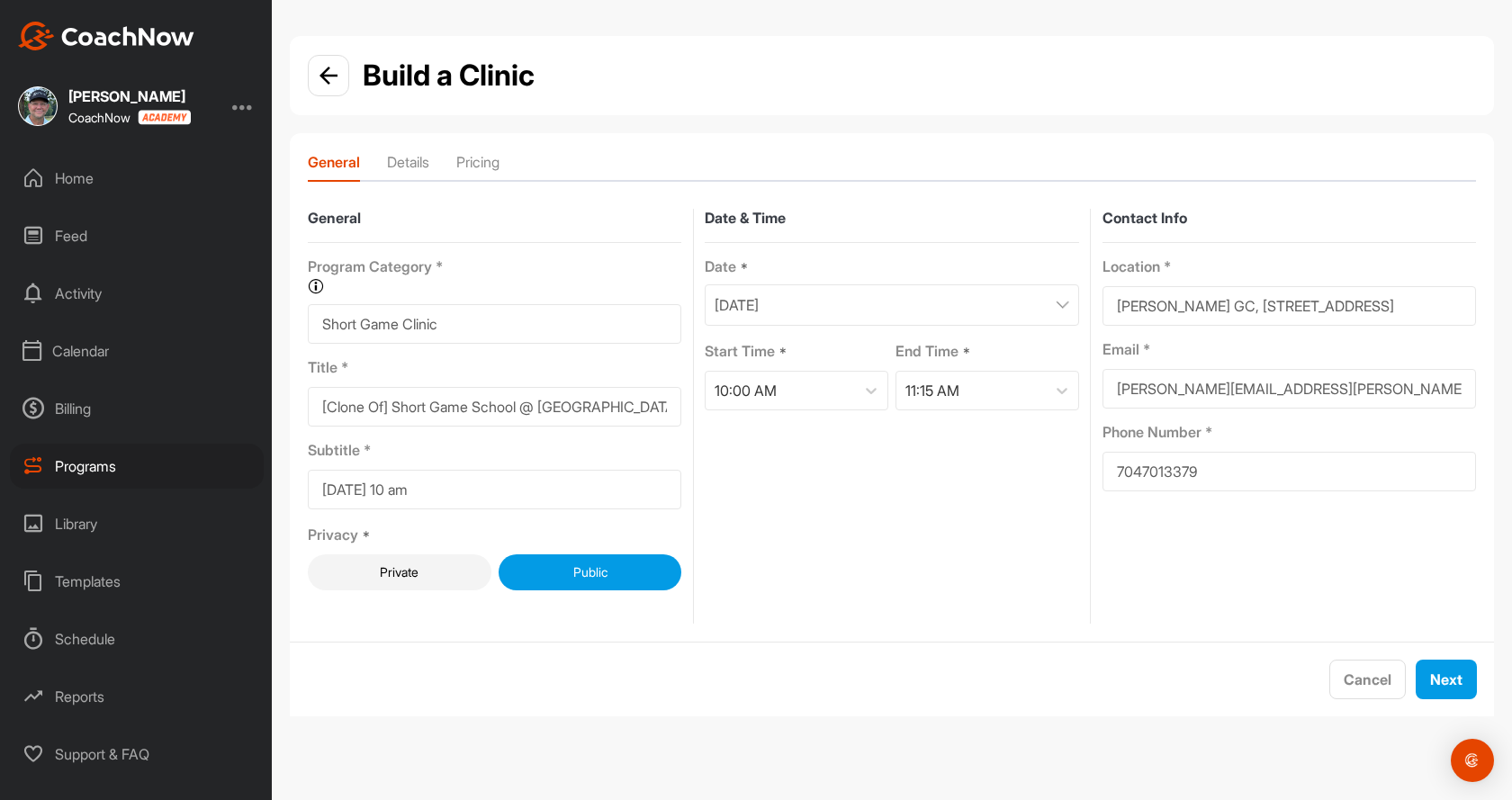
drag, startPoint x: 394, startPoint y: 408, endPoint x: 250, endPoint y: 409, distance: 144.0
click at [254, 408] on div "[PERSON_NAME] CoachNow Home Feed Activity Calendar Billing Programs Library Tem…" at bounding box center [756, 400] width 1512 height 800
type input "Short Game School @ [GEOGRAPHIC_DATA]"
click at [935, 297] on div "[DATE]" at bounding box center [891, 305] width 374 height 41
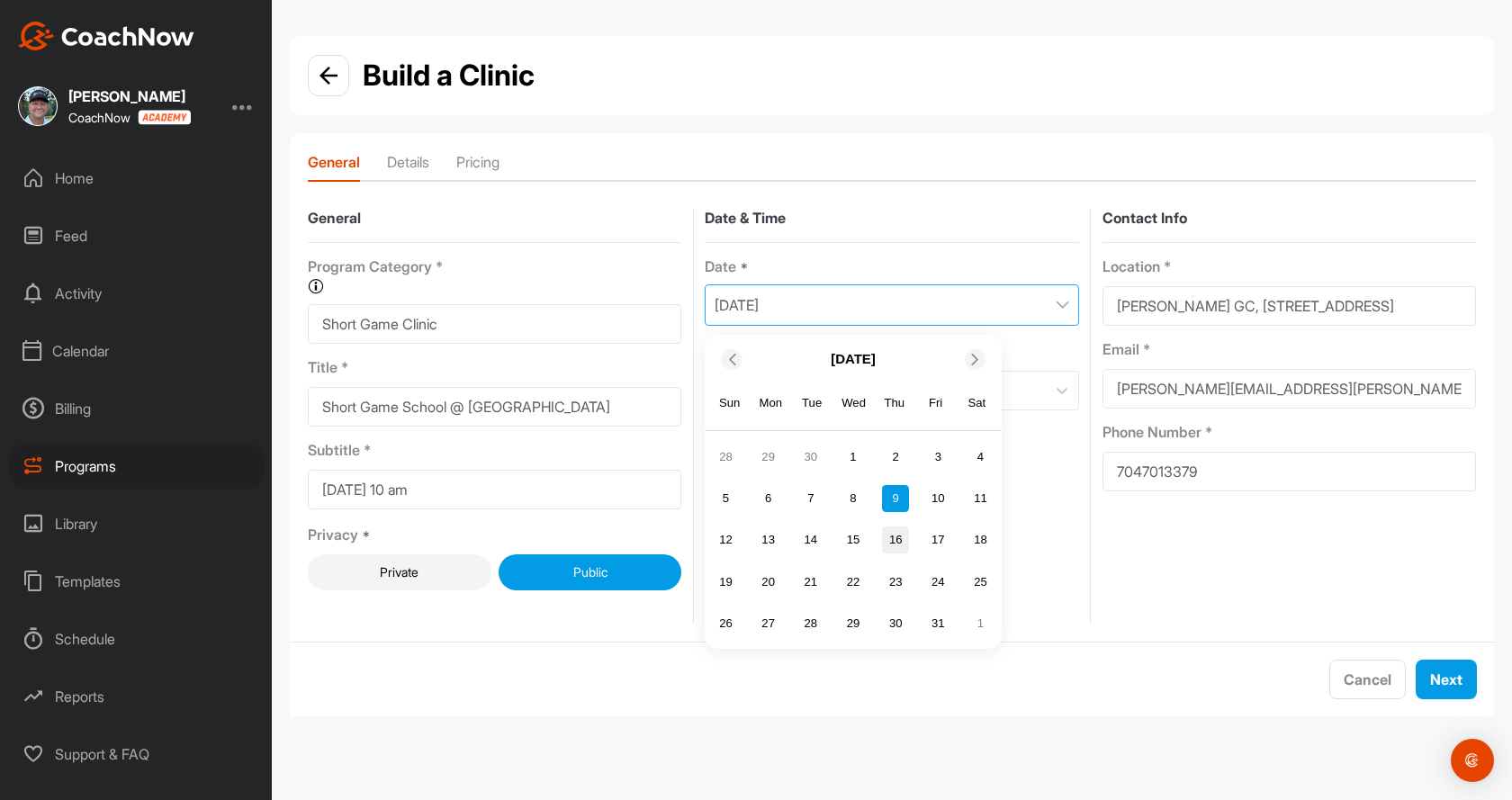
click at [891, 540] on div "16" at bounding box center [895, 540] width 27 height 27
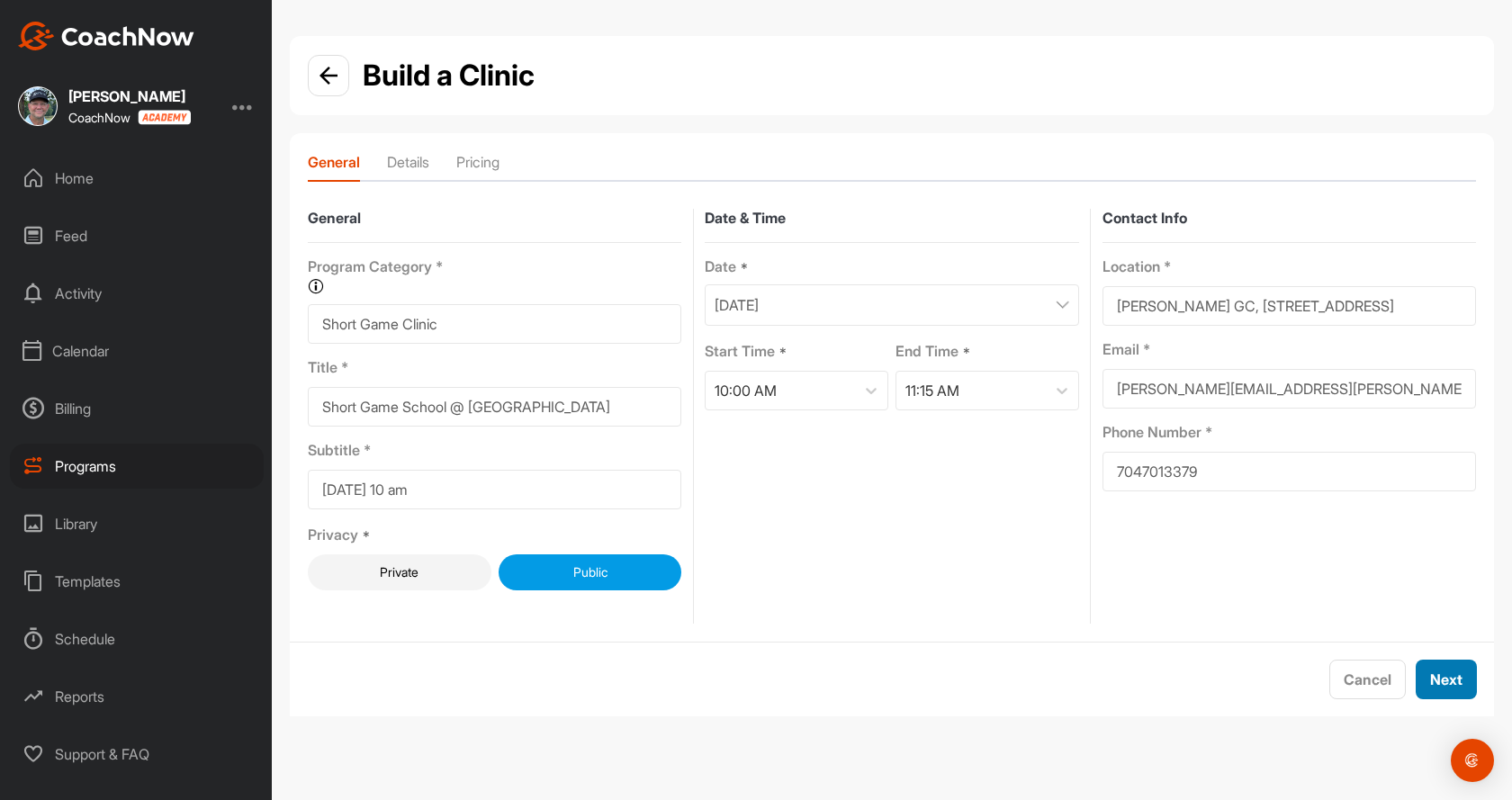
click at [1441, 681] on span "Next" at bounding box center [1446, 679] width 32 height 18
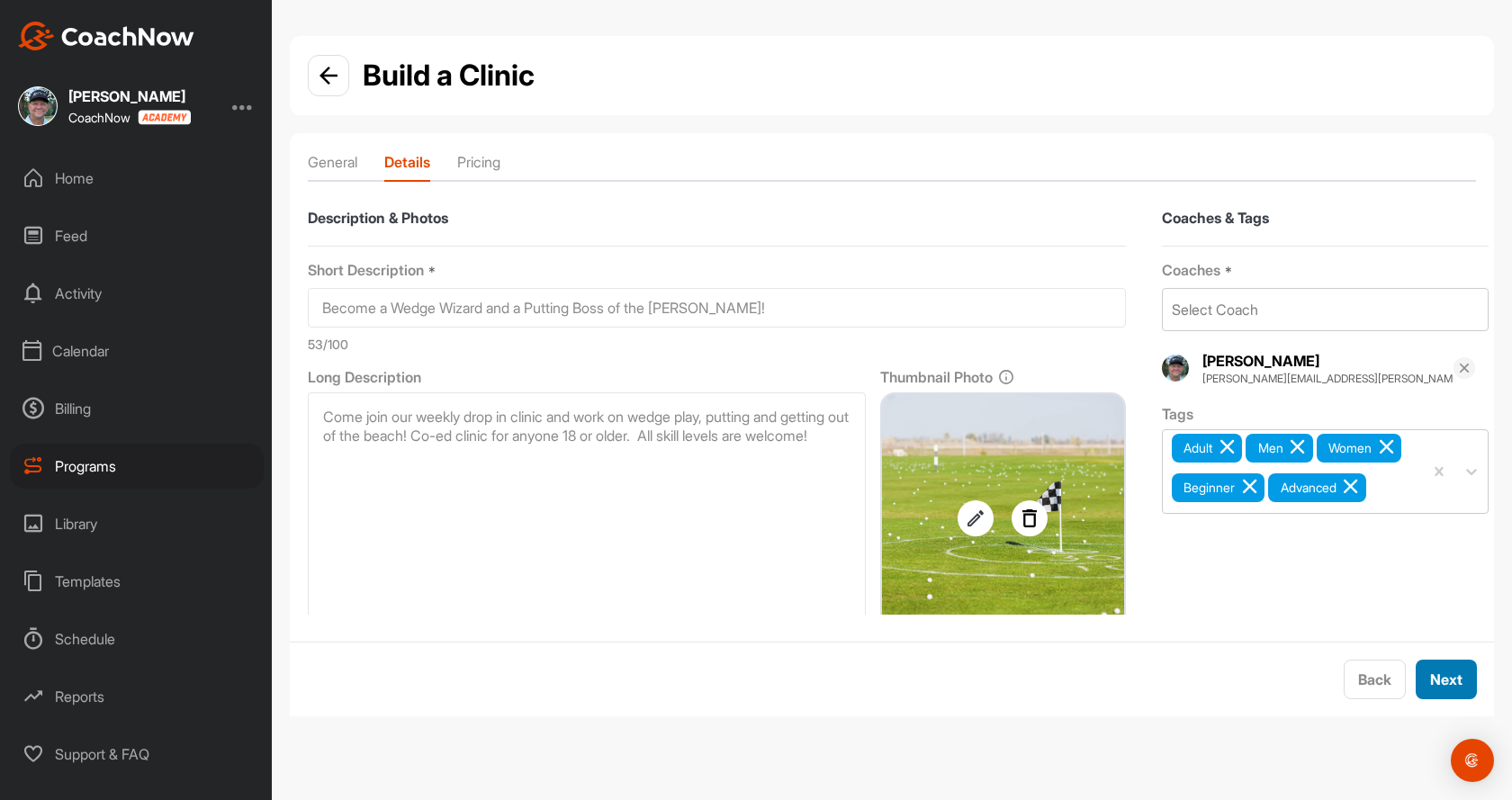
click at [1449, 675] on span "Next" at bounding box center [1446, 679] width 32 height 18
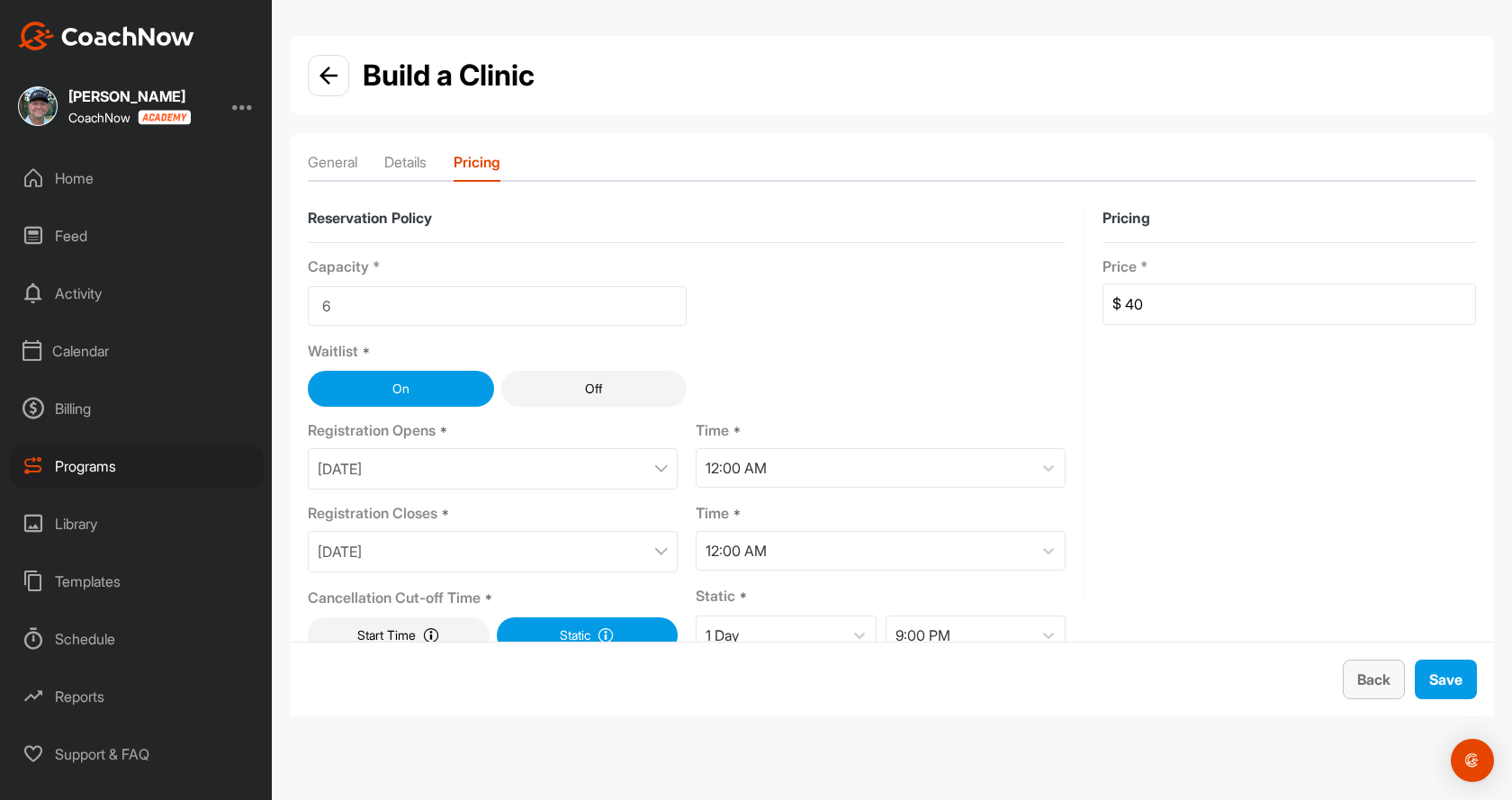
click at [1358, 678] on span "Back" at bounding box center [1373, 679] width 33 height 18
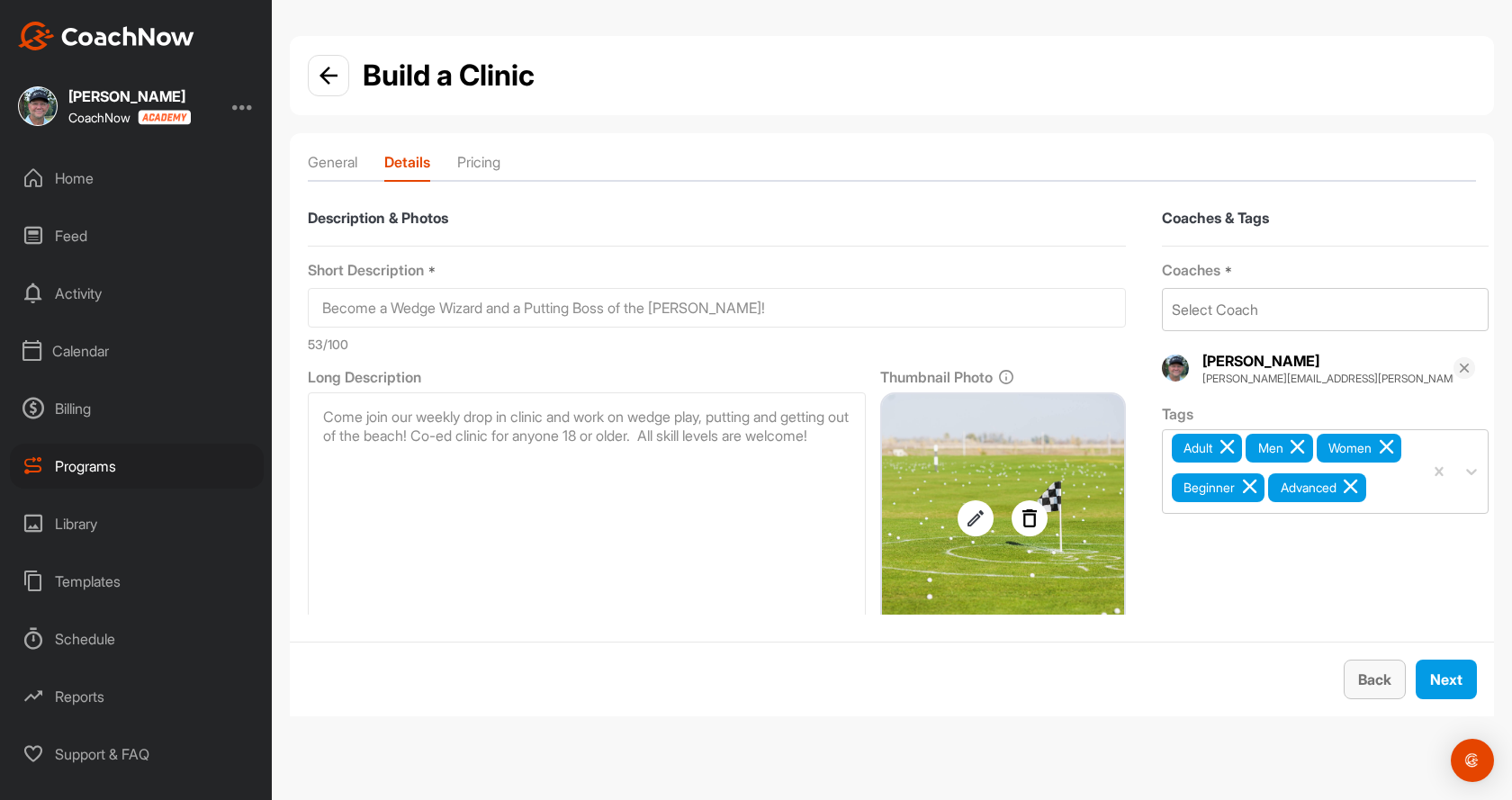
click at [1375, 675] on span "Back" at bounding box center [1374, 679] width 33 height 18
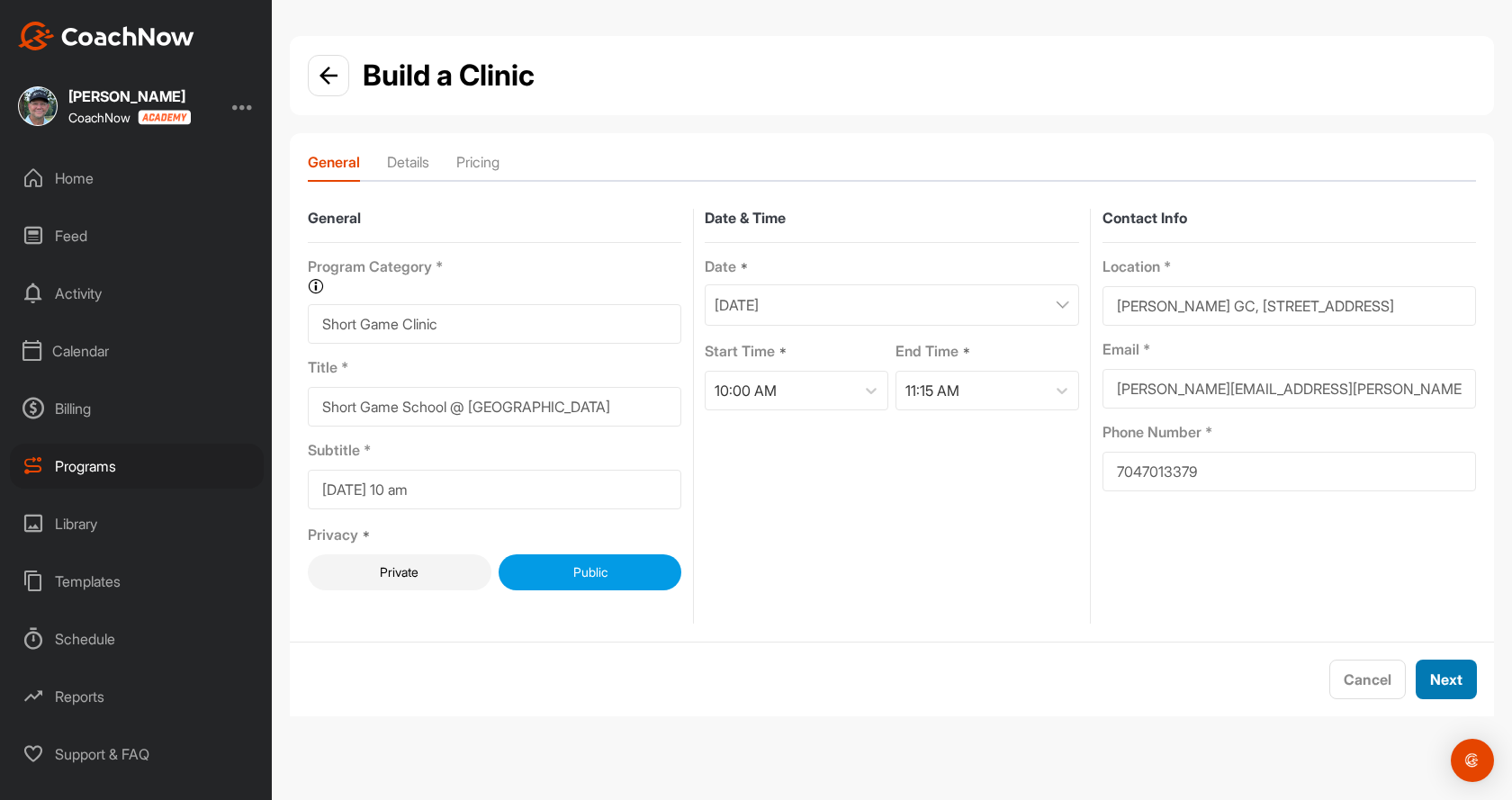
click at [1446, 683] on span "Next" at bounding box center [1446, 679] width 32 height 18
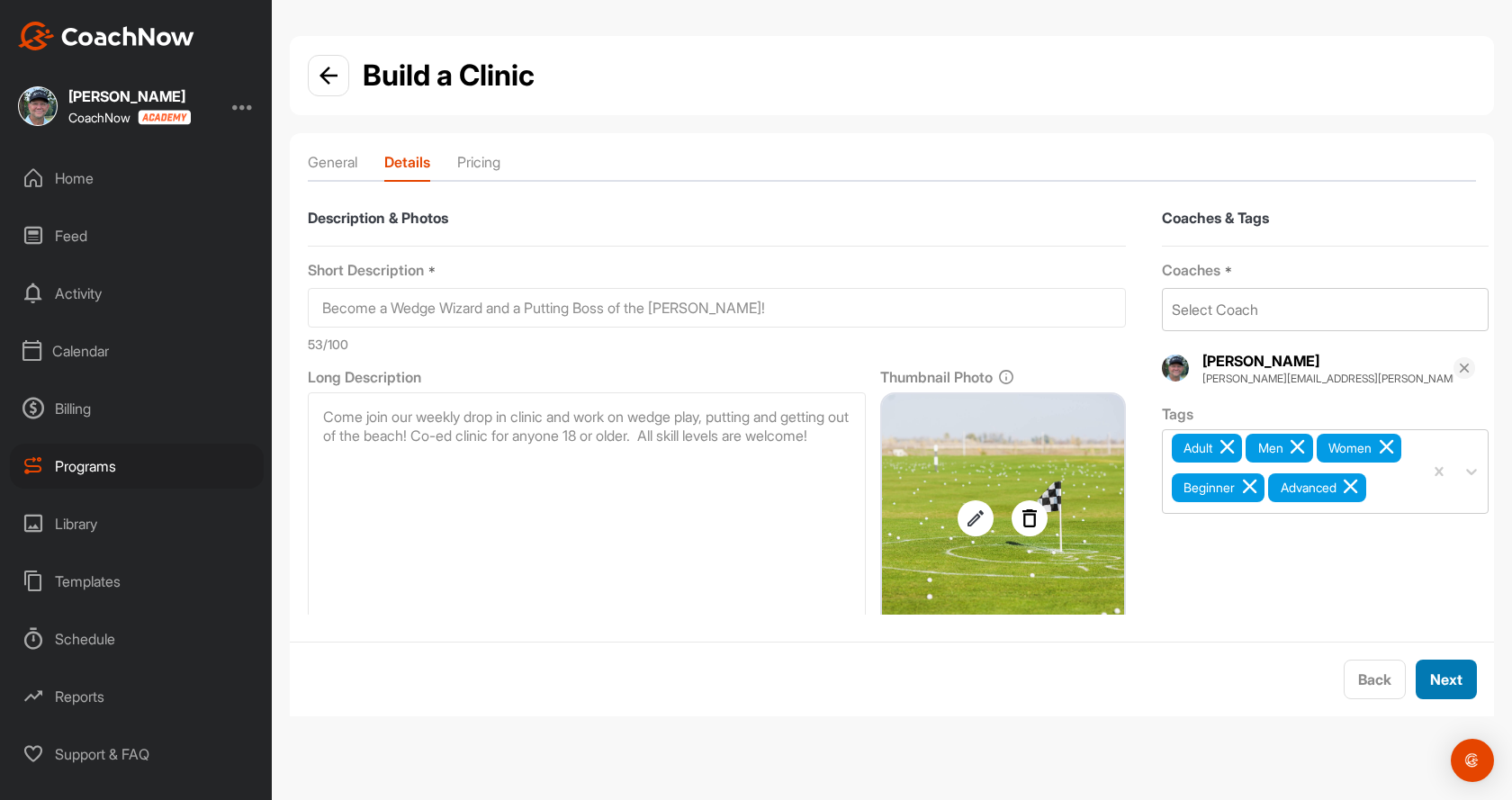
click at [1446, 683] on span "Next" at bounding box center [1446, 679] width 32 height 18
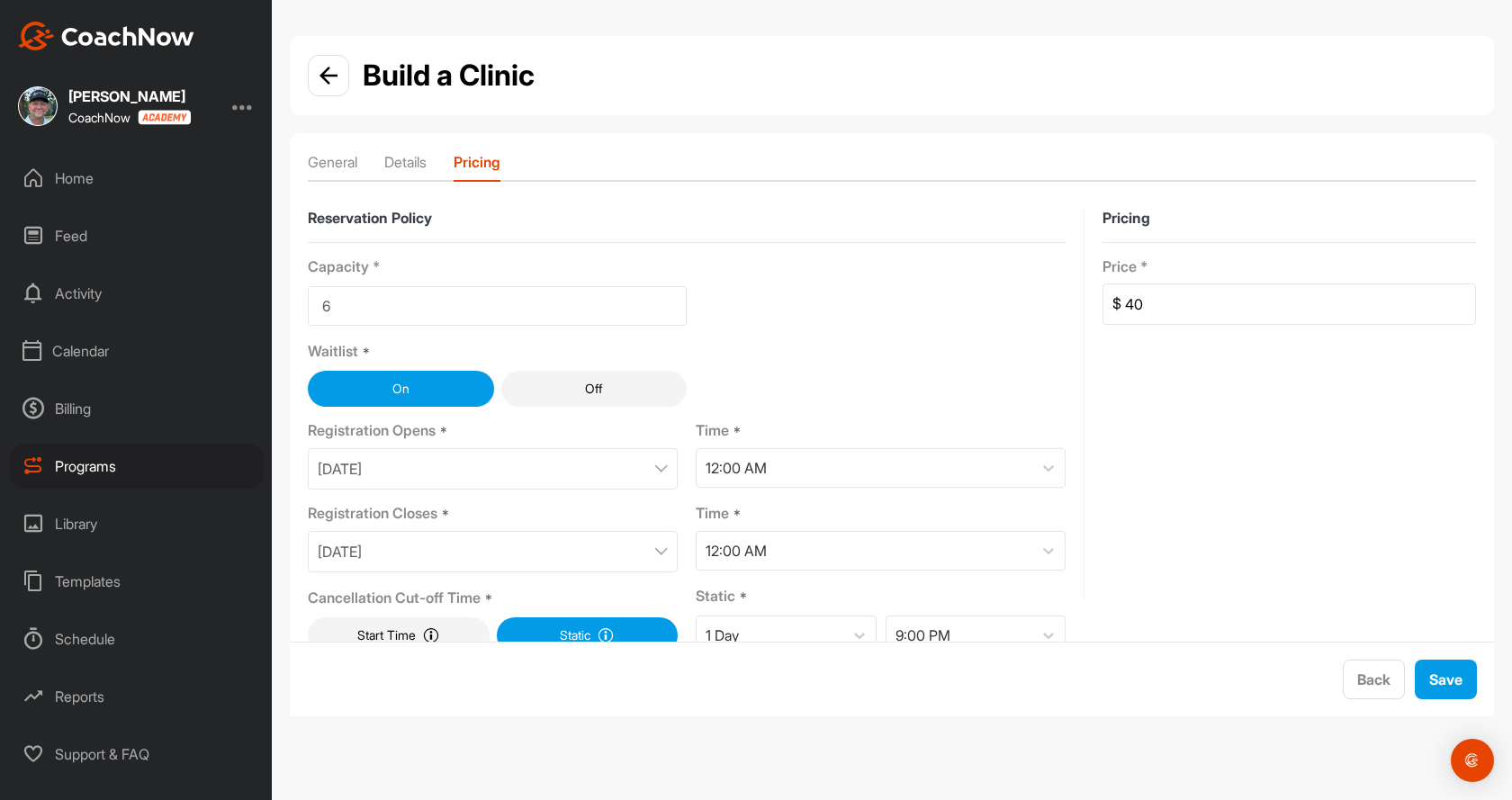
click at [567, 556] on div "[DATE]" at bounding box center [493, 551] width 370 height 41
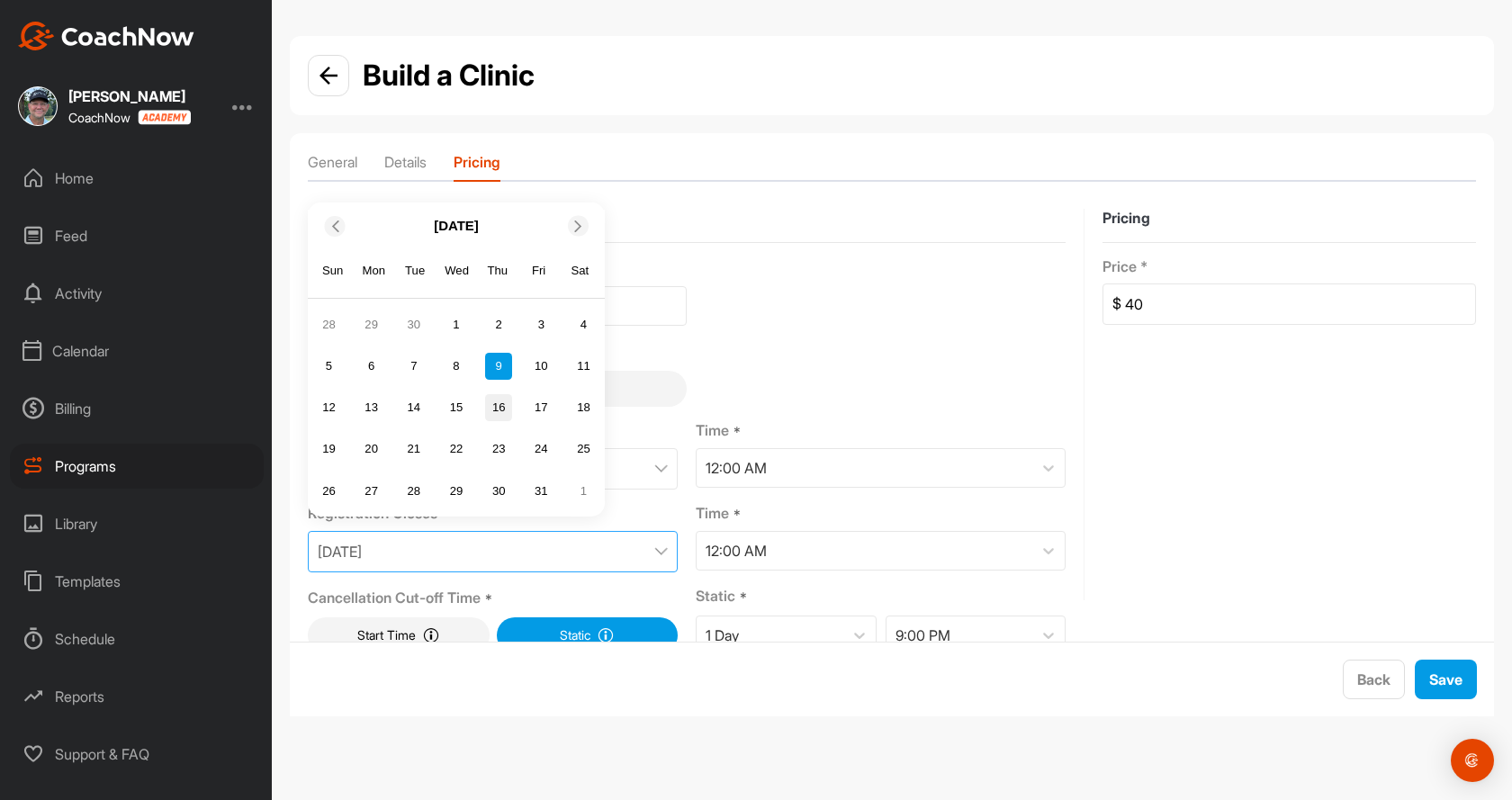
click at [499, 410] on div "16" at bounding box center [498, 408] width 27 height 27
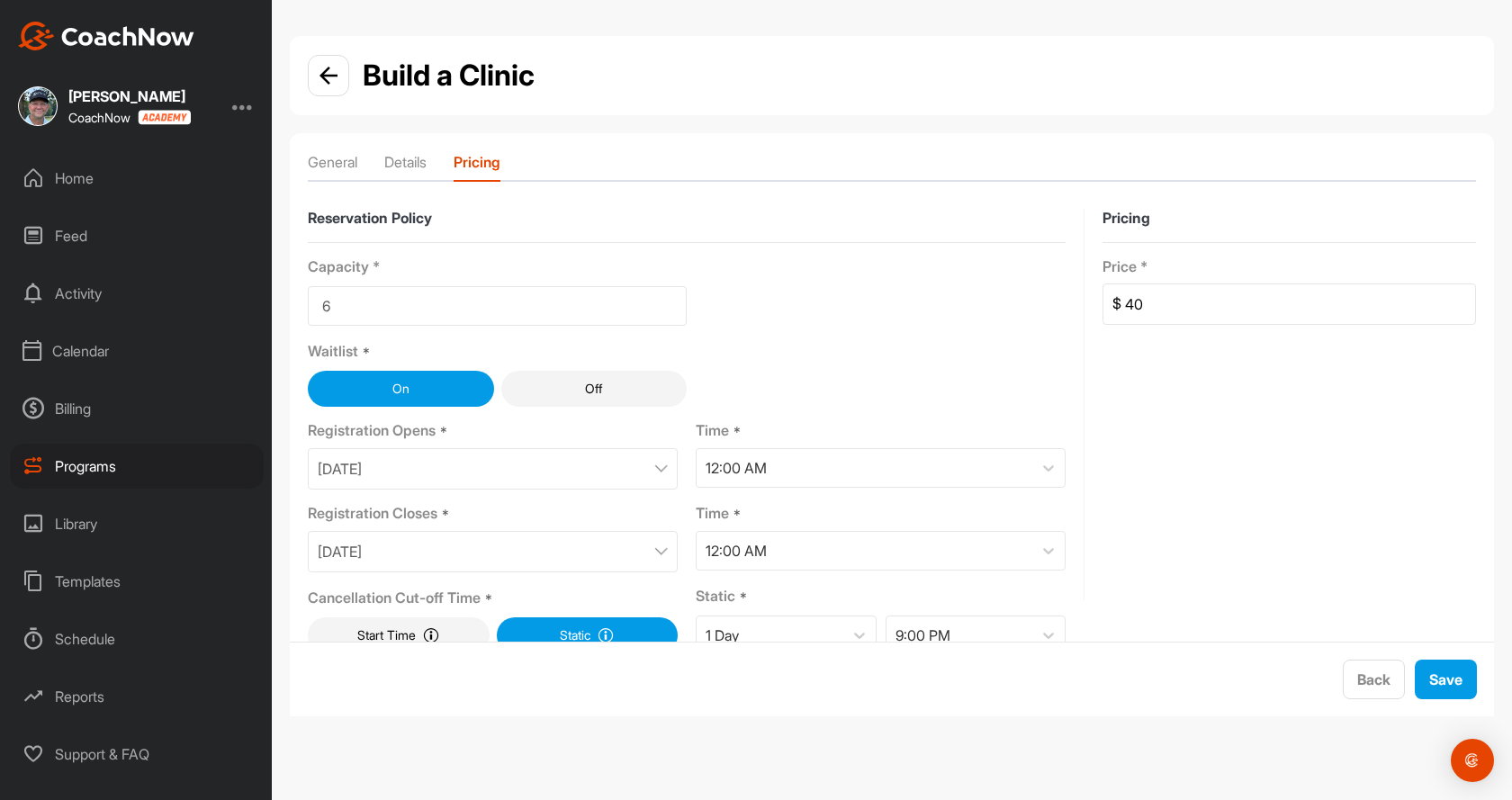
scroll to position [30, 0]
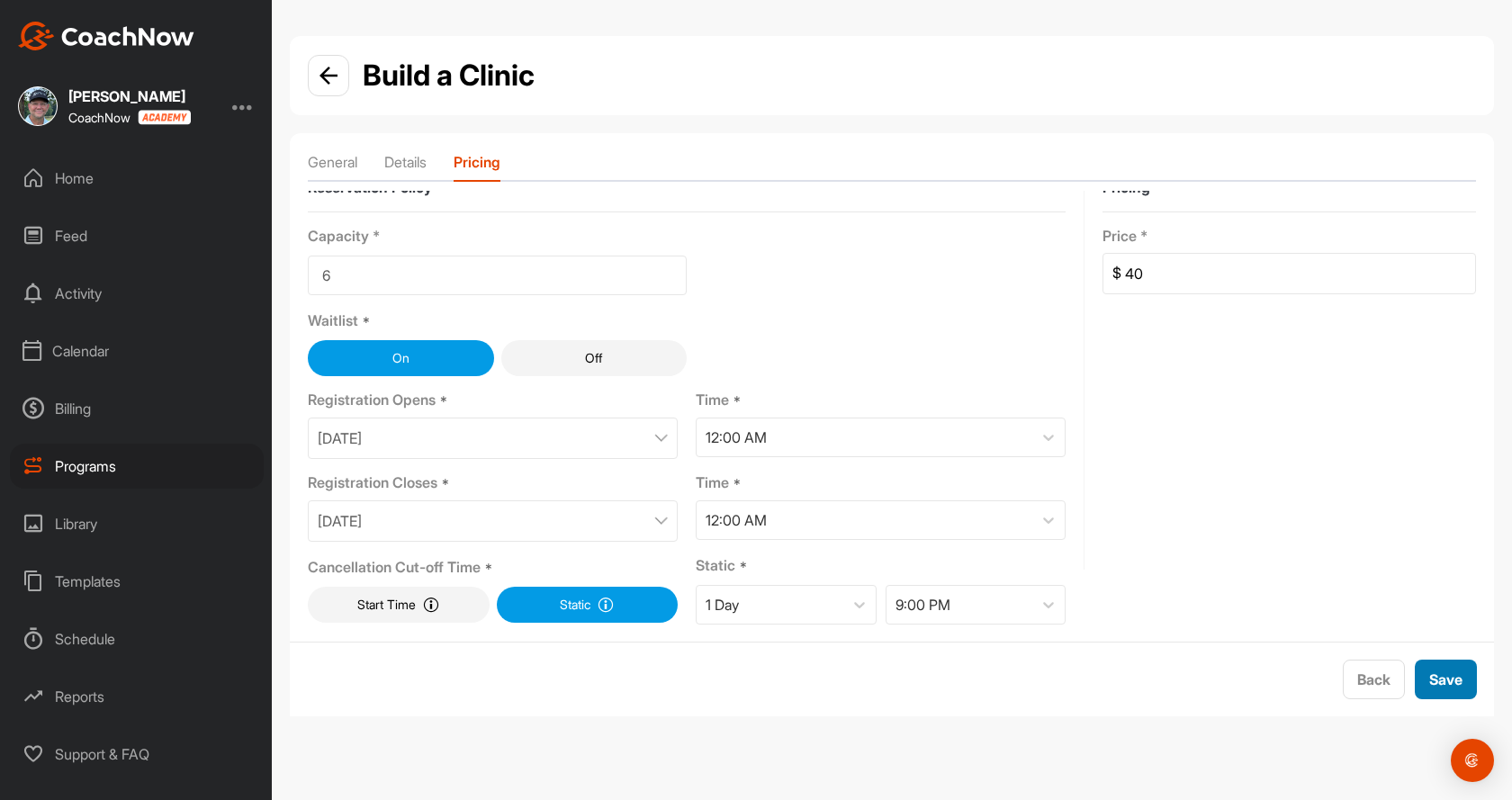
click at [1448, 676] on span "Save" at bounding box center [1446, 679] width 33 height 18
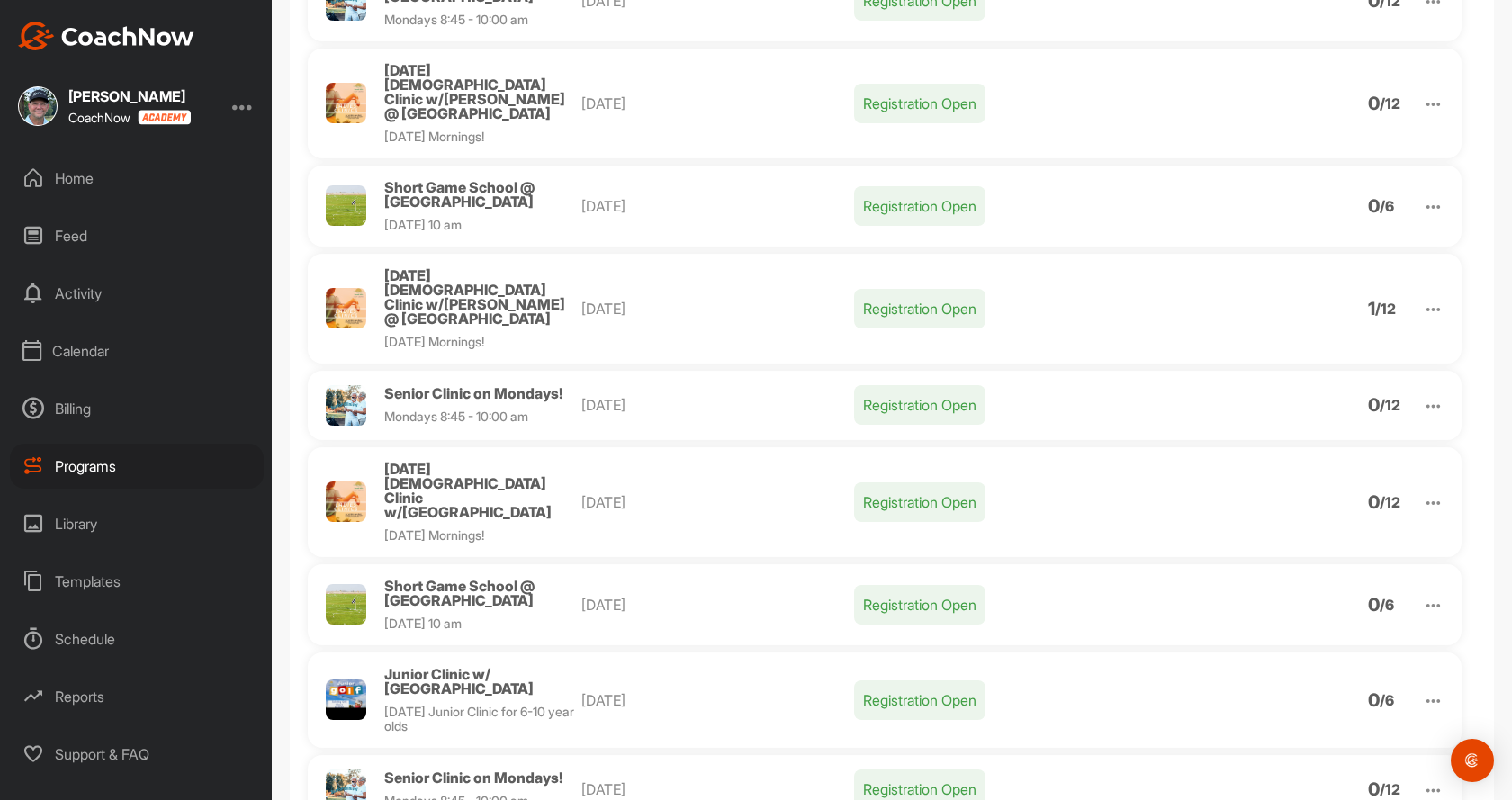
scroll to position [889, 0]
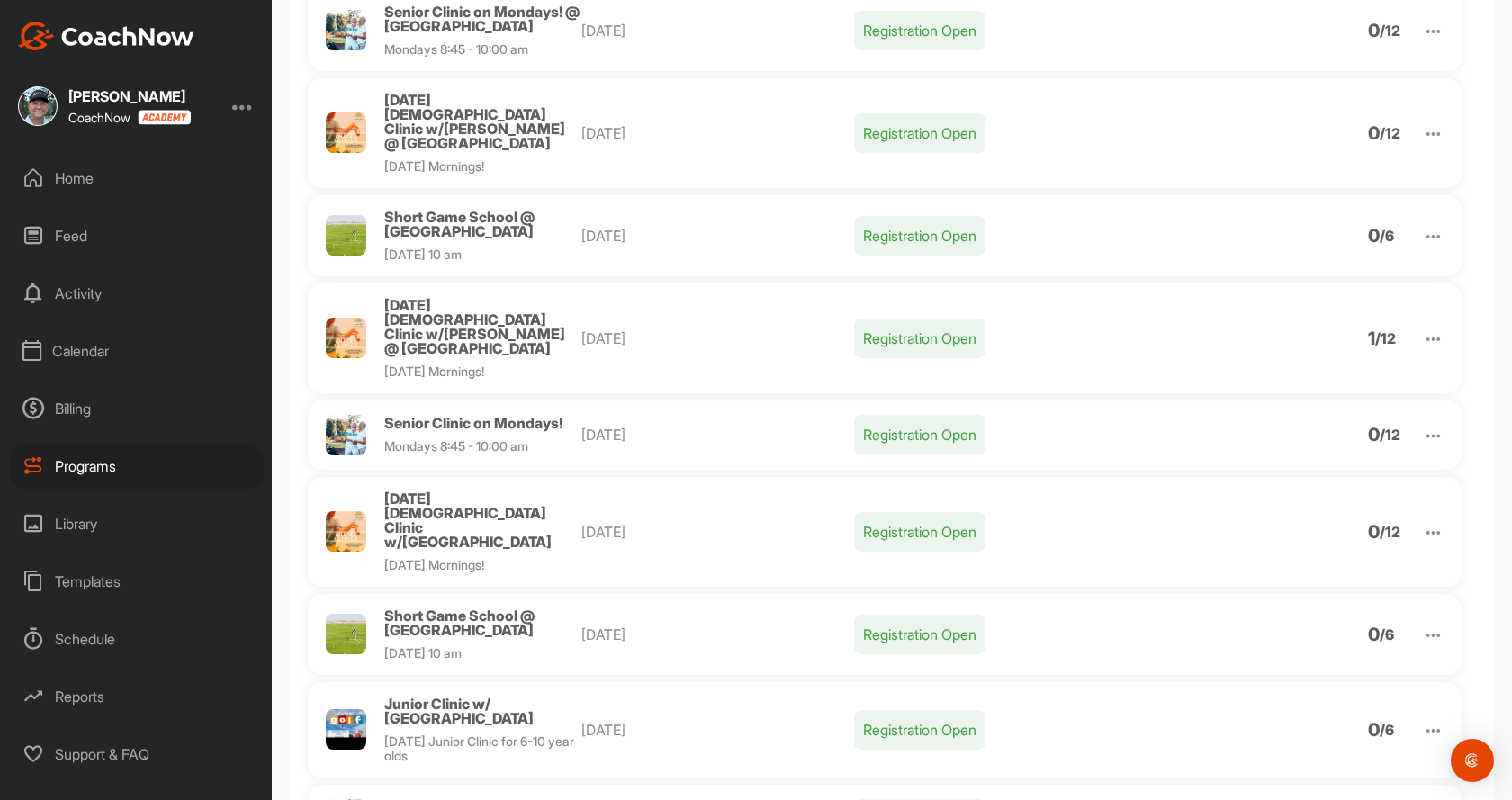
click at [1423, 624] on img at bounding box center [1433, 634] width 20 height 20
click at [1256, 761] on li "Clone" at bounding box center [1330, 776] width 221 height 29
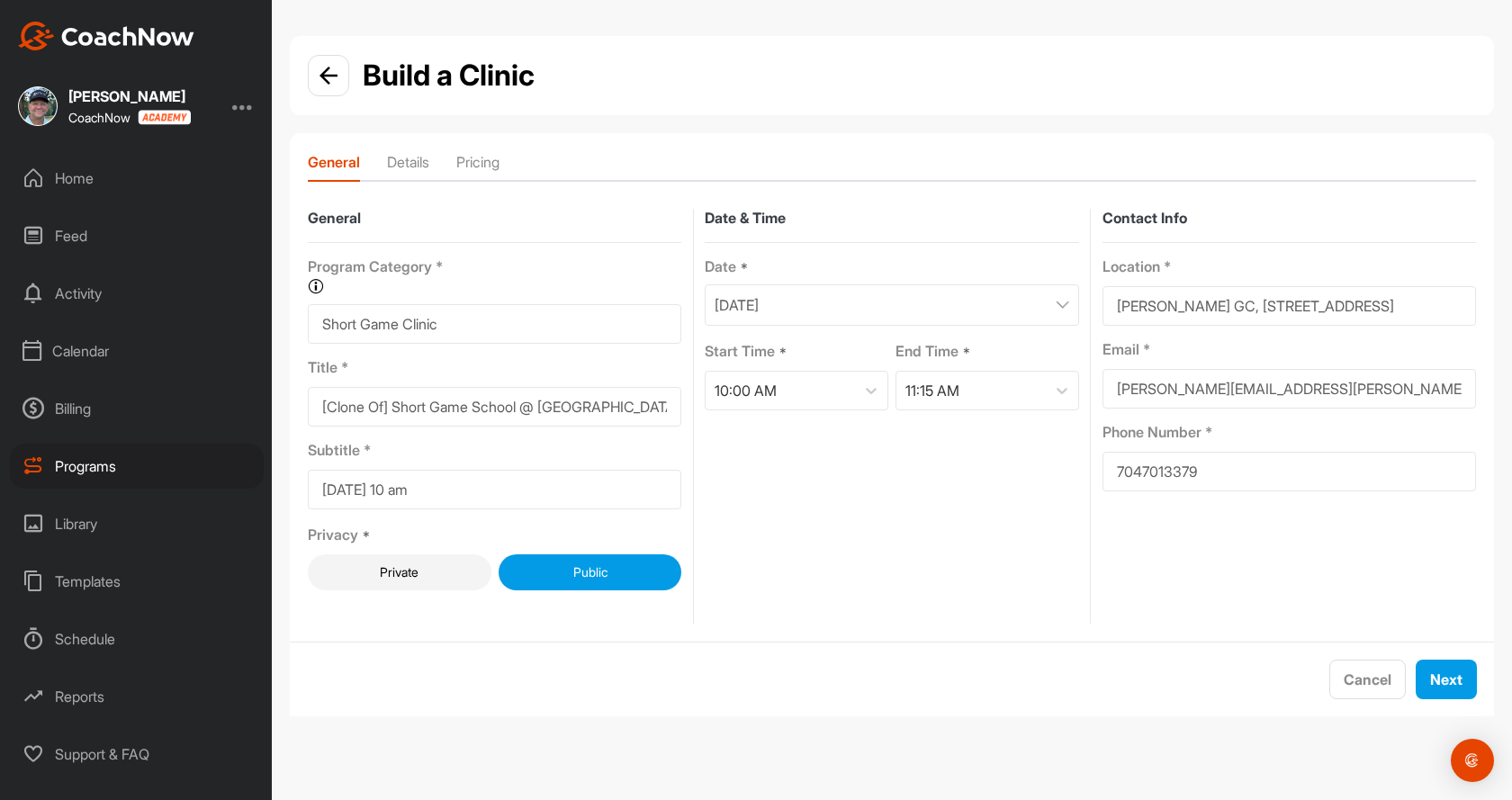
drag, startPoint x: 394, startPoint y: 413, endPoint x: 285, endPoint y: 407, distance: 109.2
click at [285, 407] on div "Build a Clinic General Details Pricing General Program Category * Organize your…" at bounding box center [892, 383] width 1240 height 695
type input "Short Game School @ [GEOGRAPHIC_DATA]"
click at [899, 309] on div "[DATE]" at bounding box center [891, 305] width 374 height 41
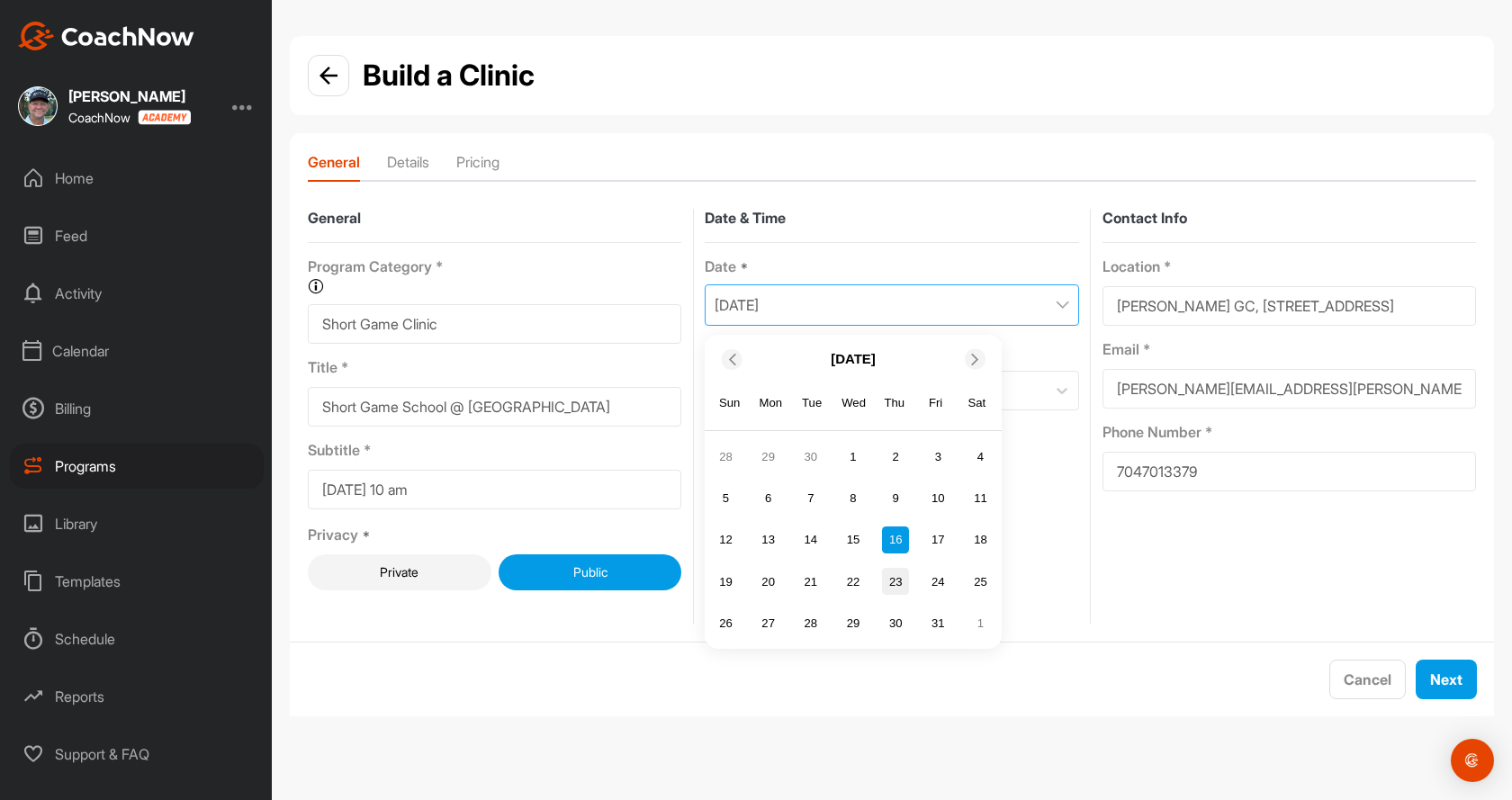
click at [895, 577] on div "23" at bounding box center [895, 581] width 27 height 27
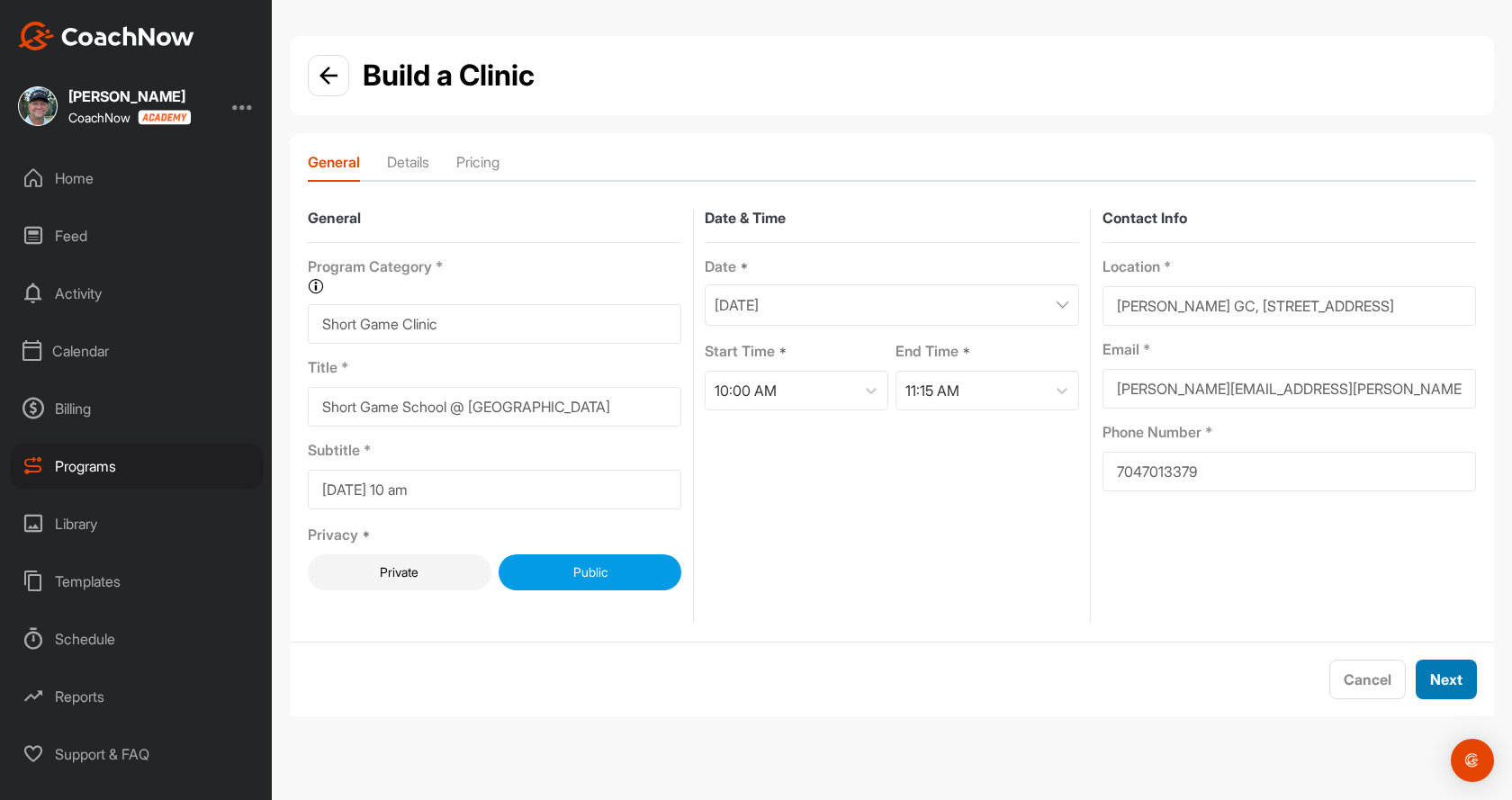
click at [1449, 667] on button "Next" at bounding box center [1446, 679] width 61 height 40
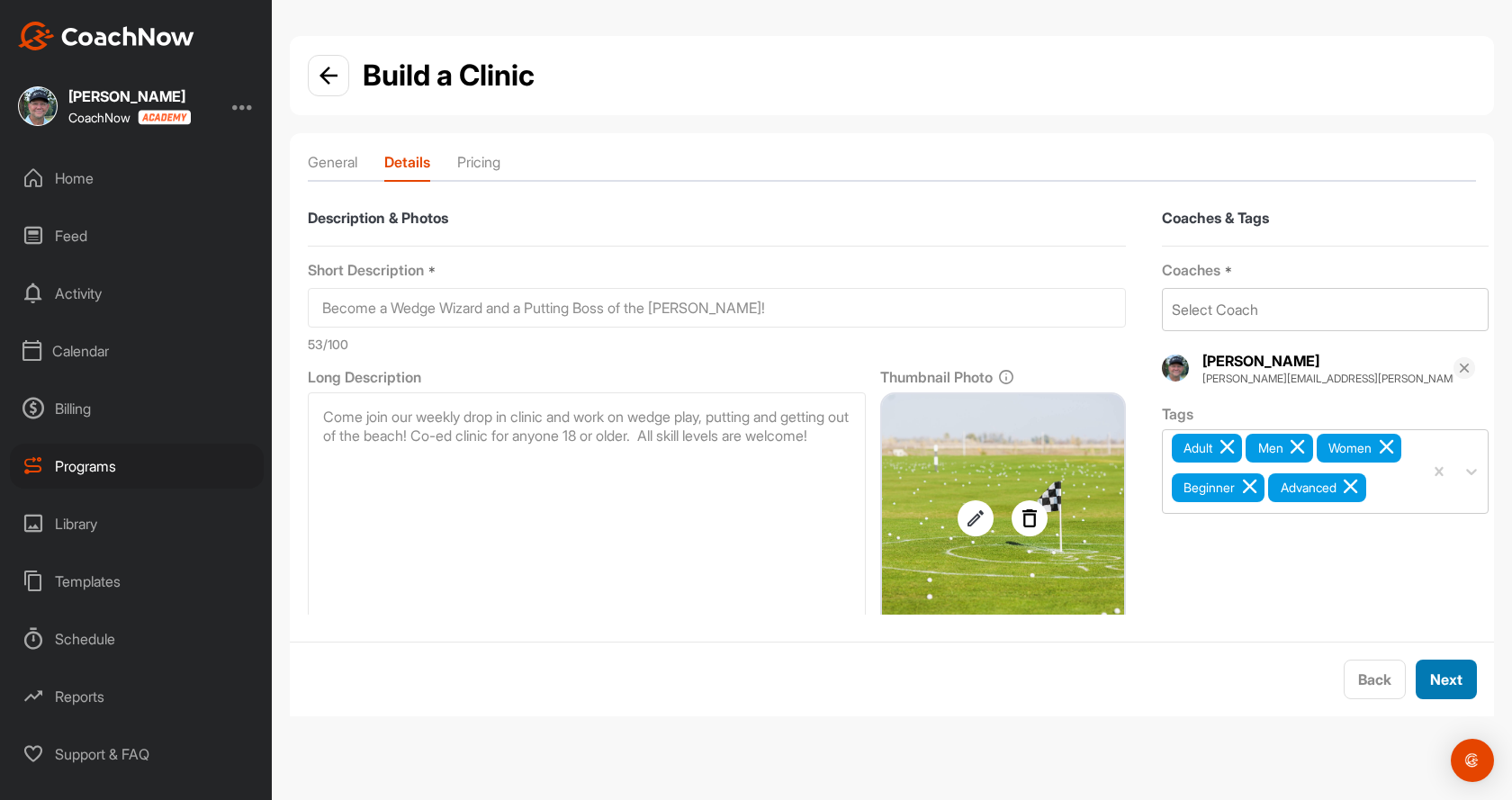
click at [1425, 685] on button "Next" at bounding box center [1446, 679] width 61 height 40
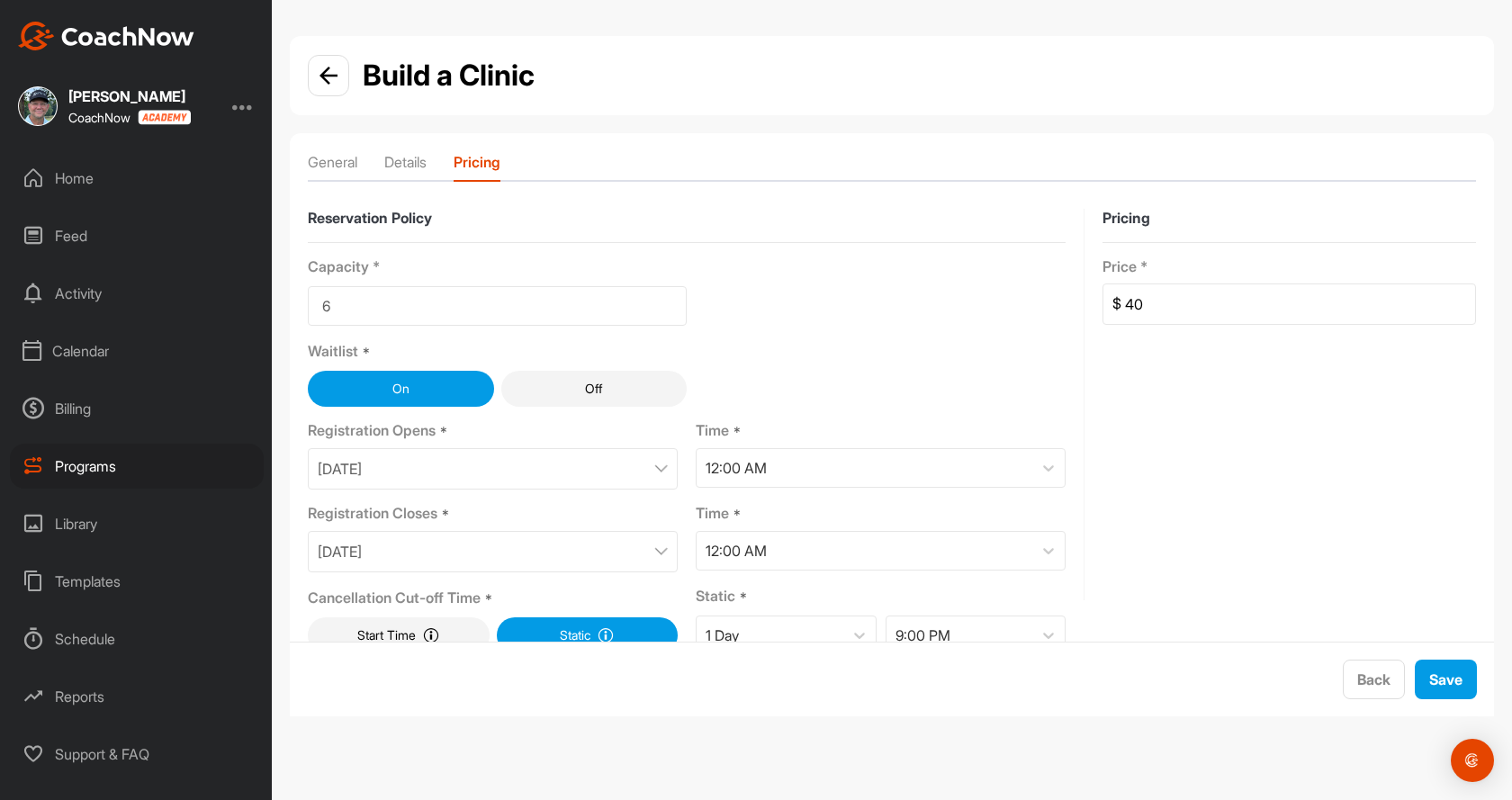
click at [563, 575] on div "Capacity * 6 Waitlist * On Off Registration Opens * [DATE] Time * 12:00 AM Regi…" at bounding box center [687, 449] width 758 height 413
click at [577, 564] on div "[DATE]" at bounding box center [493, 551] width 370 height 41
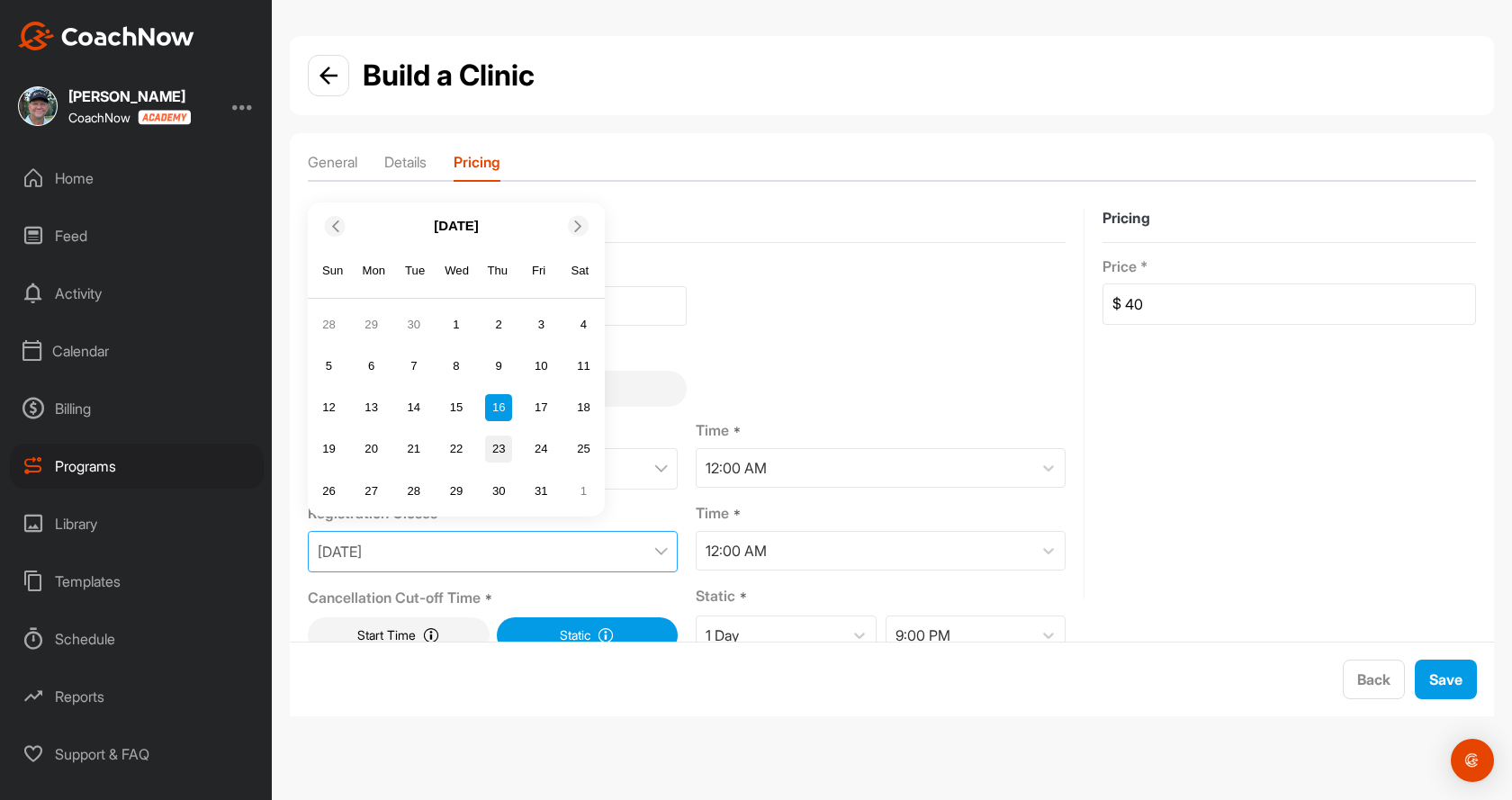
click at [501, 452] on div "23" at bounding box center [498, 450] width 27 height 27
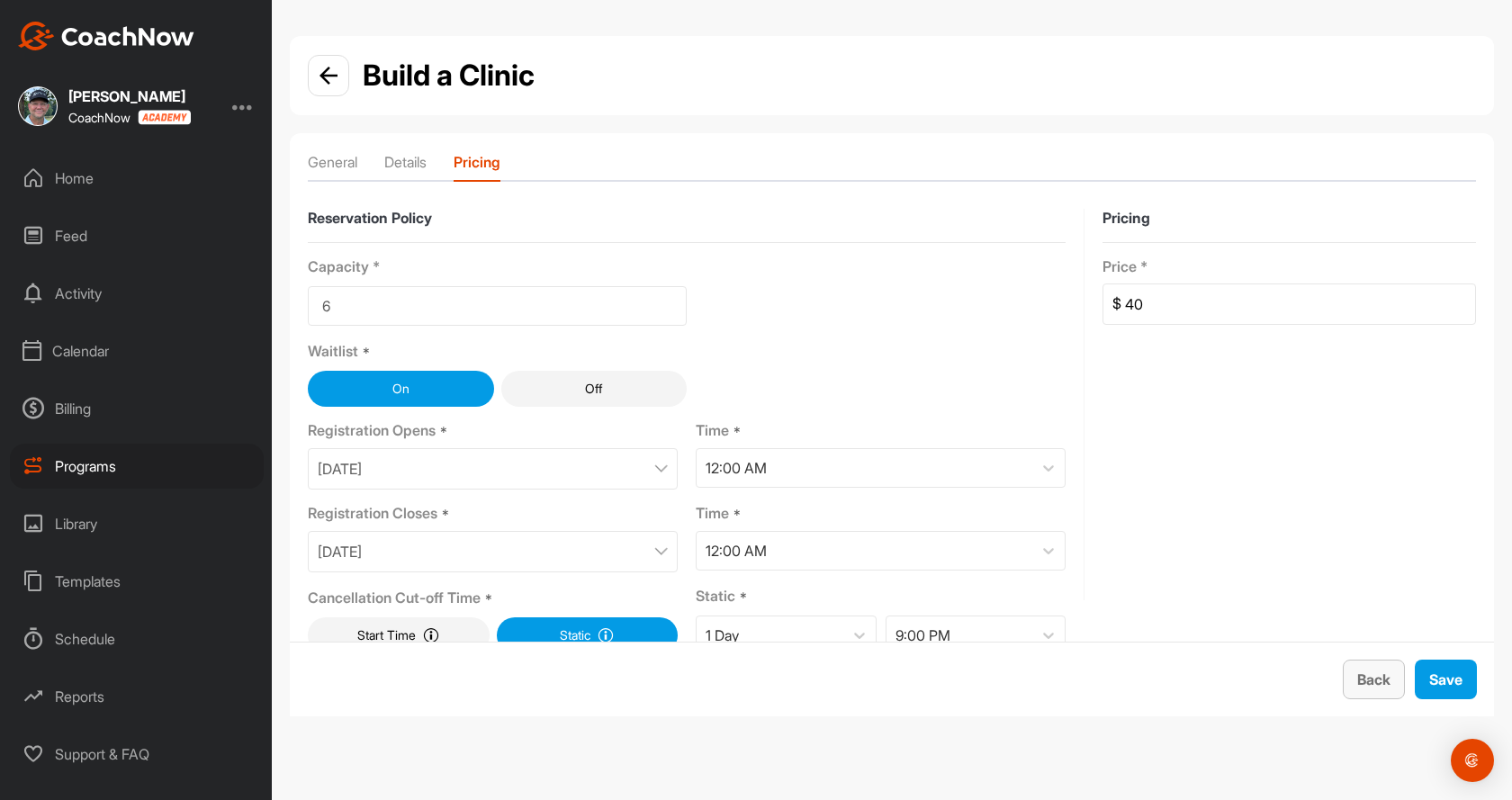
click at [1383, 690] on div "Back" at bounding box center [1373, 680] width 33 height 21
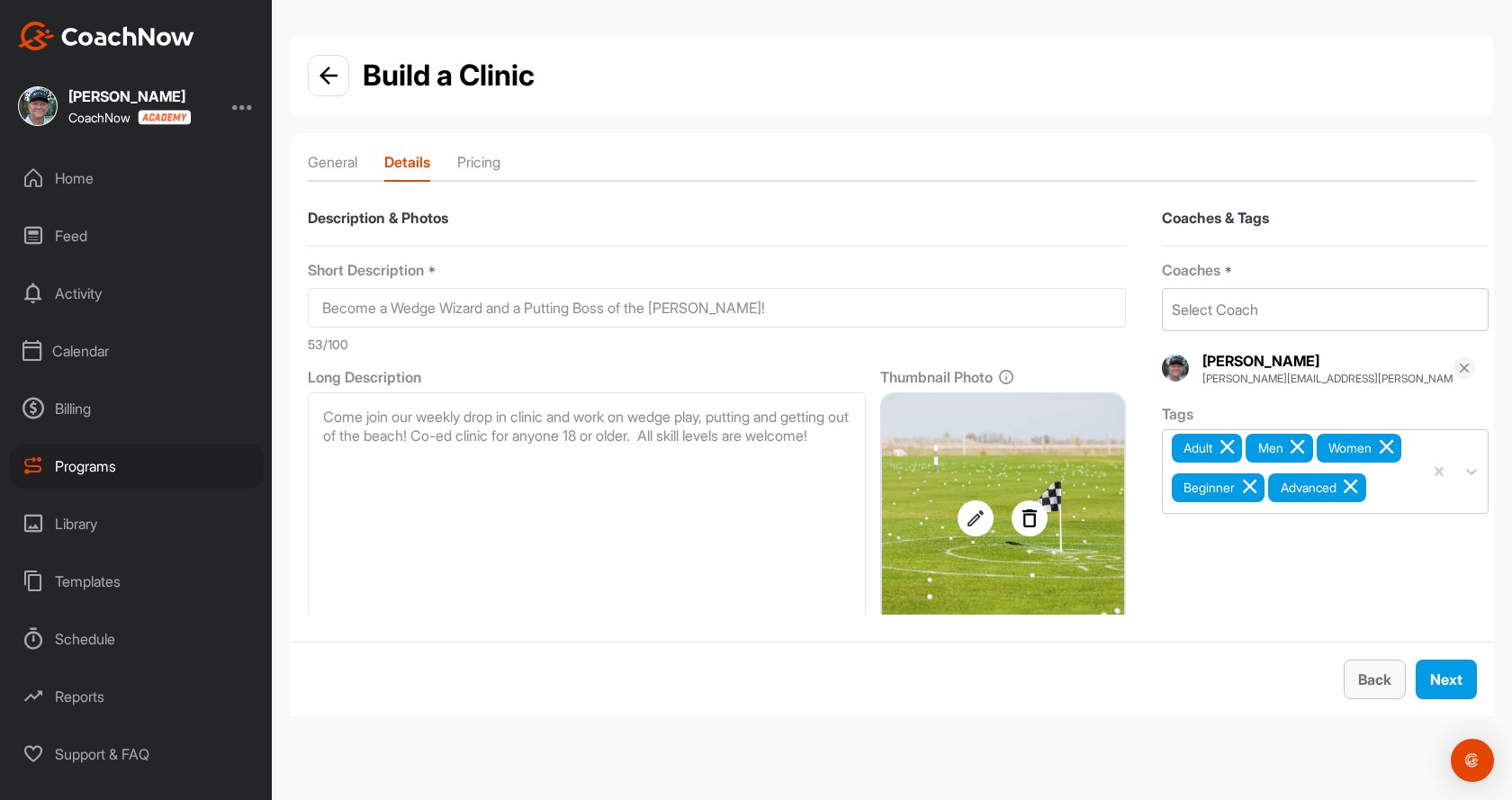
click at [1368, 681] on span "Back" at bounding box center [1374, 679] width 33 height 18
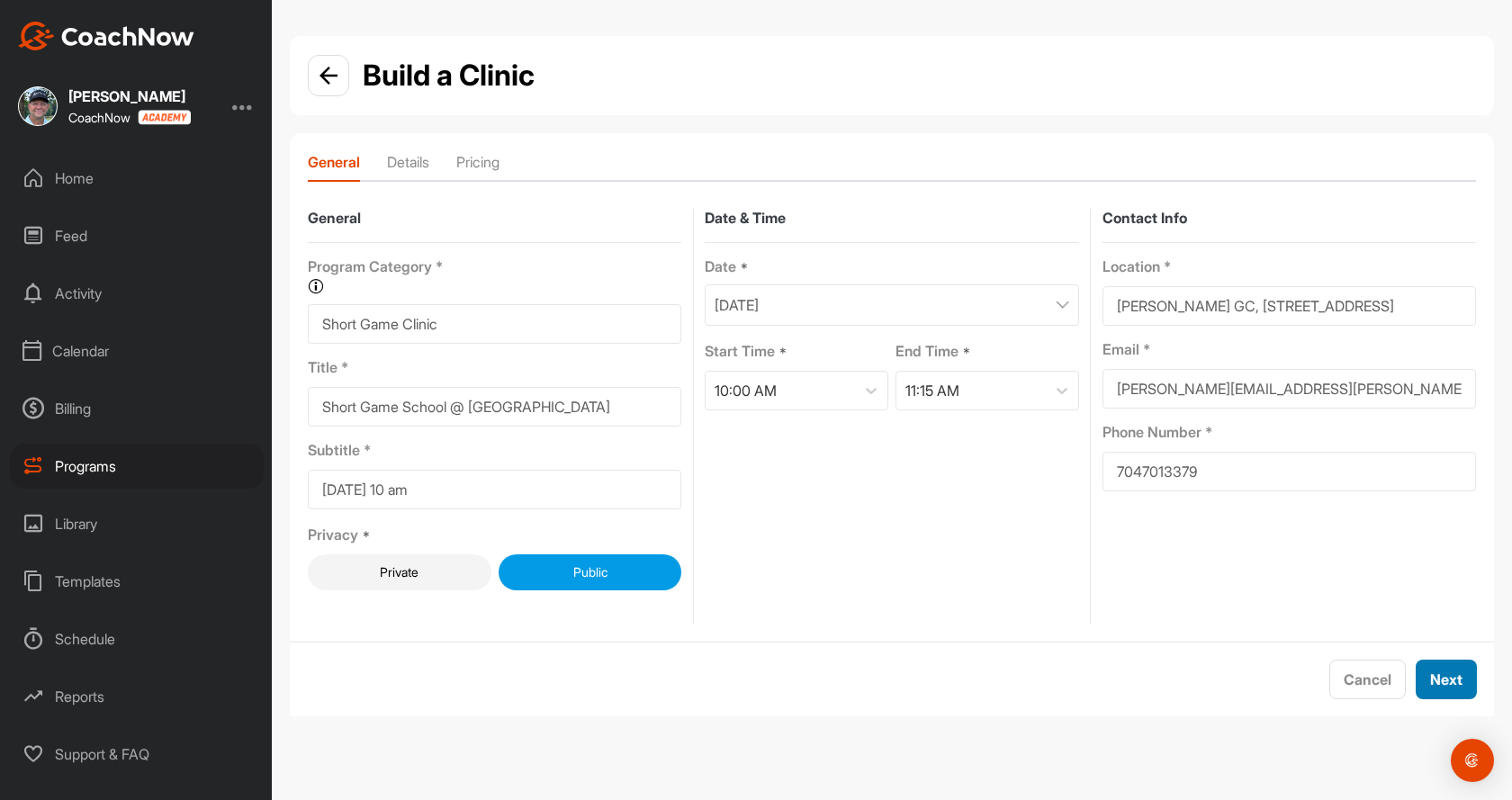
click at [1445, 679] on span "Next" at bounding box center [1446, 679] width 32 height 18
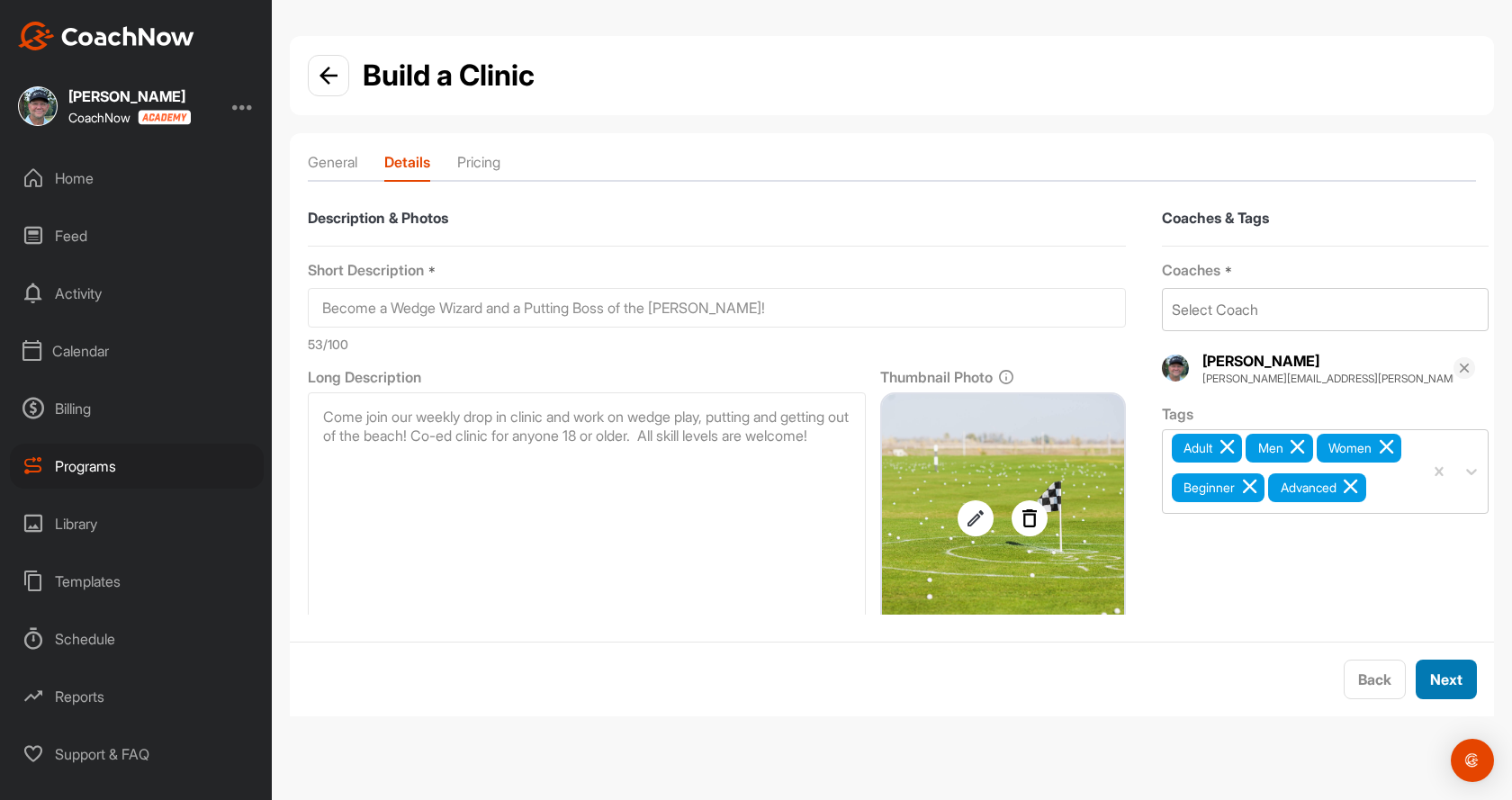
click at [1445, 679] on span "Next" at bounding box center [1446, 679] width 32 height 18
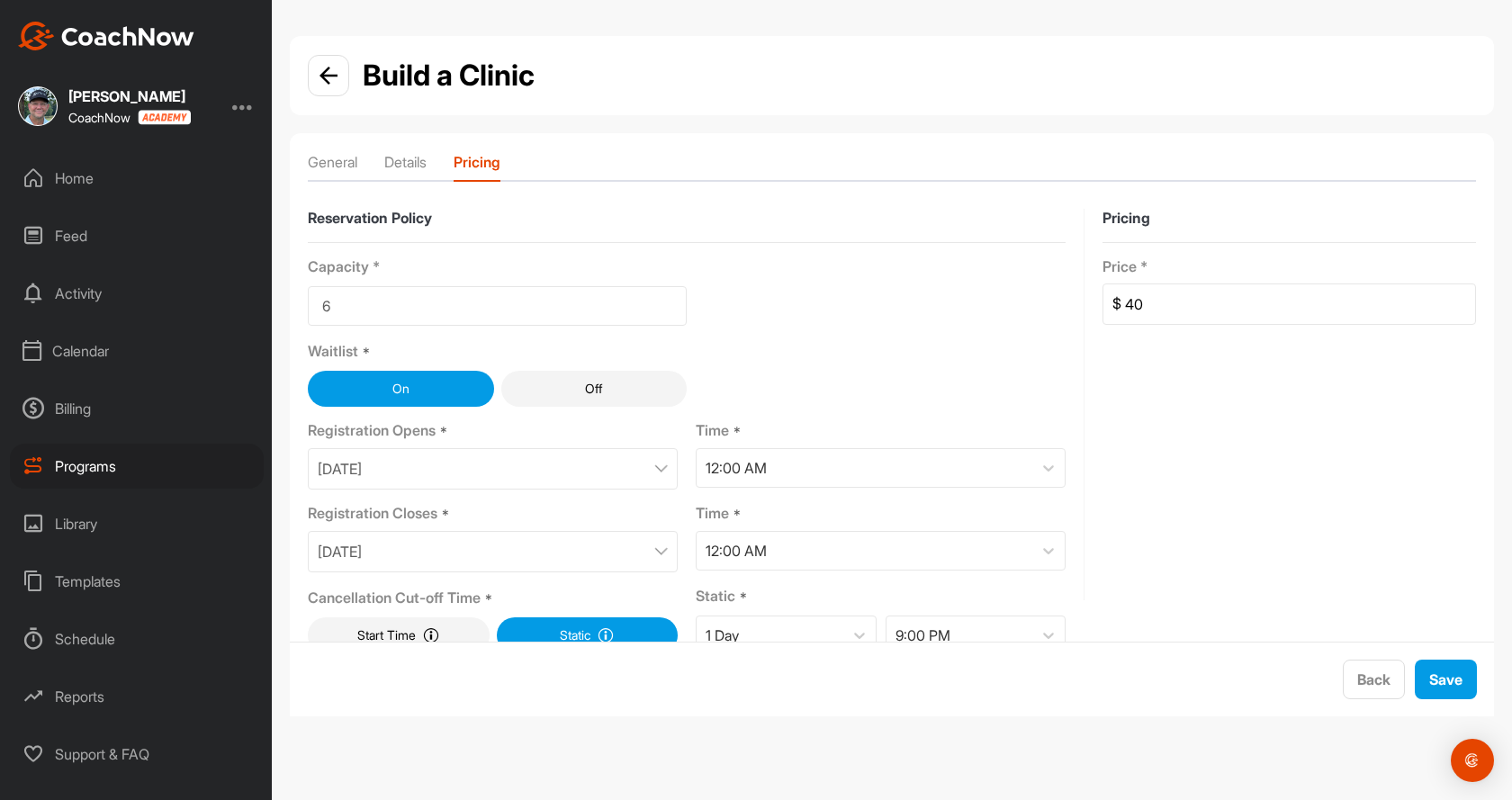
click at [655, 547] on img at bounding box center [661, 551] width 14 height 9
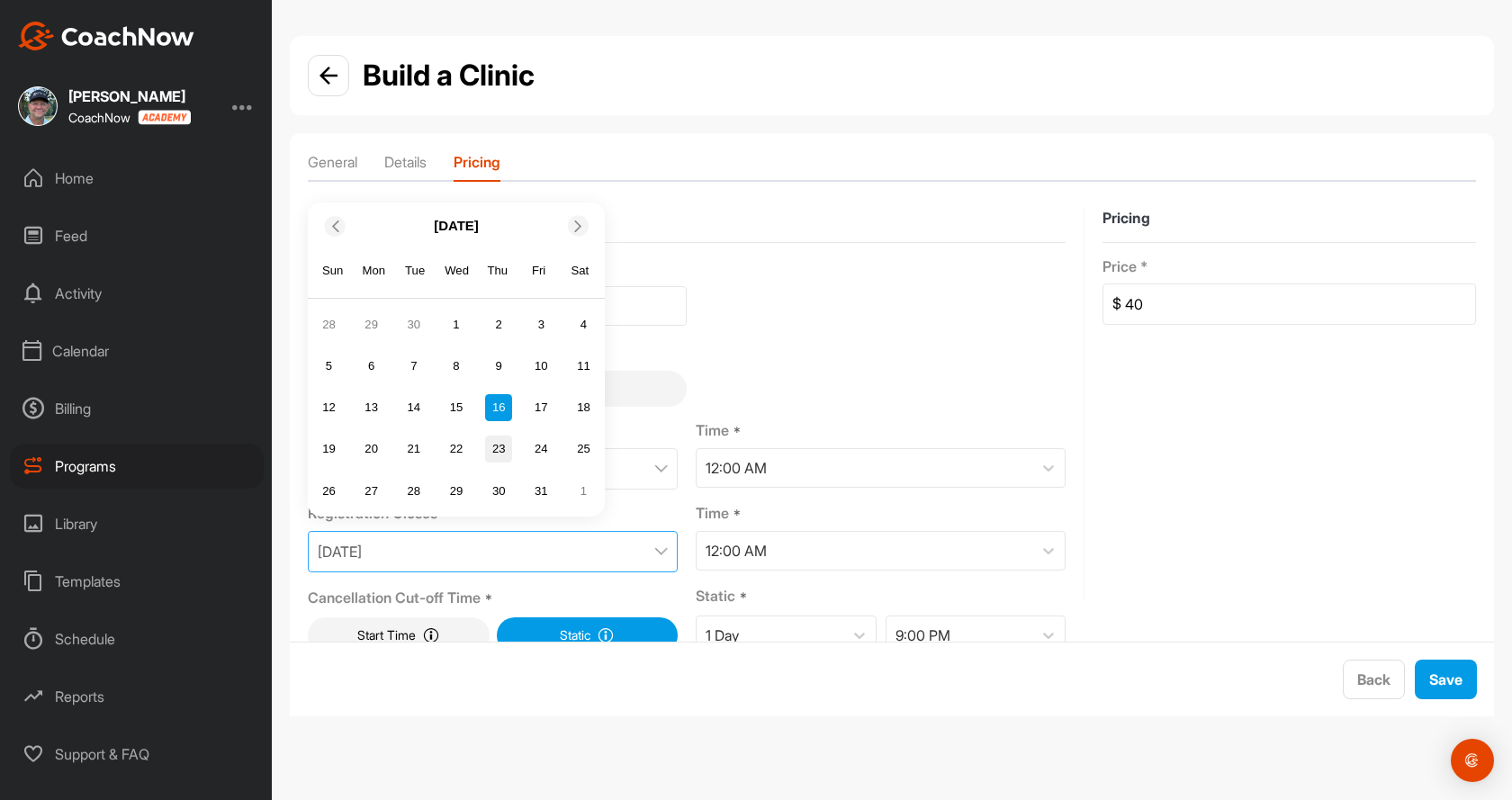
click at [498, 451] on div "23" at bounding box center [498, 450] width 27 height 27
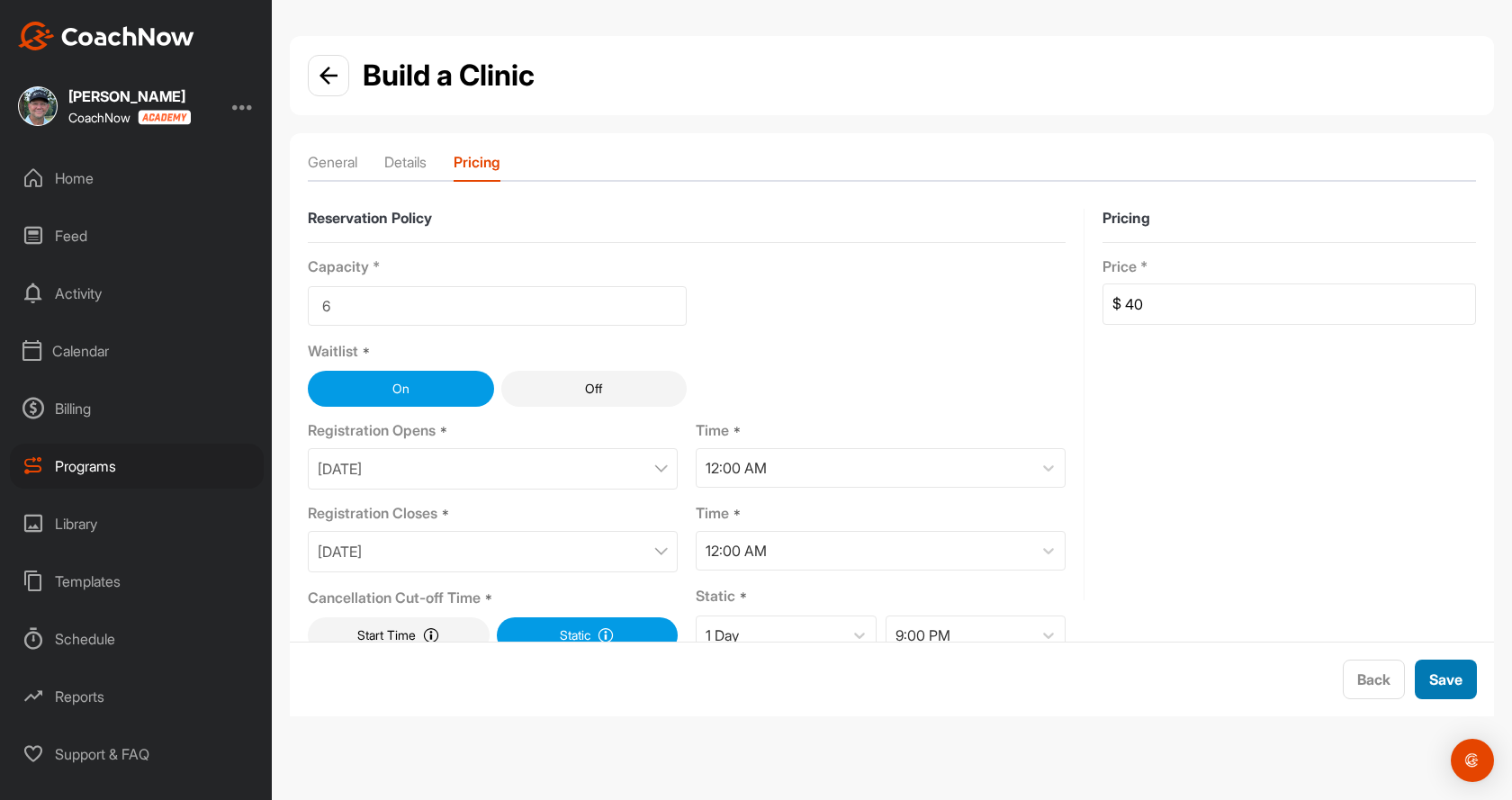
click at [1441, 681] on span "Save" at bounding box center [1446, 679] width 33 height 18
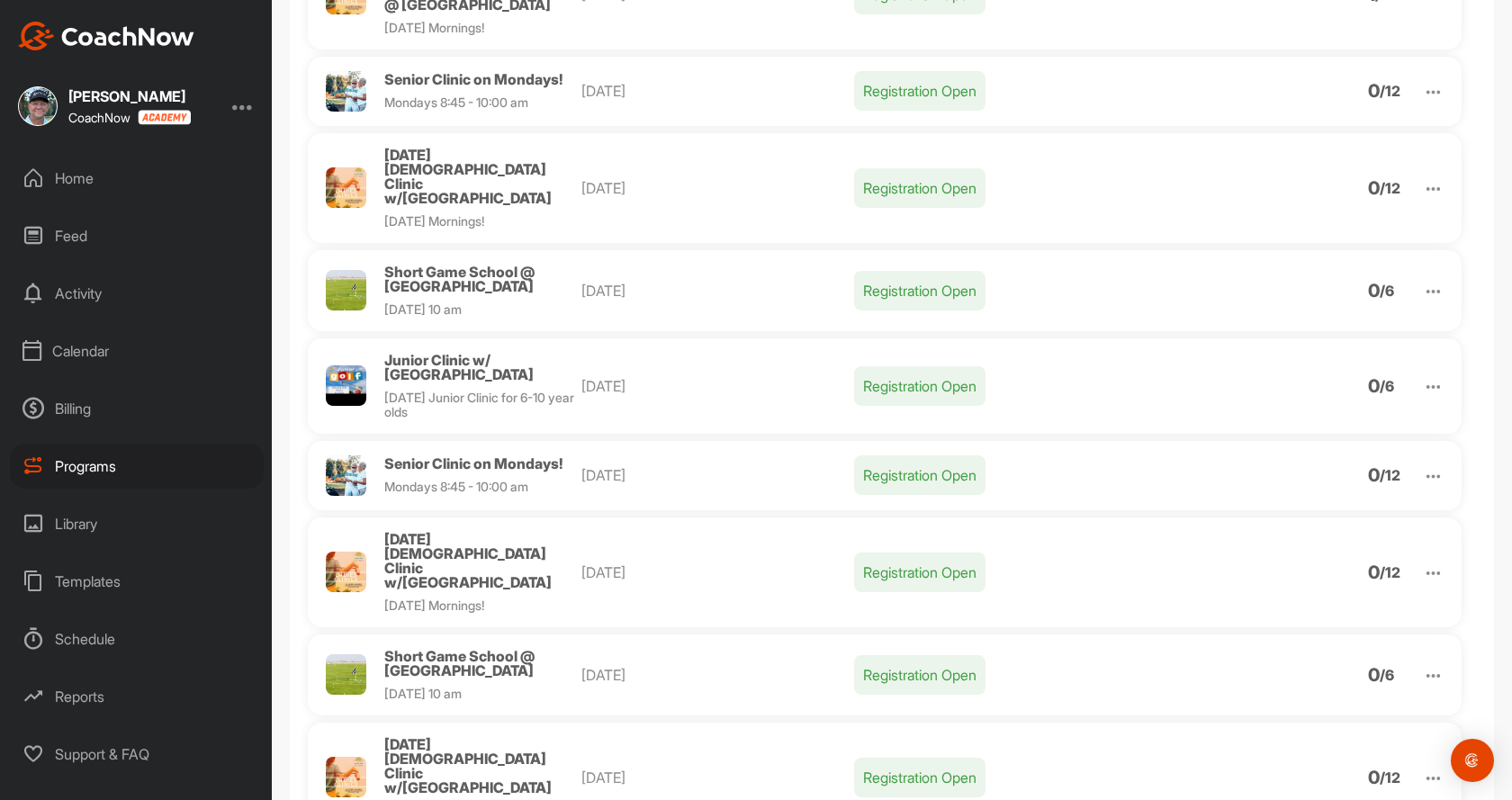
scroll to position [1266, 0]
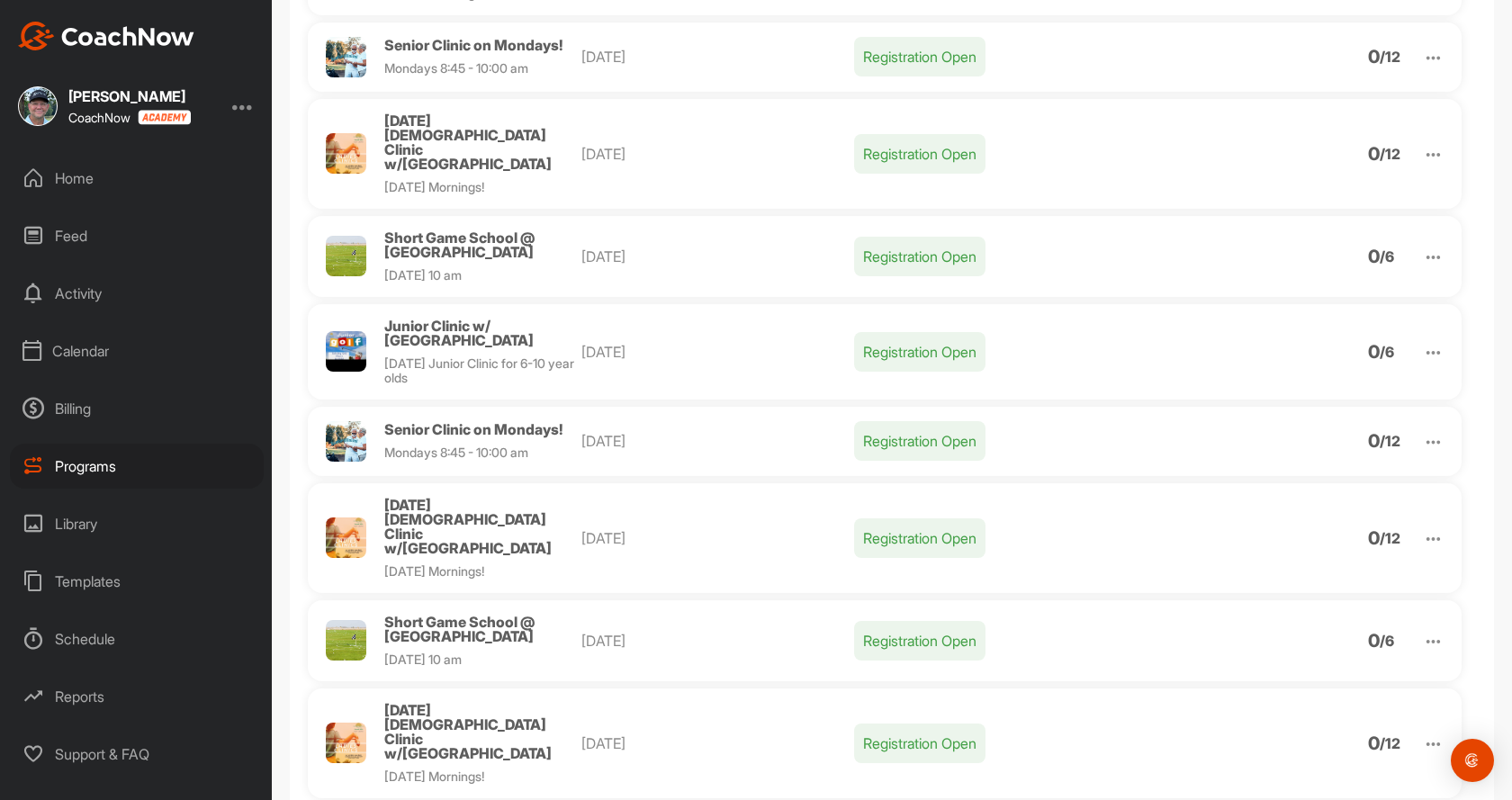
click at [1425, 631] on img at bounding box center [1433, 641] width 20 height 20
click at [1251, 767] on li "Clone" at bounding box center [1330, 781] width 221 height 29
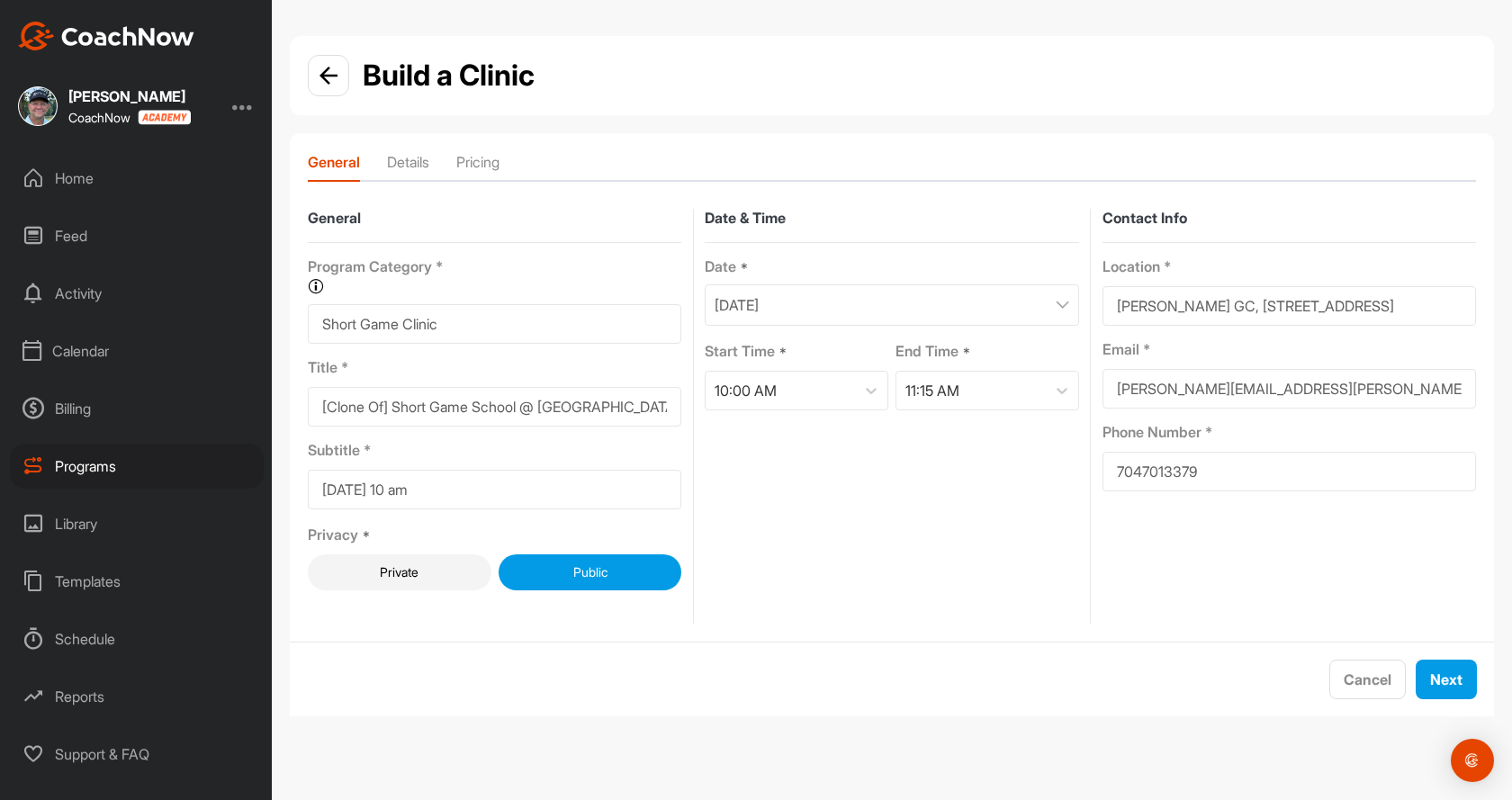
drag, startPoint x: 393, startPoint y: 412, endPoint x: 274, endPoint y: 416, distance: 119.1
click at [274, 416] on div "Build a Clinic General Details Pricing General Program Category * Organize your…" at bounding box center [892, 383] width 1240 height 695
type input "Short Game School @ [GEOGRAPHIC_DATA]"
click at [854, 311] on div "[DATE]" at bounding box center [891, 305] width 374 height 41
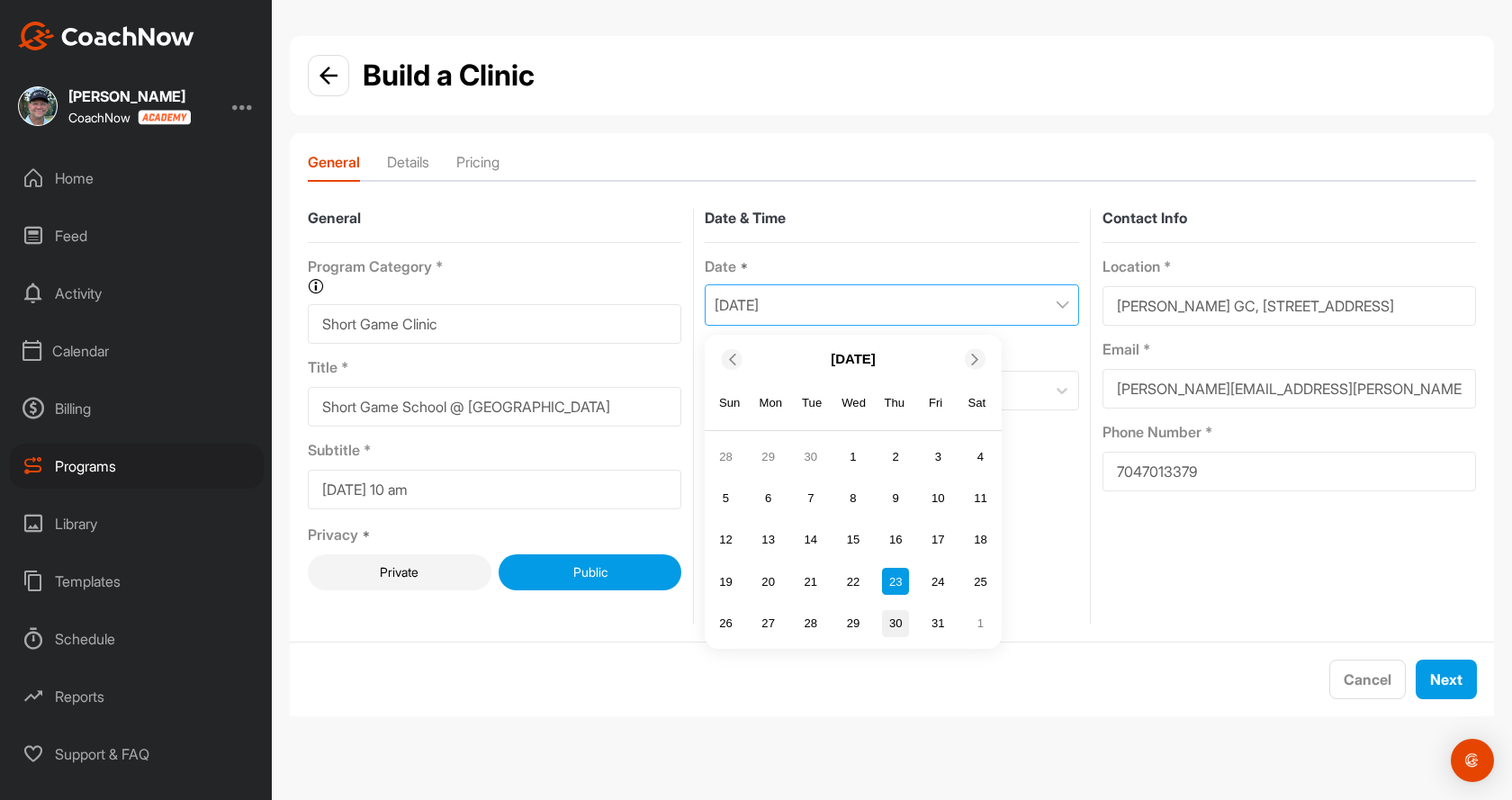
click at [900, 622] on div "30" at bounding box center [895, 624] width 27 height 27
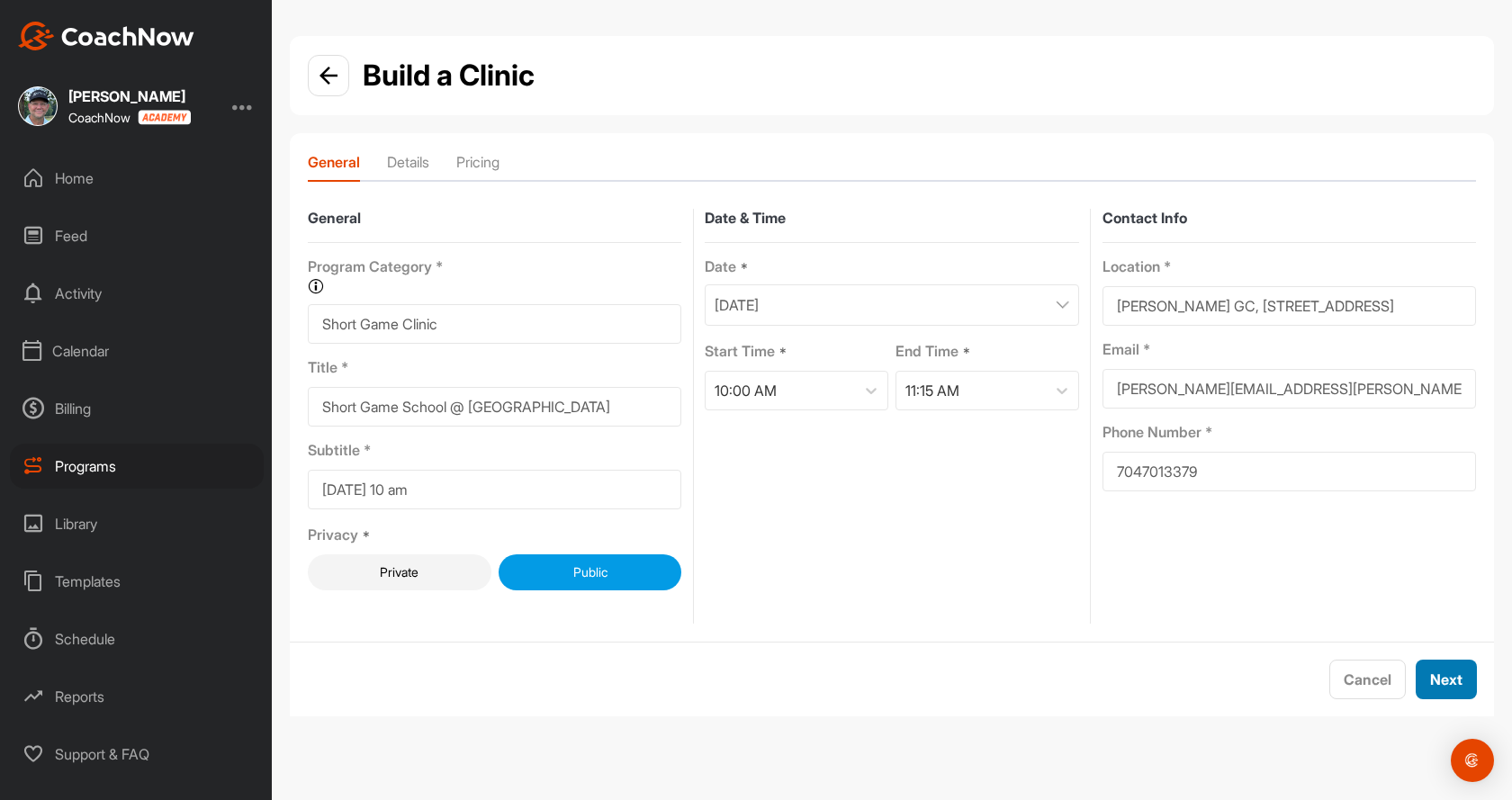
click at [1440, 670] on span "Next" at bounding box center [1446, 679] width 32 height 18
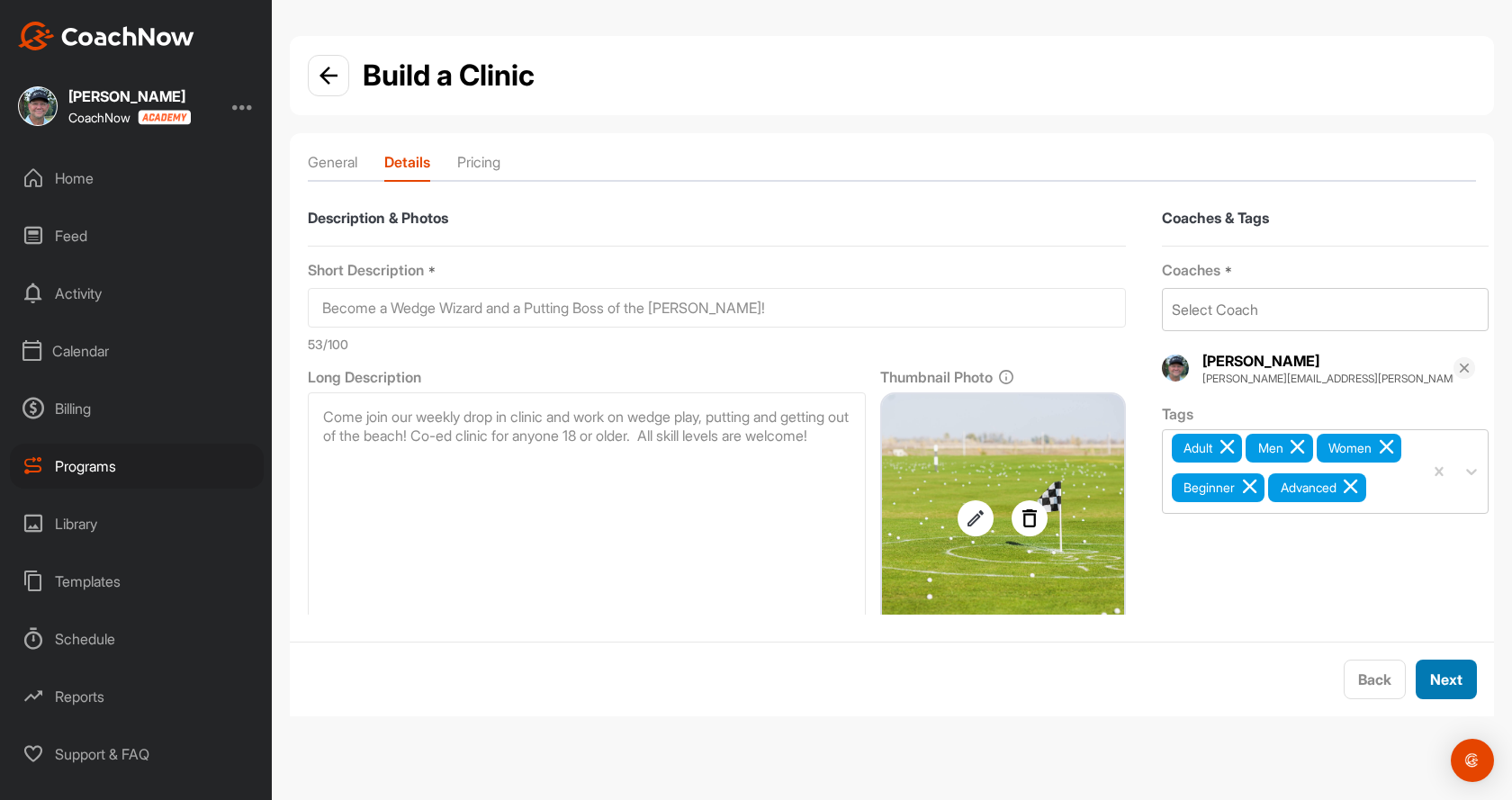
click at [1426, 669] on button "Next" at bounding box center [1446, 679] width 61 height 40
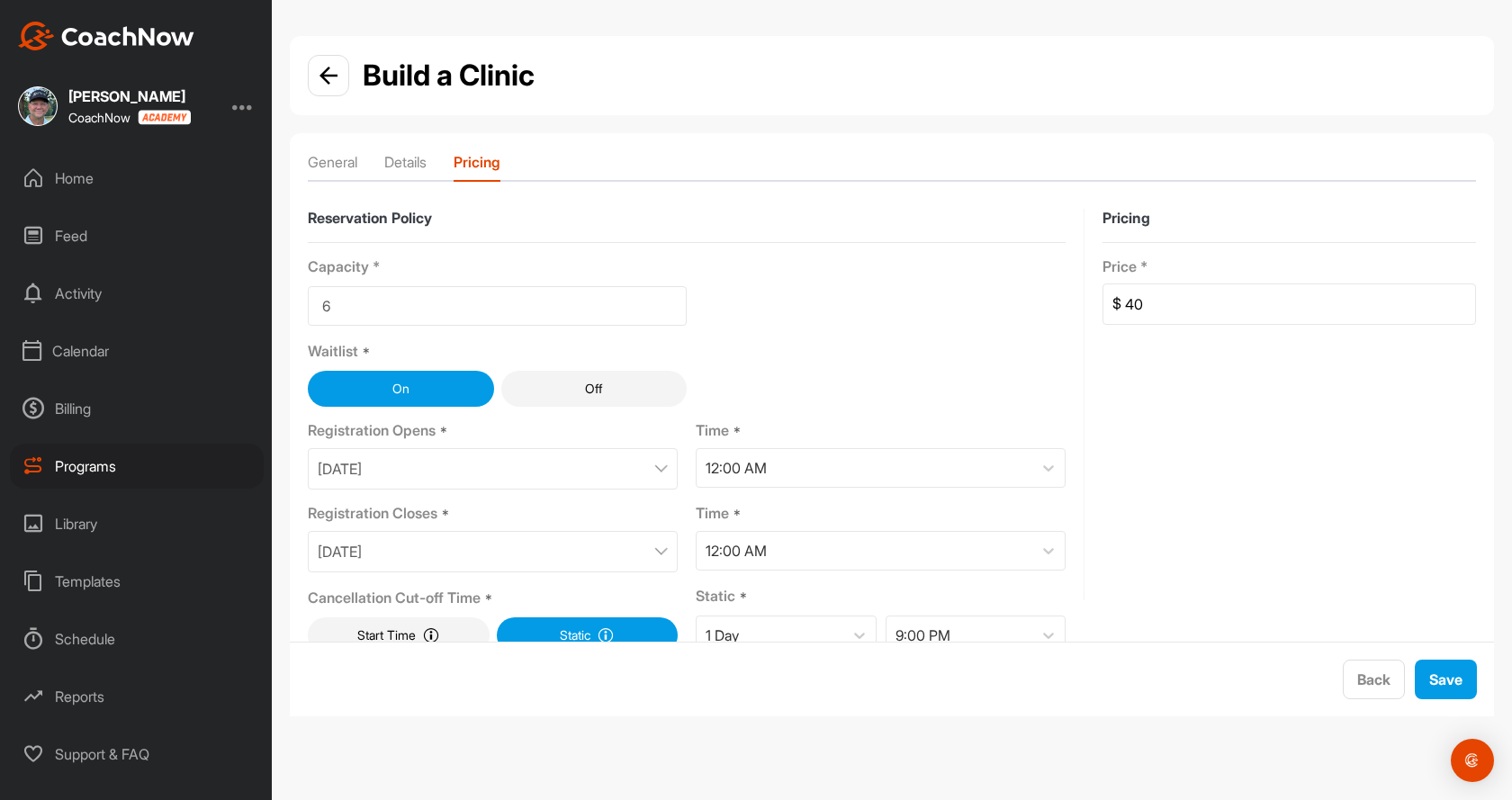
click at [492, 550] on div "[DATE]" at bounding box center [493, 551] width 370 height 41
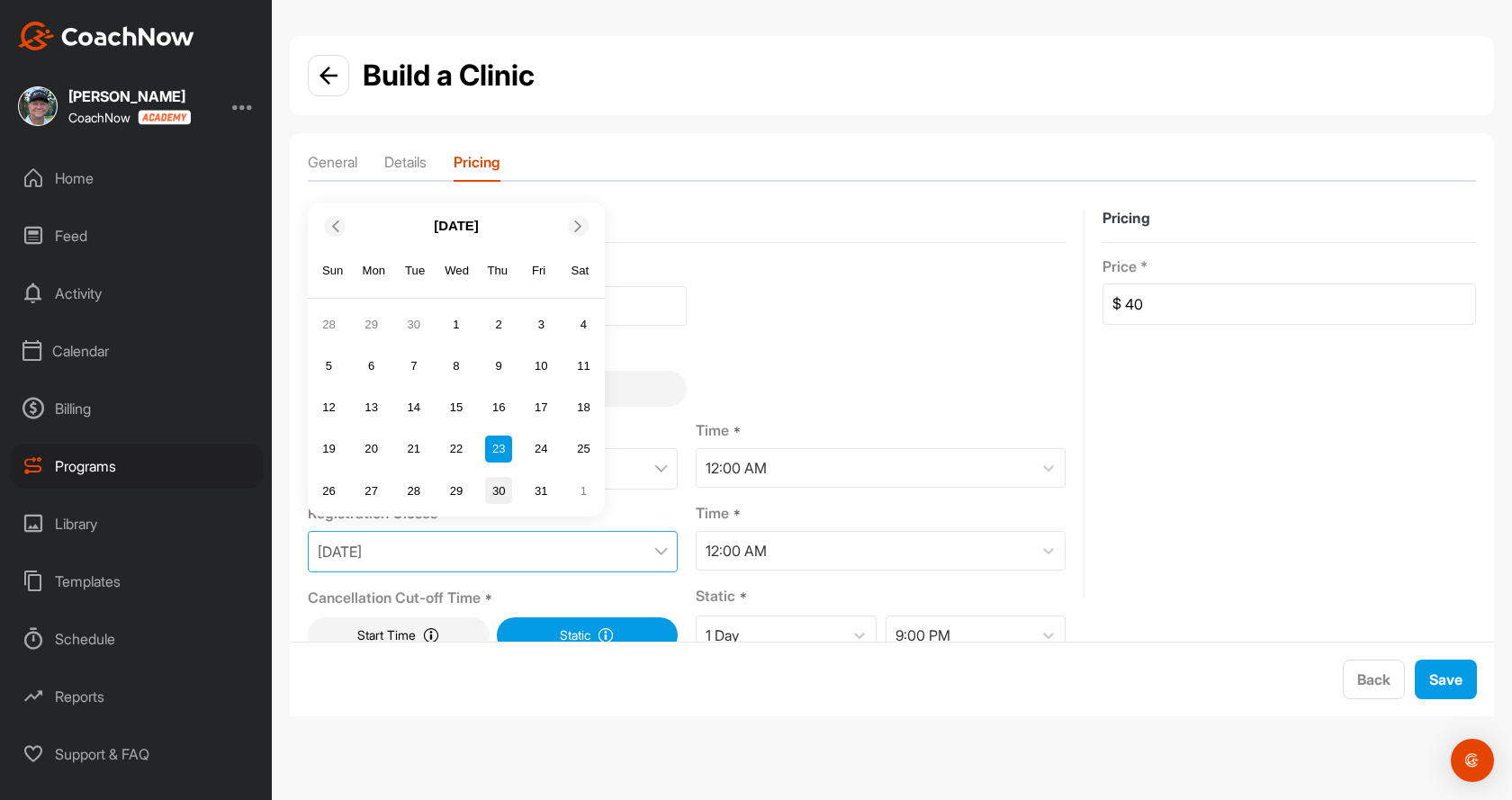
click at [500, 484] on div "30" at bounding box center [498, 491] width 27 height 27
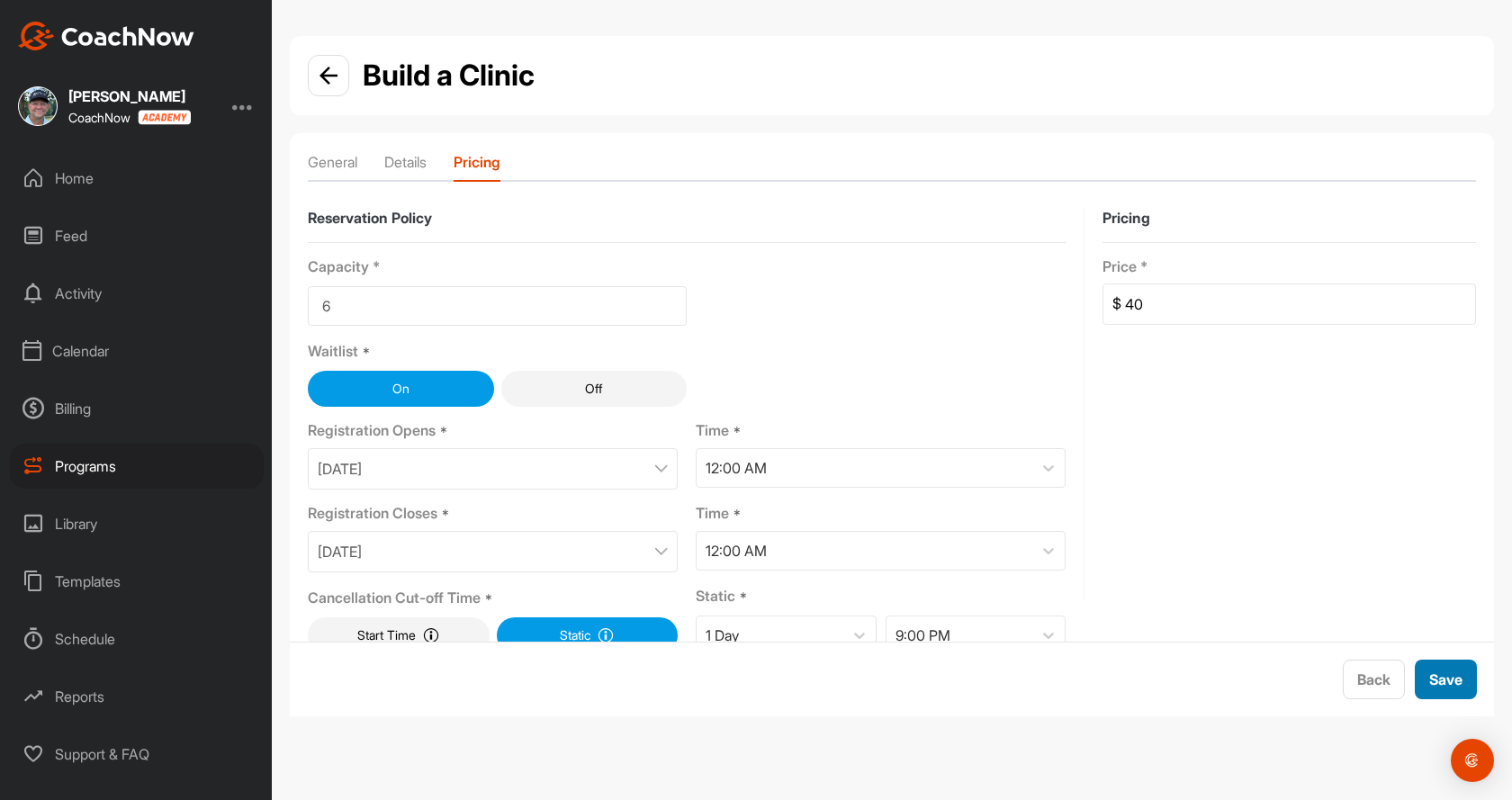
click at [1453, 676] on span "Save" at bounding box center [1446, 679] width 33 height 18
